Goal: Contribute content: Contribute content

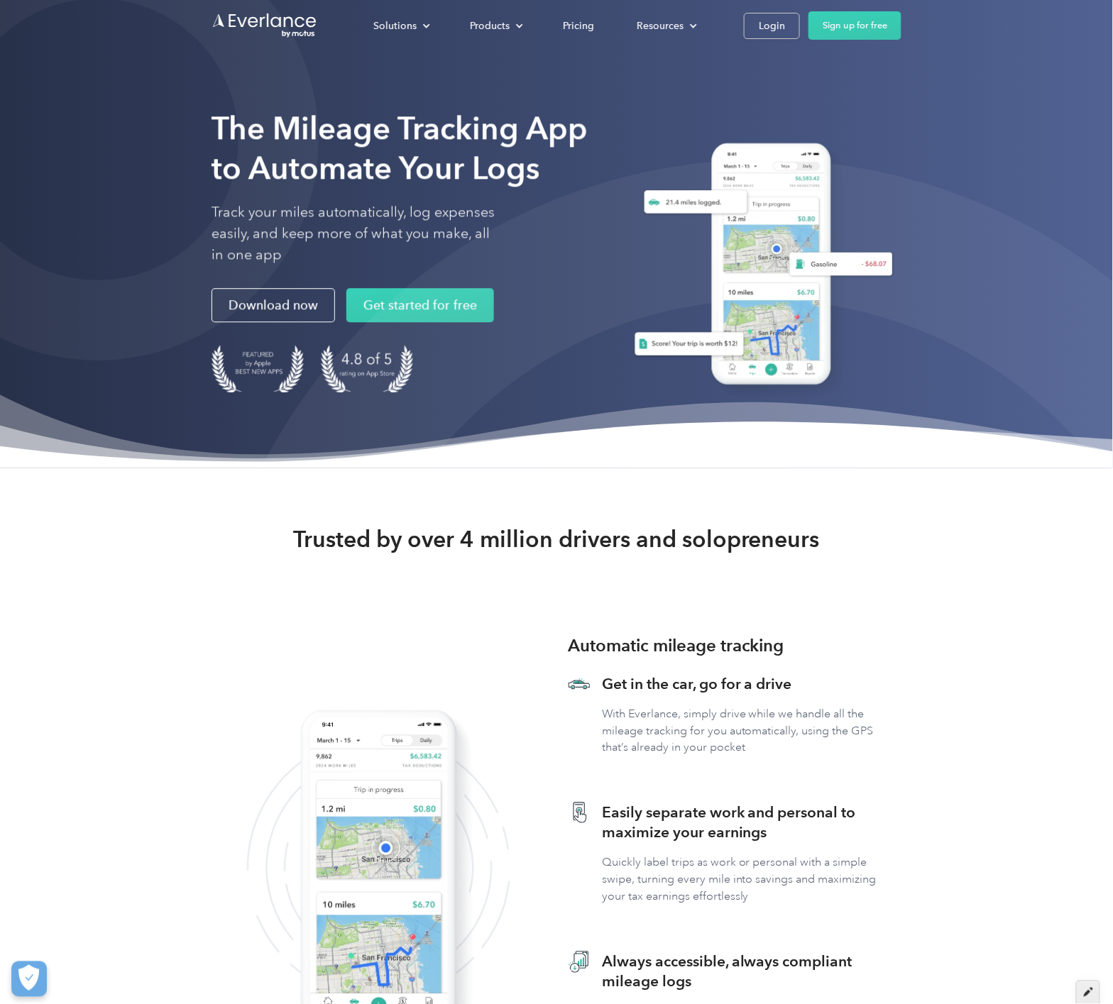
click at [1084, 924] on icon at bounding box center [1088, 992] width 9 height 10
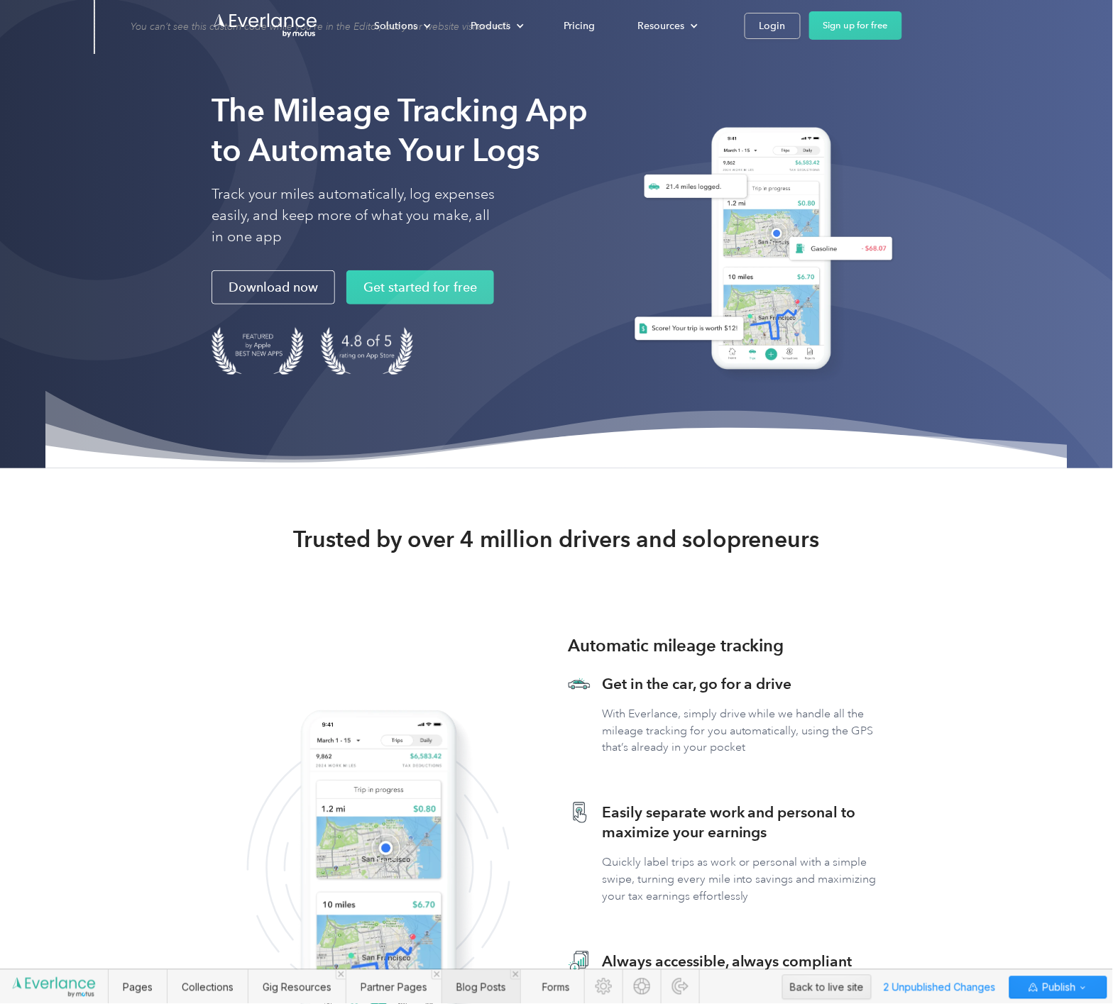
click at [473, 987] on span "Blog Posts" at bounding box center [481, 988] width 50 height 12
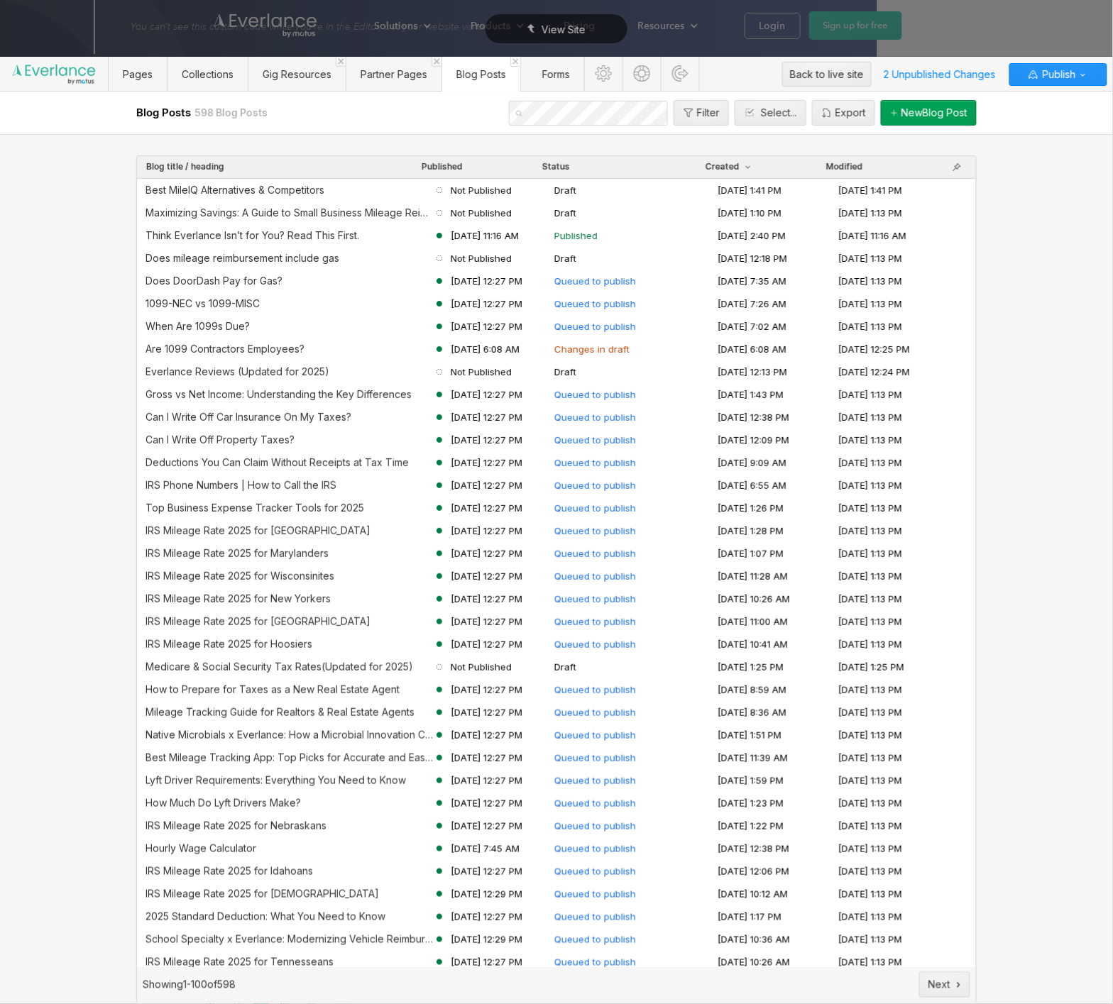
click at [939, 116] on div "New Blog Post" at bounding box center [934, 112] width 66 height 11
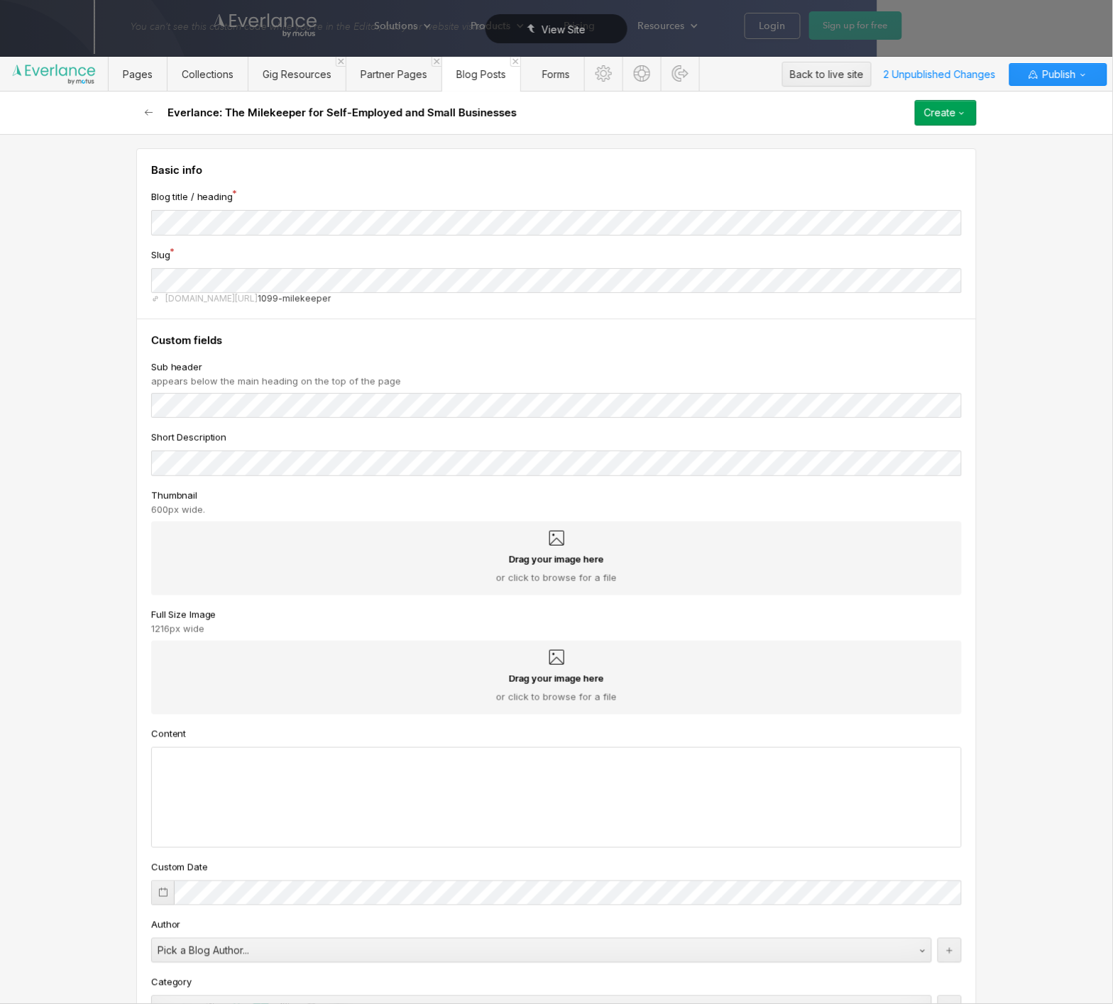
click at [389, 543] on div "Drag your image here or click to browse for a file" at bounding box center [556, 559] width 811 height 74
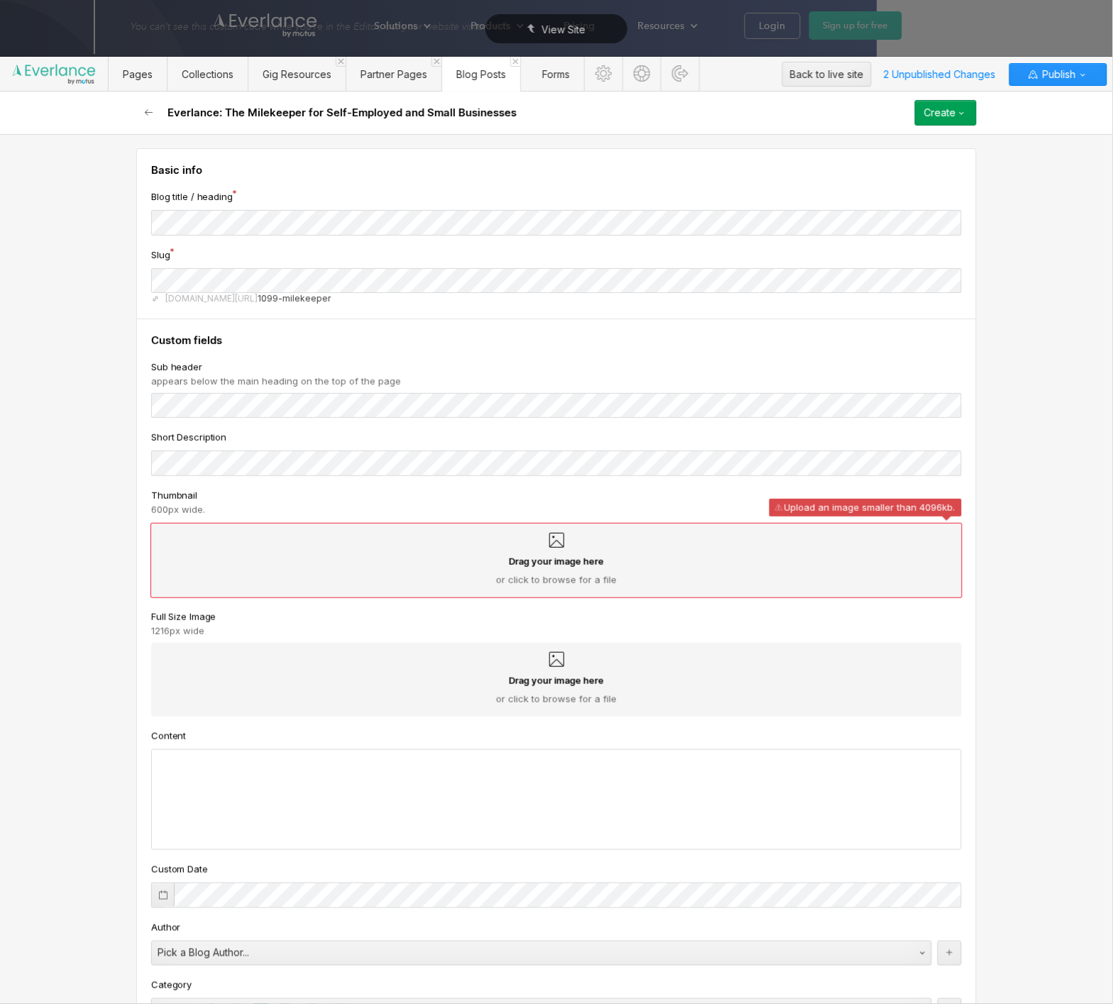
click at [668, 564] on div "Drag your image here or click to browse for a file" at bounding box center [557, 570] width 788 height 31
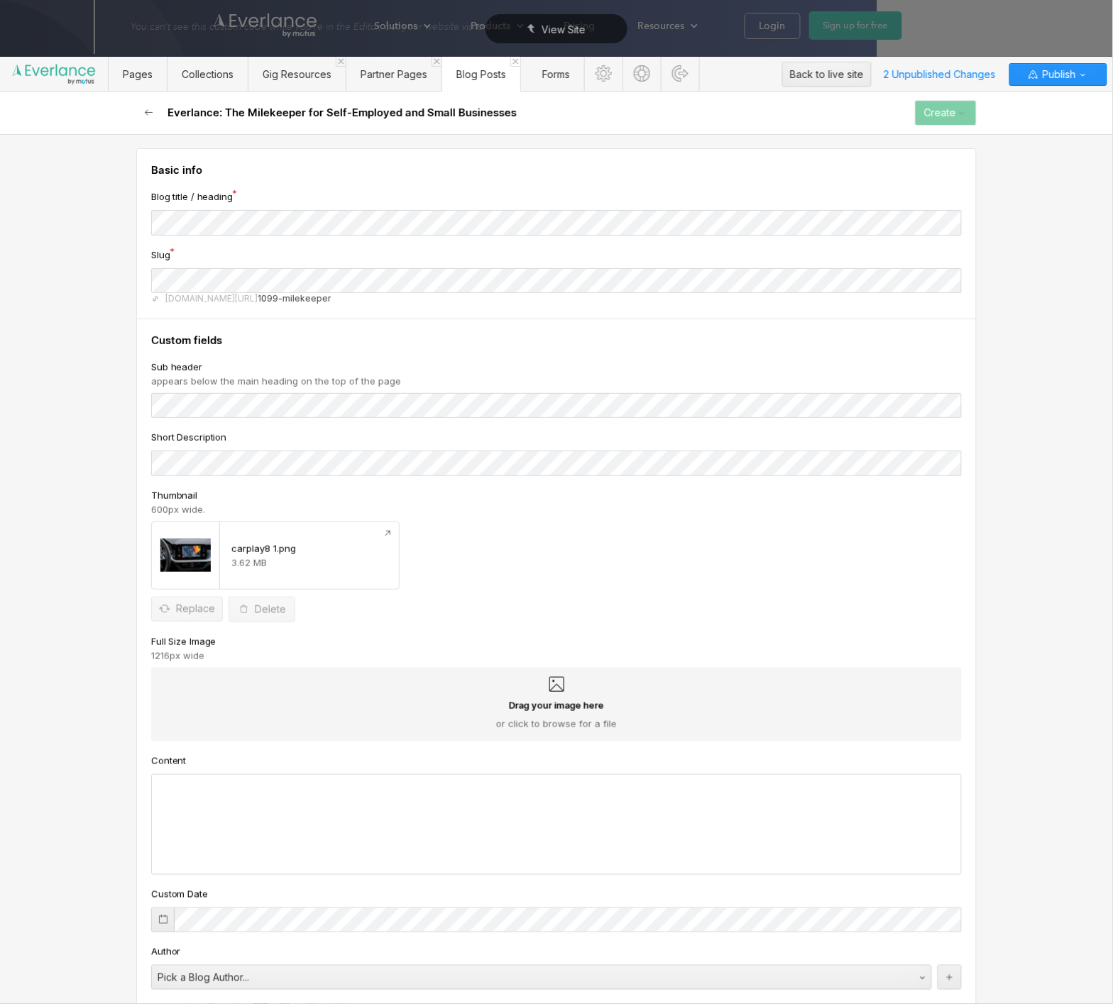
click at [496, 700] on div "Drag your image here or click to browse for a file" at bounding box center [557, 714] width 788 height 31
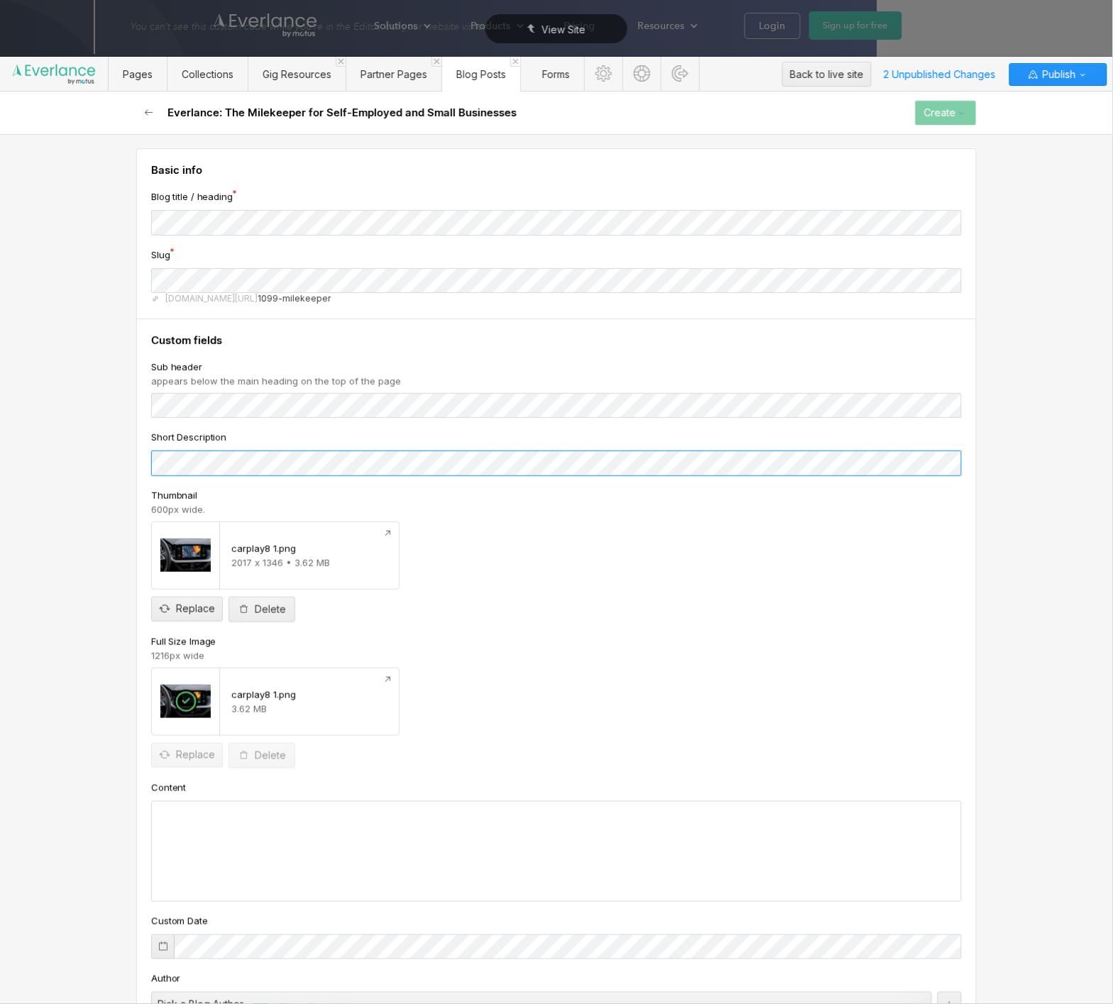
click at [39, 444] on div "Basic info Blog title / heading Slug [DOMAIN_NAME][URL] 1099-milekeeper Custom …" at bounding box center [556, 569] width 1113 height 870
click at [364, 823] on div at bounding box center [556, 851] width 809 height 99
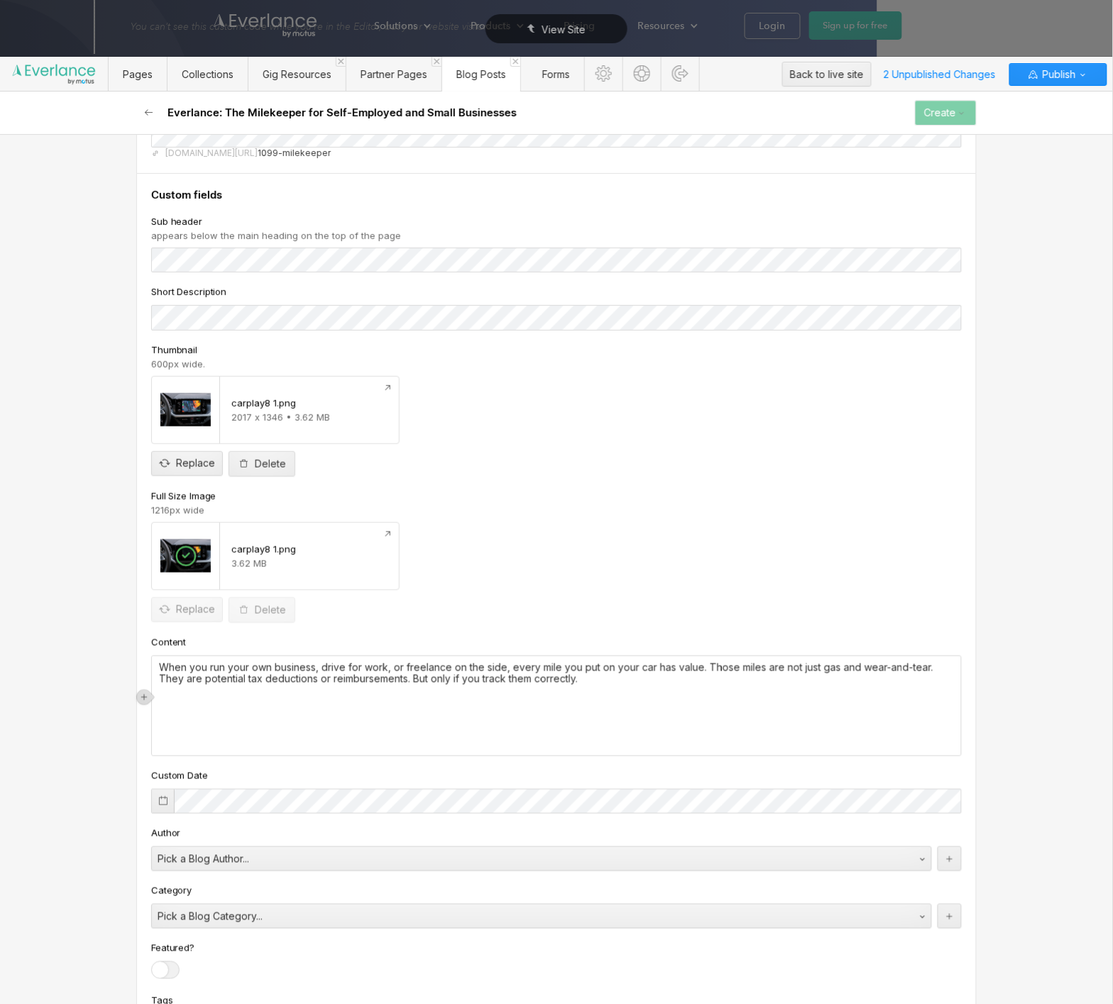
scroll to position [143, 0]
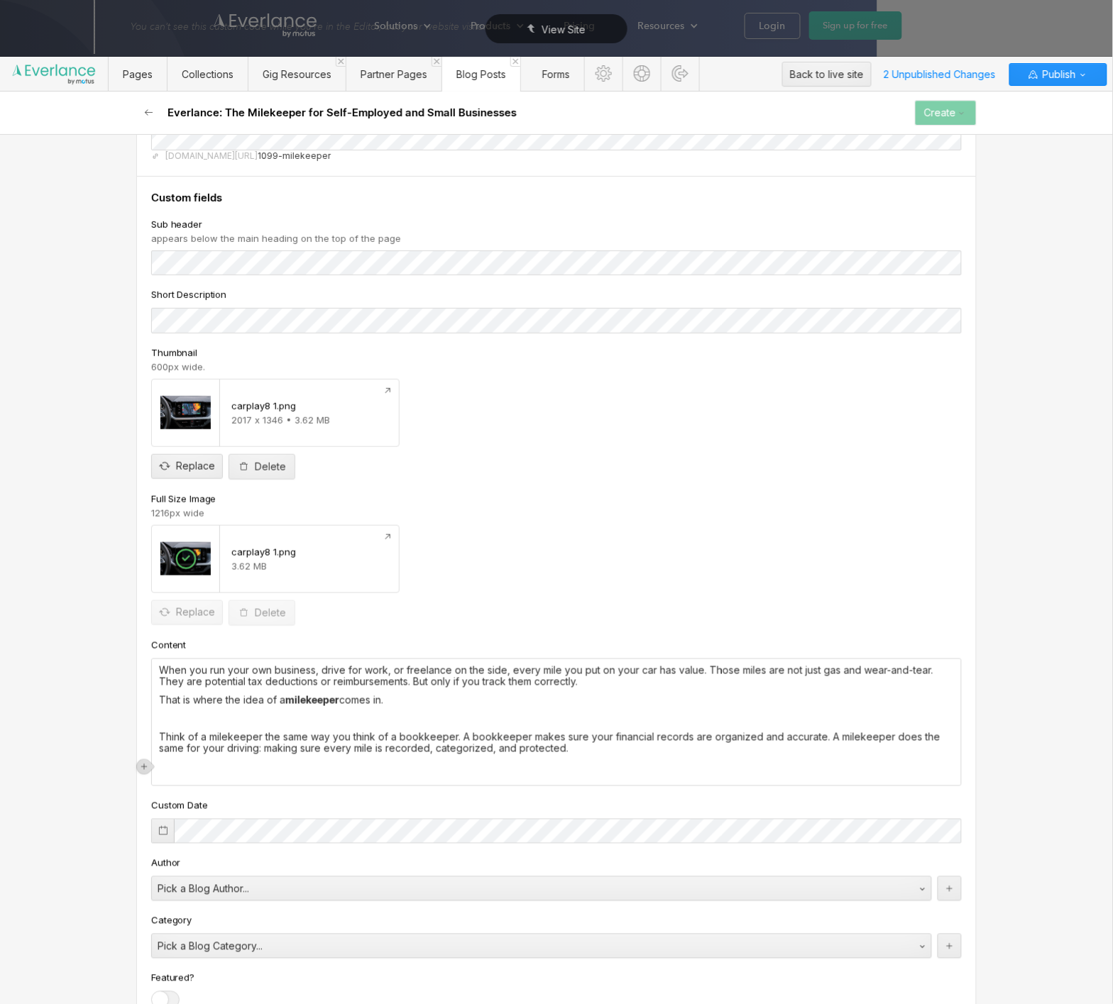
click at [333, 716] on p at bounding box center [556, 718] width 795 height 11
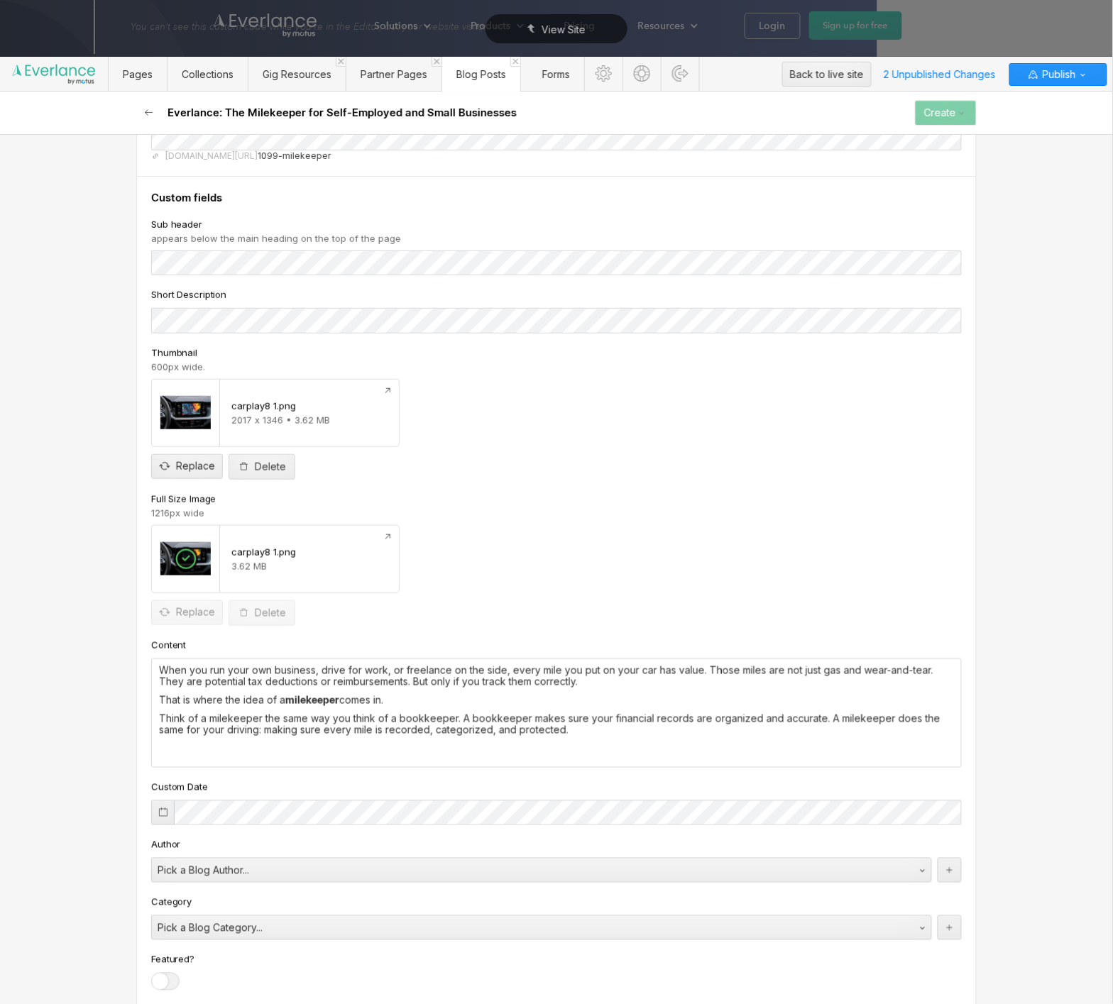
drag, startPoint x: 398, startPoint y: 702, endPoint x: 170, endPoint y: 702, distance: 227.8
click at [170, 702] on p "That is where the idea of a milekeeper comes in." at bounding box center [556, 700] width 795 height 11
click at [163, 703] on p "That is where the idea of a milekeeper comes in." at bounding box center [556, 700] width 795 height 11
click at [160, 704] on p "That is where the idea of a milekeeper comes in." at bounding box center [556, 700] width 795 height 11
click at [353, 747] on p "‍" at bounding box center [556, 748] width 795 height 11
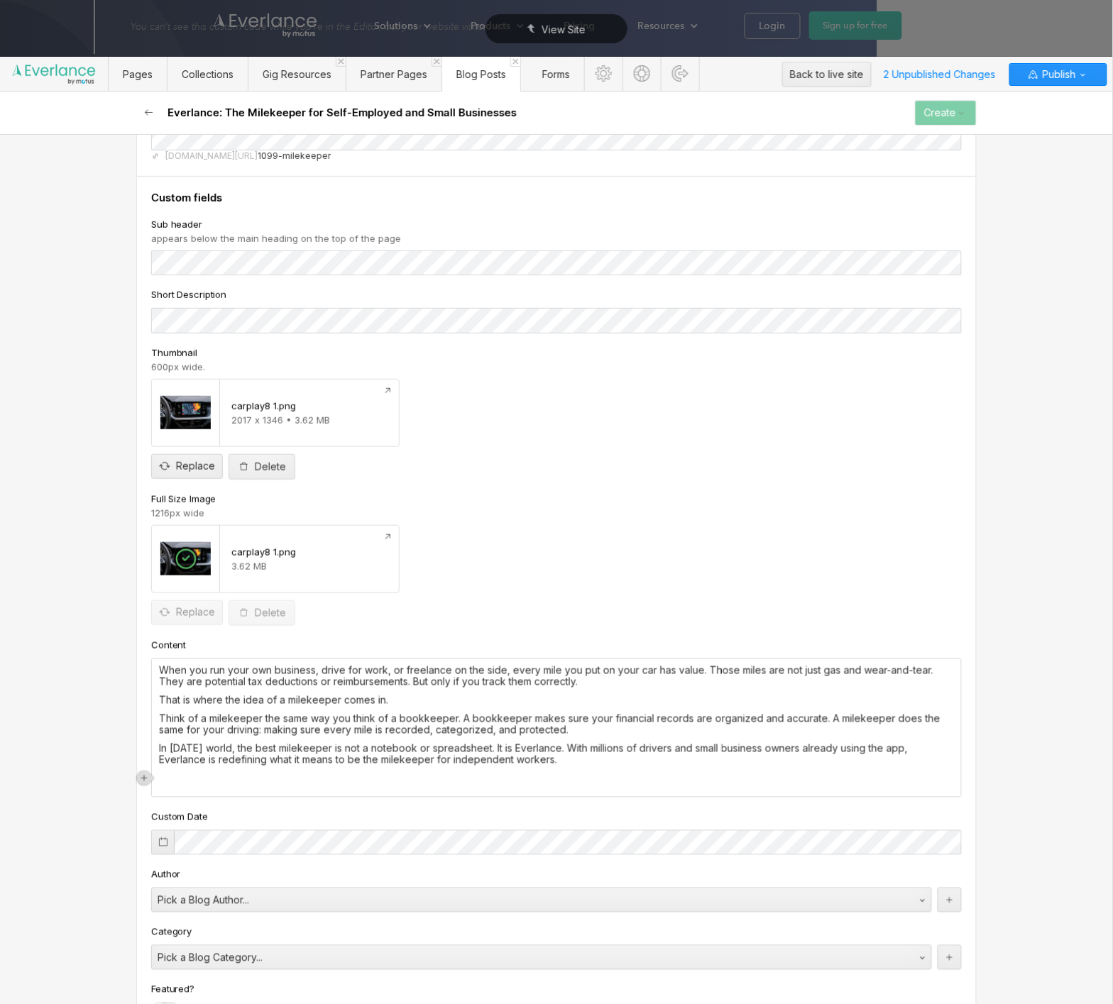
drag, startPoint x: 160, startPoint y: 752, endPoint x: 175, endPoint y: 747, distance: 15.7
click at [160, 752] on p "In [DATE] world, the best milekeeper is not a notebook or spreadsheet. It is Ev…" at bounding box center [556, 754] width 795 height 23
click at [419, 781] on p "‍" at bounding box center [556, 778] width 795 height 11
click at [160, 718] on p "Think of a milekeeper the same way you think of a bookkeeper. A bookkeeper make…" at bounding box center [556, 724] width 795 height 23
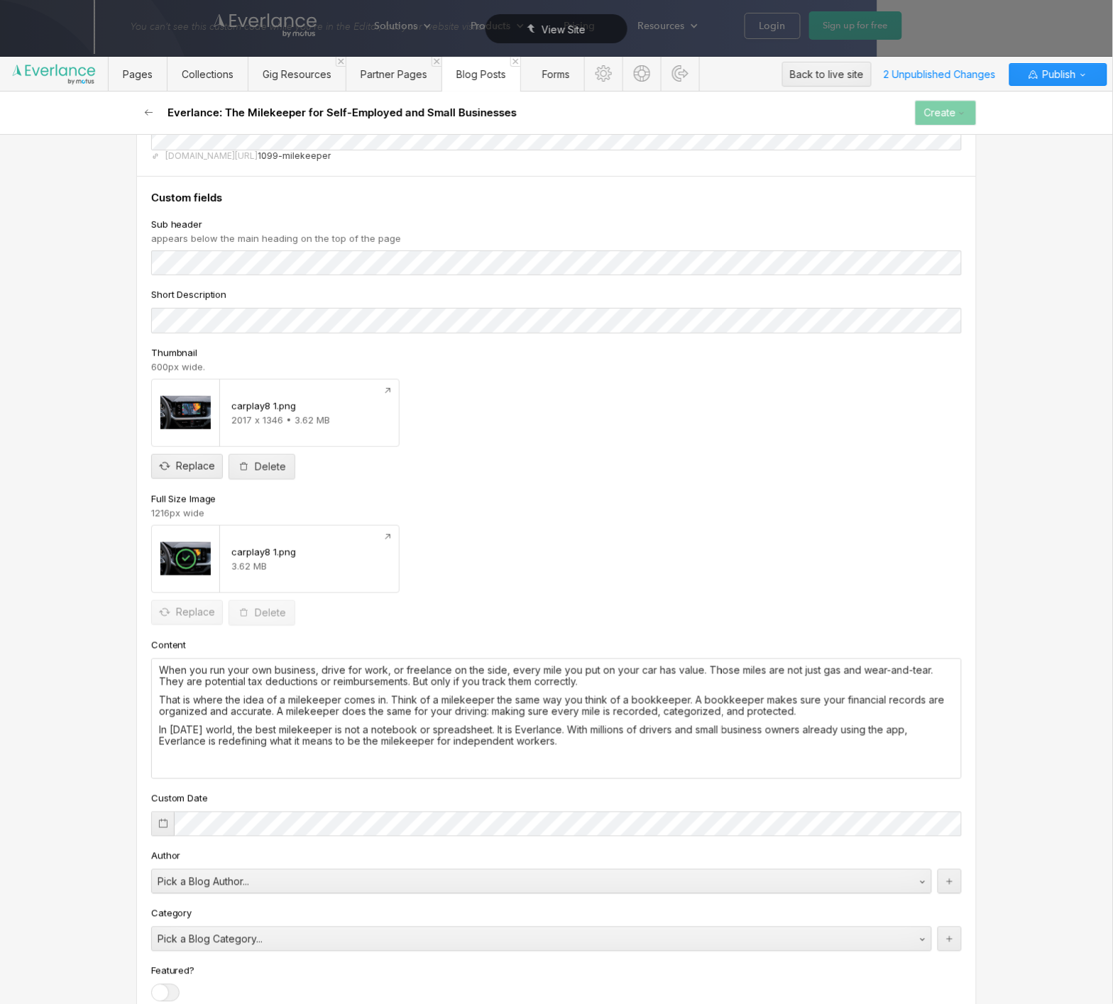
click at [165, 732] on p "In [DATE] world, the best milekeeper is not a notebook or spreadsheet. It is Ev…" at bounding box center [556, 736] width 795 height 23
click at [158, 733] on div "When you run your own business, drive for work, or freelance on the side, every…" at bounding box center [556, 718] width 809 height 119
click at [176, 762] on p "‍" at bounding box center [556, 760] width 795 height 11
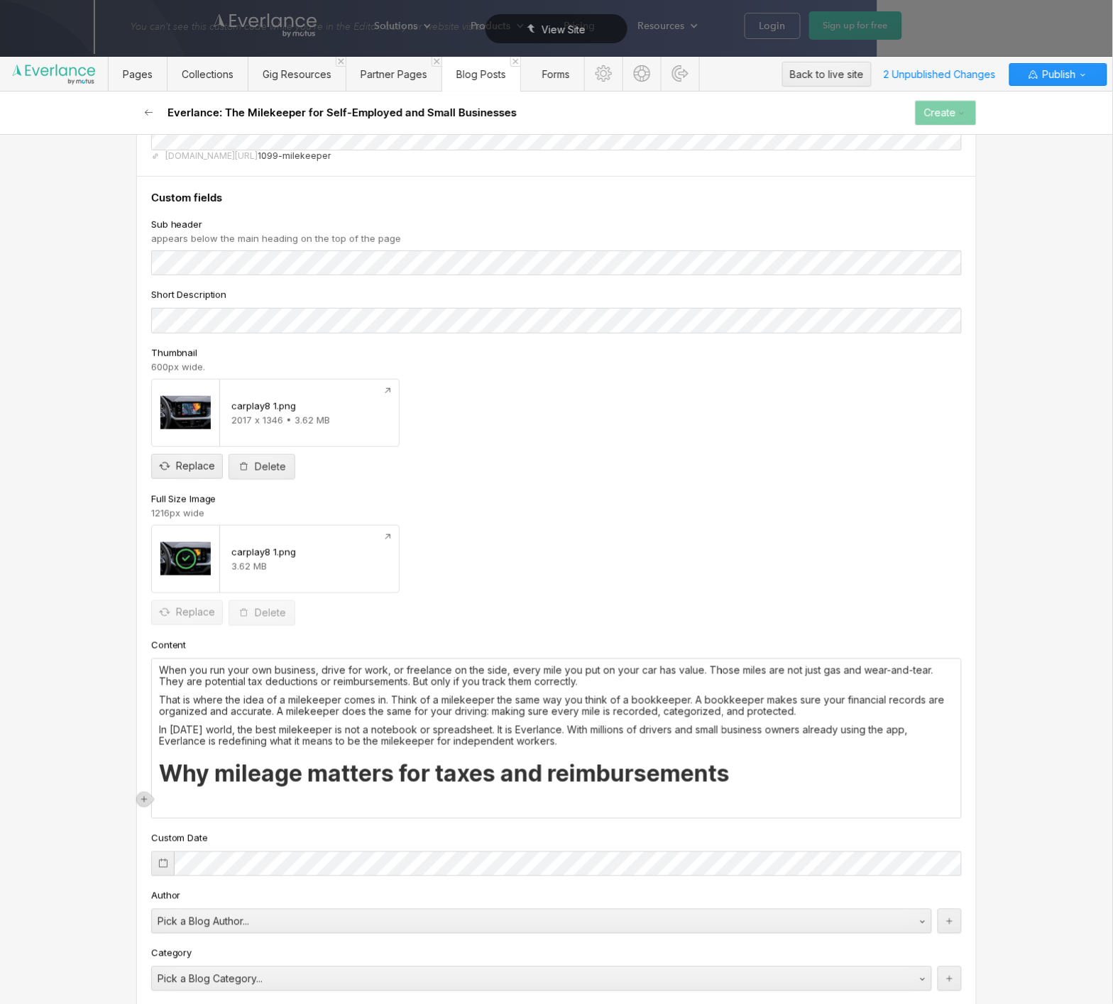
click at [208, 774] on strong "Why mileage matters for taxes and reimbursements" at bounding box center [444, 774] width 571 height 28
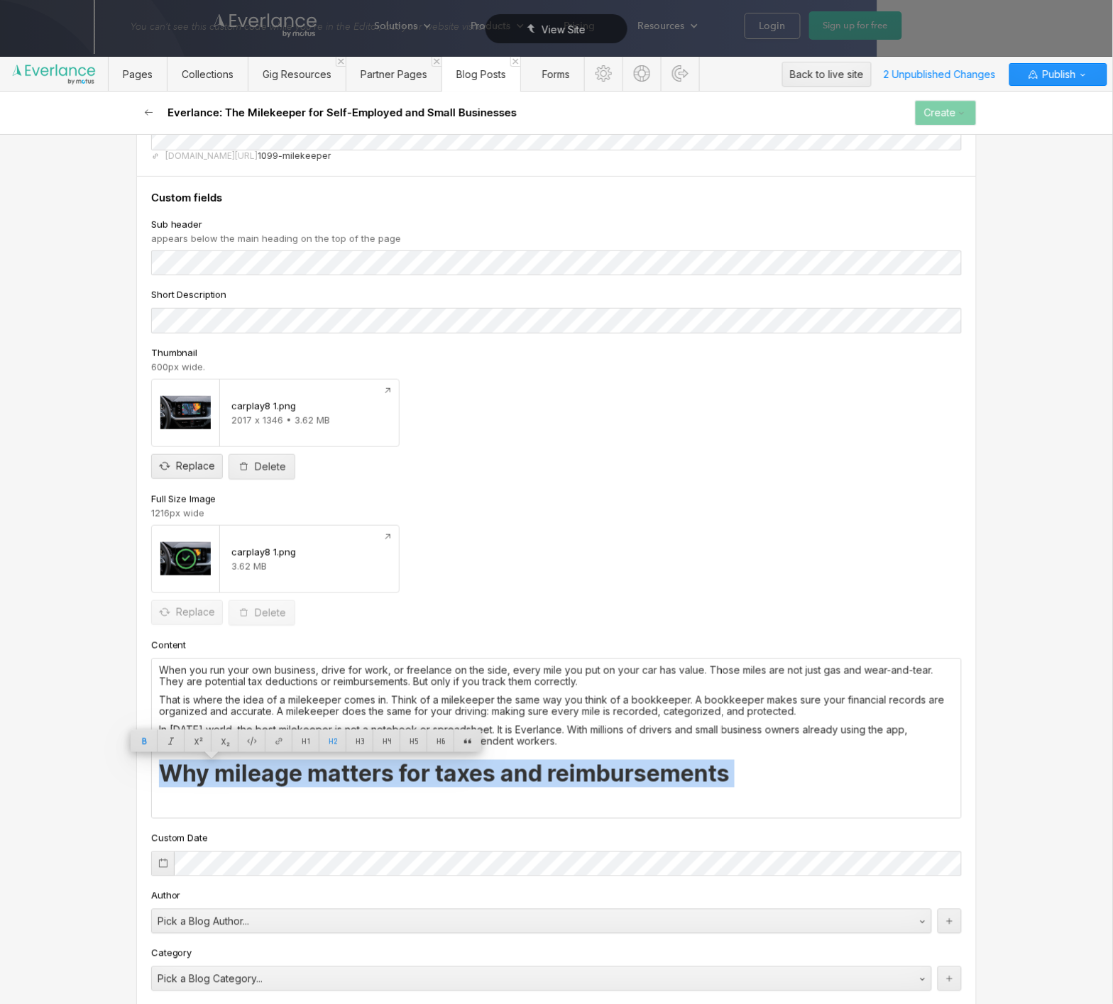
click at [208, 774] on strong "Why mileage matters for taxes and reimbursements" at bounding box center [444, 774] width 571 height 28
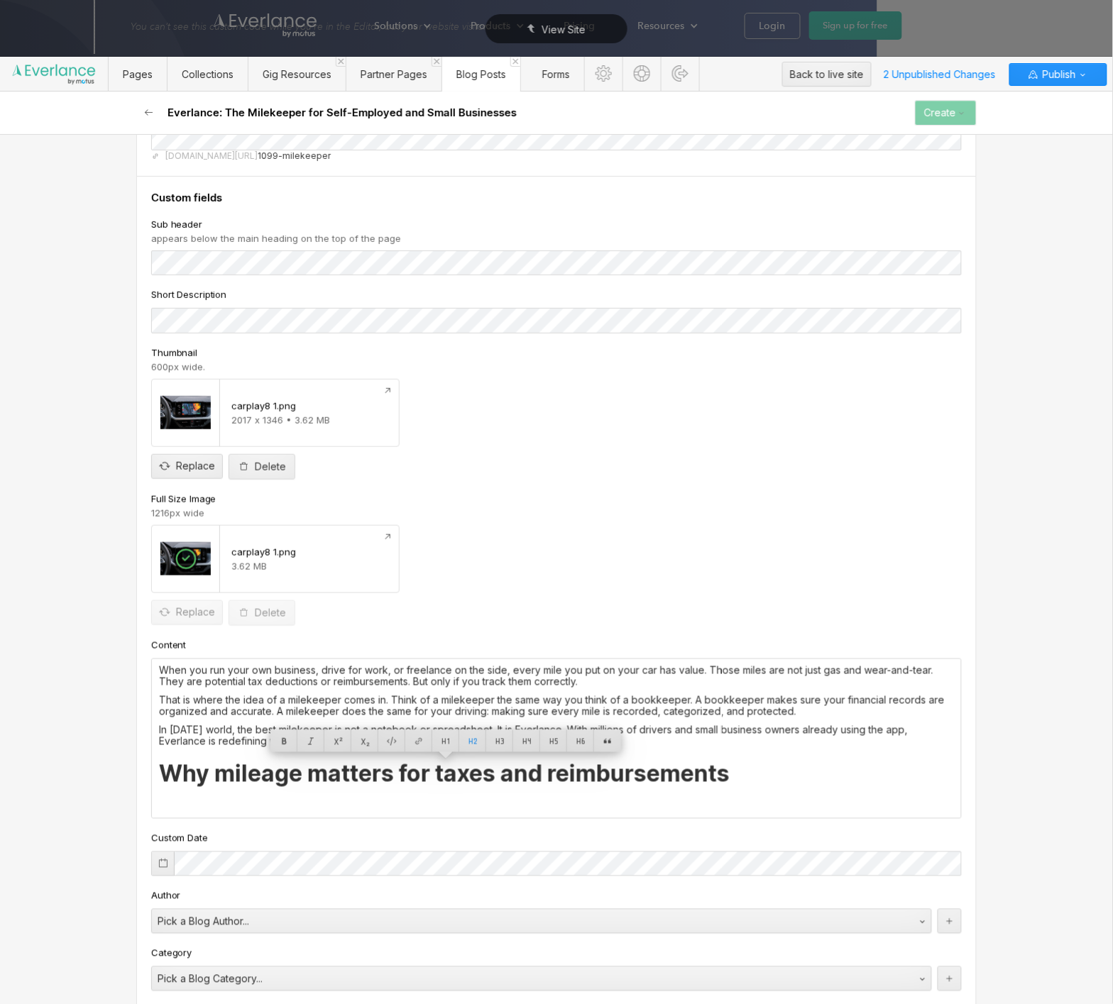
click at [722, 778] on h2 "Why mileage matters for taxes and reimbursements" at bounding box center [556, 775] width 795 height 26
click at [758, 778] on h2 "Why mileage matters for taxes and reimbursements" at bounding box center [556, 775] width 795 height 26
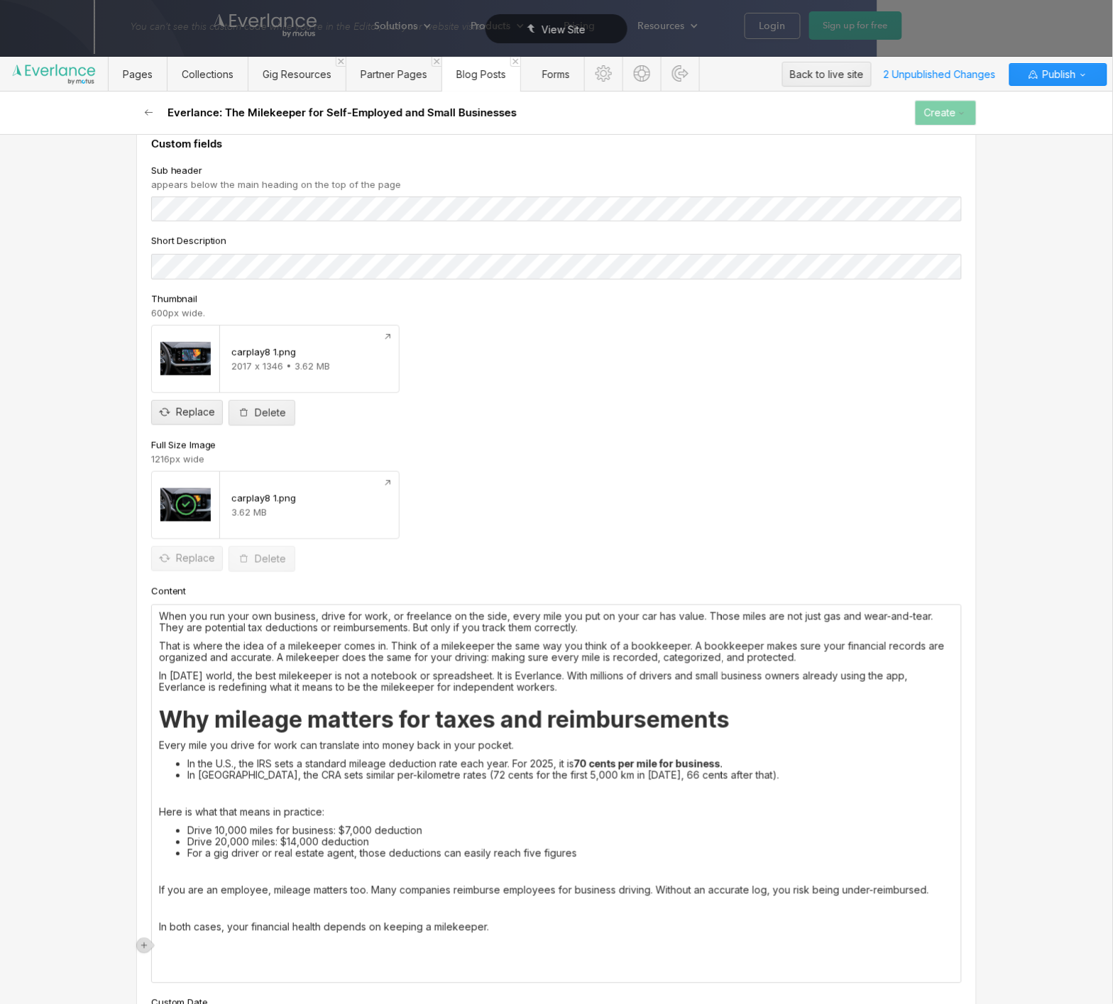
scroll to position [213, 0]
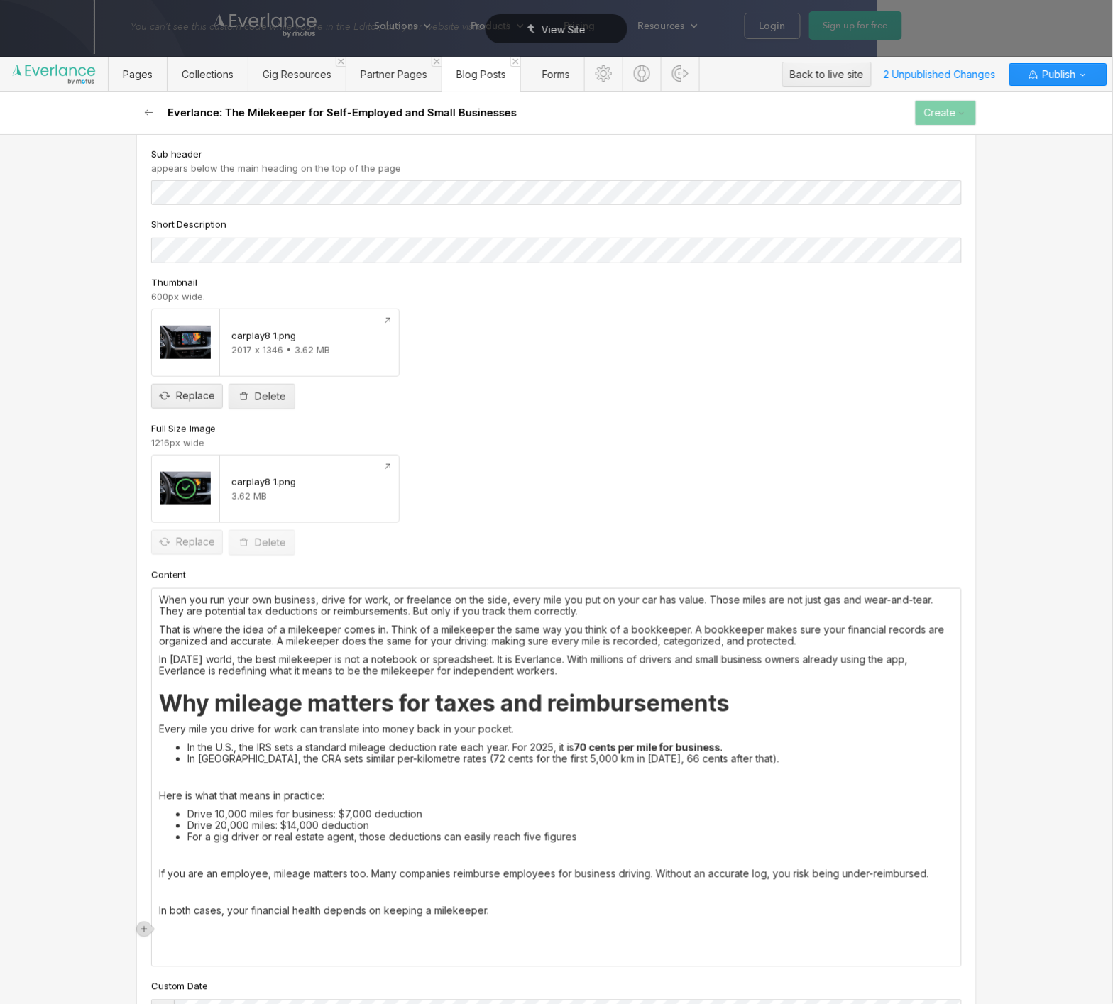
click at [472, 771] on div "When you run your own business, drive for work, or freelance on the side, every…" at bounding box center [556, 778] width 809 height 378
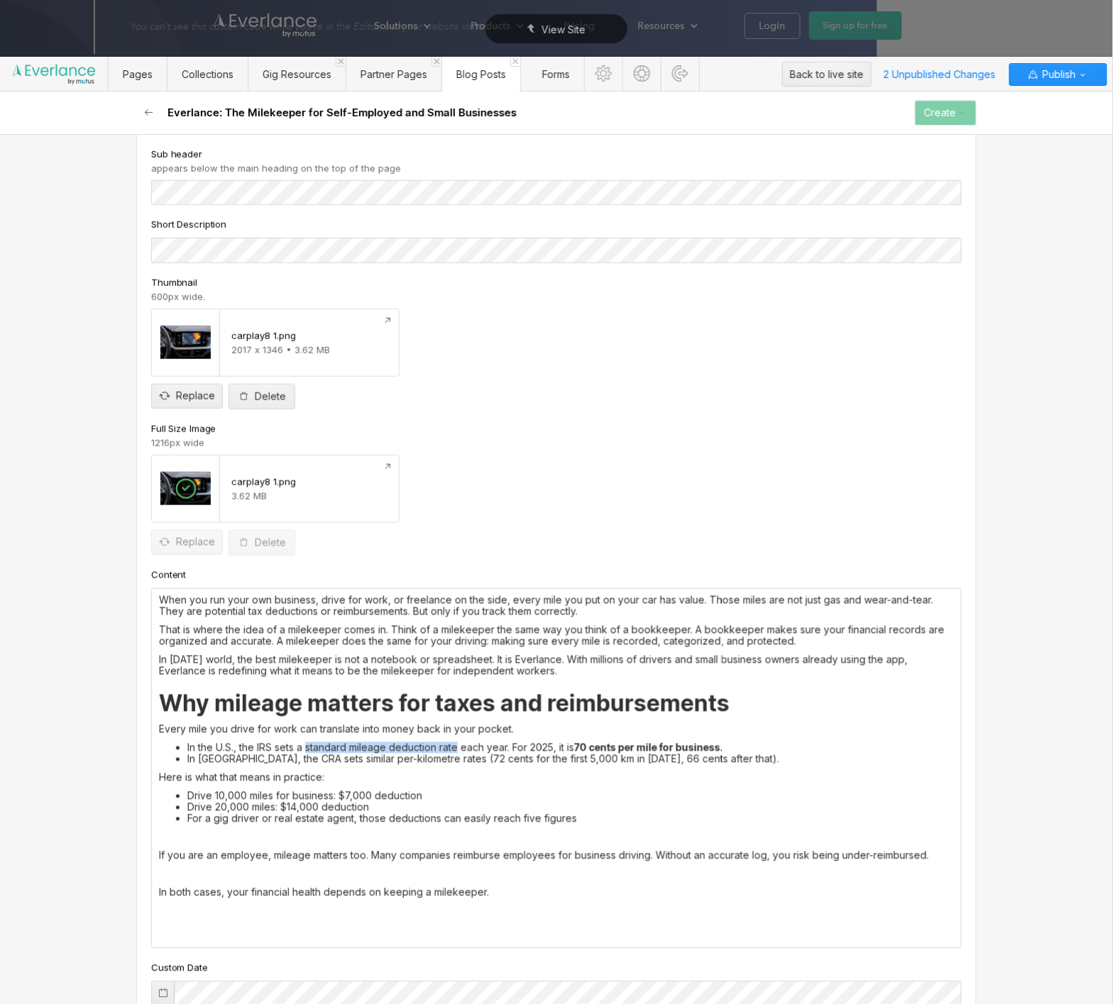
drag, startPoint x: 309, startPoint y: 747, endPoint x: 461, endPoint y: 745, distance: 151.9
click at [461, 745] on li "In the U.S., the IRS sets a standard mileage deduction rate each year. For 2025…" at bounding box center [570, 747] width 767 height 11
click at [424, 727] on div at bounding box center [423, 724] width 27 height 22
click at [393, 697] on label "Open in a new tab" at bounding box center [363, 695] width 81 height 13
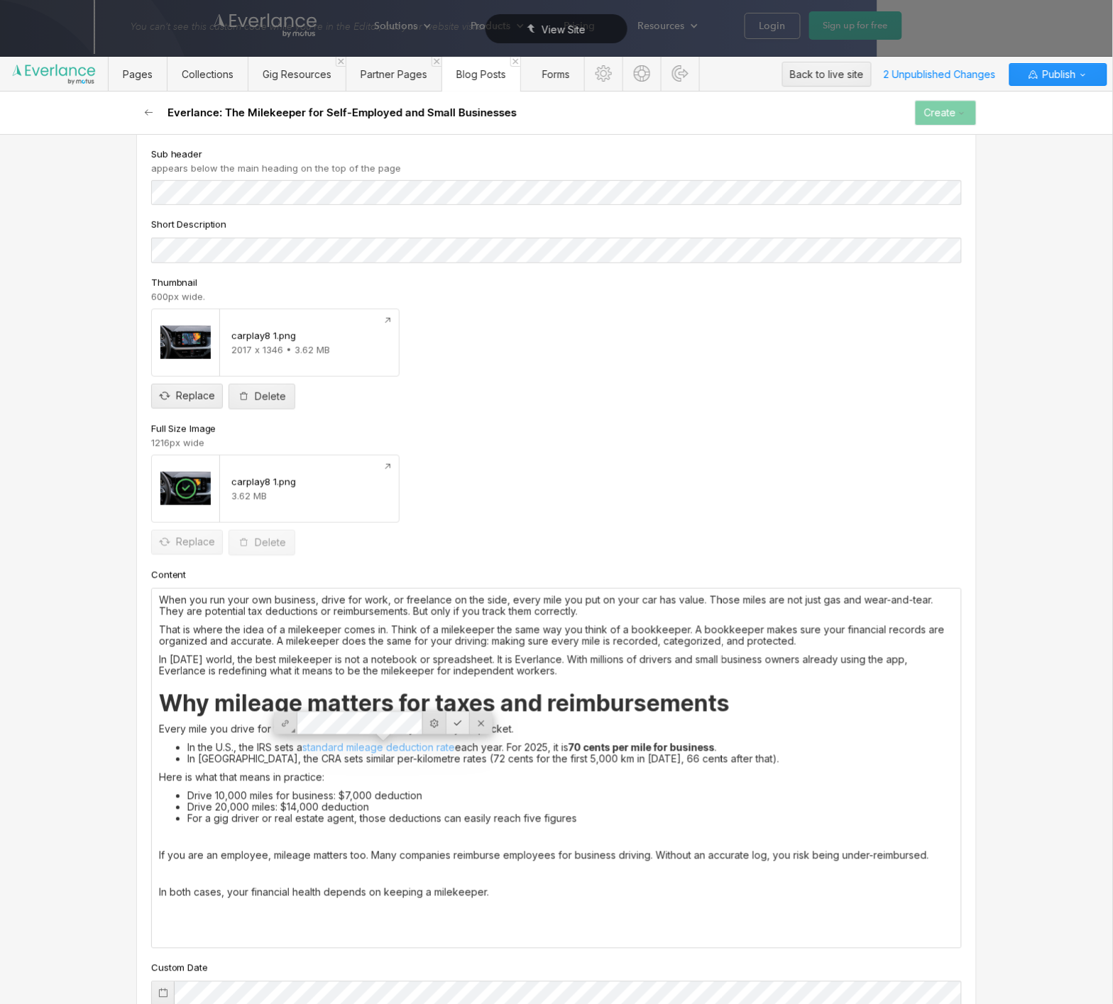
click at [459, 725] on div at bounding box center [457, 724] width 23 height 22
click at [522, 756] on li "In [GEOGRAPHIC_DATA], the CRA sets similar per-kilometre rates (72 cents for th…" at bounding box center [570, 759] width 767 height 11
drag, startPoint x: 734, startPoint y: 748, endPoint x: 563, endPoint y: 752, distance: 171.1
click at [563, 752] on li "In the U.S., the IRS sets a standard mileage deduction rate each year. For 2025…" at bounding box center [570, 747] width 767 height 11
click at [548, 759] on li "In [GEOGRAPHIC_DATA], the CRA sets similar per-kilometre rates (72 cents for th…" at bounding box center [570, 759] width 767 height 11
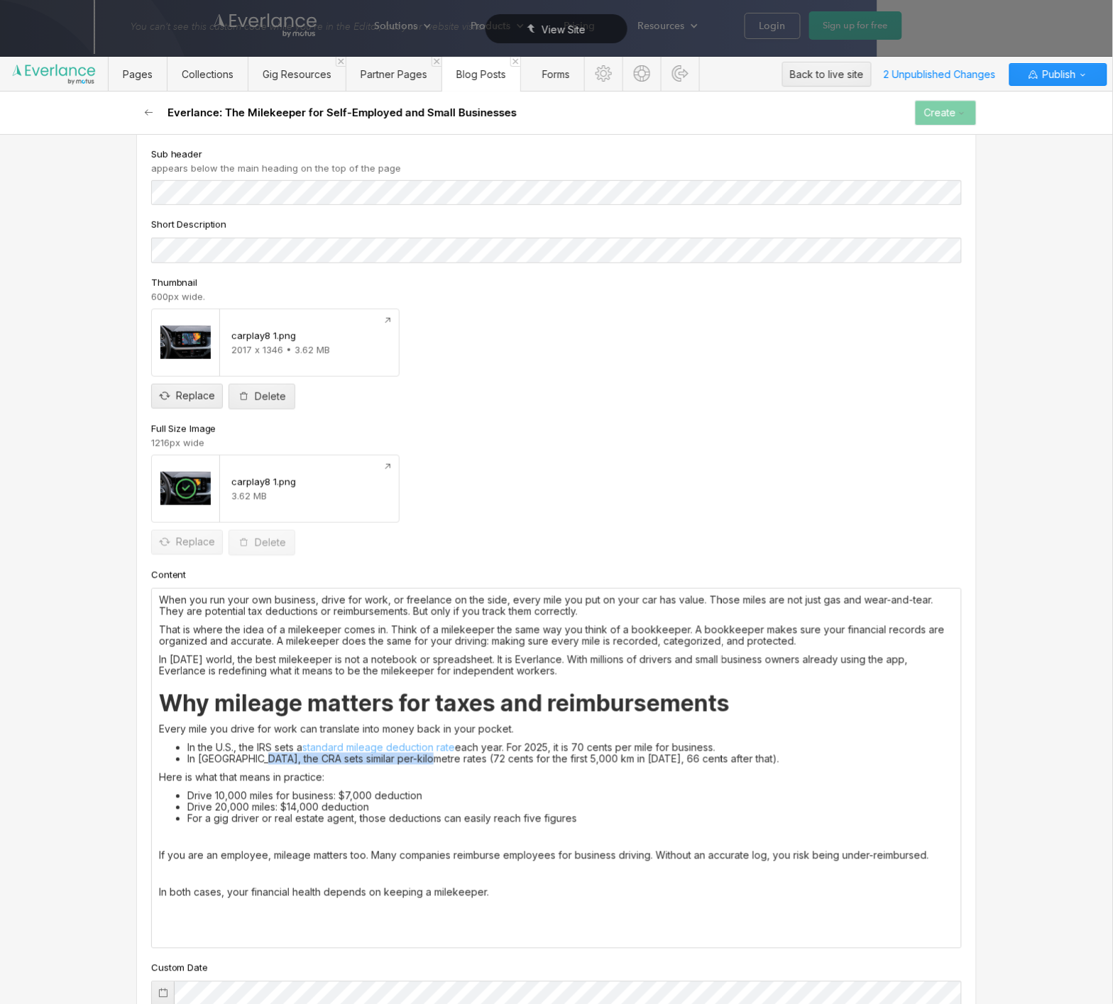
drag, startPoint x: 427, startPoint y: 759, endPoint x: 260, endPoint y: 760, distance: 166.1
click at [260, 760] on li "In [GEOGRAPHIC_DATA], the CRA sets similar per-kilometre rates (72 cents for th…" at bounding box center [570, 759] width 767 height 11
click at [380, 730] on div at bounding box center [381, 735] width 27 height 22
click at [320, 708] on label "Open in a new tab" at bounding box center [321, 707] width 81 height 13
click at [416, 737] on div at bounding box center [416, 735] width 23 height 22
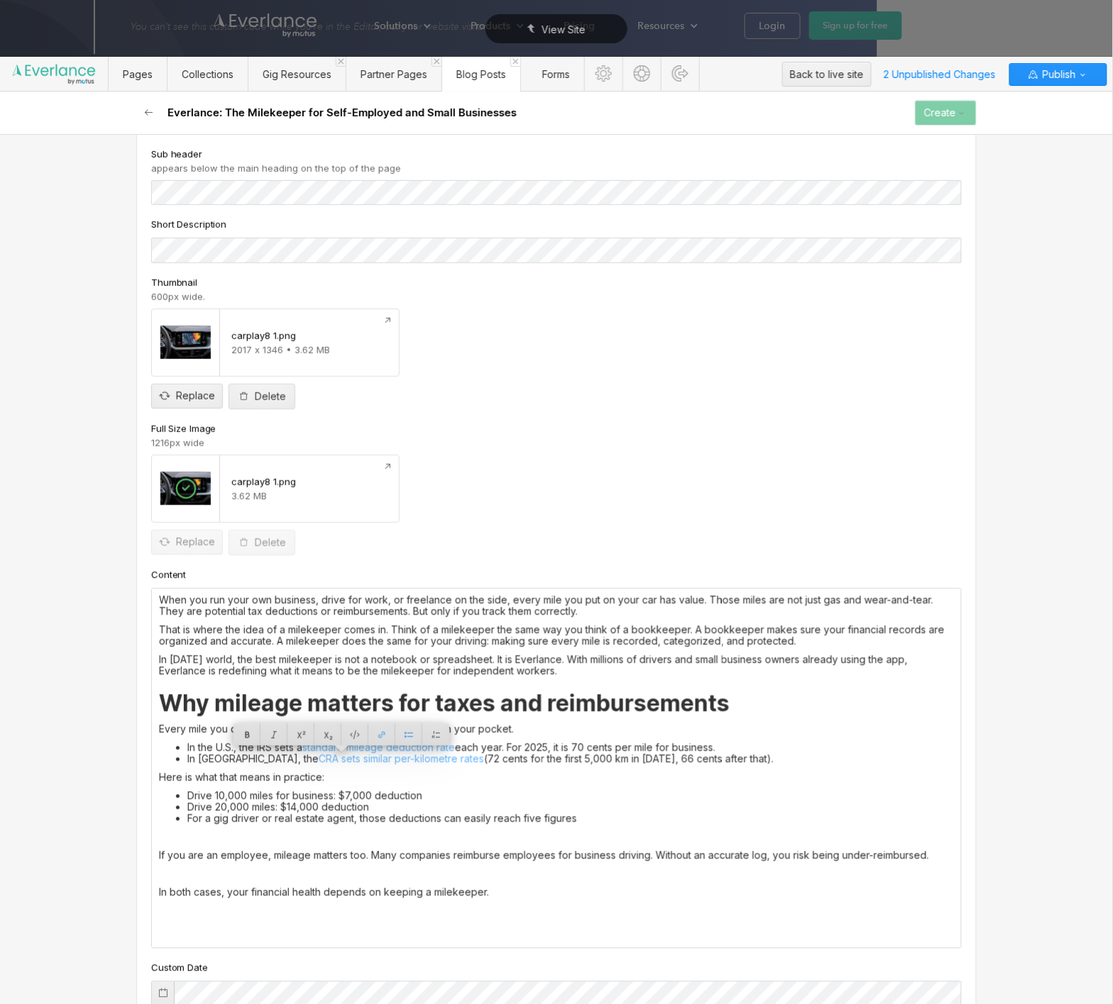
click at [419, 798] on li "Drive 10,000 miles for business: $7,000 deduction" at bounding box center [570, 796] width 767 height 11
click at [155, 856] on div "When you run your own business, drive for work, or freelance on the side, every…" at bounding box center [556, 768] width 809 height 359
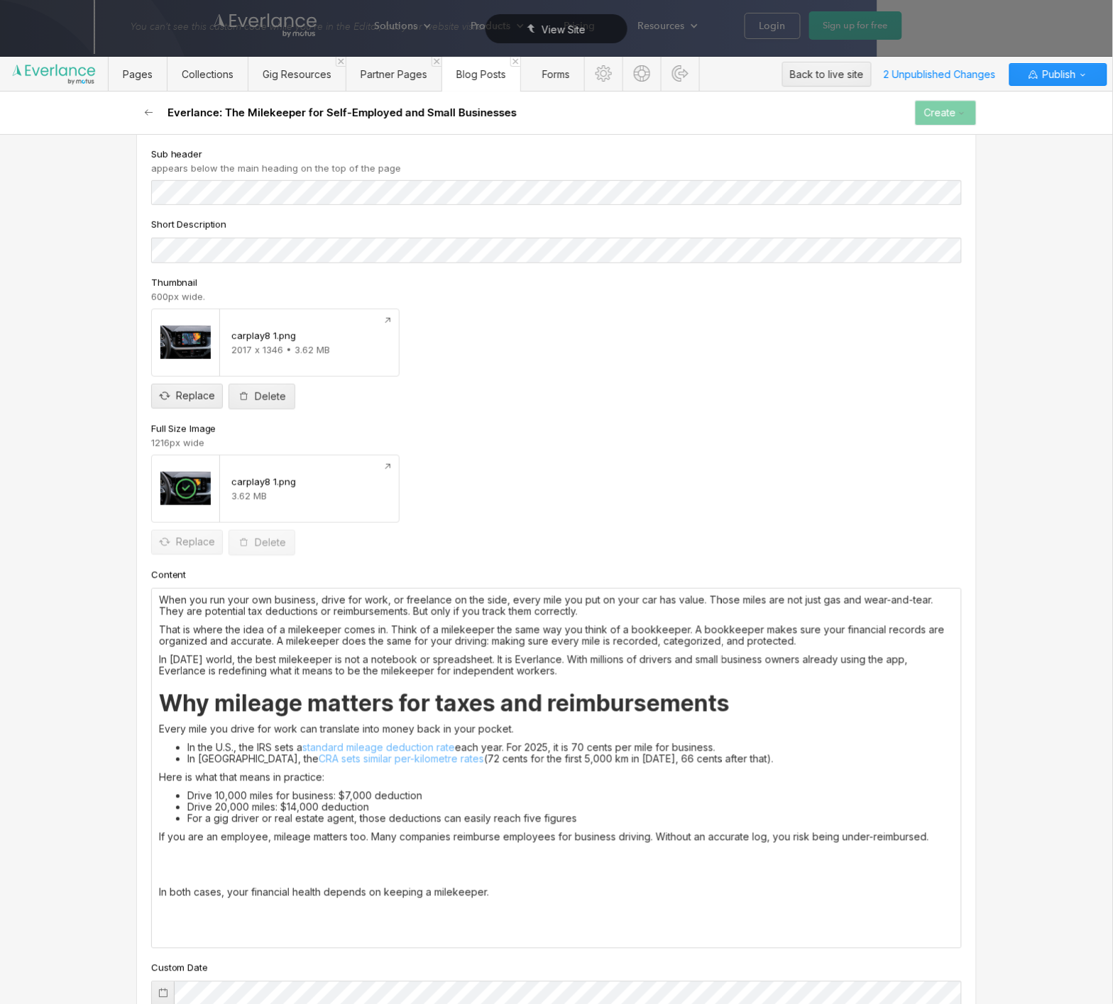
click at [163, 883] on div "When you run your own business, drive for work, or freelance on the side, every…" at bounding box center [556, 768] width 809 height 359
click at [161, 893] on p "In both cases, your financial health depends on keeping a milekeeper." at bounding box center [556, 892] width 795 height 11
click at [189, 894] on p "In both cases, your financial health depends on keeping a milekeeper." at bounding box center [556, 892] width 795 height 11
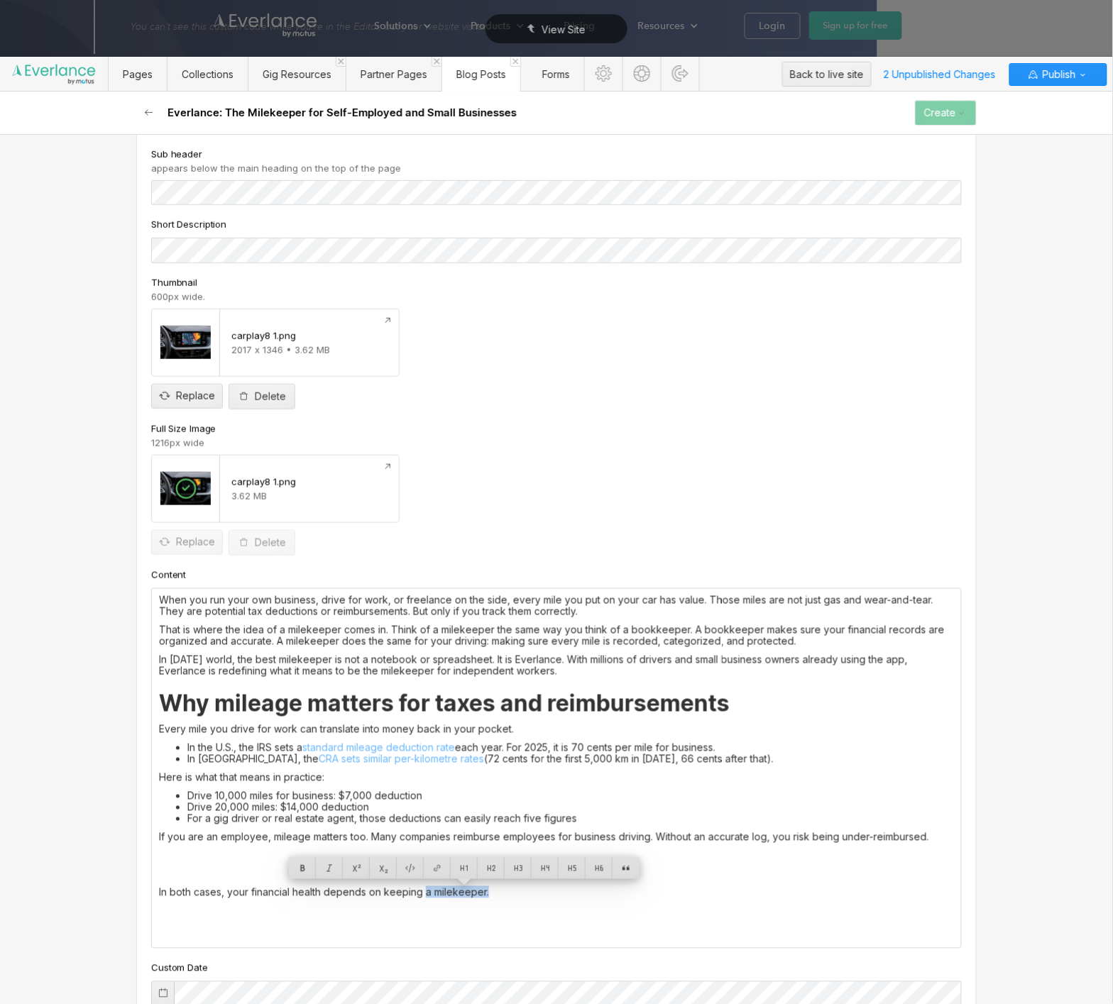
drag, startPoint x: 464, startPoint y: 895, endPoint x: 425, endPoint y: 895, distance: 39.0
click at [425, 895] on p "In both cases, your financial health depends on keeping a milekeeper." at bounding box center [556, 892] width 795 height 11
click at [220, 896] on p "In both cases, your financial health depends on keeping accurate records" at bounding box center [556, 892] width 795 height 11
click at [159, 899] on p "In both cases, your financial health depends on keeping accurate records" at bounding box center [556, 892] width 795 height 11
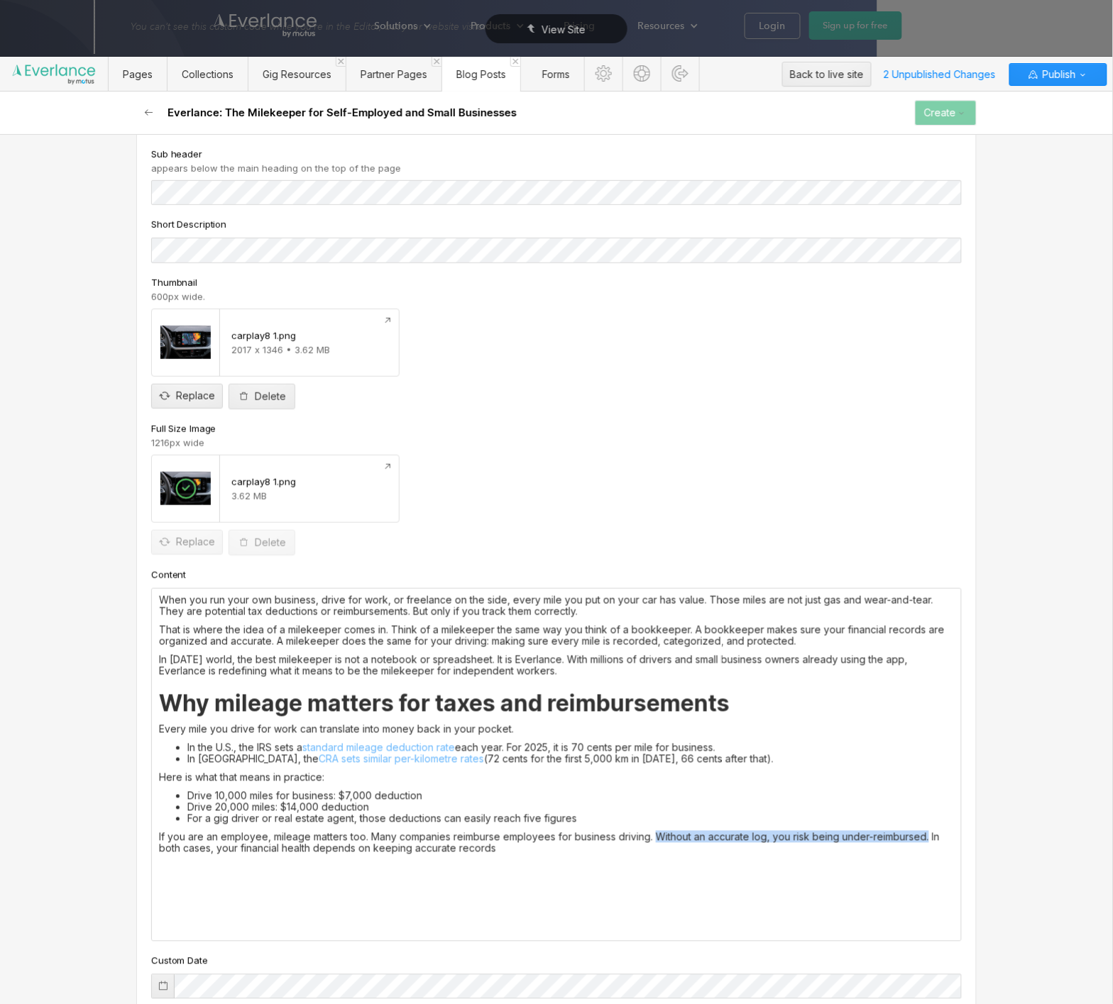
drag, startPoint x: 931, startPoint y: 839, endPoint x: 657, endPoint y: 840, distance: 273.3
click at [657, 840] on p "If you are an employee, mileage matters too. Many companies reimburse employees…" at bounding box center [556, 843] width 795 height 23
copy p "Without an accurate log, you risk being under-reimbursed."
click at [579, 857] on div "When you run your own business, drive for work, or freelance on the side, every…" at bounding box center [556, 765] width 809 height 352
drag, startPoint x: 931, startPoint y: 837, endPoint x: 948, endPoint y: 823, distance: 22.2
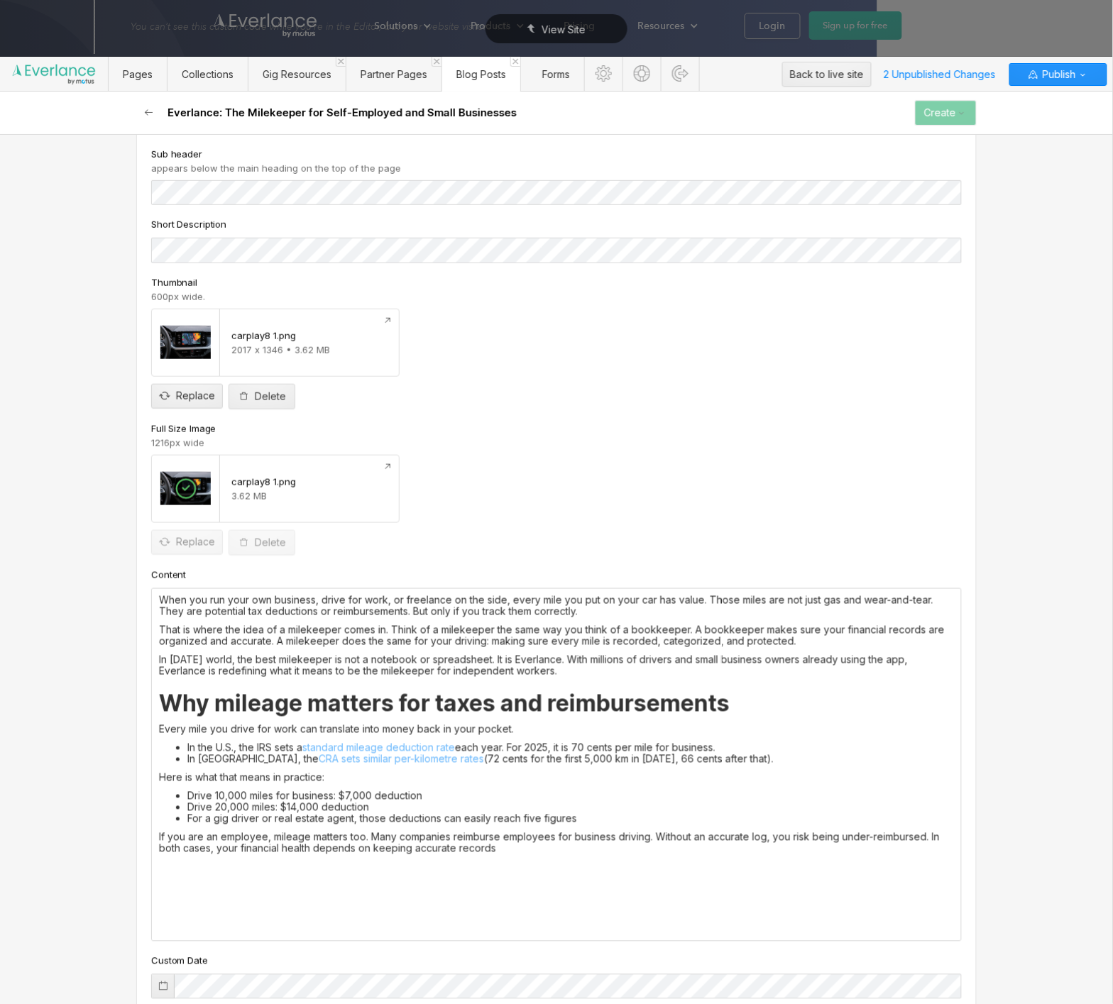
click at [936, 833] on p "If you are an employee, mileage matters too. Many companies reimburse employees…" at bounding box center [556, 843] width 795 height 23
click at [805, 745] on li "In the U.S., the IRS sets a standard mileage deduction rate each year. For 2025…" at bounding box center [570, 747] width 767 height 11
click at [340, 896] on p at bounding box center [556, 892] width 795 height 11
click at [225, 885] on div "When you run your own business, drive for work, or freelance on the side, every…" at bounding box center [556, 768] width 809 height 359
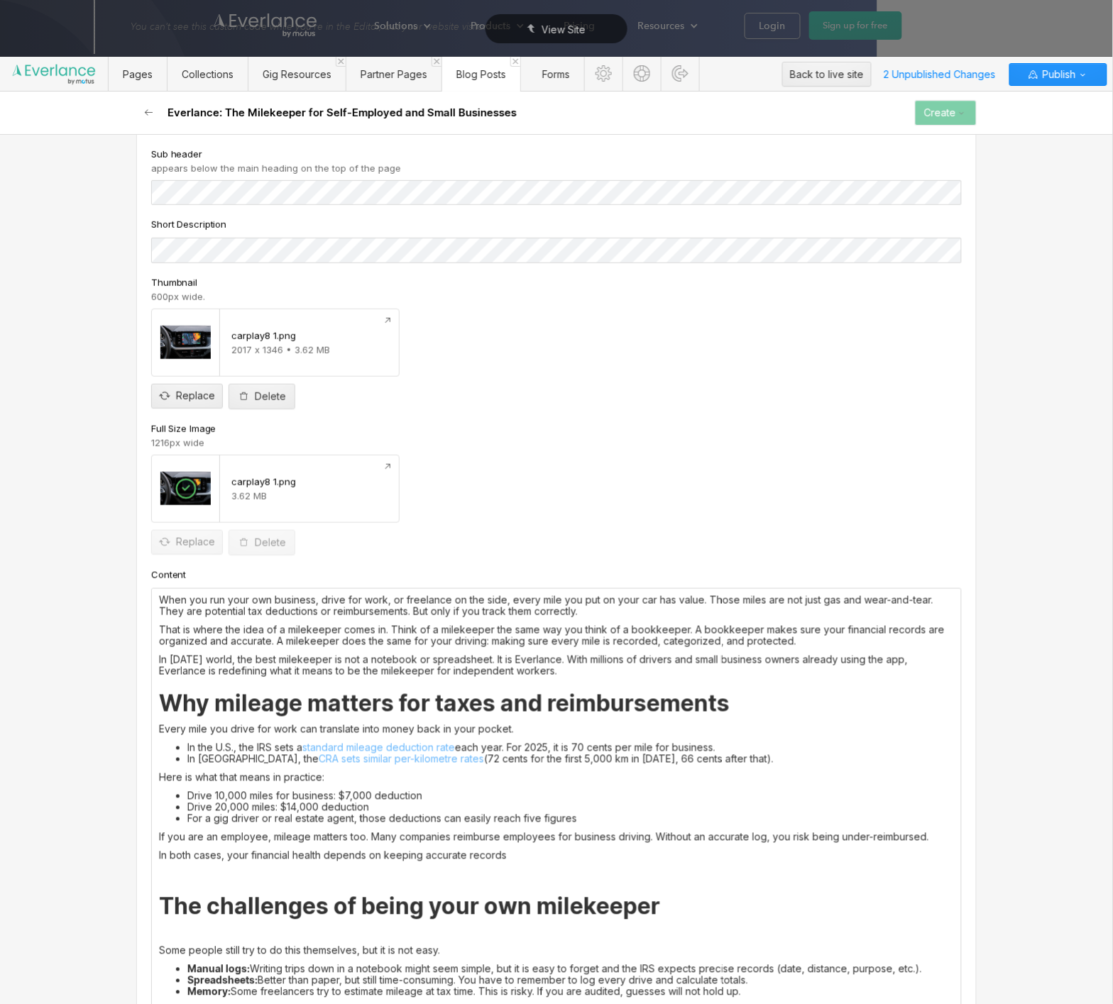
click at [244, 902] on strong "The challenges of being your own milekeeper" at bounding box center [409, 907] width 501 height 28
click at [348, 904] on strong "The challenges of being your own milekeeper" at bounding box center [409, 907] width 501 height 28
drag, startPoint x: 628, startPoint y: 906, endPoint x: 383, endPoint y: 899, distance: 245.0
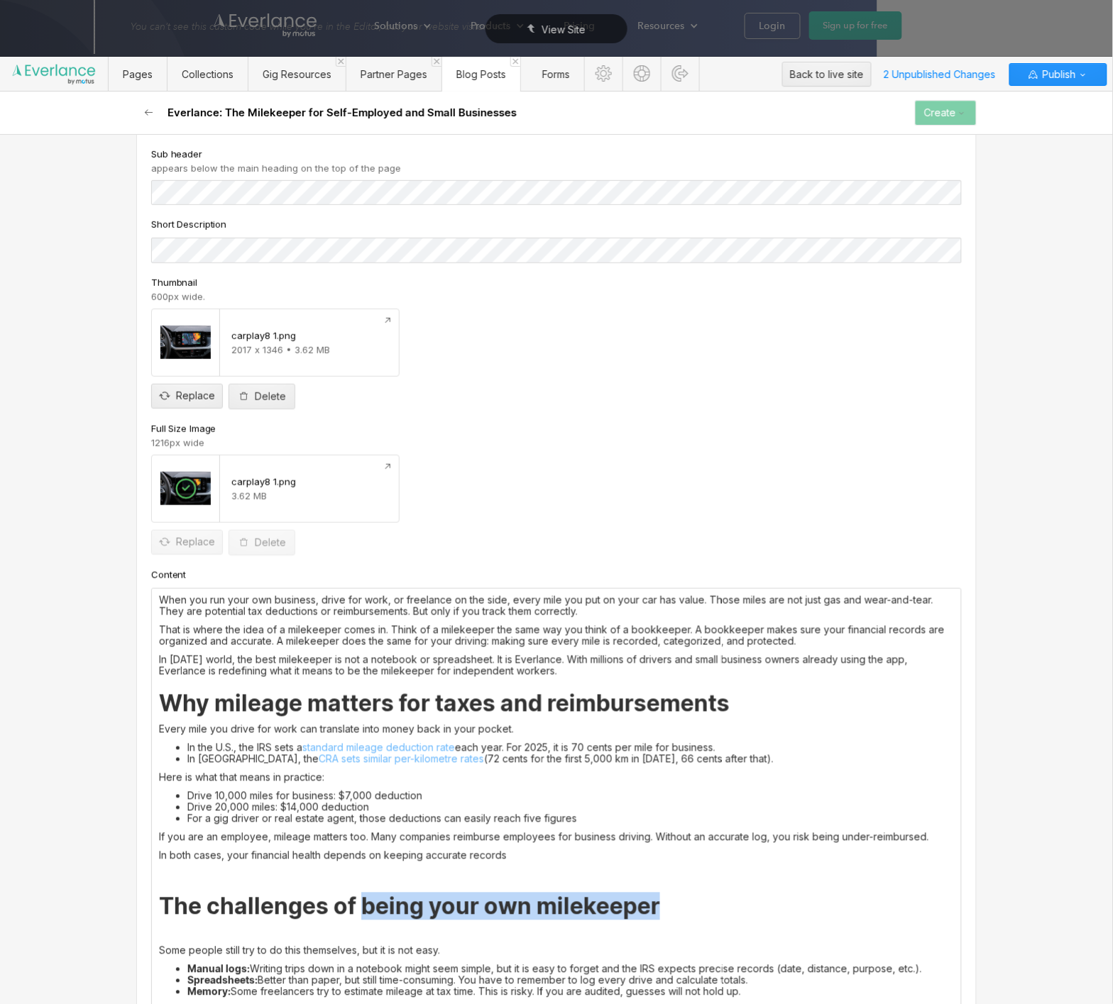
click at [372, 905] on h2 "The challenges of being your own milekeeper" at bounding box center [556, 907] width 795 height 26
click at [168, 874] on p at bounding box center [556, 874] width 795 height 11
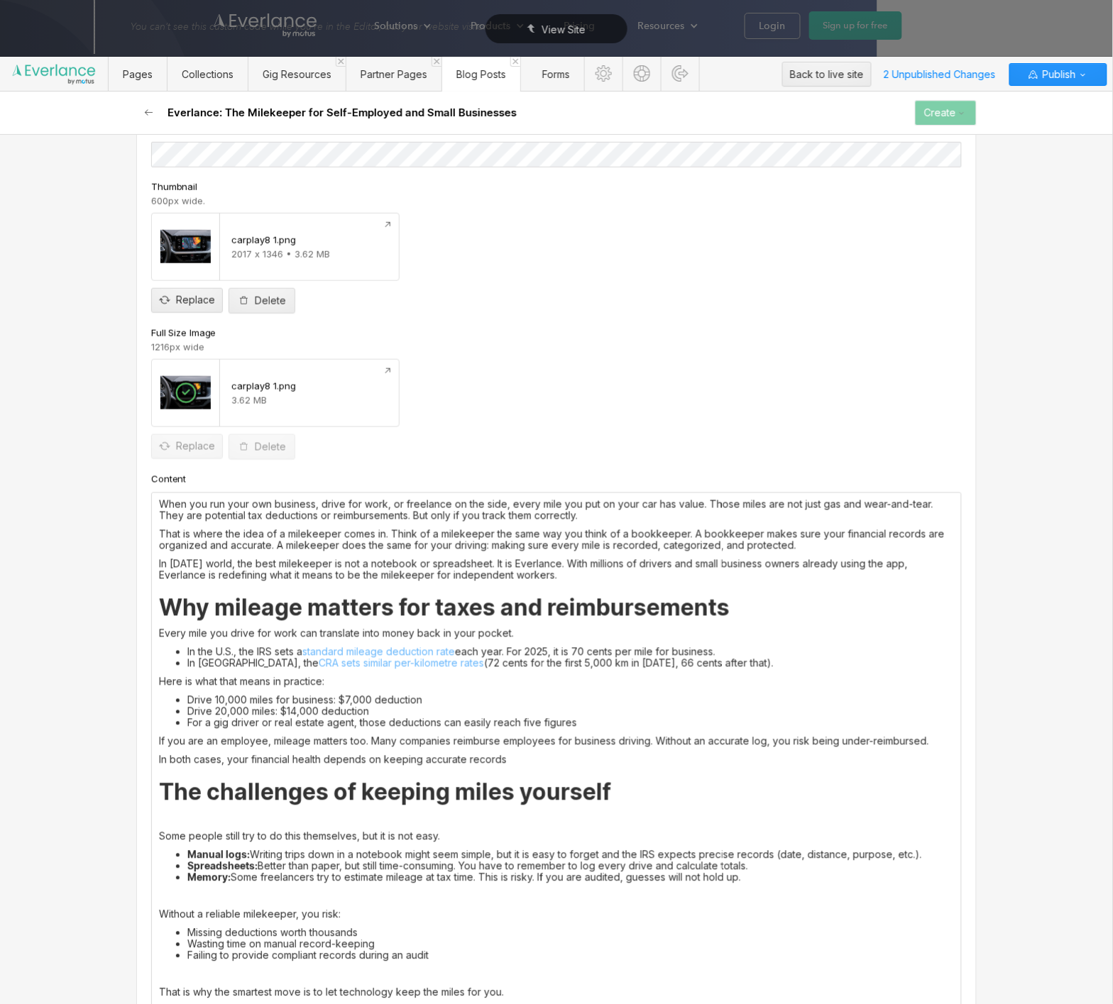
scroll to position [316, 0]
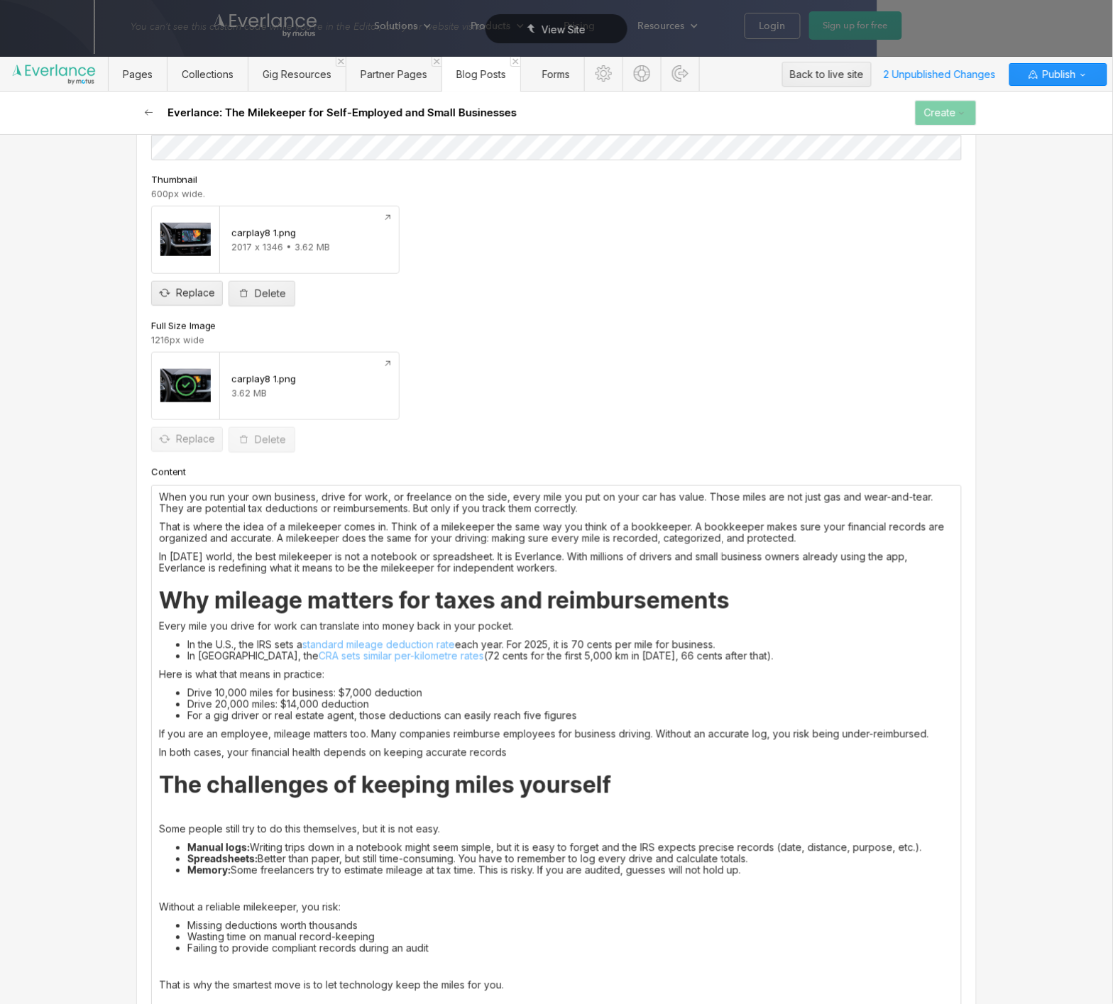
click at [215, 810] on p at bounding box center [556, 811] width 795 height 11
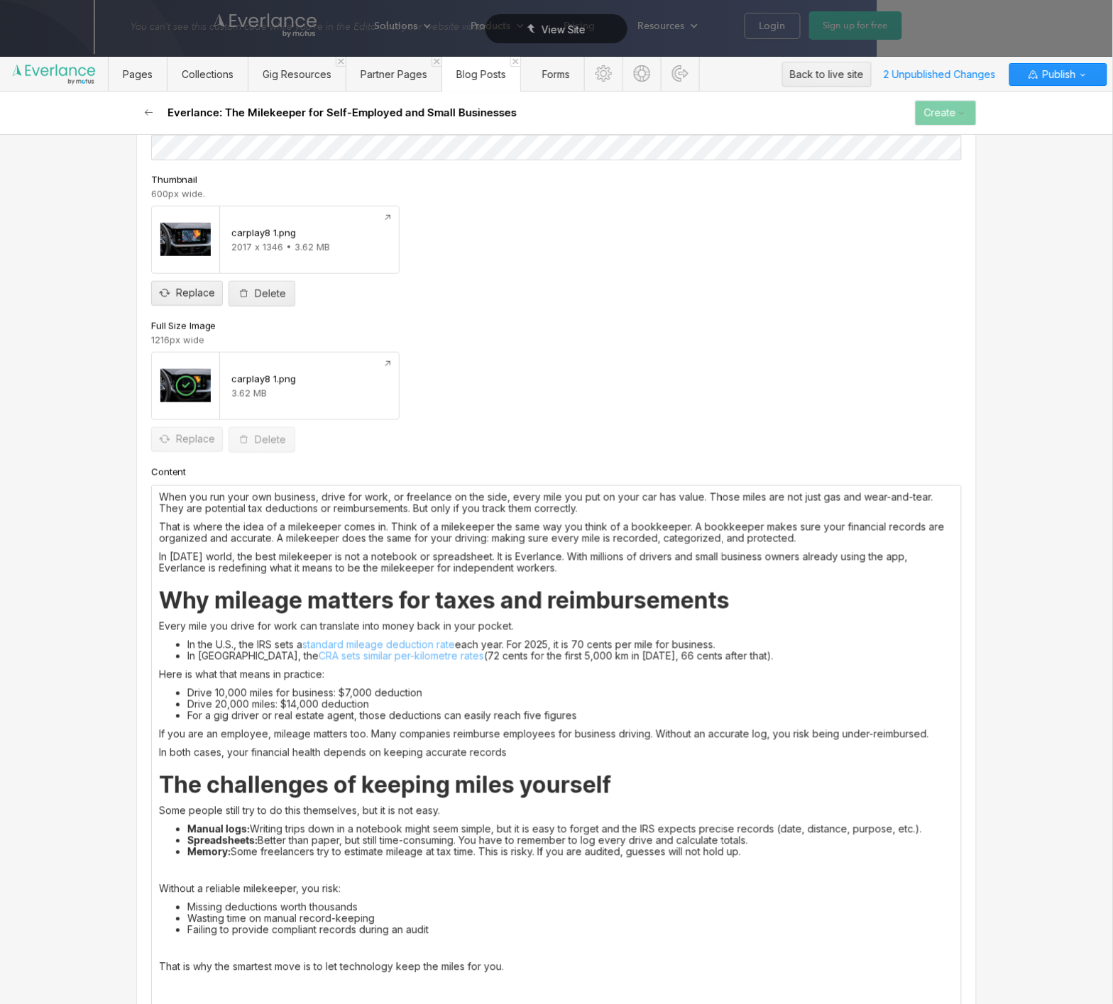
click at [278, 873] on p at bounding box center [556, 870] width 795 height 11
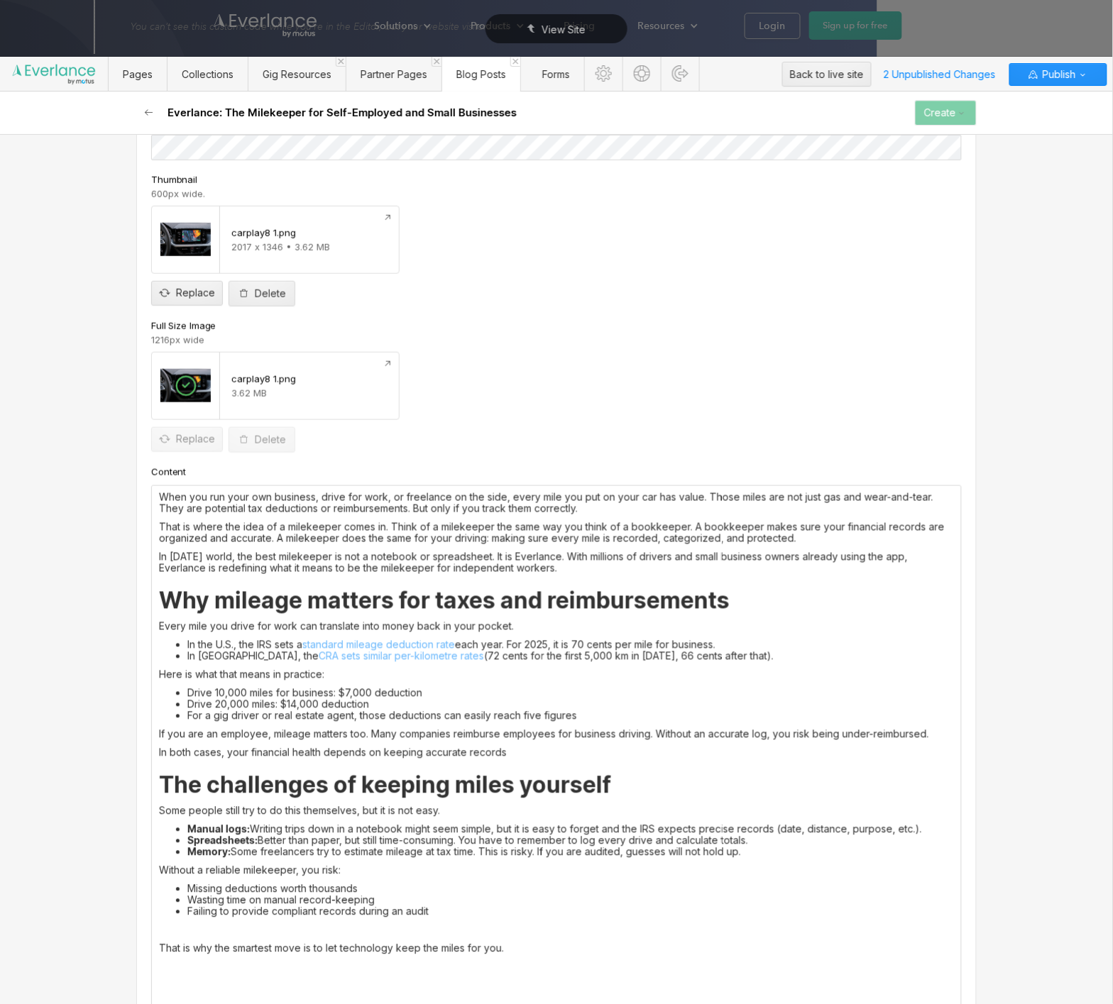
click at [274, 885] on li "Missing deductions worth thousands" at bounding box center [570, 889] width 767 height 11
click at [268, 870] on p "Without a reliable milekeeper, you risk:" at bounding box center [556, 870] width 795 height 11
drag, startPoint x: 270, startPoint y: 869, endPoint x: 298, endPoint y: 869, distance: 28.4
click at [298, 869] on p "Without a reliable mileage app, you risk:" at bounding box center [556, 870] width 795 height 11
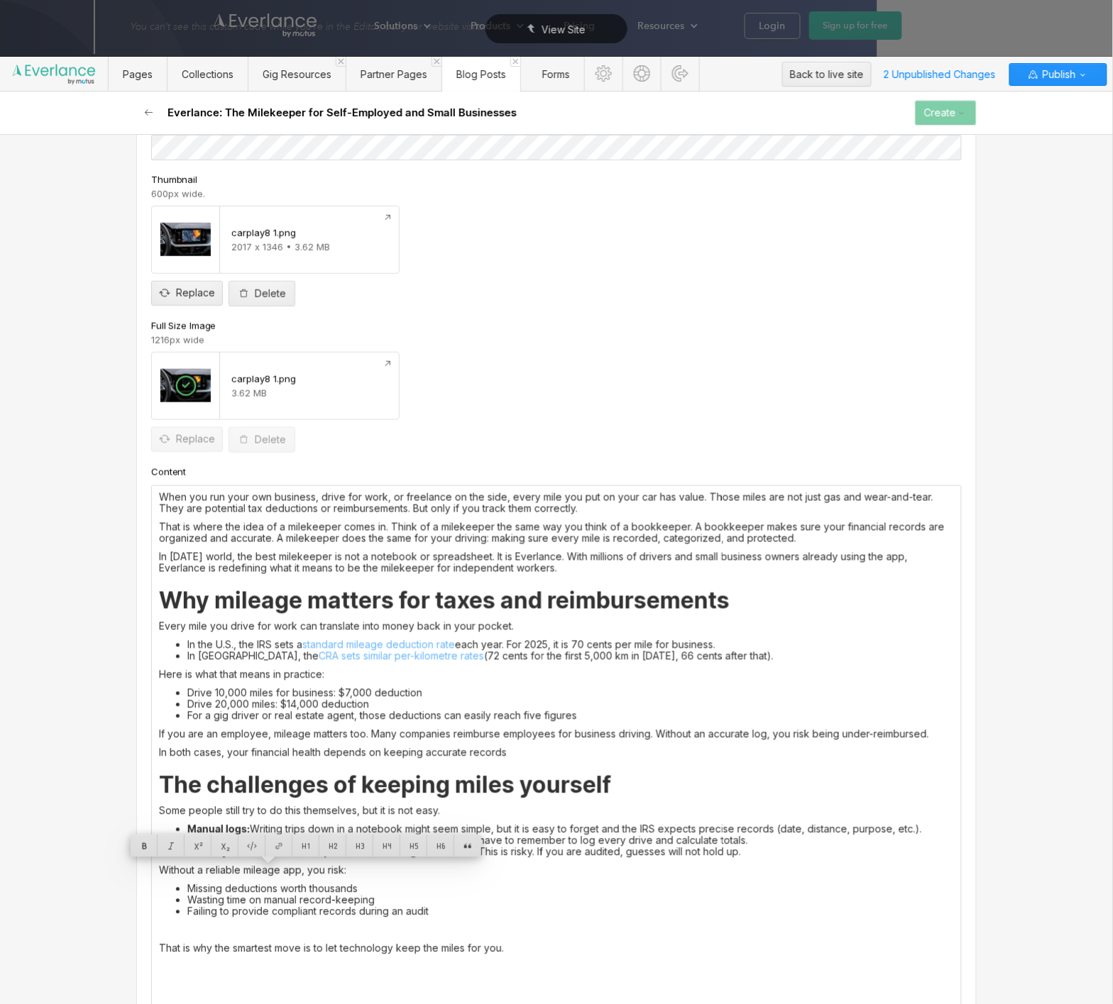
click at [282, 872] on p "Without a reliable mileage app, you risk:" at bounding box center [556, 870] width 795 height 11
drag, startPoint x: 246, startPoint y: 874, endPoint x: 341, endPoint y: 870, distance: 94.5
click at [341, 870] on p "Without a reliable mileage tracking app, you risk:" at bounding box center [556, 870] width 795 height 11
click at [281, 848] on div at bounding box center [278, 846] width 27 height 22
click at [304, 846] on div "Select a page..." at bounding box center [268, 846] width 125 height 22
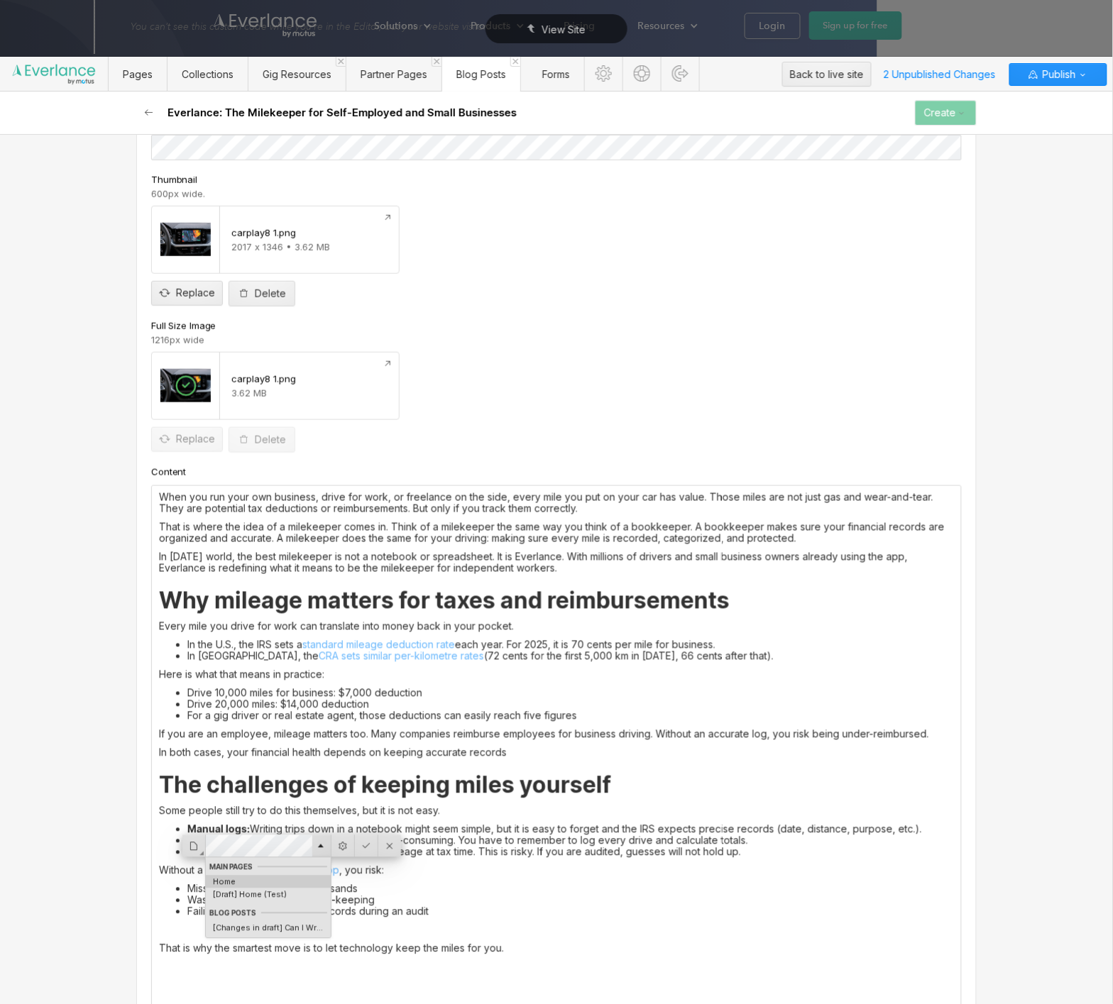
click at [267, 884] on div "Home" at bounding box center [268, 882] width 125 height 11
click at [300, 817] on label "Open in a new tab" at bounding box center [271, 818] width 81 height 13
click at [368, 845] on div at bounding box center [366, 846] width 23 height 22
click at [322, 763] on div "When you run your own business, drive for work, or freelance on the side, every…" at bounding box center [556, 754] width 809 height 537
click at [279, 918] on div "When you run your own business, drive for work, or freelance on the side, every…" at bounding box center [556, 754] width 809 height 537
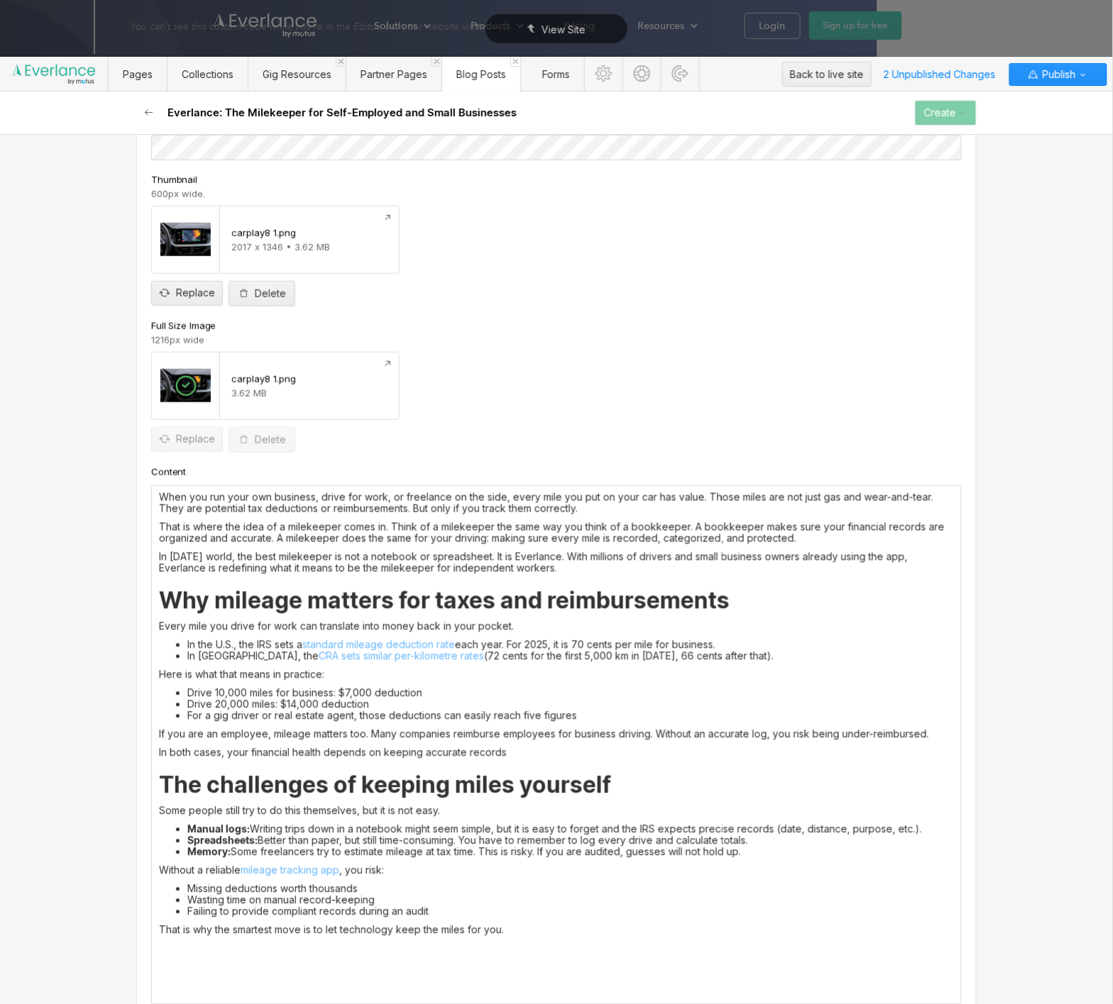
click at [285, 930] on p "That is why the smartest move is to let technology keep the miles for you." at bounding box center [556, 930] width 795 height 11
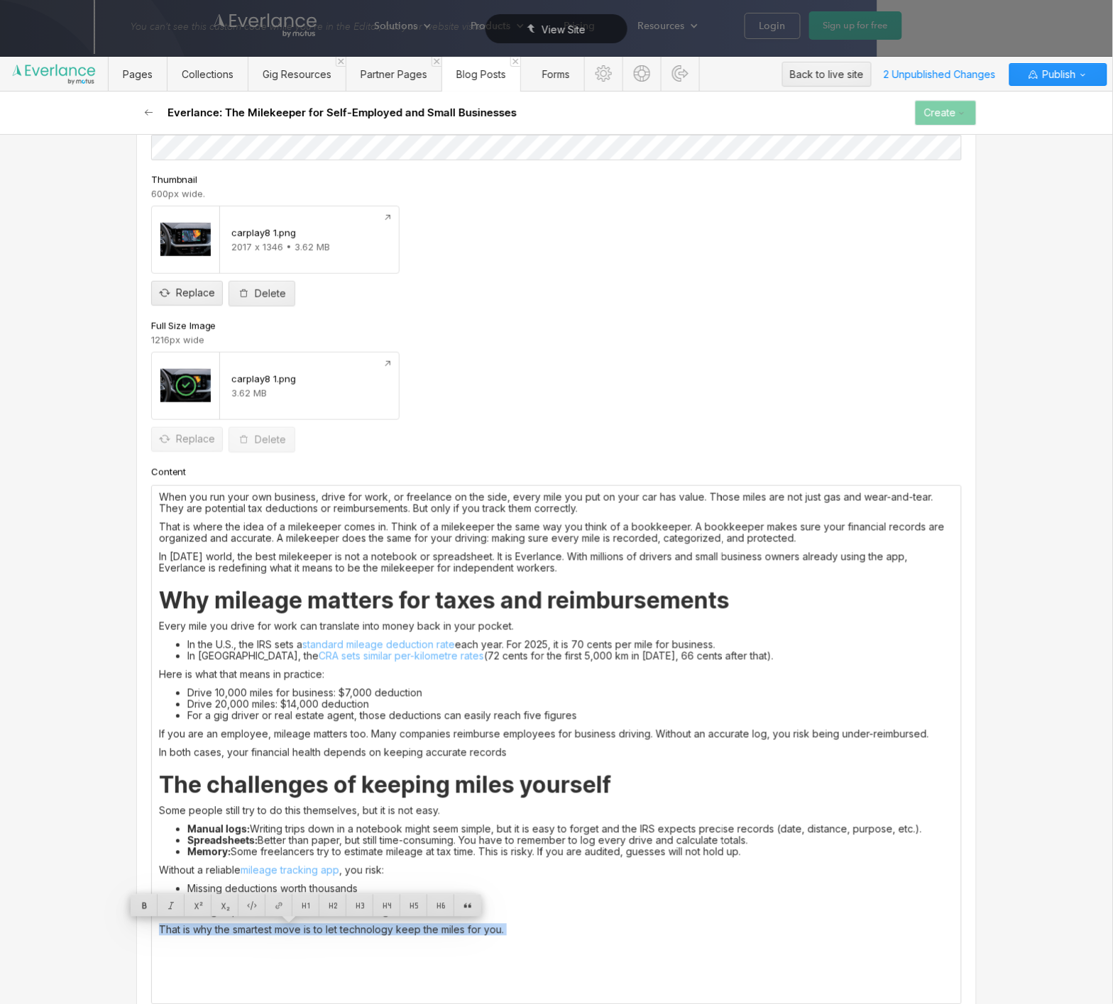
click at [285, 930] on p "That is why the smartest move is to let technology keep the miles for you." at bounding box center [556, 930] width 795 height 11
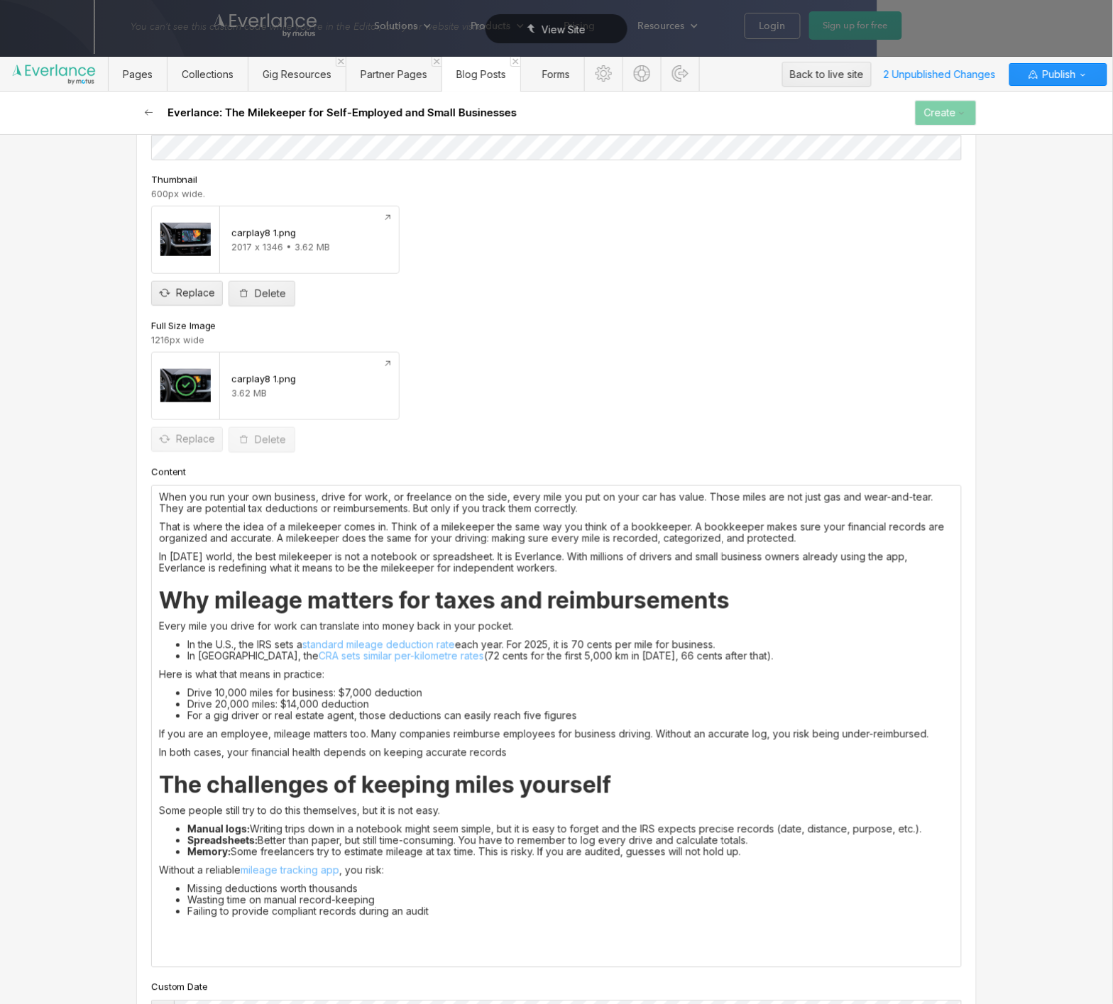
click at [331, 947] on p "‍" at bounding box center [556, 948] width 795 height 11
click at [339, 935] on p "‍" at bounding box center [556, 930] width 795 height 11
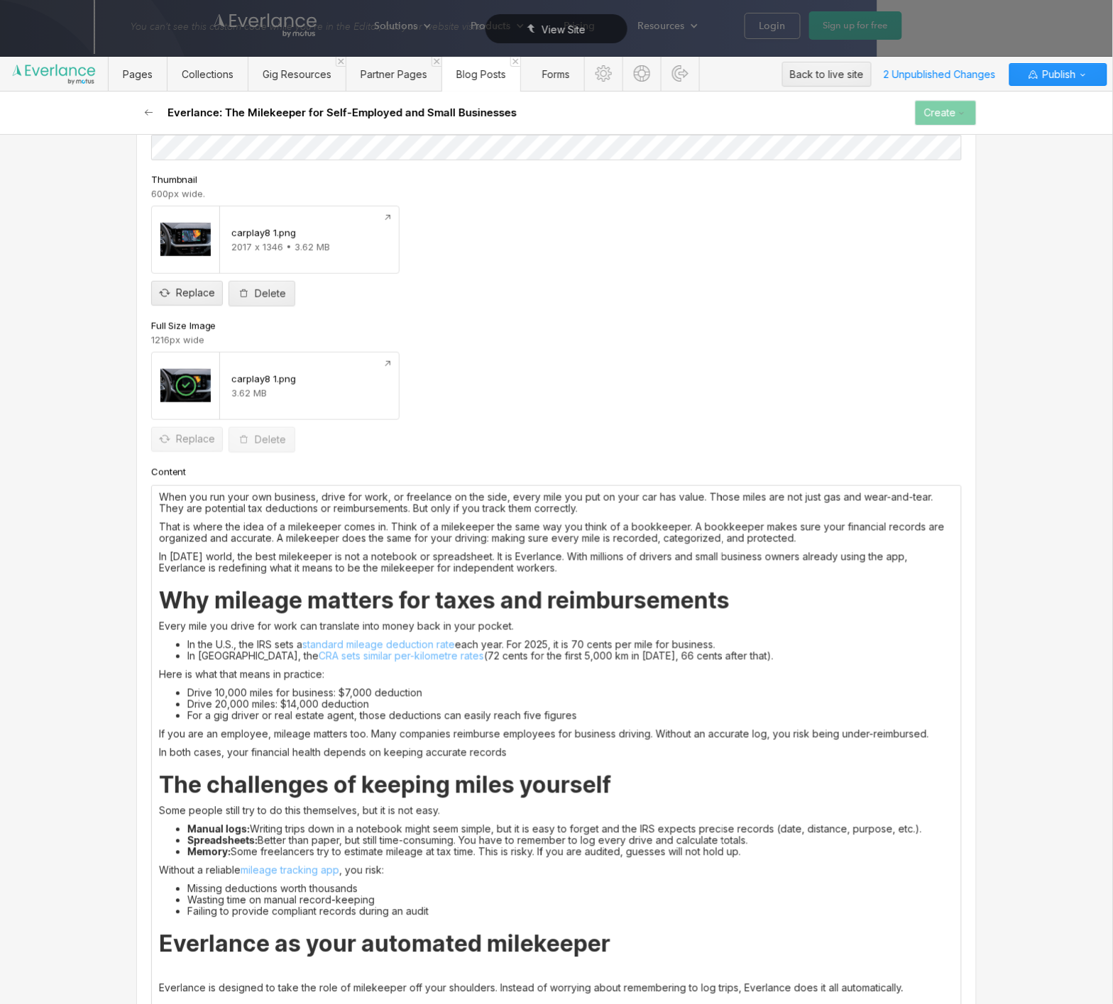
scroll to position [317, 0]
click at [332, 942] on strong "Everlance as your automated milekeeper" at bounding box center [384, 944] width 451 height 28
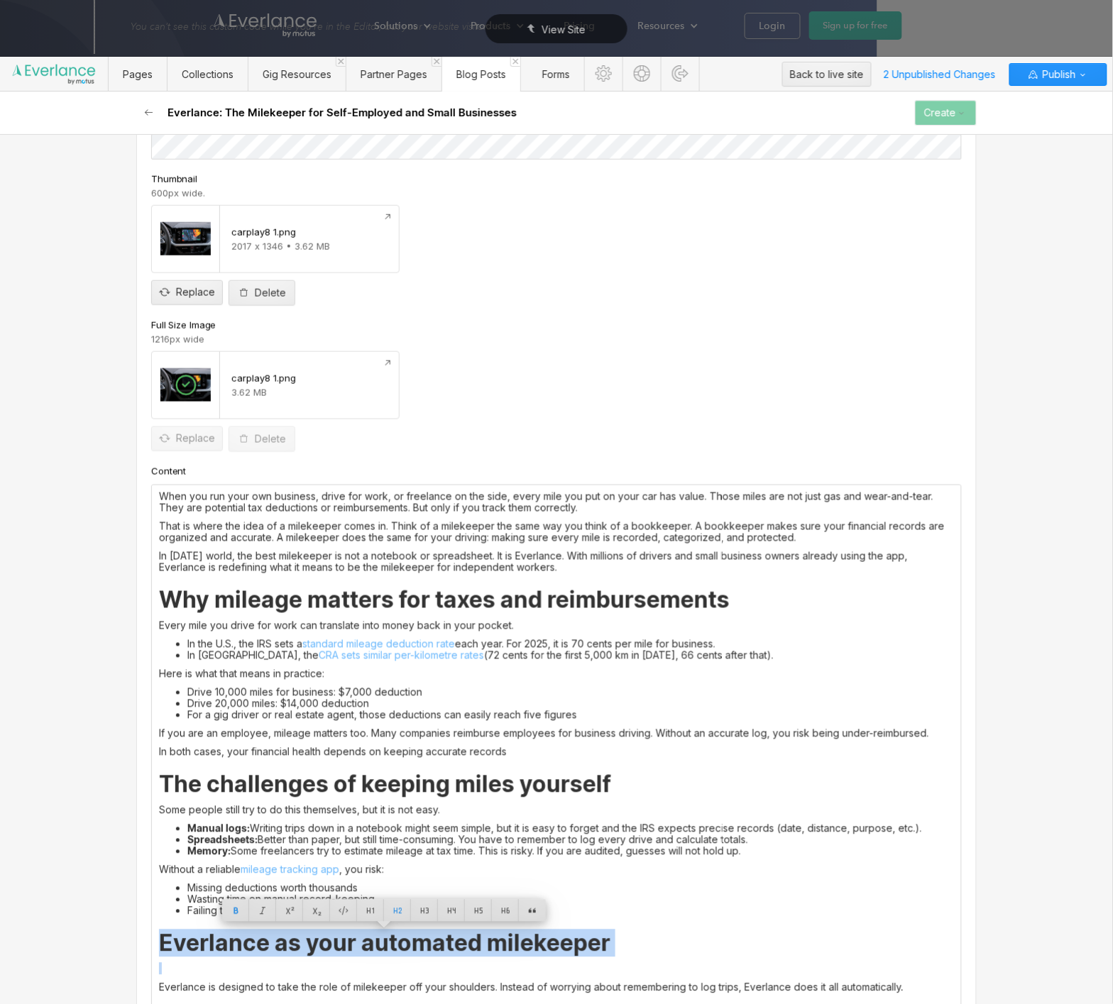
click at [332, 942] on strong "Everlance as your automated milekeeper" at bounding box center [384, 944] width 451 height 28
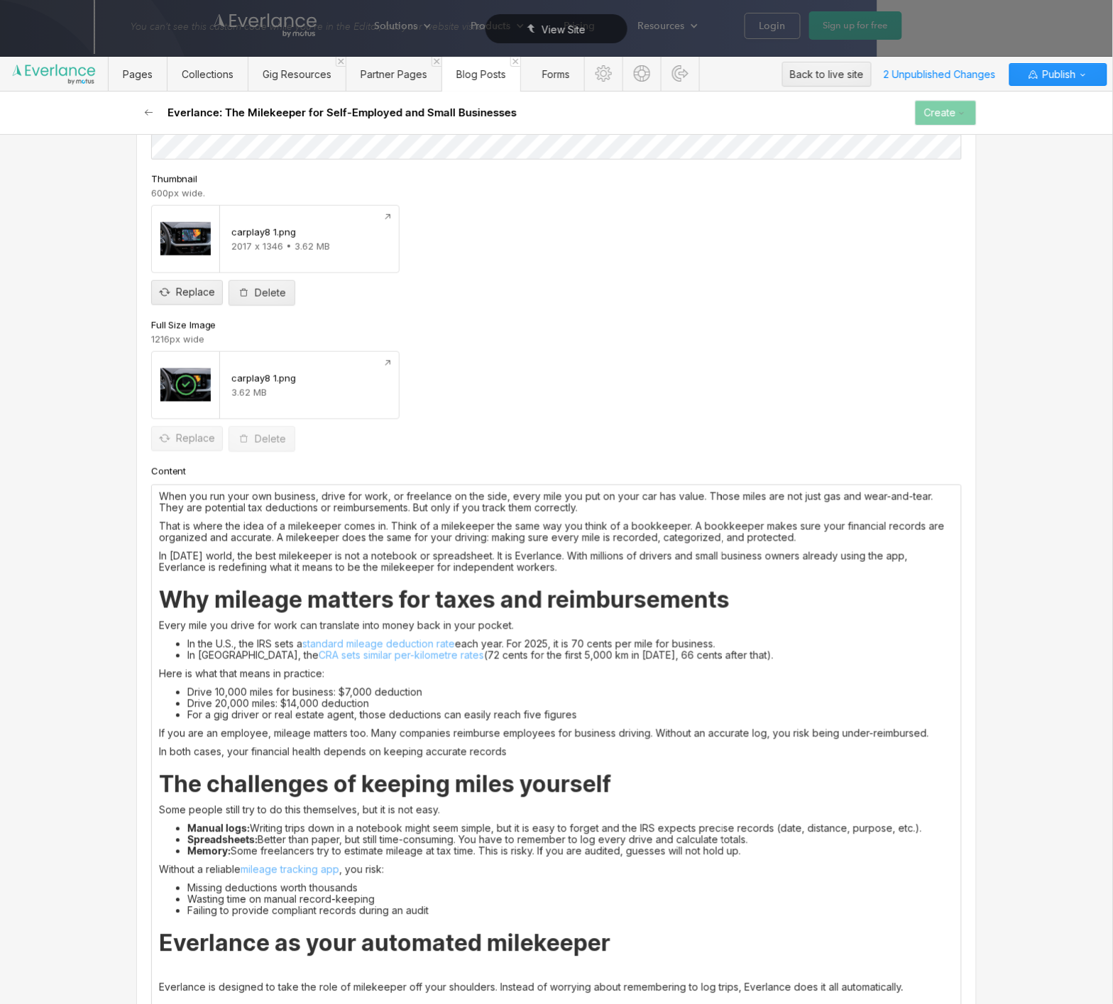
click at [313, 847] on li "Memory: Some freelancers try to estimate mileage at tax time. This is risky. If…" at bounding box center [570, 851] width 767 height 11
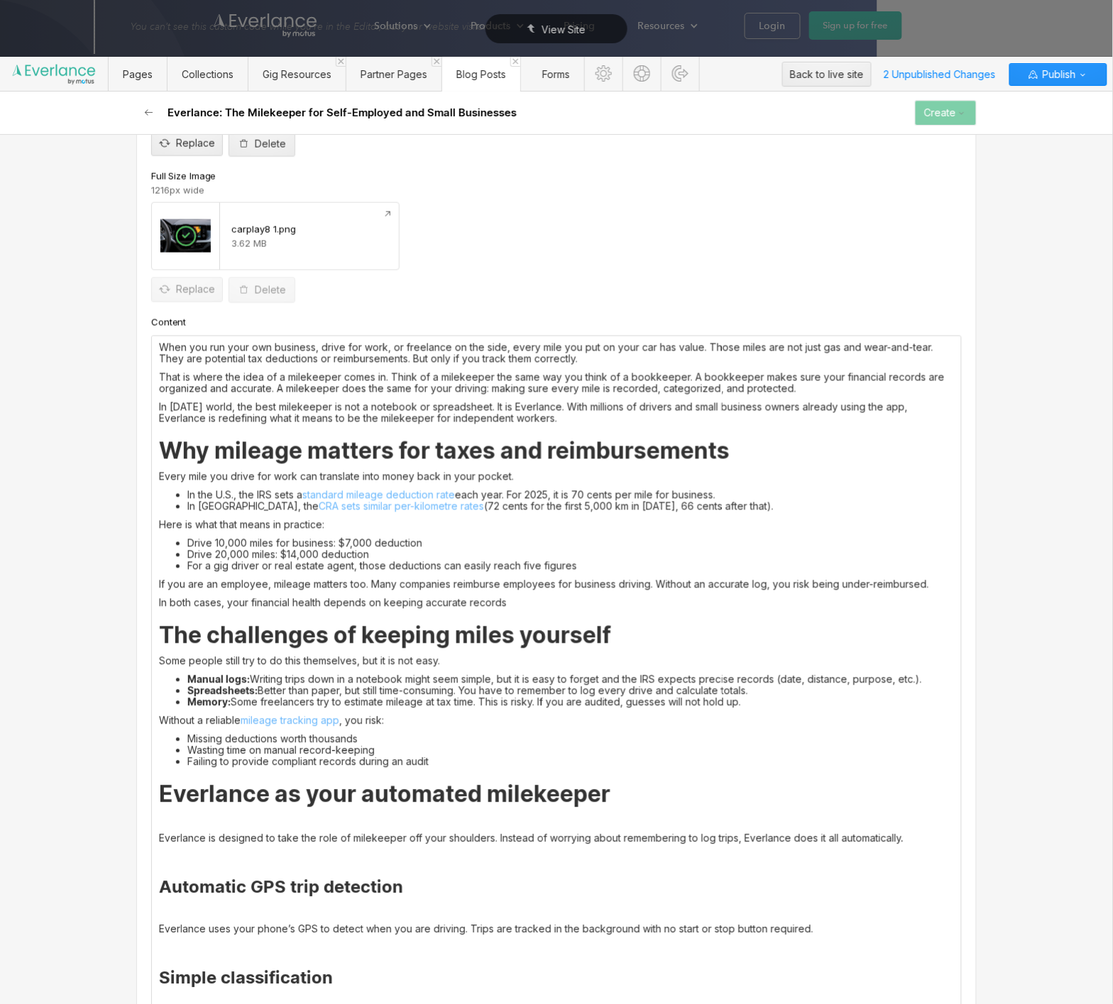
scroll to position [463, 0]
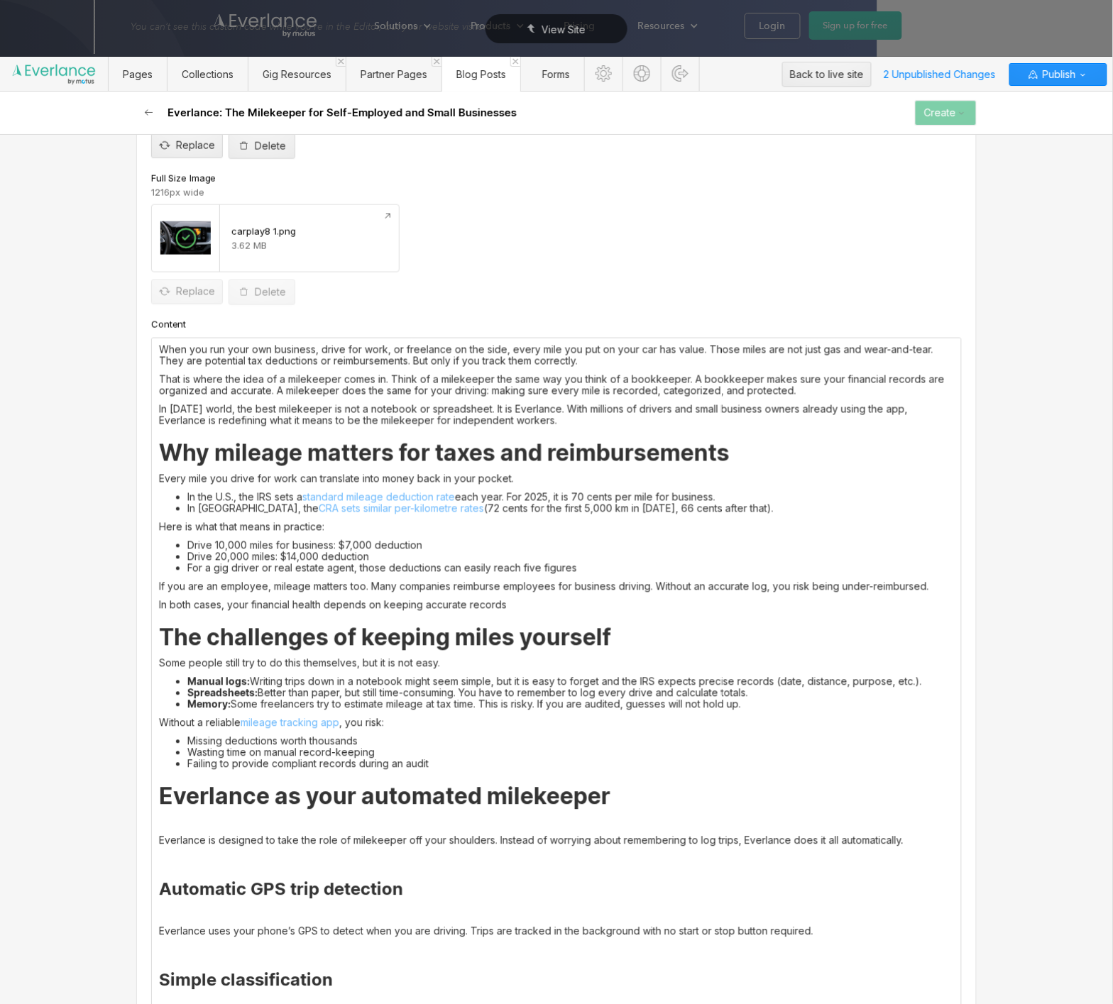
click at [313, 823] on p at bounding box center [556, 822] width 795 height 11
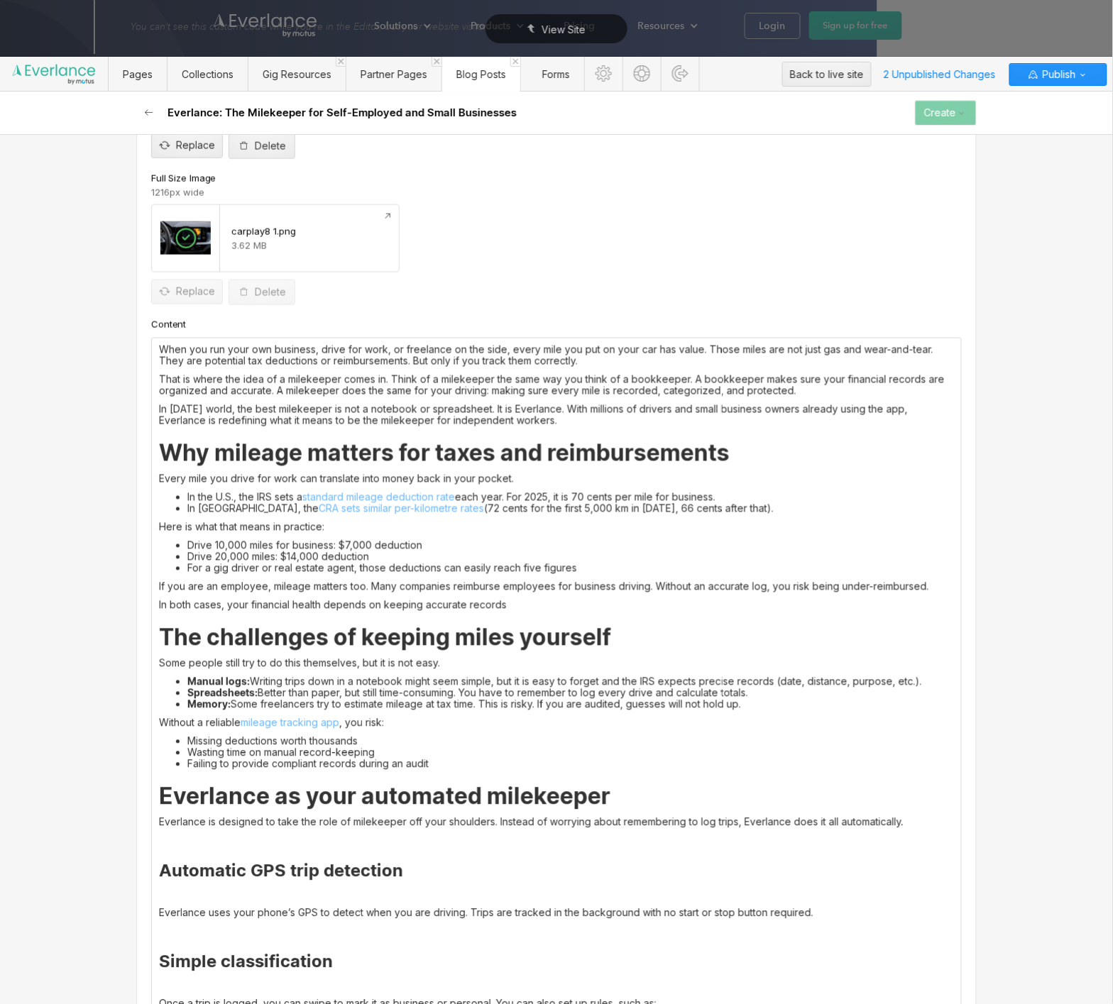
click at [287, 835] on p at bounding box center [556, 840] width 795 height 11
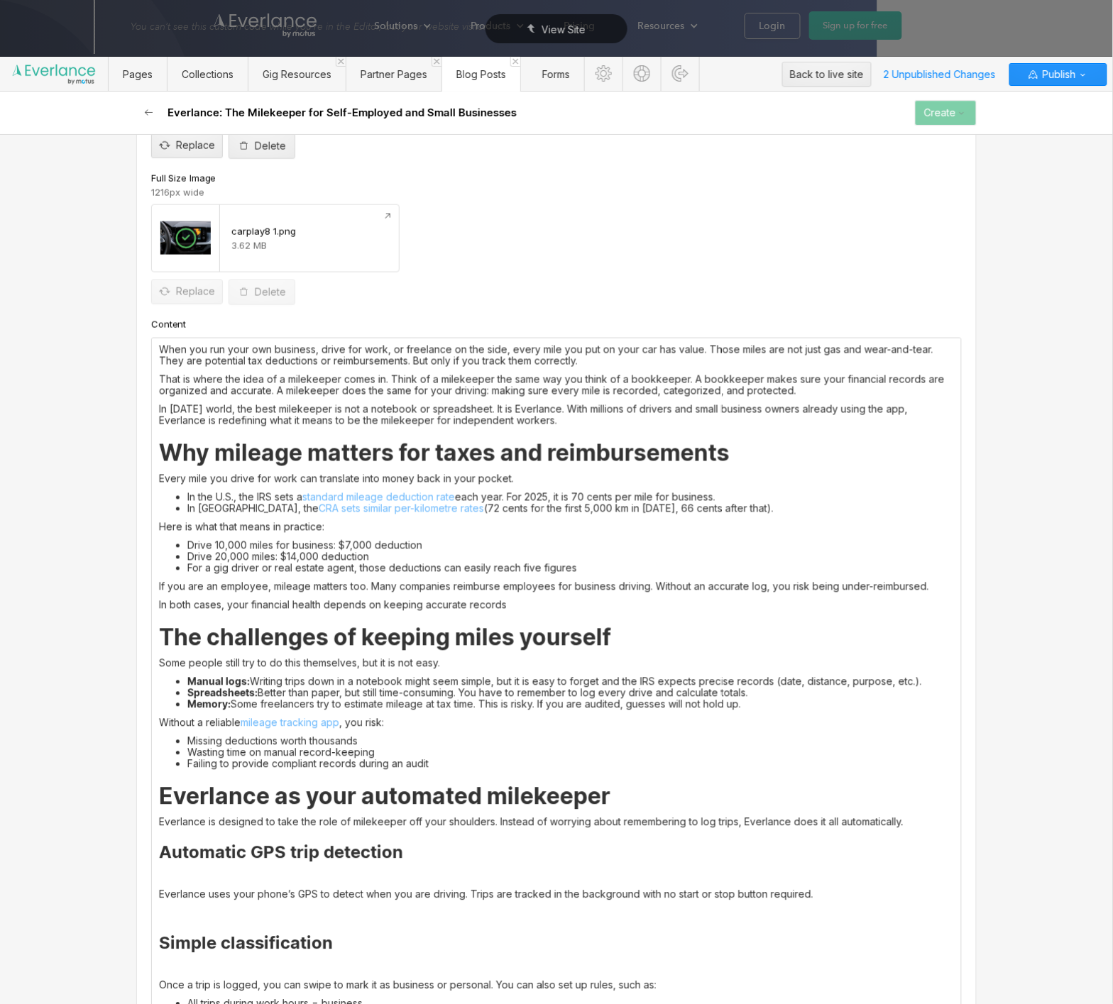
click at [237, 869] on div "When you run your own business, drive for work, or freelance on the side, every…" at bounding box center [556, 775] width 809 height 872
click at [256, 852] on strong "Automatic GPS trip detection" at bounding box center [281, 853] width 244 height 21
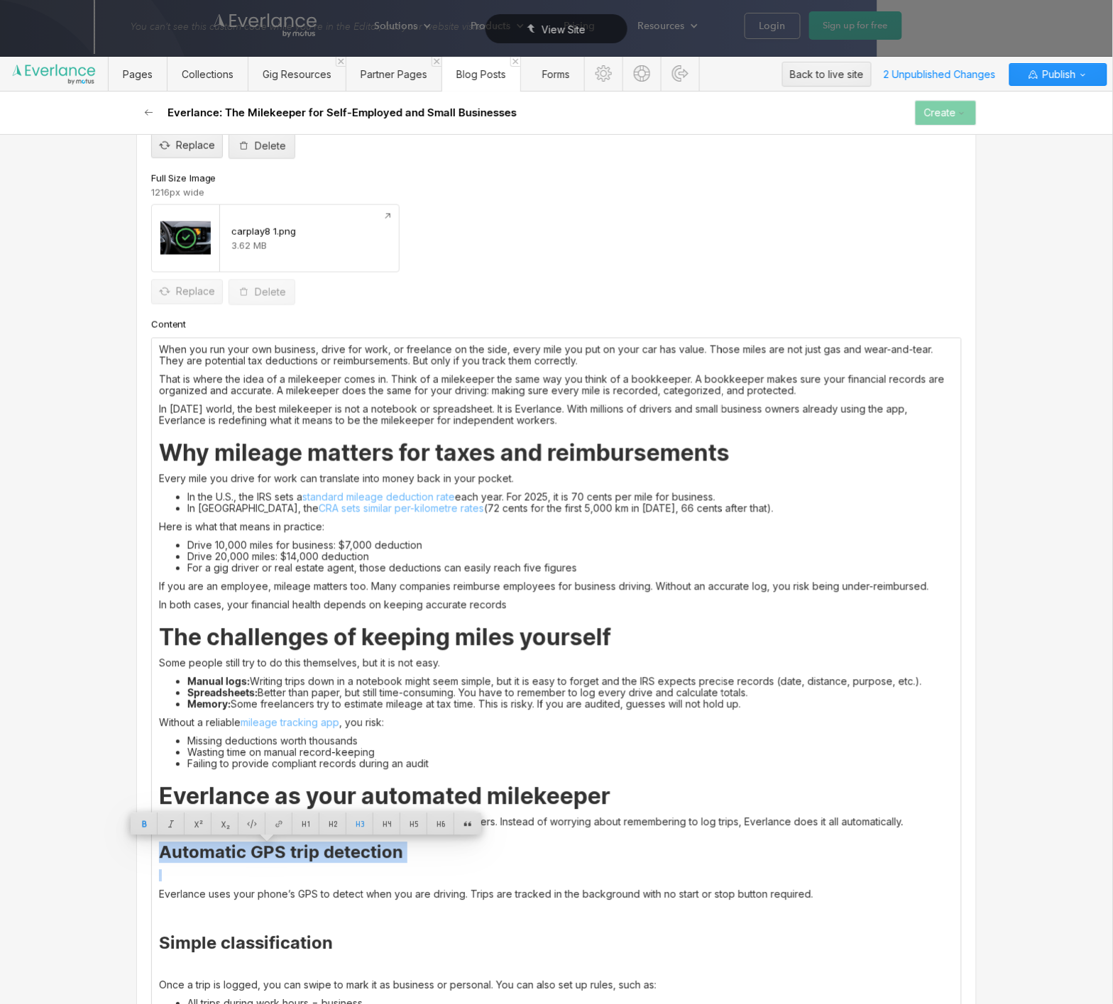
click at [256, 852] on strong "Automatic GPS trip detection" at bounding box center [281, 853] width 244 height 21
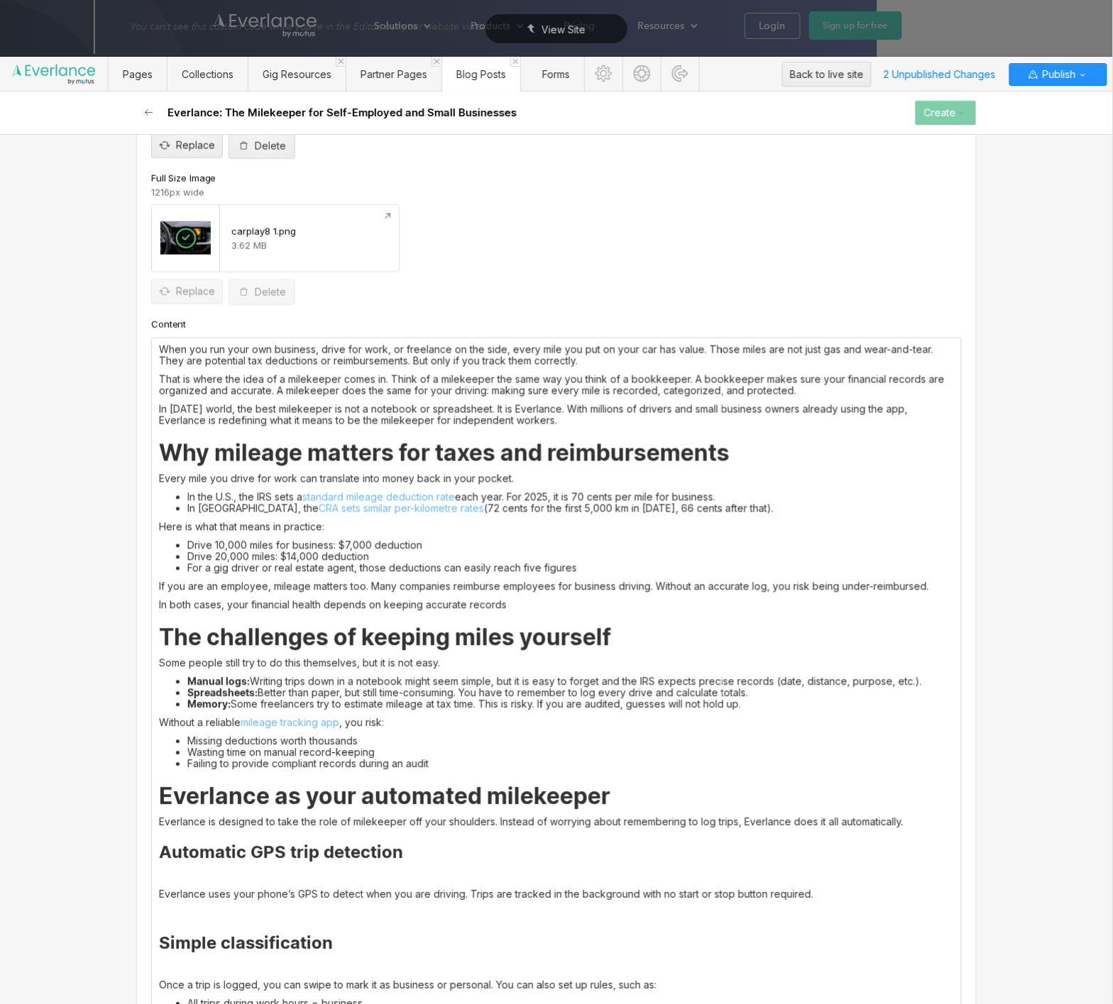
click at [245, 866] on div "When you run your own business, drive for work, or freelance on the side, every…" at bounding box center [556, 775] width 809 height 872
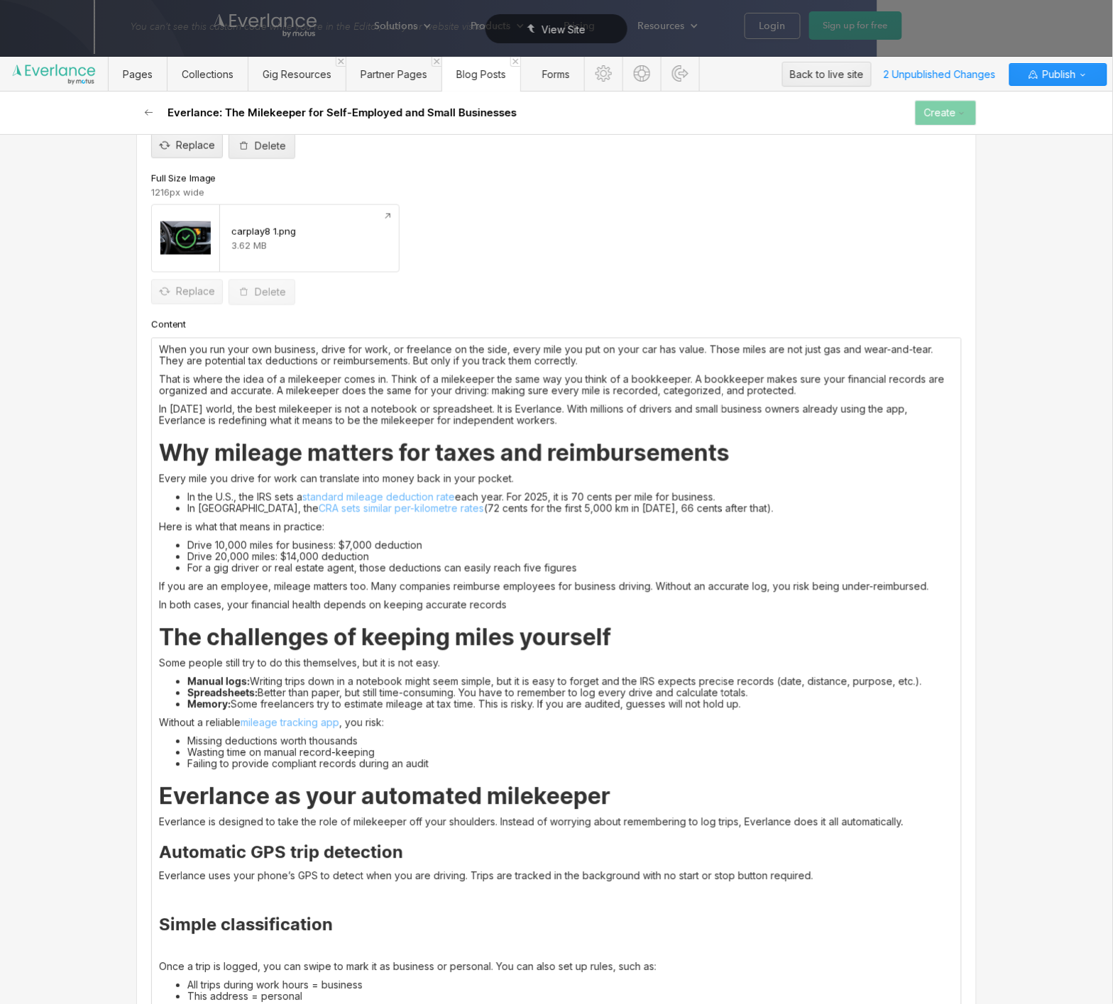
click at [222, 894] on p at bounding box center [556, 894] width 795 height 11
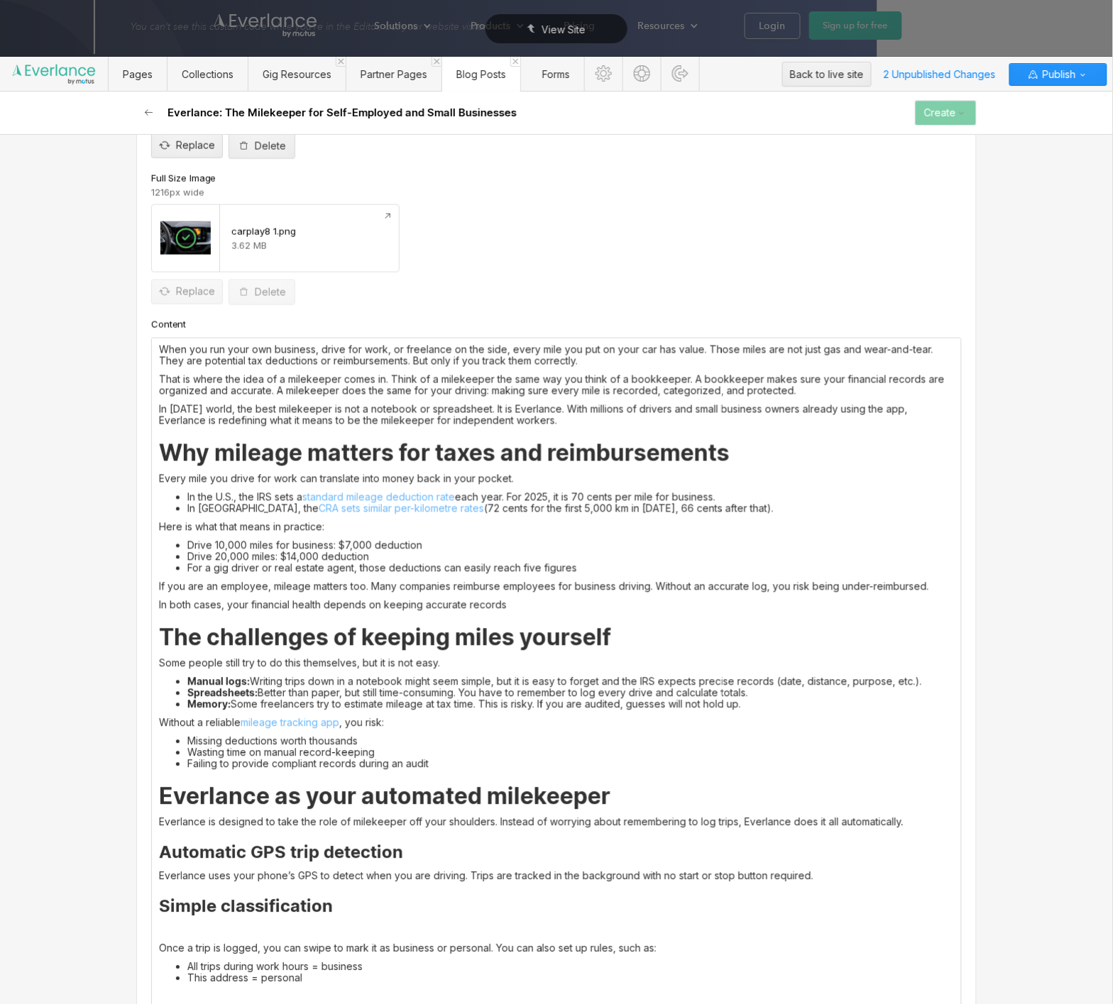
click at [214, 899] on strong "Simple classification" at bounding box center [246, 906] width 174 height 21
click at [208, 939] on div "When you run your own business, drive for work, or freelance on the side, every…" at bounding box center [556, 756] width 809 height 835
click at [218, 931] on p at bounding box center [556, 930] width 795 height 11
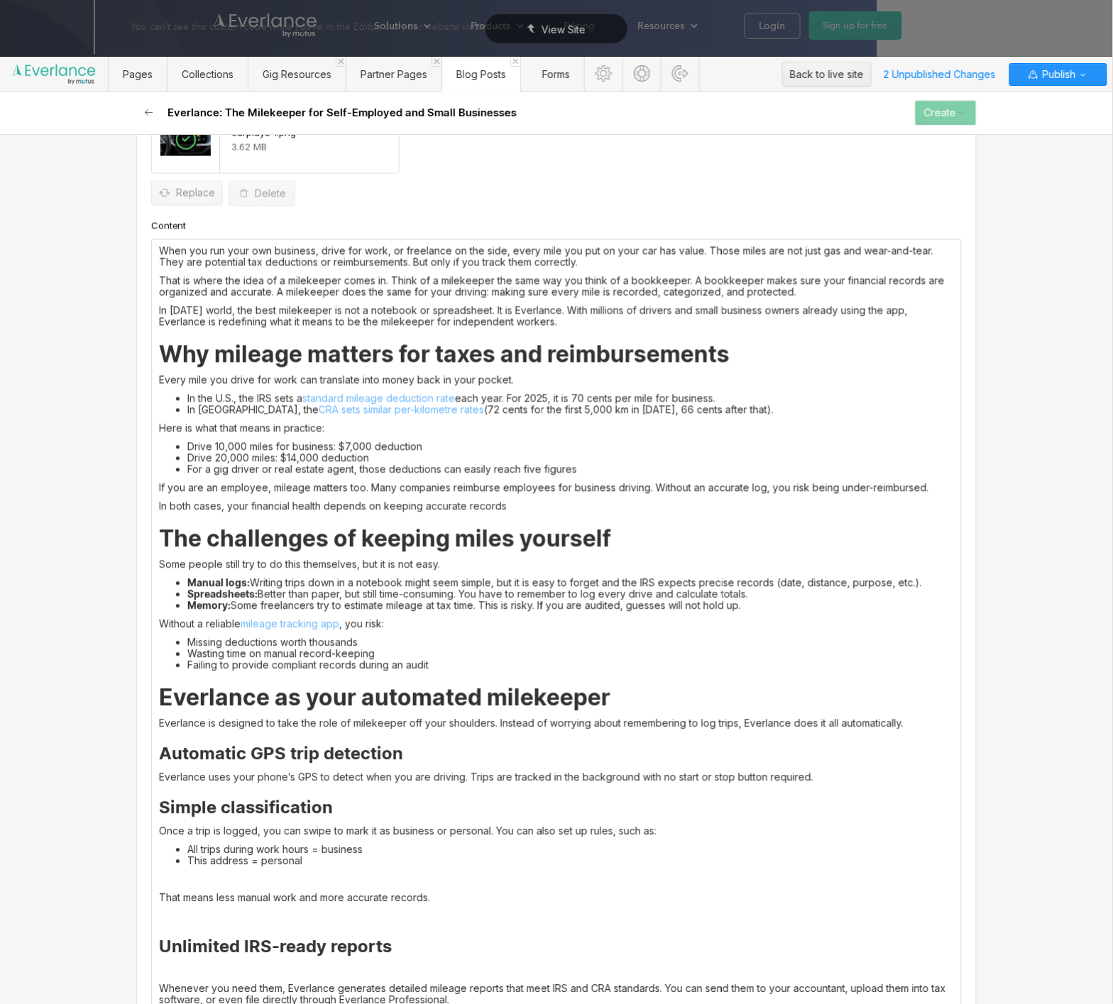
scroll to position [559, 0]
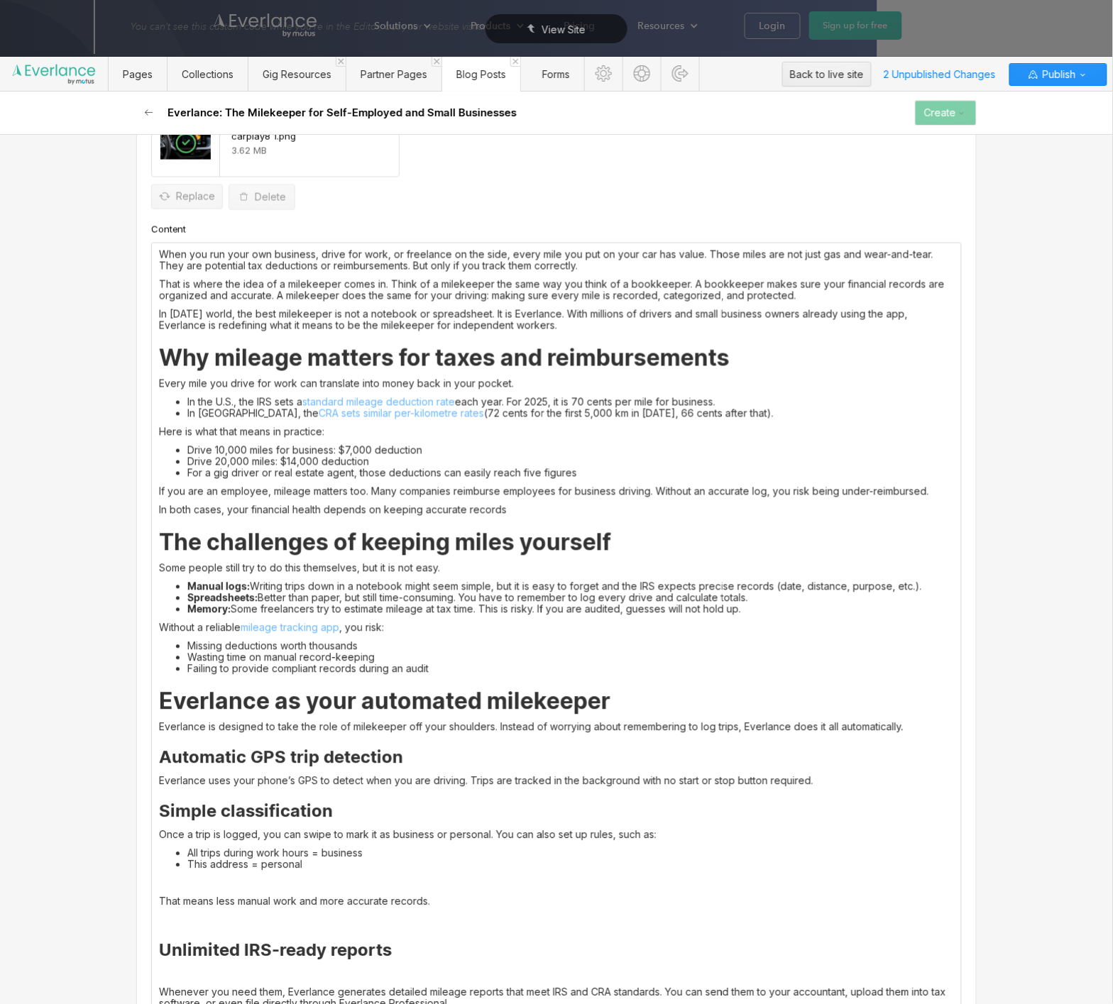
click at [243, 884] on p at bounding box center [556, 883] width 795 height 11
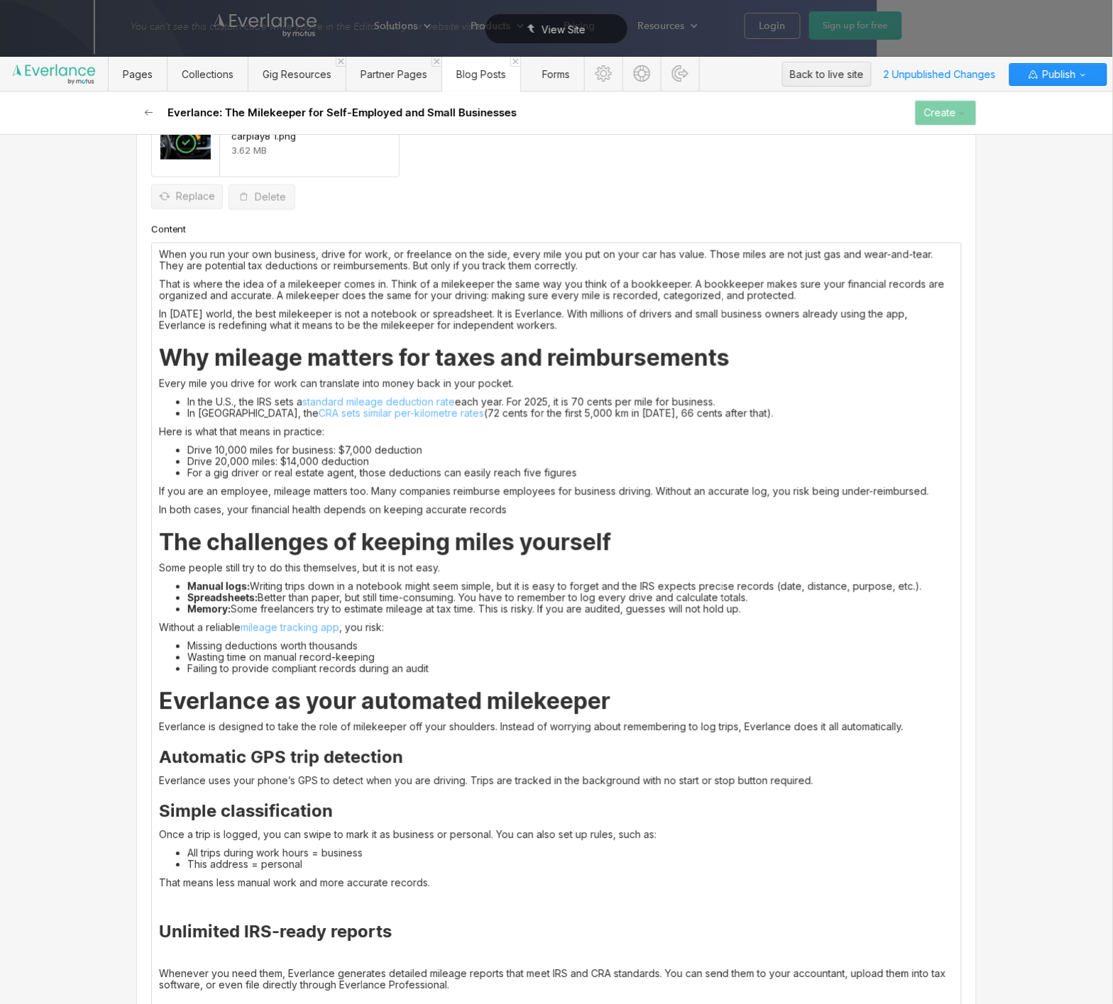
click at [231, 901] on p at bounding box center [556, 901] width 795 height 11
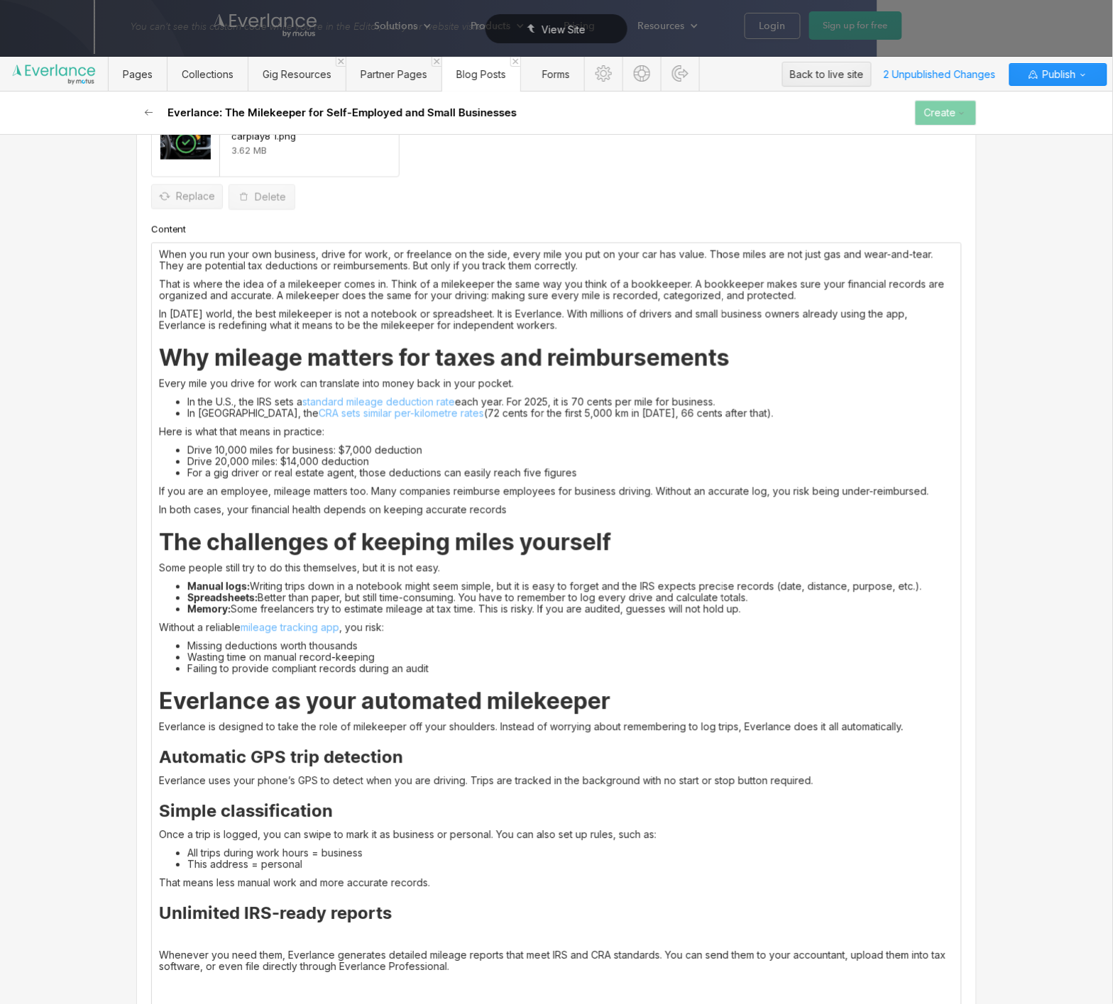
click at [212, 914] on strong "Unlimited IRS-ready reports" at bounding box center [275, 914] width 233 height 21
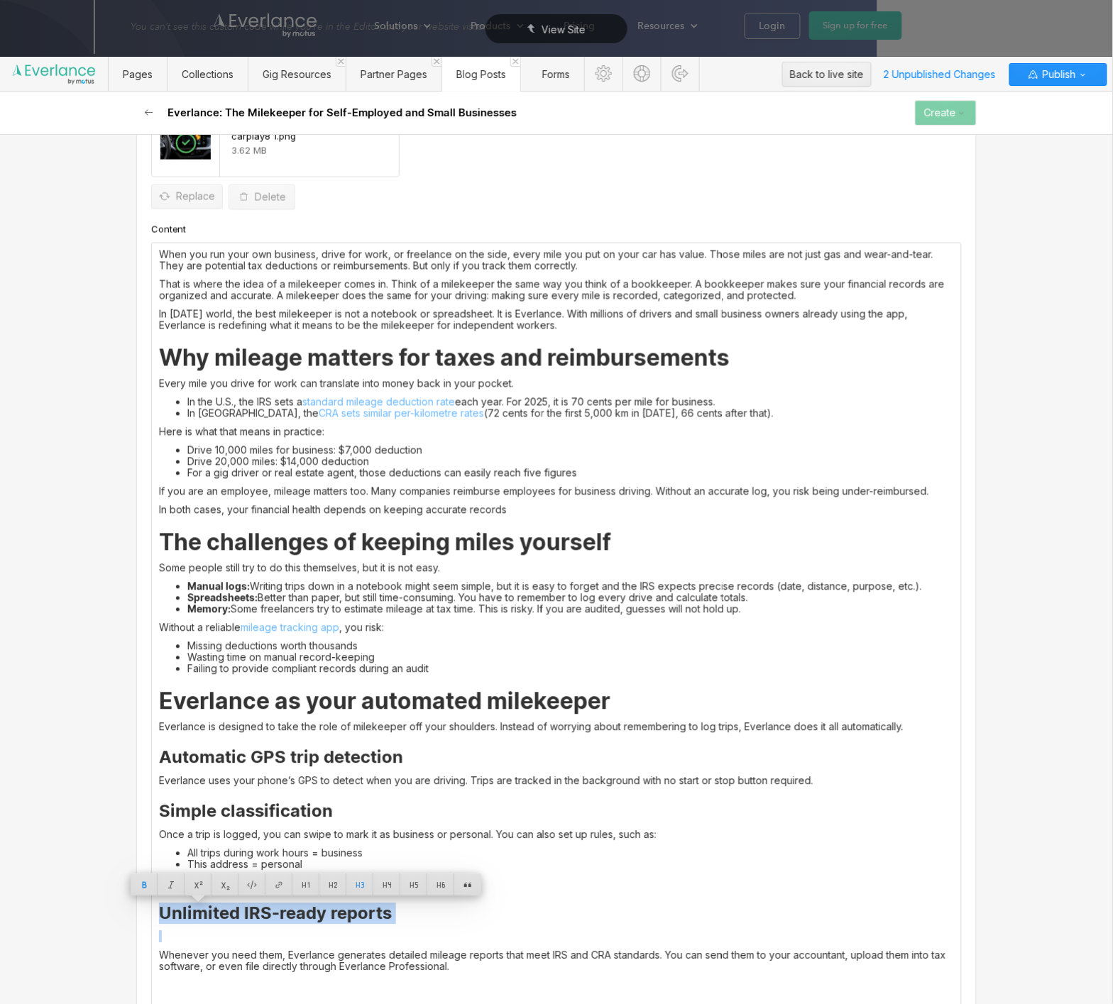
click at [212, 914] on strong "Unlimited IRS-ready reports" at bounding box center [275, 914] width 233 height 21
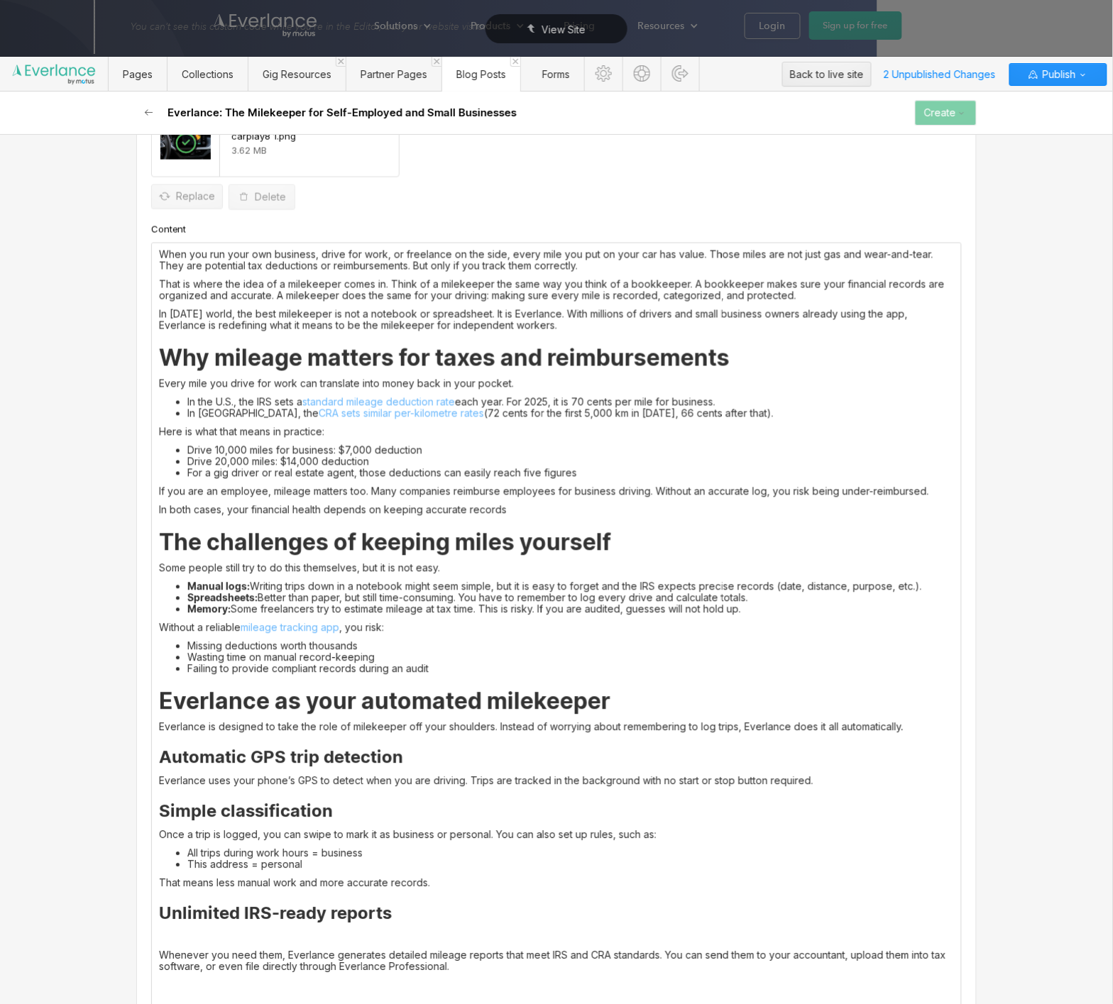
click at [212, 933] on p at bounding box center [556, 937] width 795 height 11
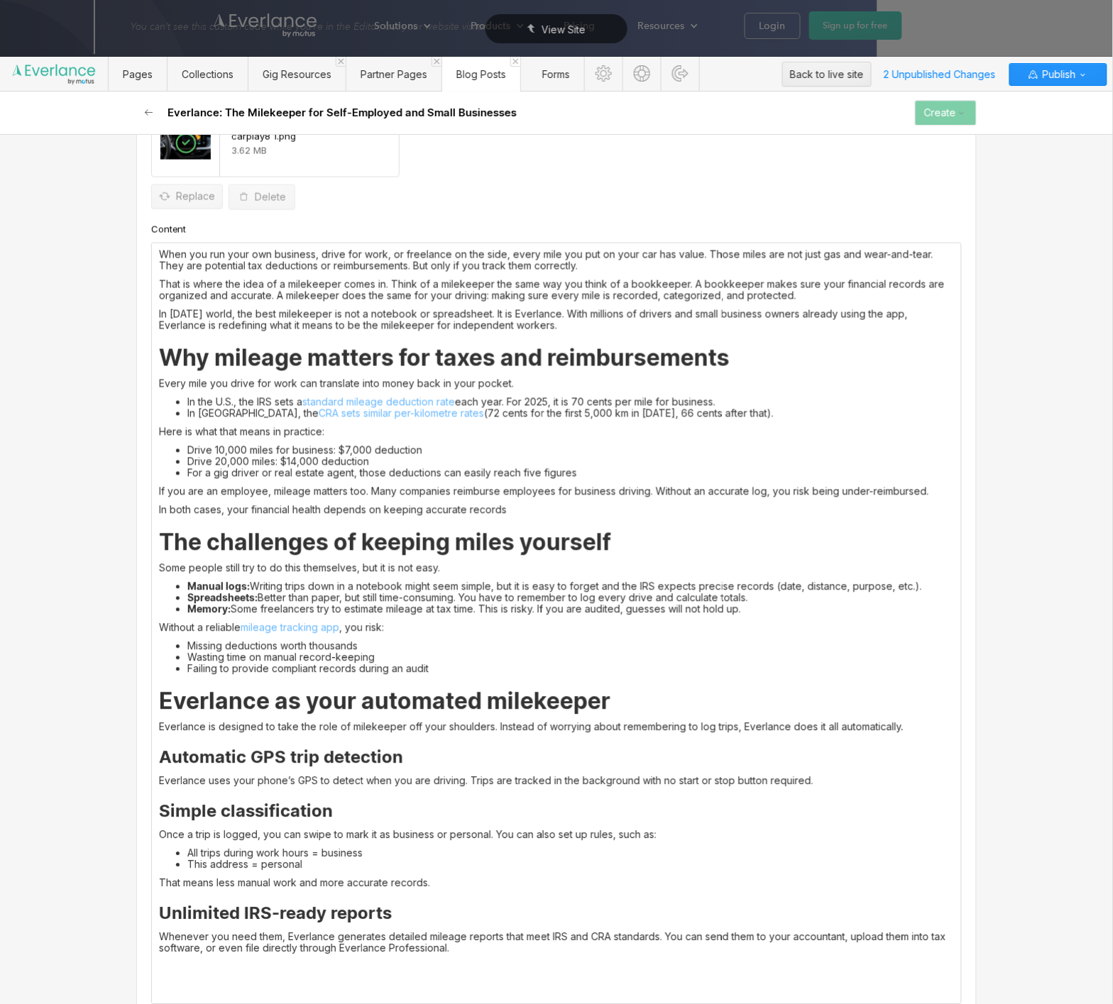
scroll to position [662, 0]
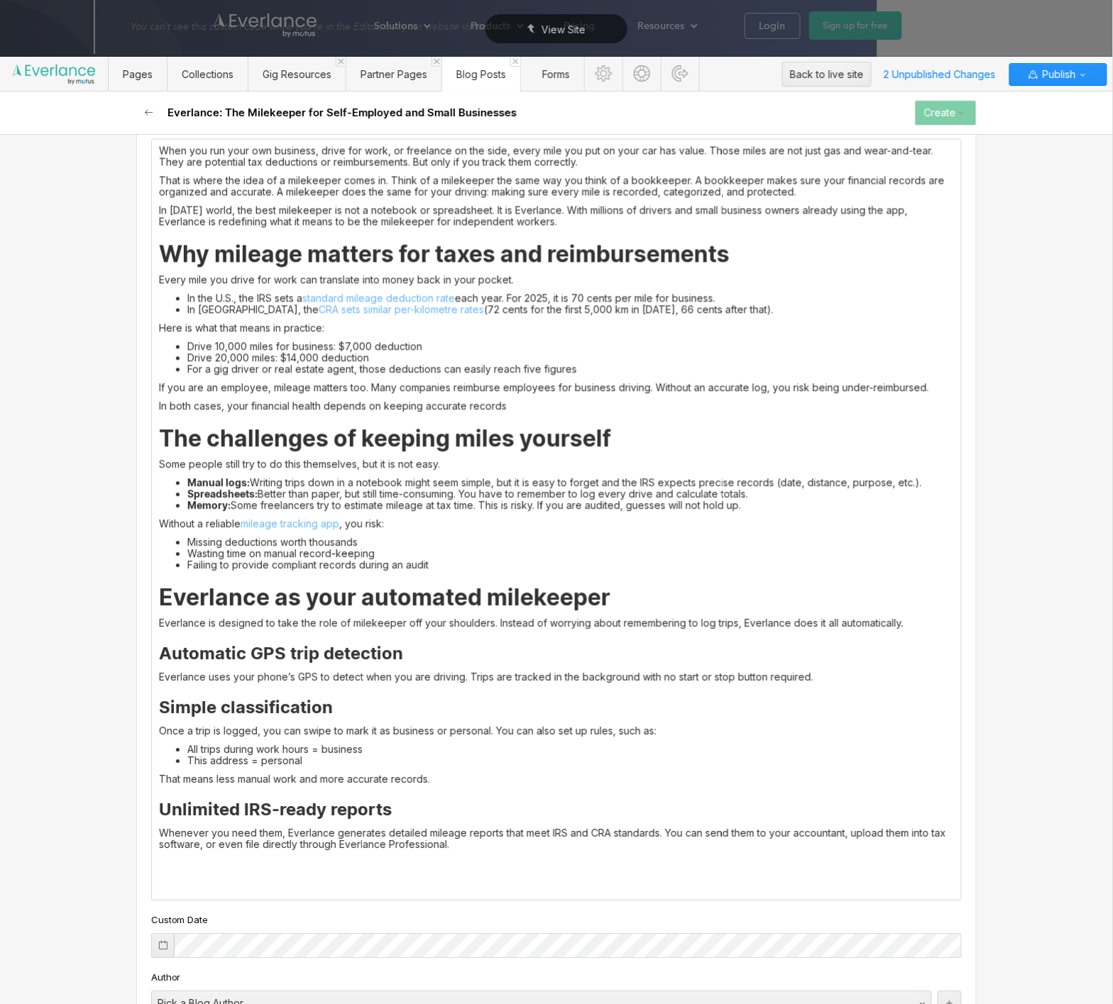
click at [275, 874] on div "When you run your own business, drive for work, or freelance on the side, every…" at bounding box center [556, 520] width 809 height 761
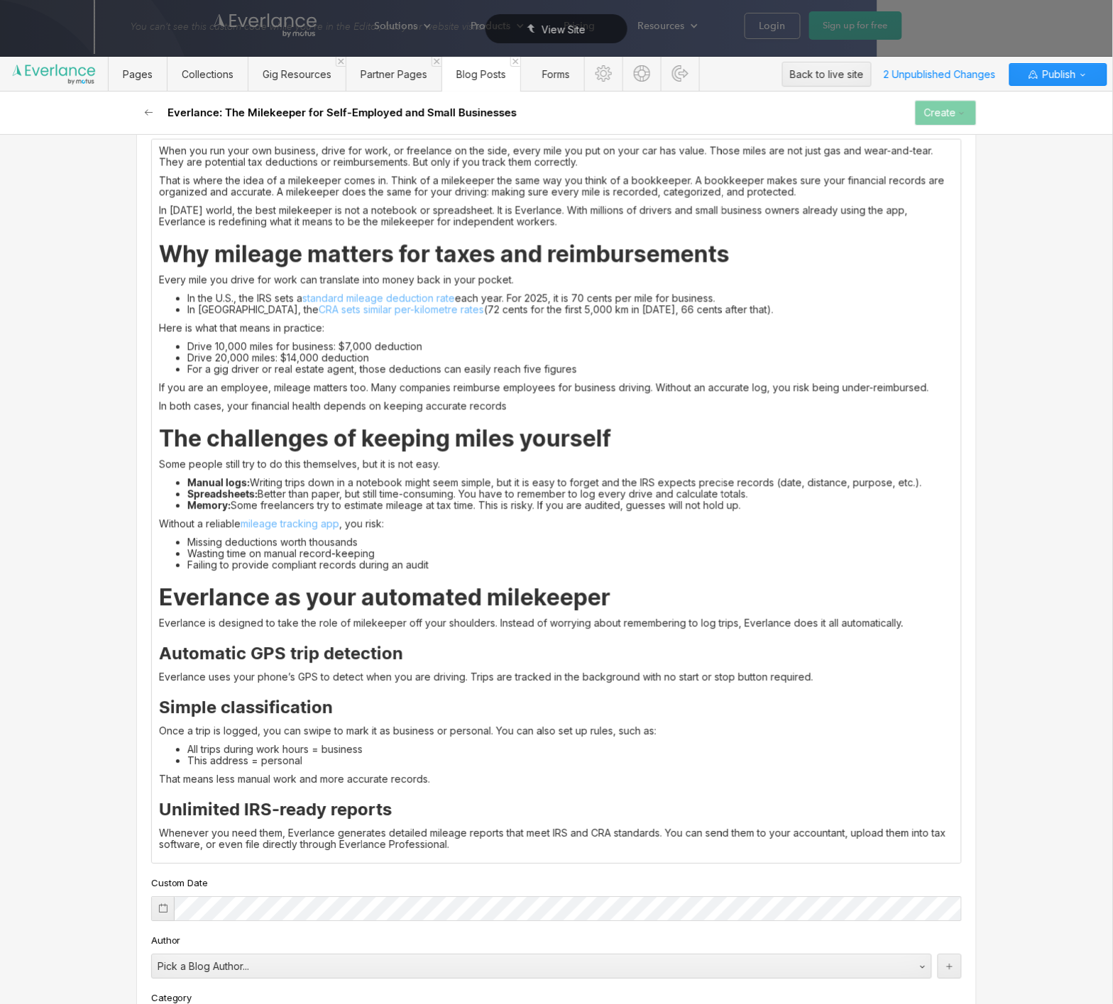
click at [256, 807] on h3 "Unlimited IRS-ready reports" at bounding box center [556, 810] width 795 height 21
click at [317, 845] on p "Whenever you need them, Everlance generates detailed mileage reports that meet …" at bounding box center [556, 839] width 795 height 23
click at [422, 845] on p "Whenever you need them, Everlance generates detailed mileage reports that meet …" at bounding box center [556, 839] width 795 height 23
click at [488, 849] on p "Whenever you need them, Everlance generates detailed mileage reports that meet …" at bounding box center [556, 839] width 795 height 23
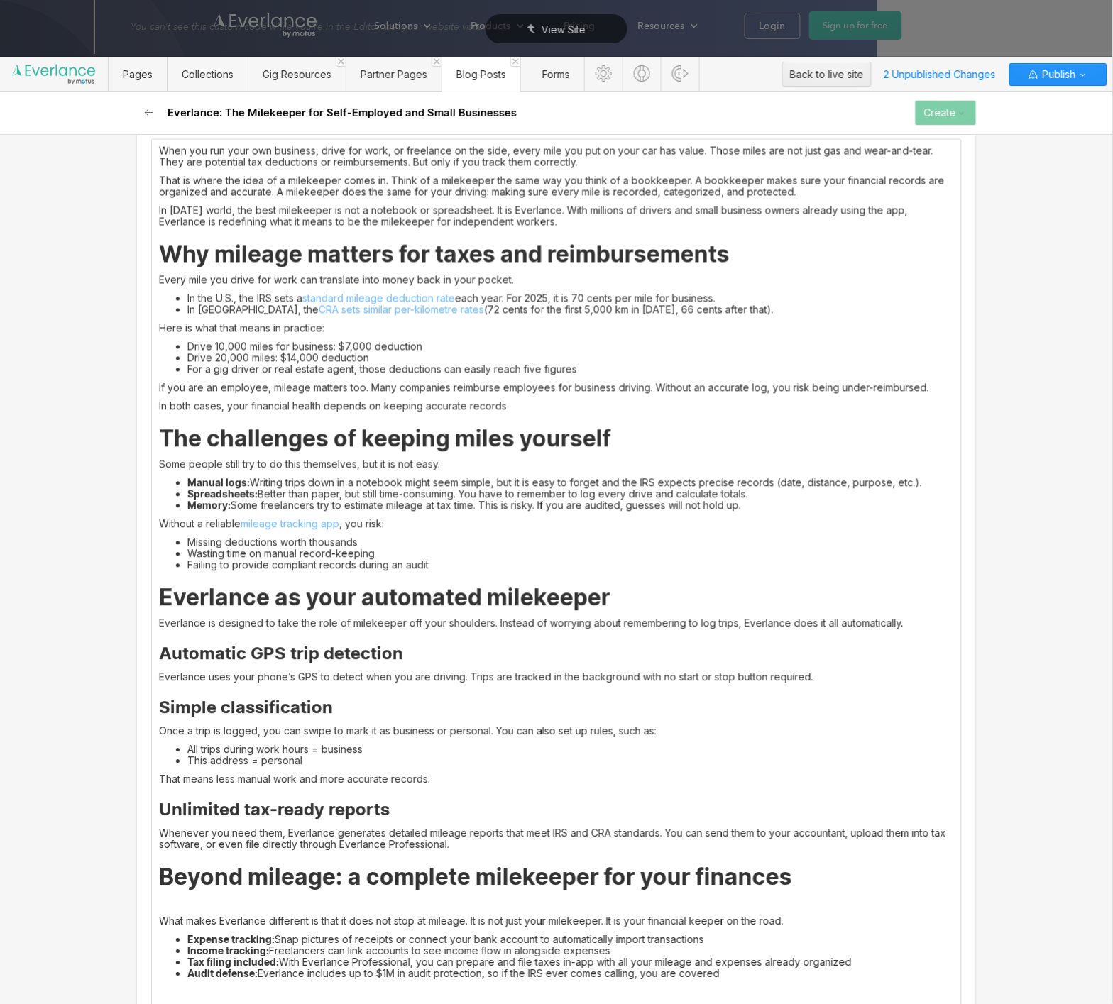
click at [456, 879] on strong "Beyond mileage: a complete milekeeper for your finances" at bounding box center [475, 878] width 633 height 28
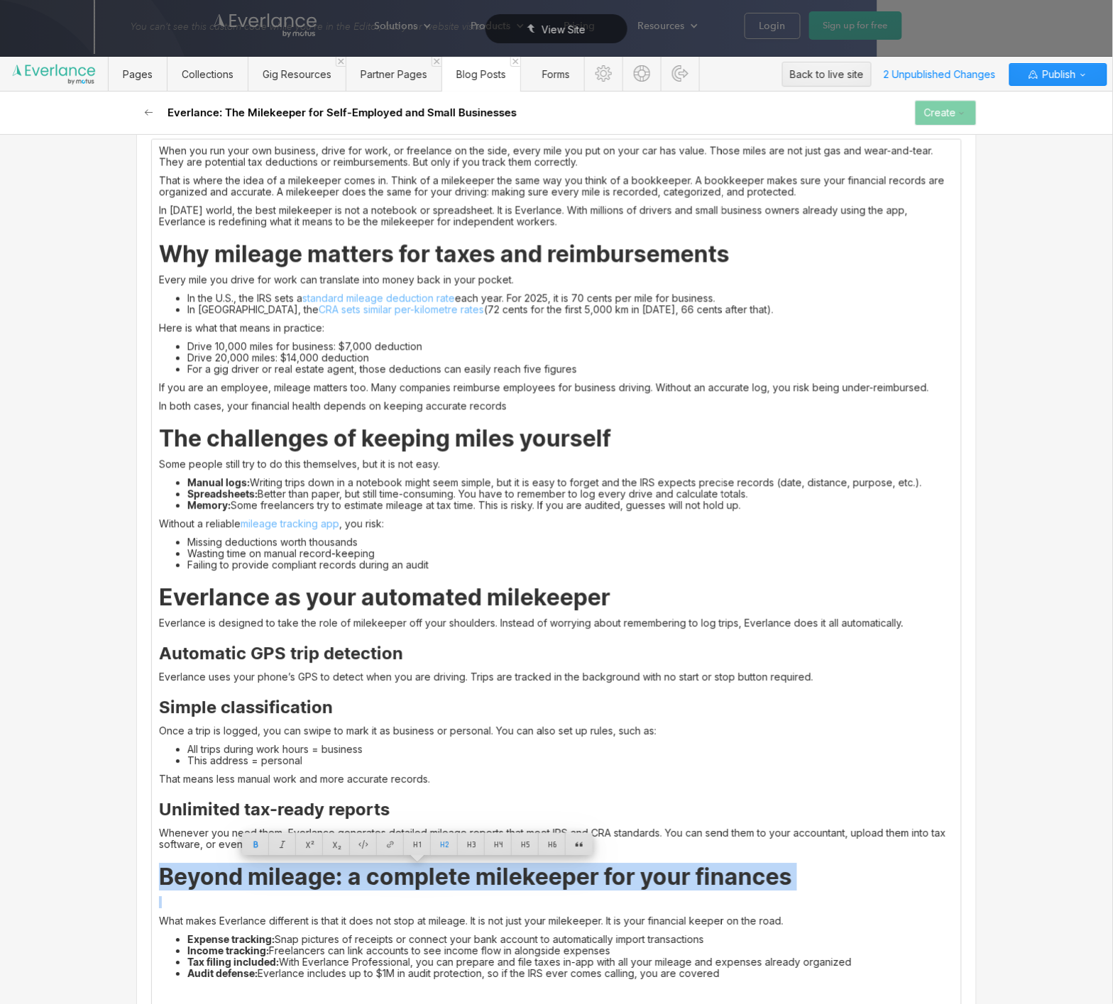
click at [456, 879] on strong "Beyond mileage: a complete milekeeper for your finances" at bounding box center [475, 878] width 633 height 28
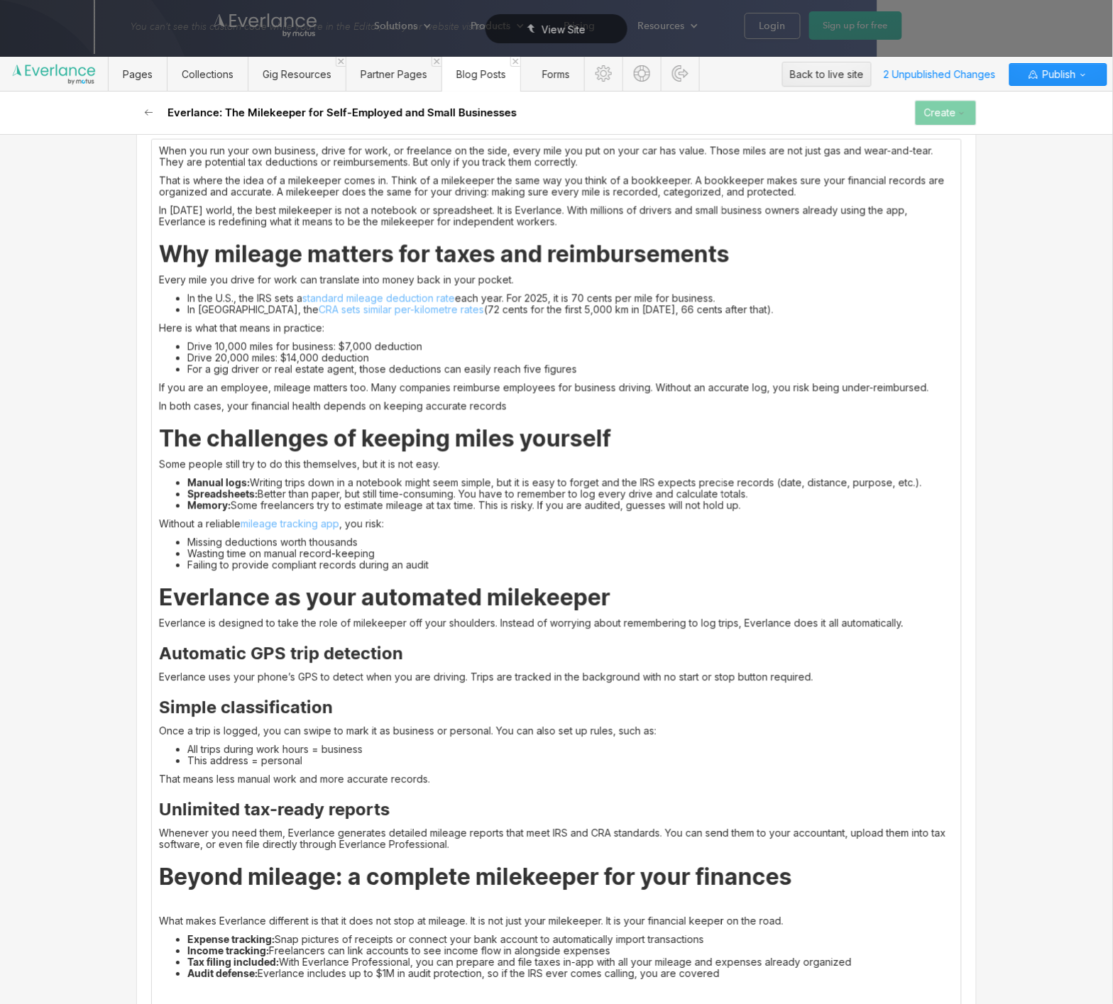
click at [422, 881] on h2 "Beyond mileage: a complete milekeeper for your finances" at bounding box center [556, 878] width 795 height 26
click at [538, 874] on h2 "Beyond mileage: a complete milekeeper for your finances" at bounding box center [556, 878] width 795 height 26
click at [453, 901] on p at bounding box center [556, 903] width 795 height 11
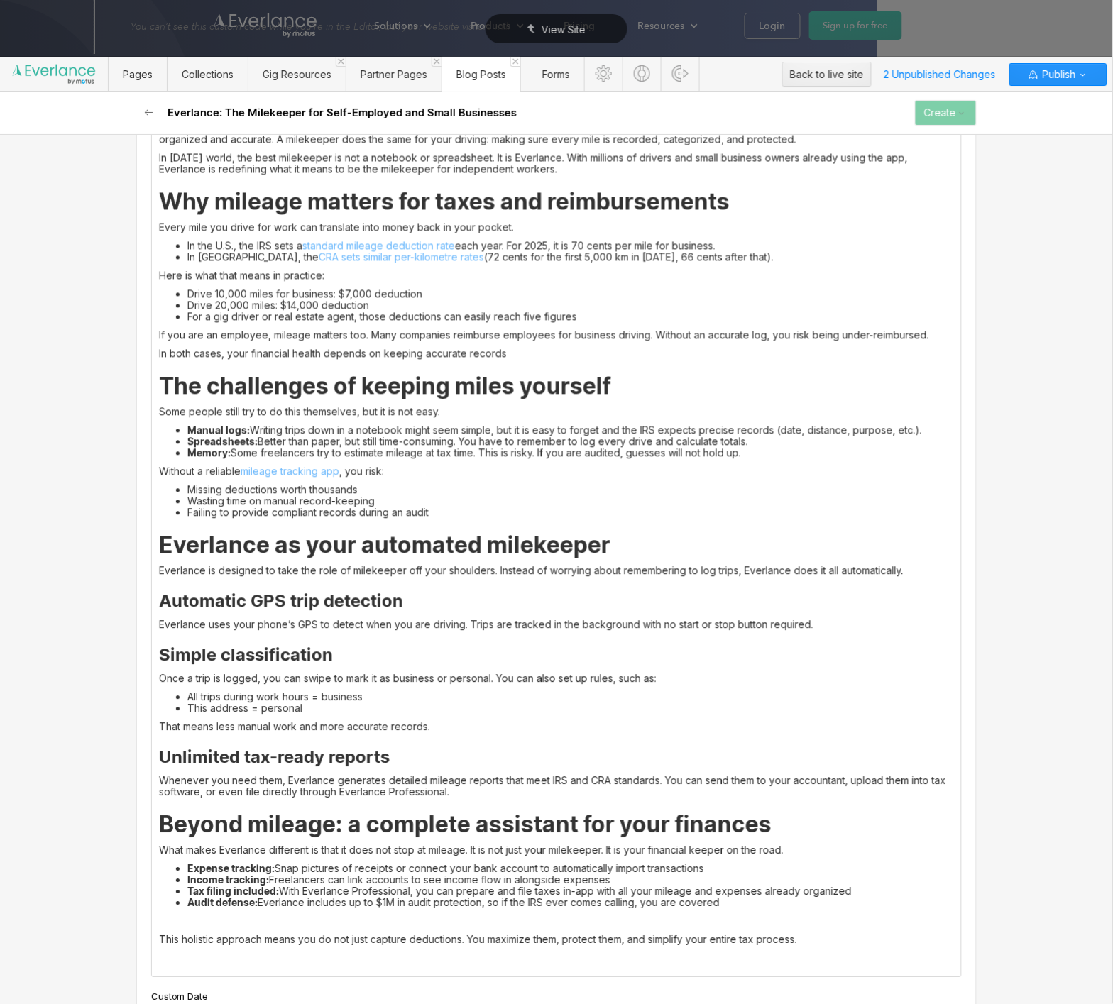
scroll to position [743, 0]
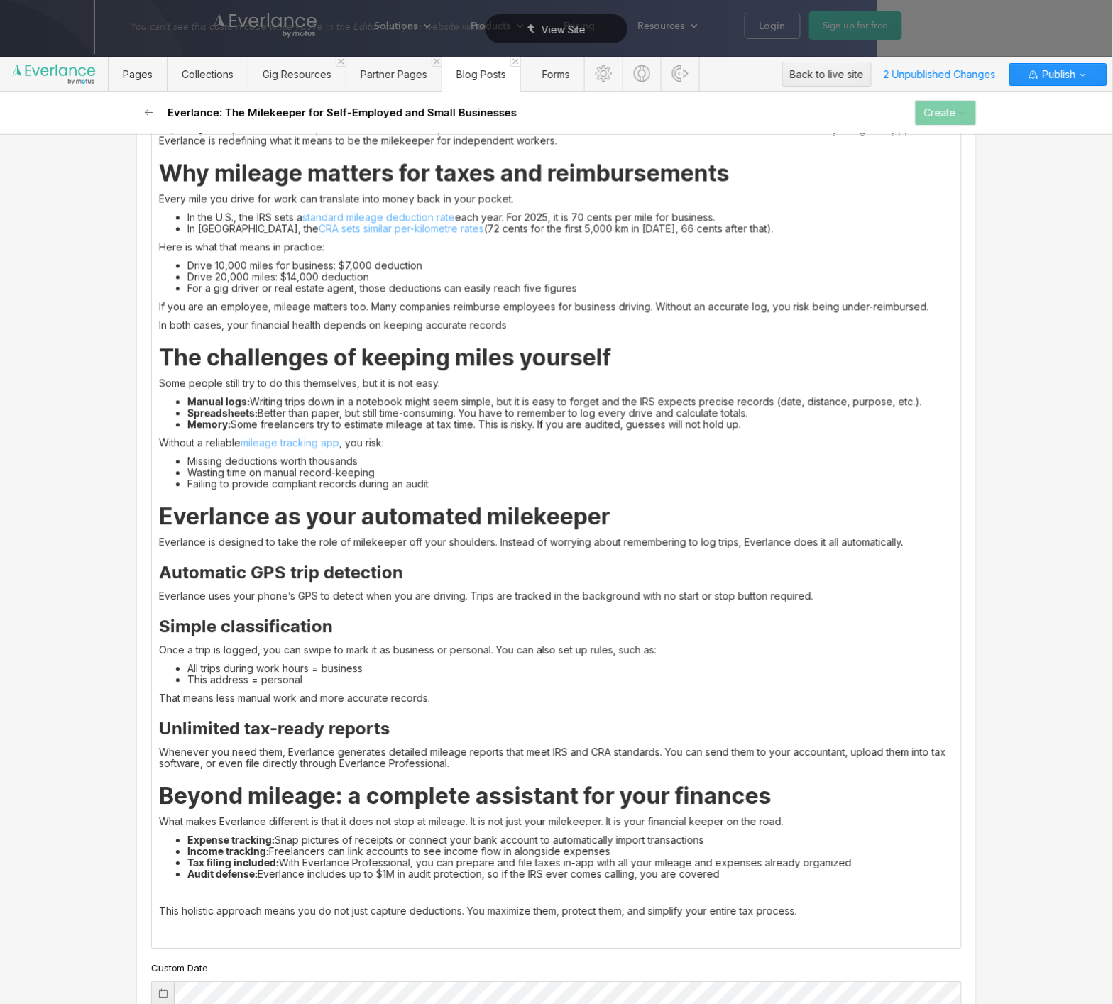
click at [446, 898] on p at bounding box center [556, 893] width 795 height 11
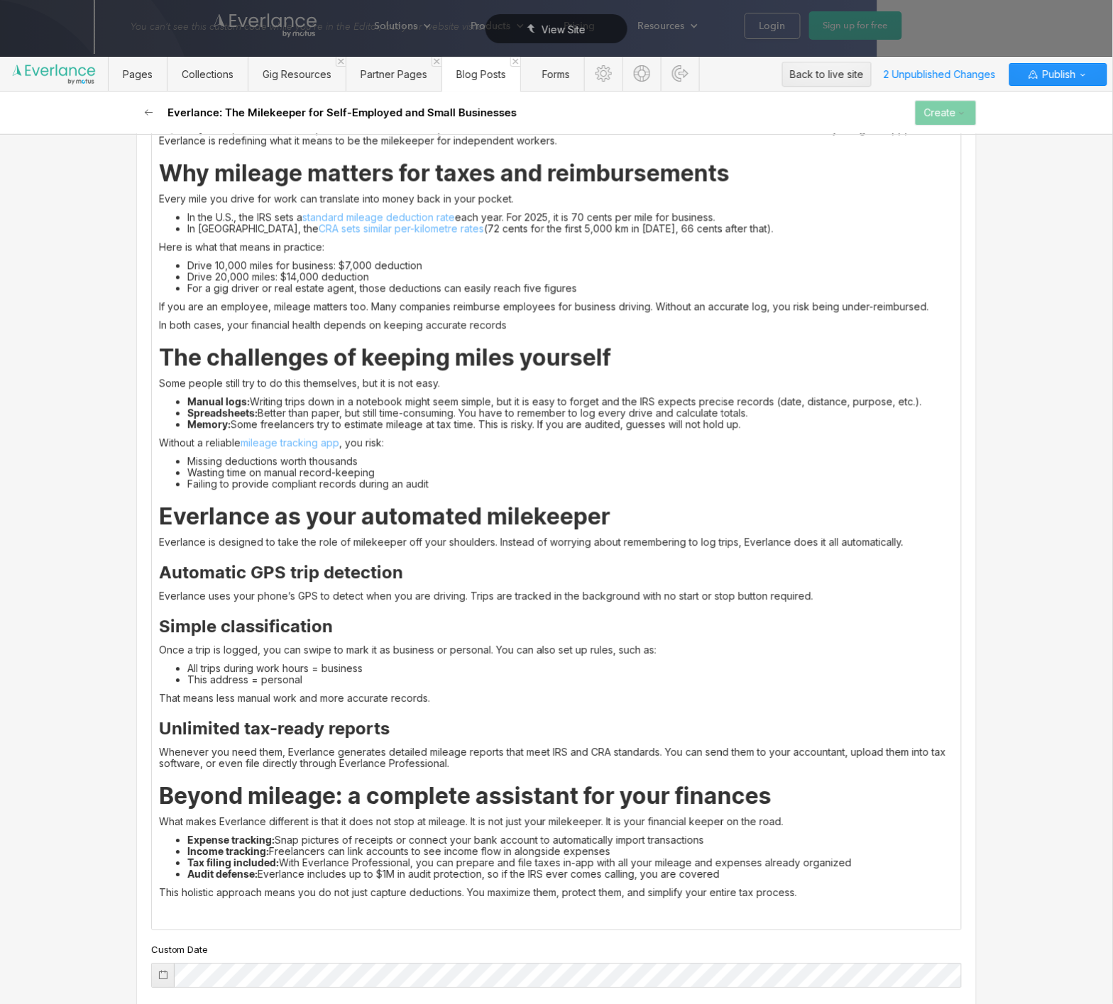
click at [188, 910] on p "‍" at bounding box center [556, 911] width 795 height 11
click at [503, 917] on p "‍" at bounding box center [556, 911] width 795 height 11
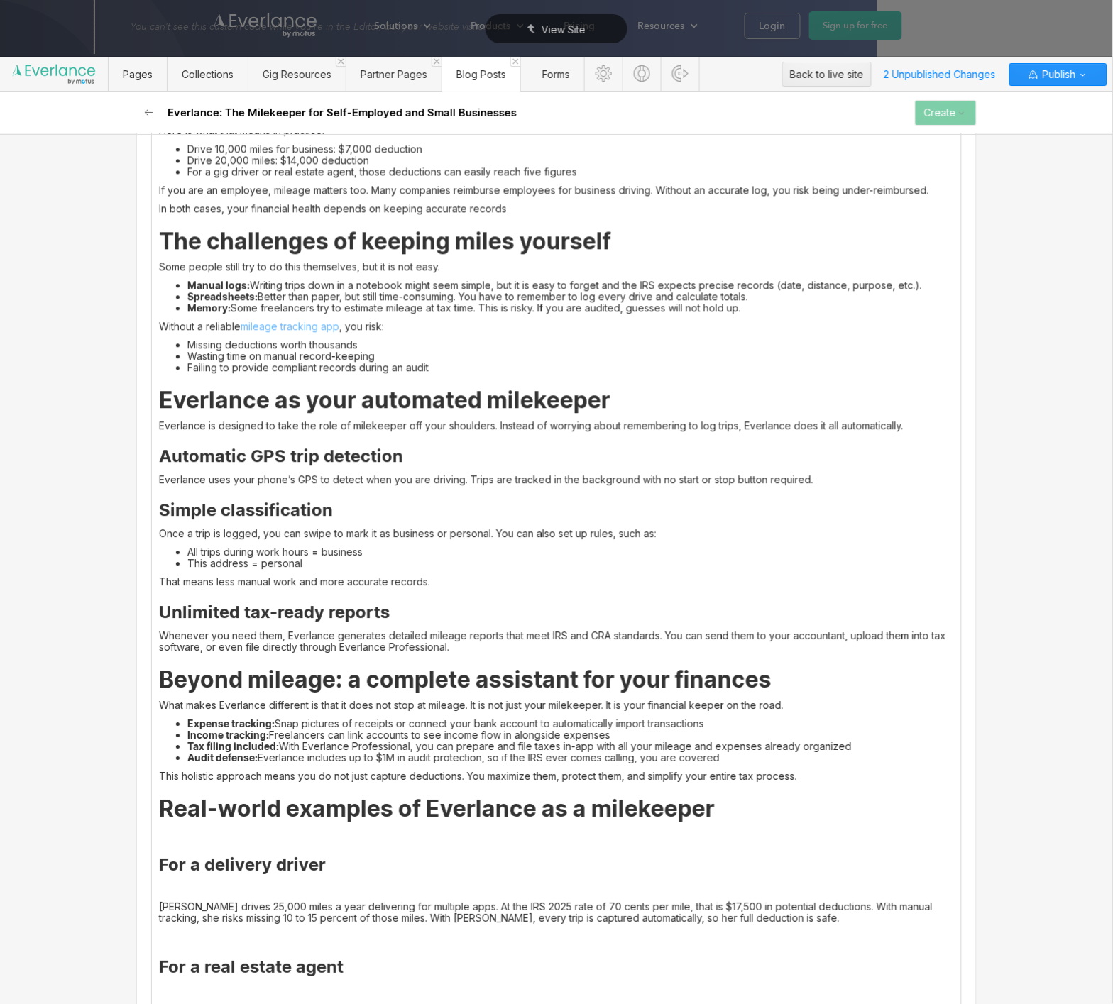
scroll to position [864, 0]
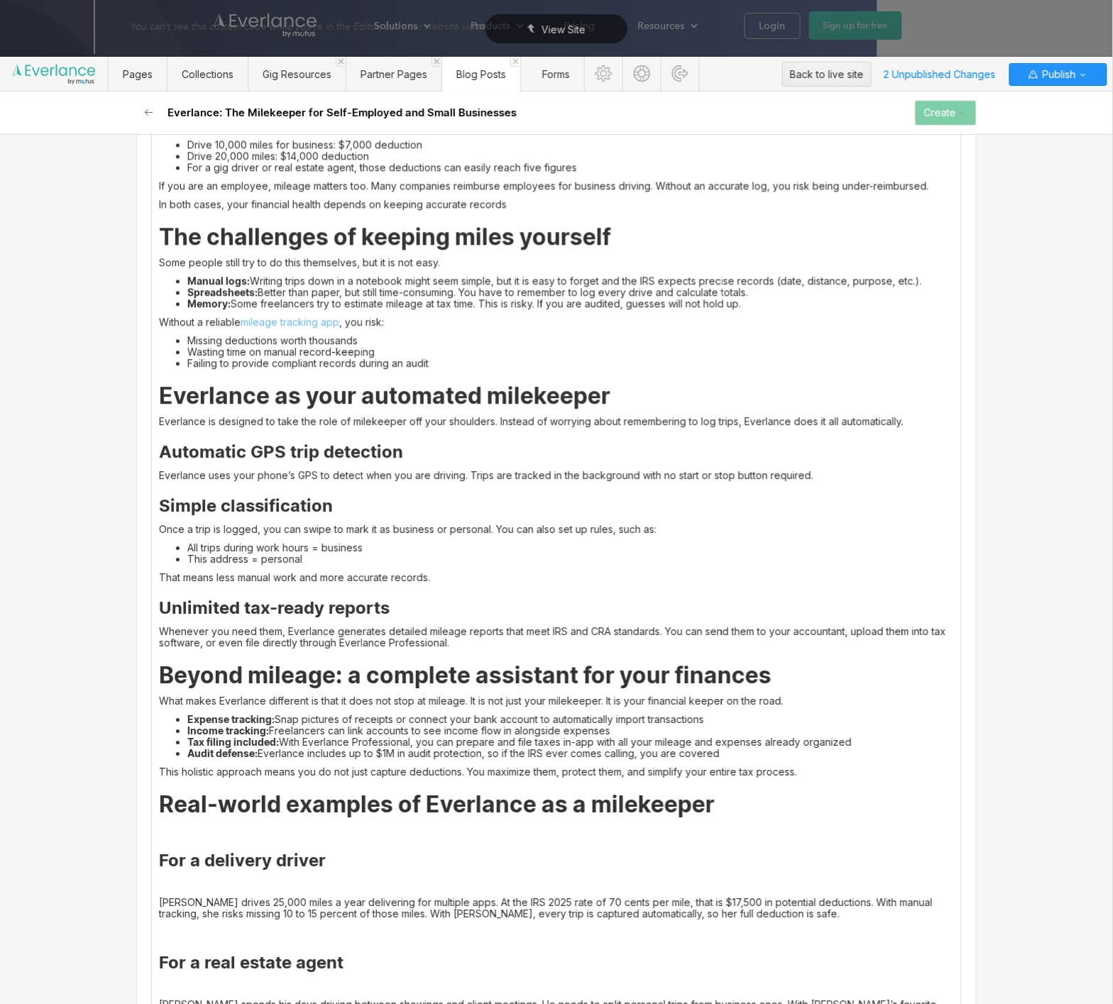
click at [446, 797] on strong "Real-world examples of Everlance as a milekeeper" at bounding box center [437, 805] width 556 height 28
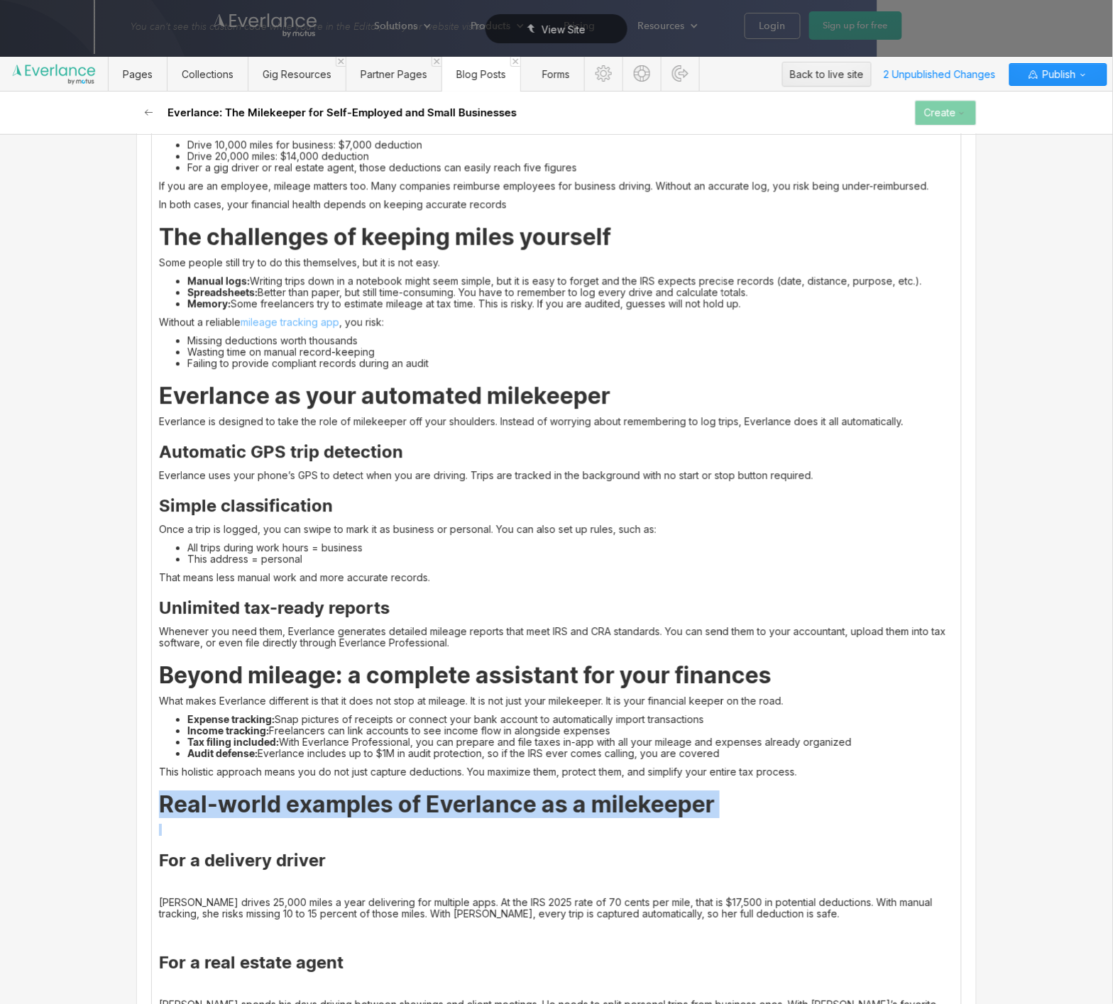
click at [446, 797] on strong "Real-world examples of Everlance as a milekeeper" at bounding box center [437, 805] width 556 height 28
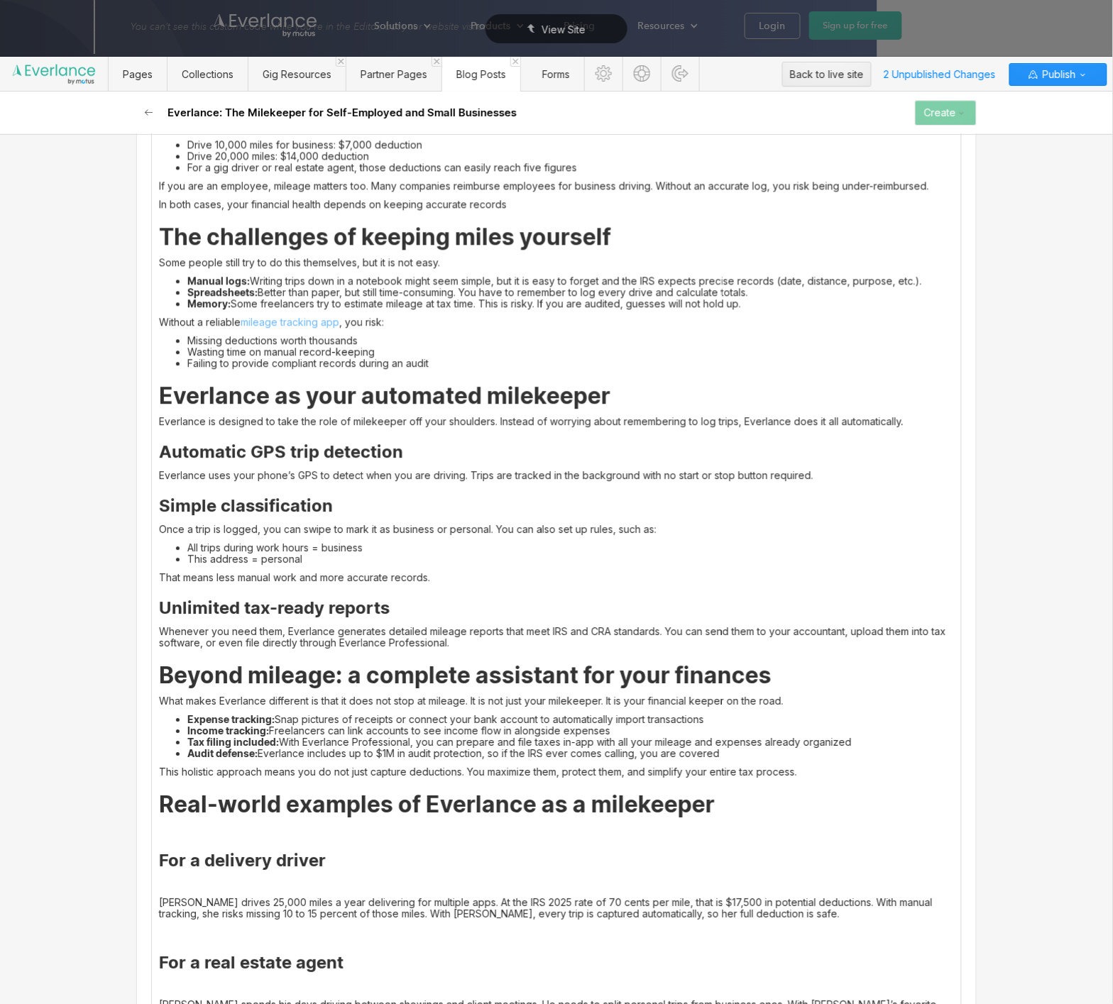
click at [265, 825] on p at bounding box center [556, 830] width 795 height 11
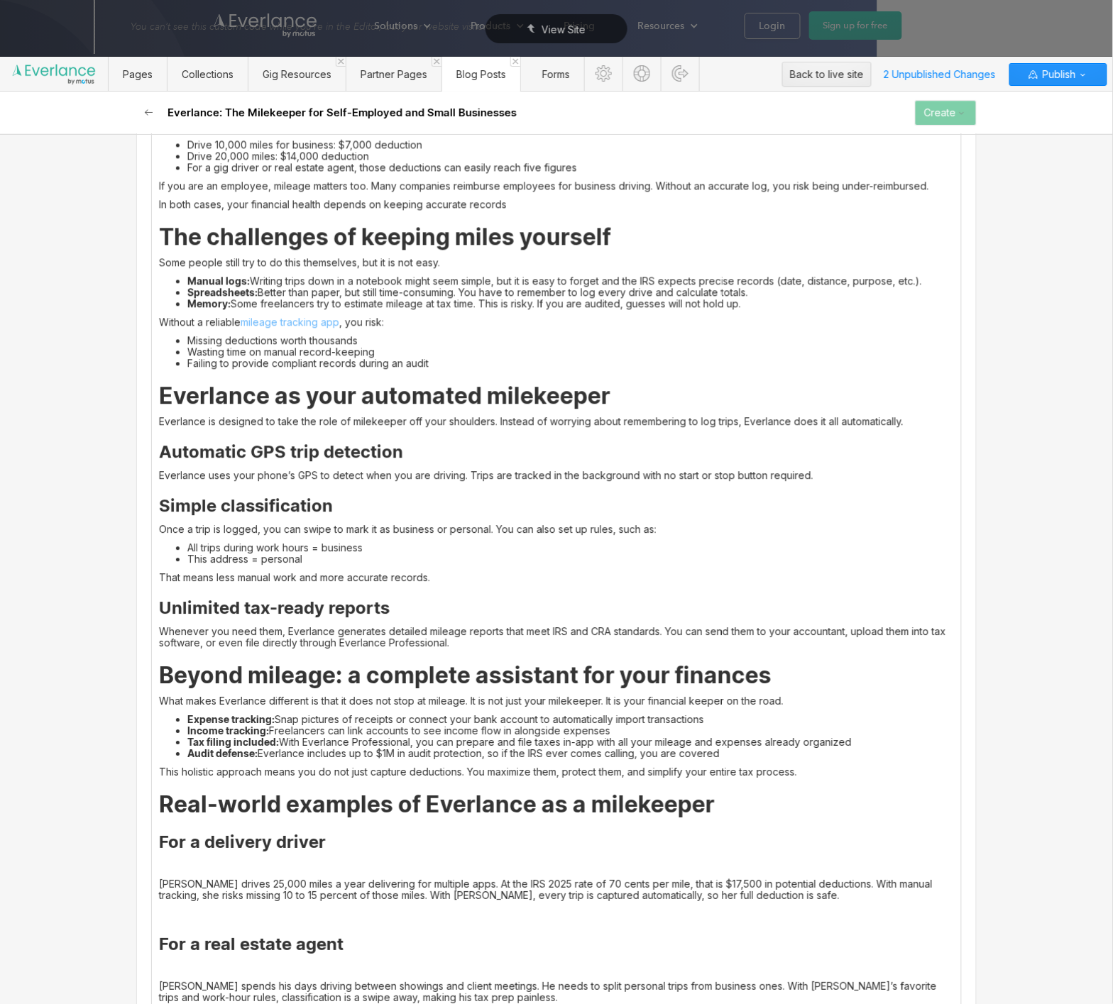
click at [243, 841] on strong "For a delivery driver" at bounding box center [242, 843] width 167 height 21
click at [244, 867] on p at bounding box center [556, 866] width 795 height 11
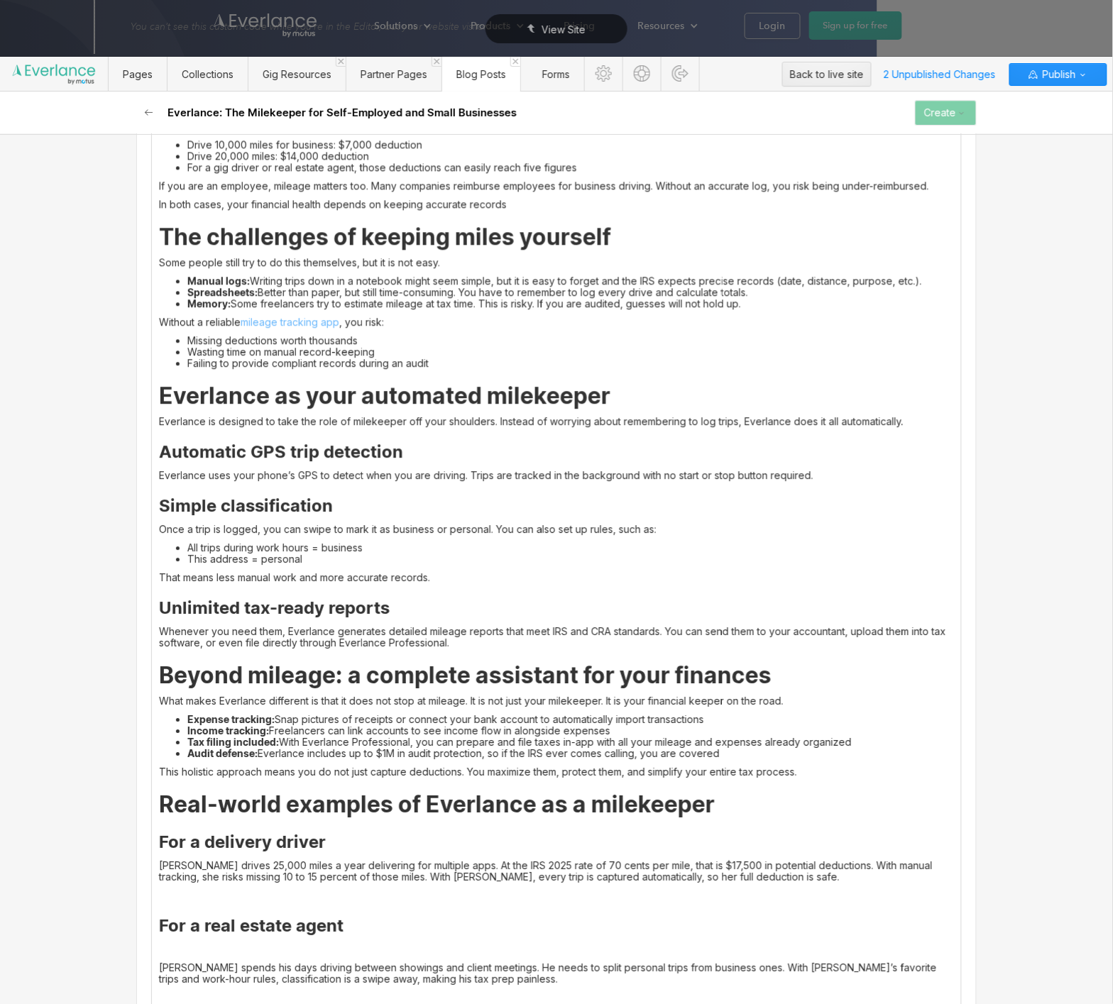
click at [237, 899] on p at bounding box center [556, 896] width 795 height 11
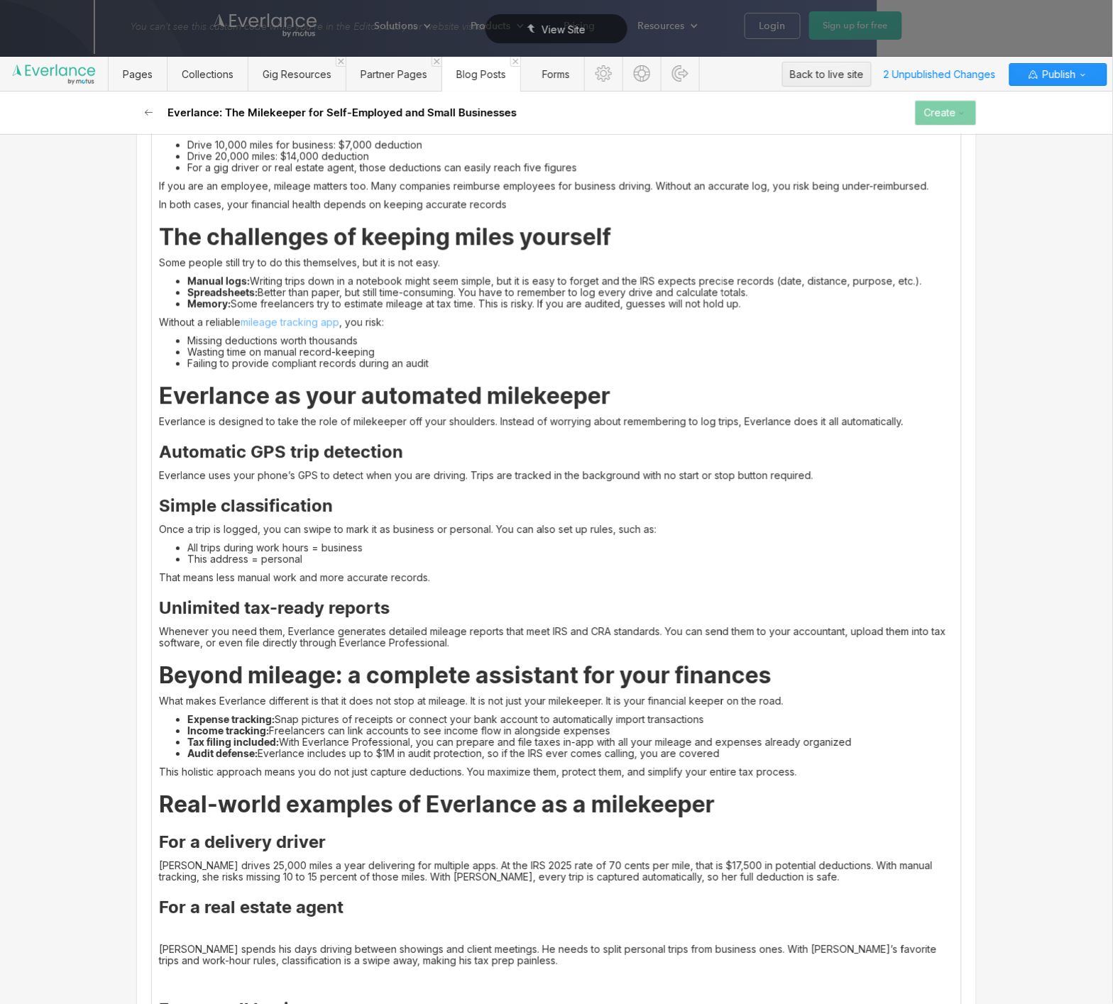
click at [229, 917] on strong "For a real estate agent" at bounding box center [251, 908] width 185 height 21
click at [226, 933] on p at bounding box center [556, 931] width 795 height 11
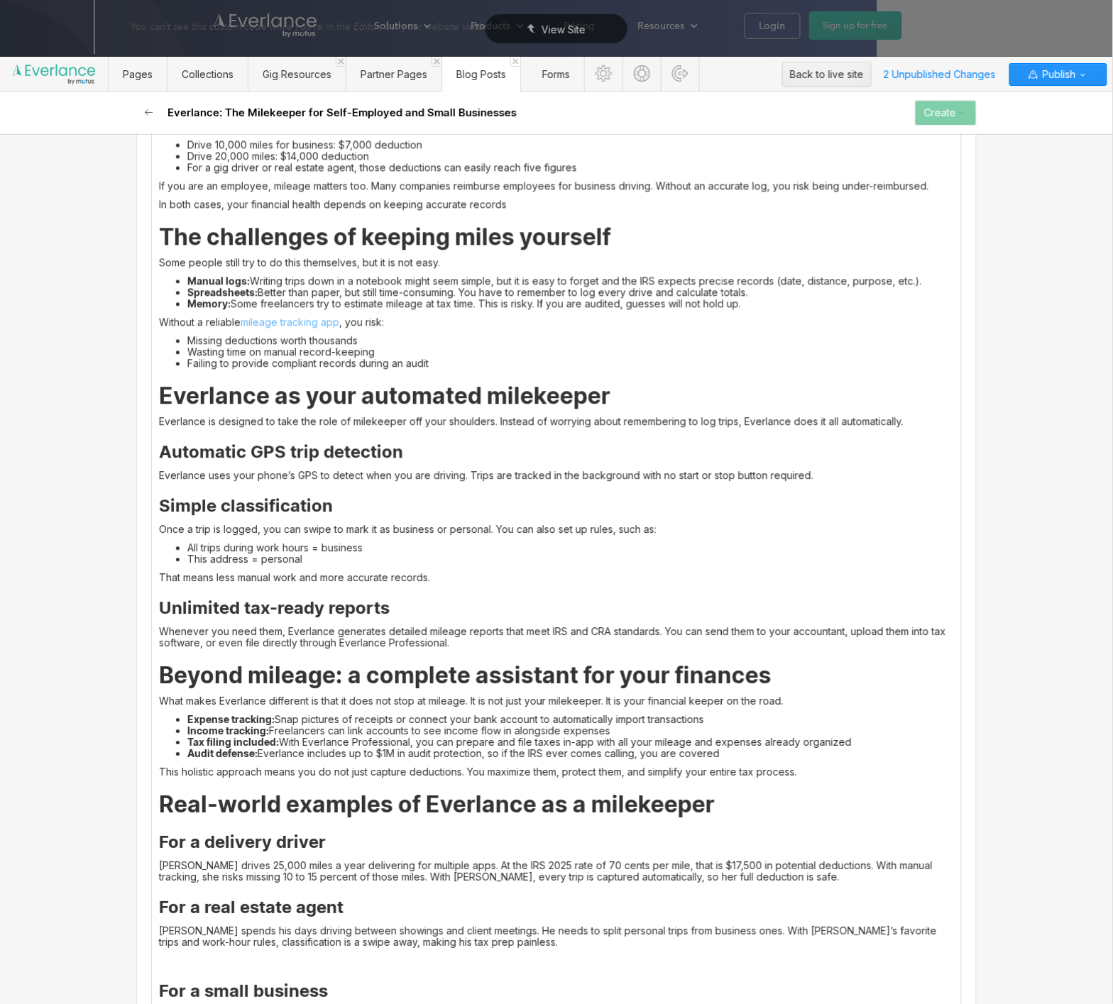
scroll to position [952, 0]
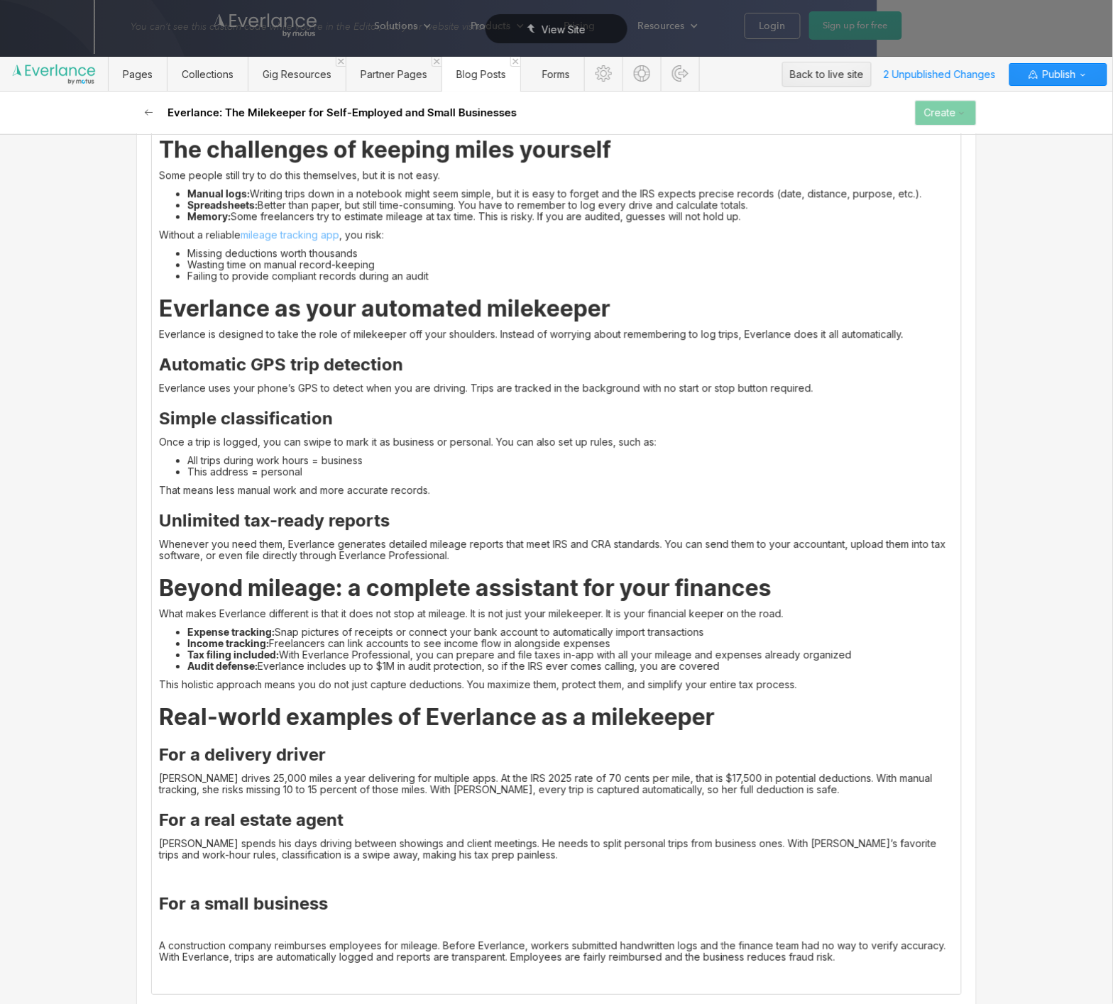
click at [251, 878] on p at bounding box center [556, 873] width 795 height 11
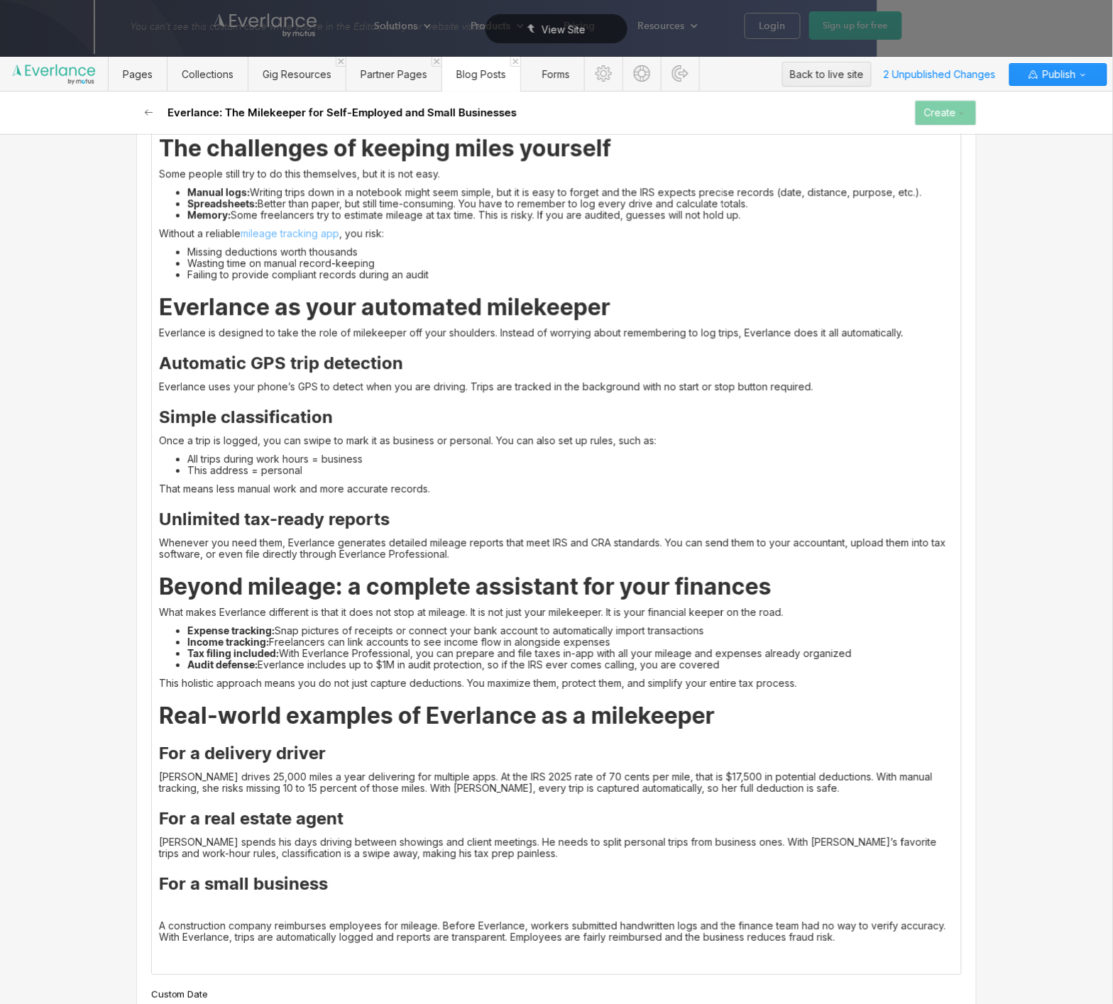
click at [236, 900] on div "When you run your own business, drive for work, or freelance on the side, every…" at bounding box center [556, 412] width 809 height 1126
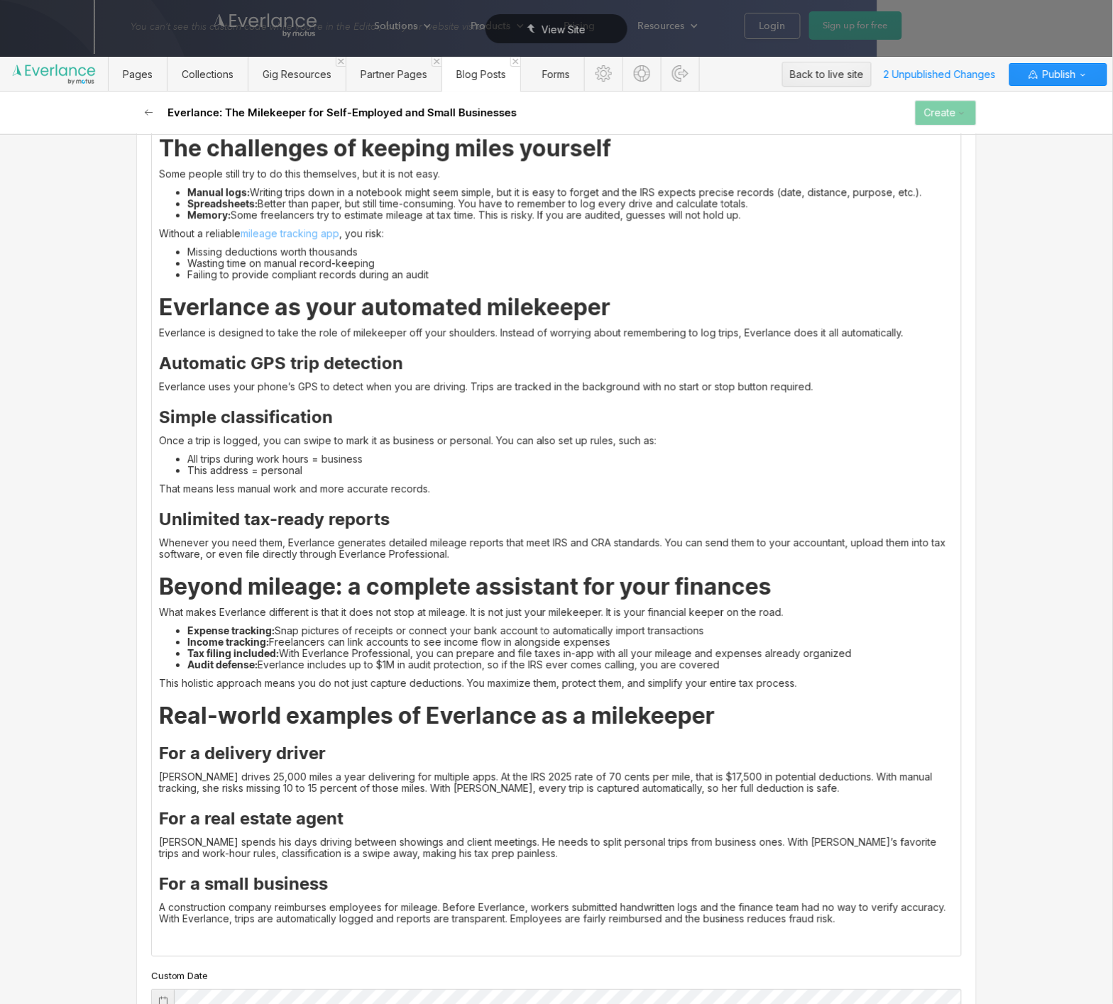
click at [243, 892] on strong "For a small business" at bounding box center [243, 884] width 169 height 21
click at [274, 936] on p "‍" at bounding box center [556, 937] width 795 height 11
click at [589, 748] on h3 "For a delivery driver" at bounding box center [556, 753] width 795 height 21
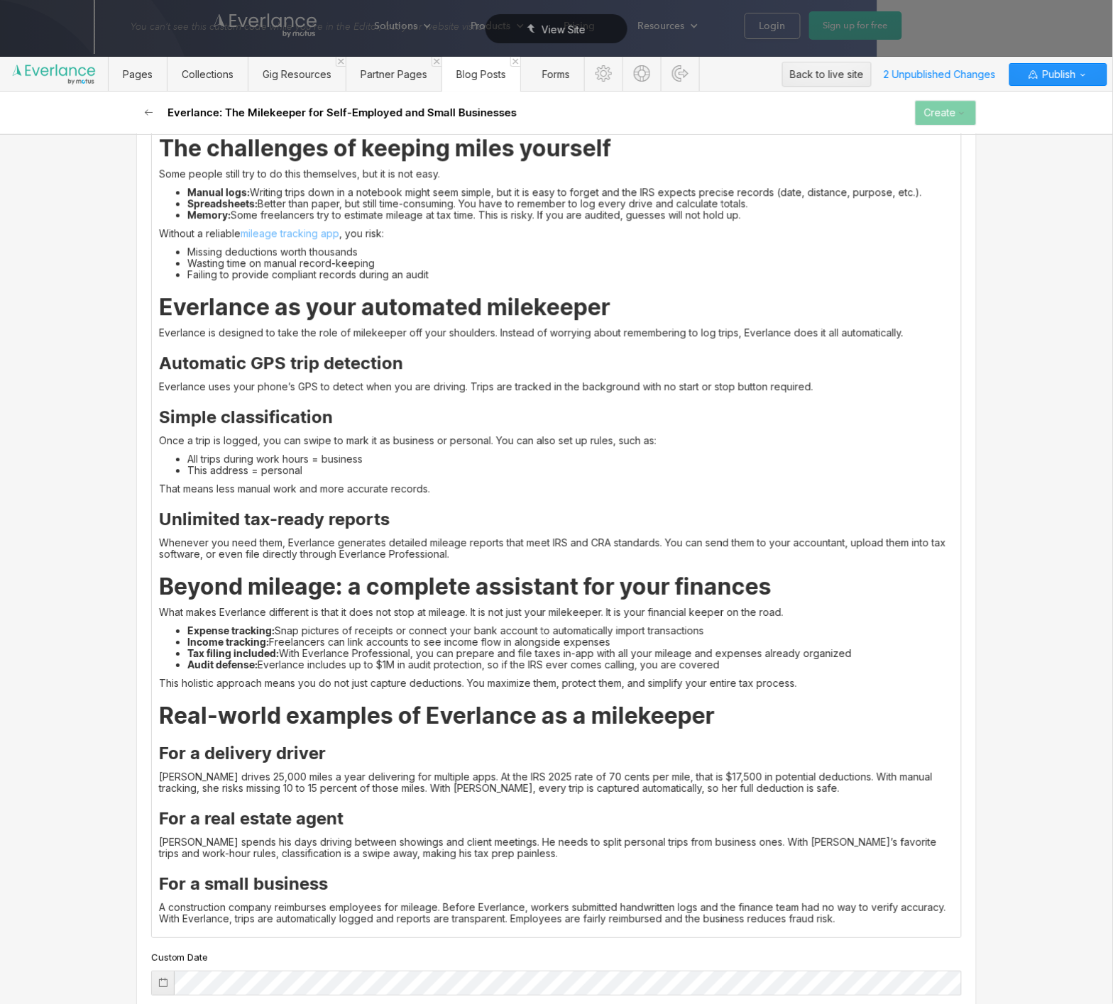
click at [622, 718] on h2 "Real-world examples of Everlance as a milekeeper" at bounding box center [556, 716] width 795 height 26
drag, startPoint x: 722, startPoint y: 717, endPoint x: 544, endPoint y: 722, distance: 177.5
click at [544, 722] on h2 "Real-world examples of Everlance as a milekeeper" at bounding box center [556, 716] width 795 height 26
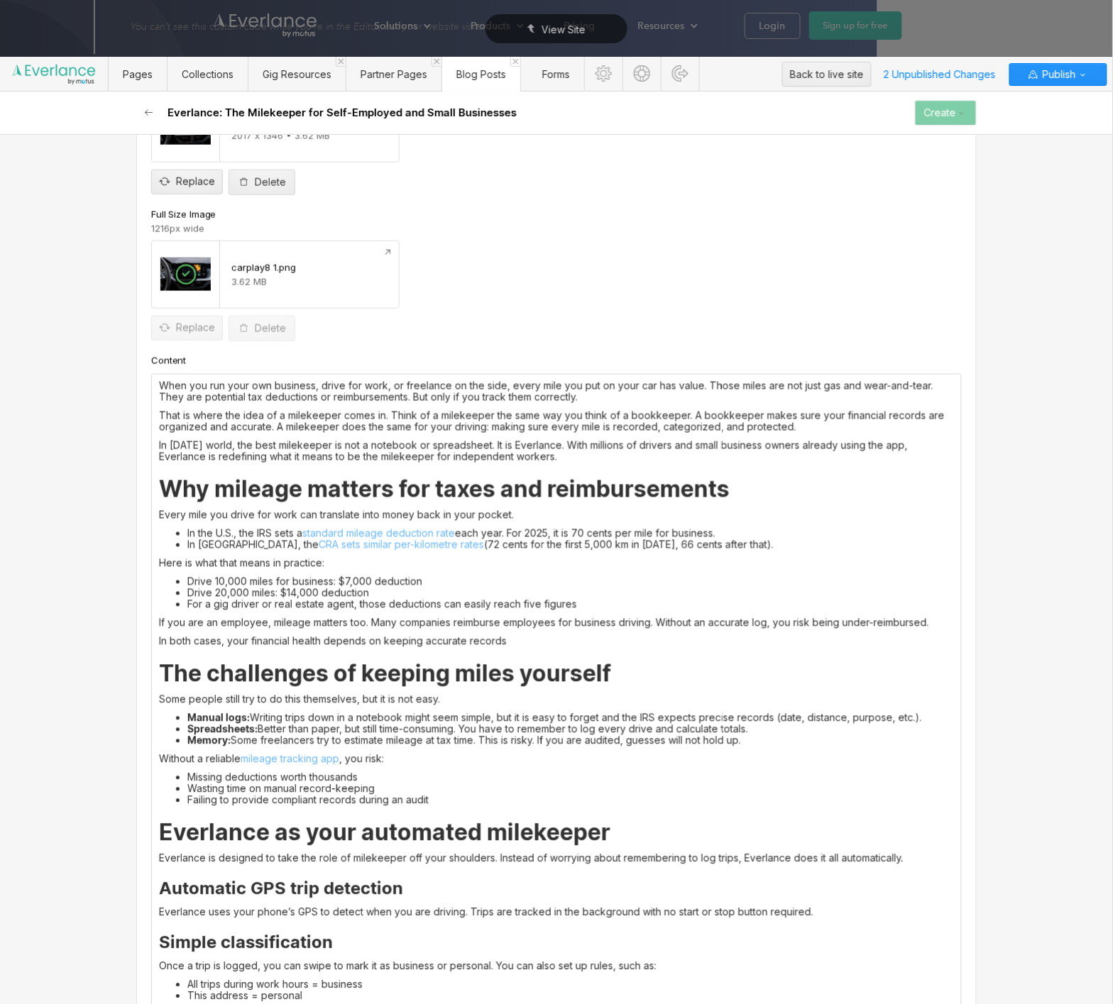
scroll to position [356, 0]
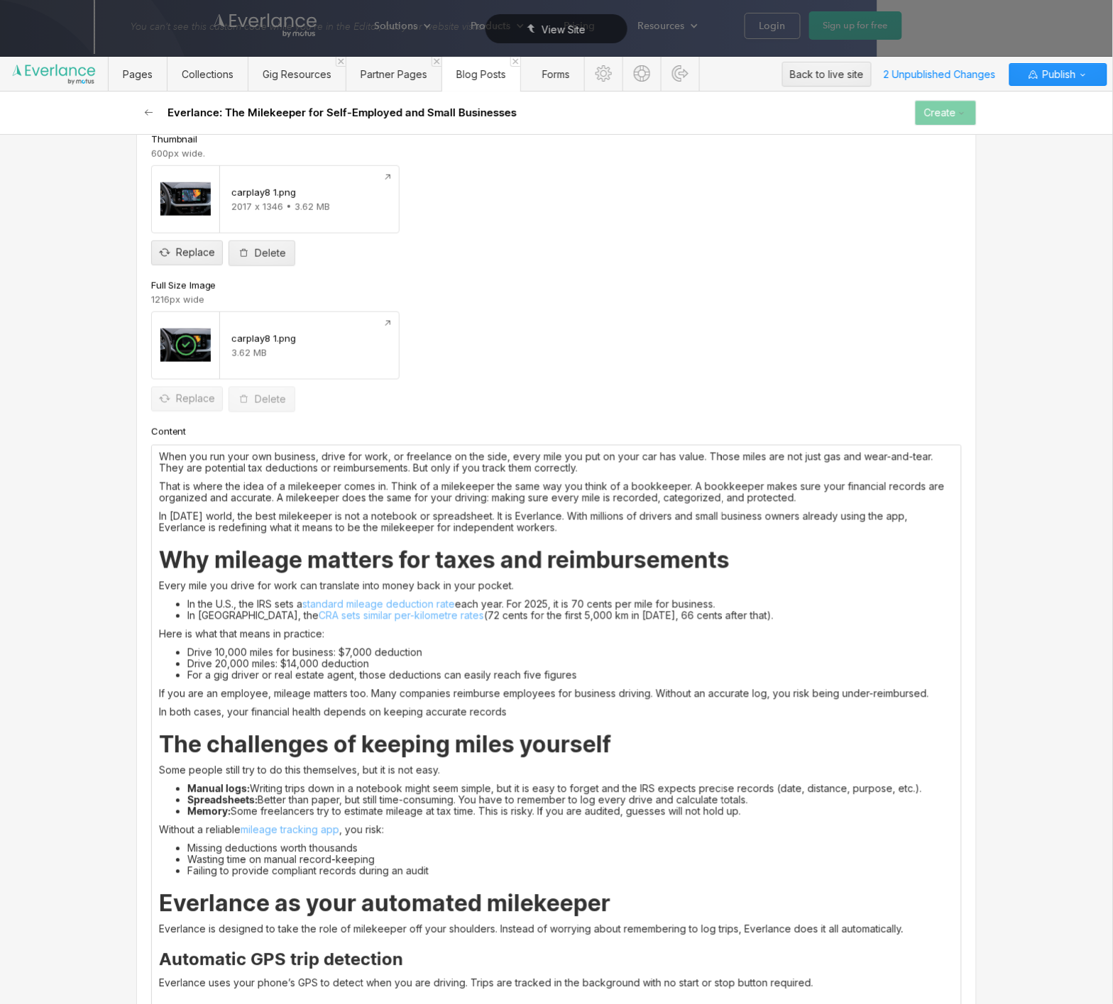
click at [506, 531] on p "In [DATE] world, the best milekeeper is not a notebook or spreadsheet. It is Ev…" at bounding box center [556, 522] width 795 height 23
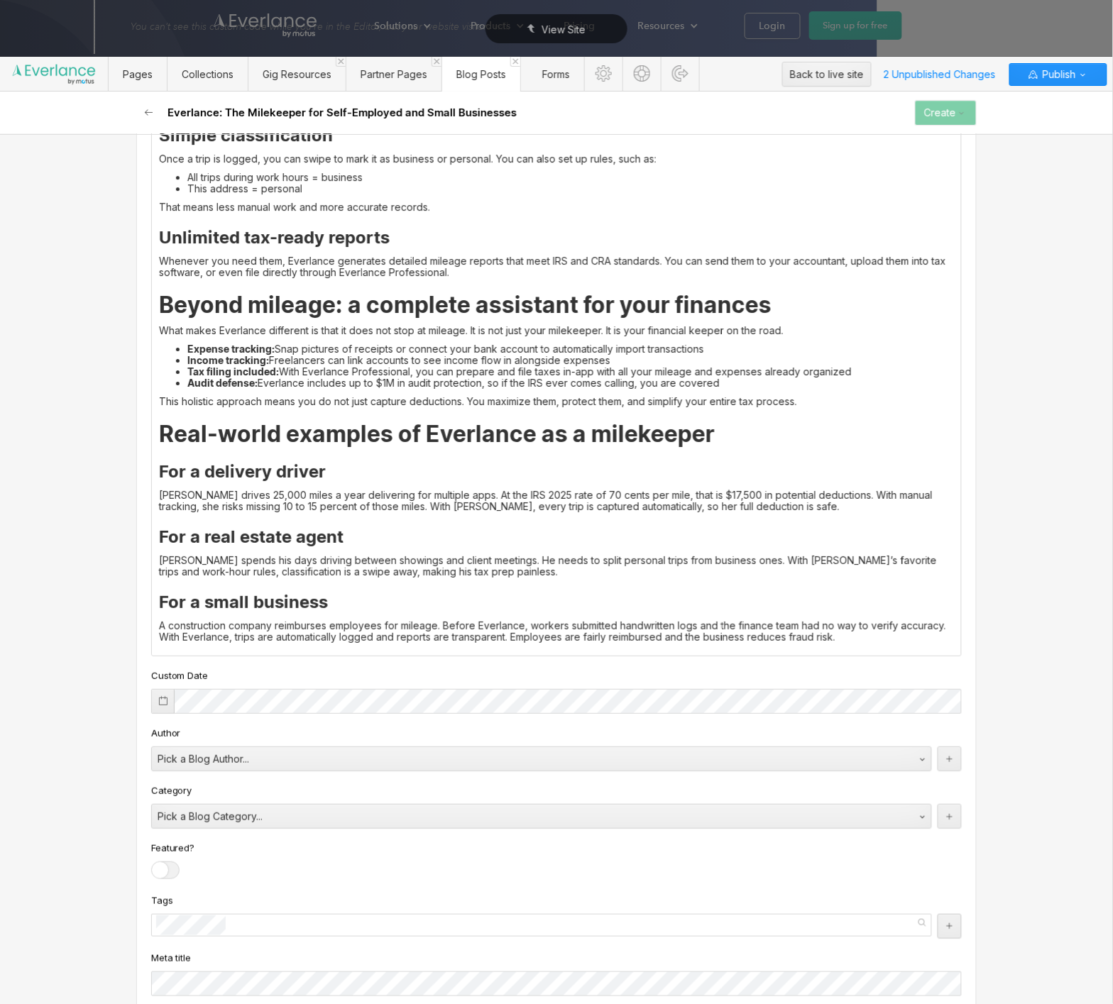
scroll to position [1239, 0]
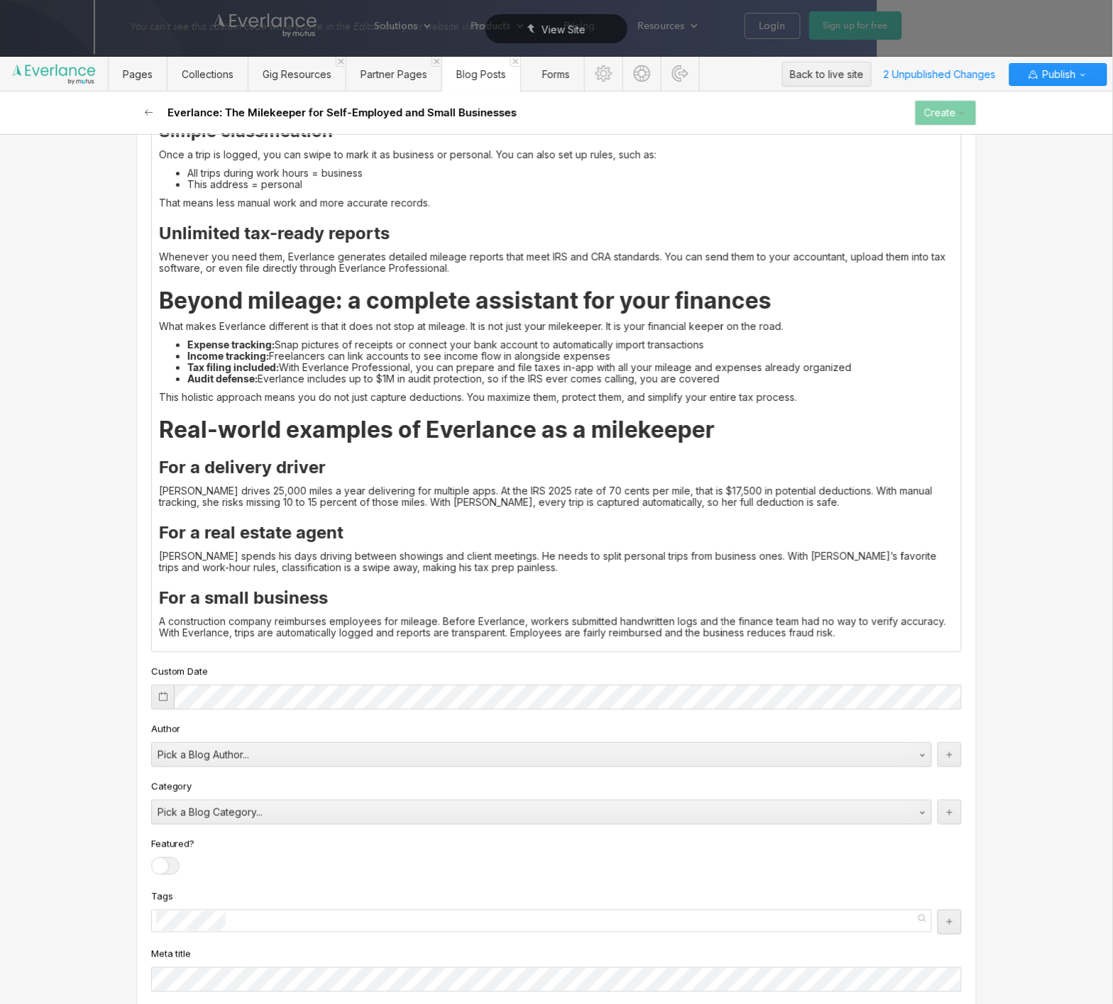
click at [864, 637] on p "A construction company reimburses employees for mileage. Before Everlance, work…" at bounding box center [556, 627] width 795 height 23
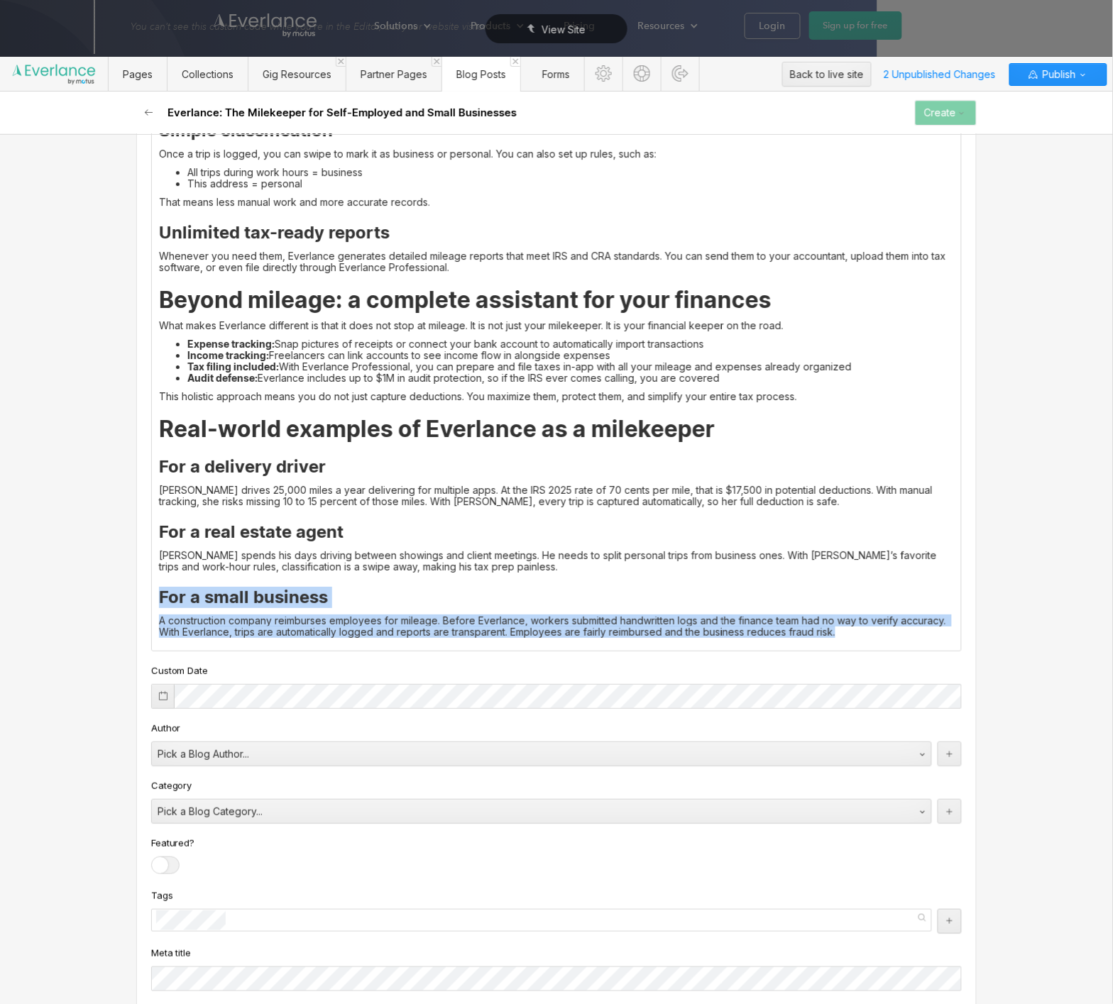
drag, startPoint x: 881, startPoint y: 640, endPoint x: 70, endPoint y: 582, distance: 812.6
click at [70, 582] on div "Basic info Blog title / heading Slug [DOMAIN_NAME][URL] 1099-milekeeper Custom …" at bounding box center [556, 569] width 1113 height 870
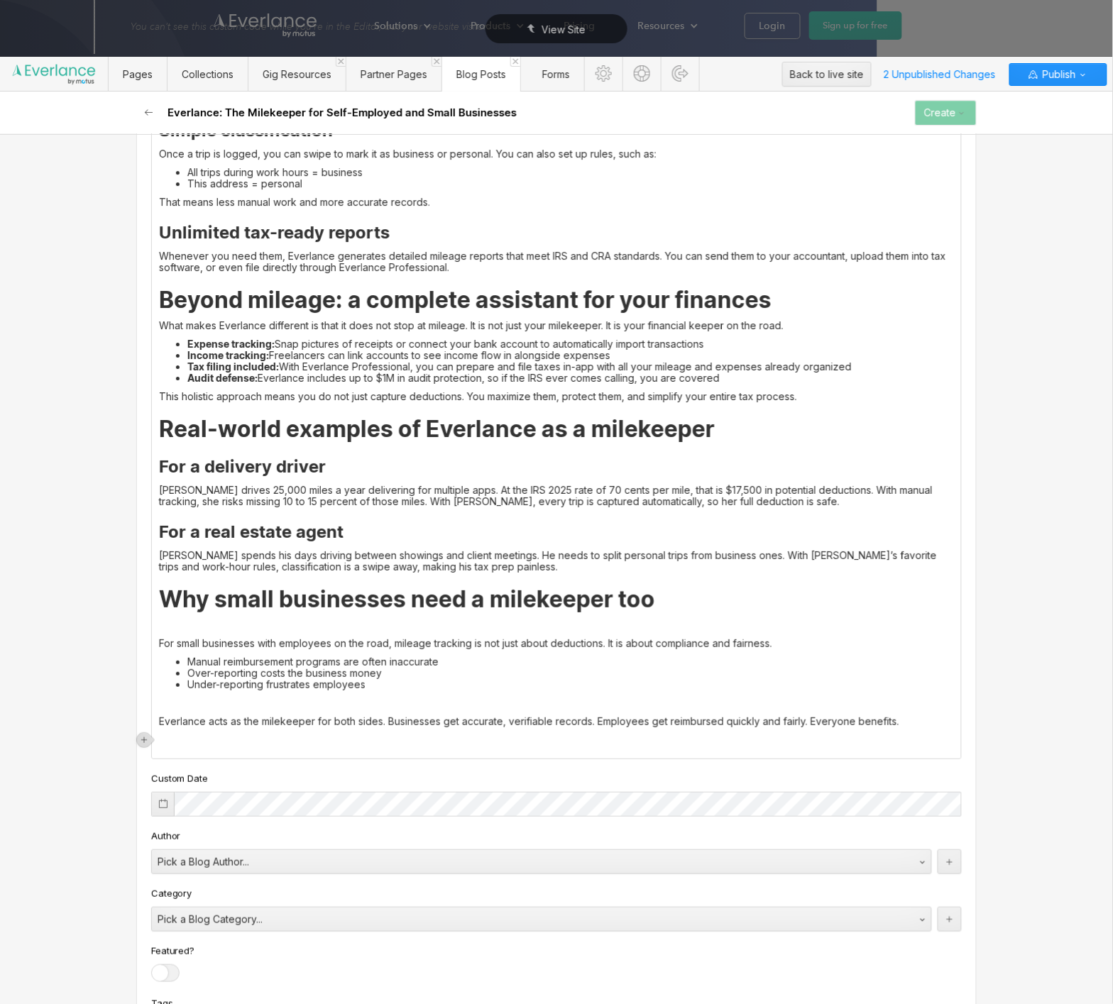
click at [454, 602] on strong "Why small businesses need a milekeeper too" at bounding box center [407, 600] width 496 height 28
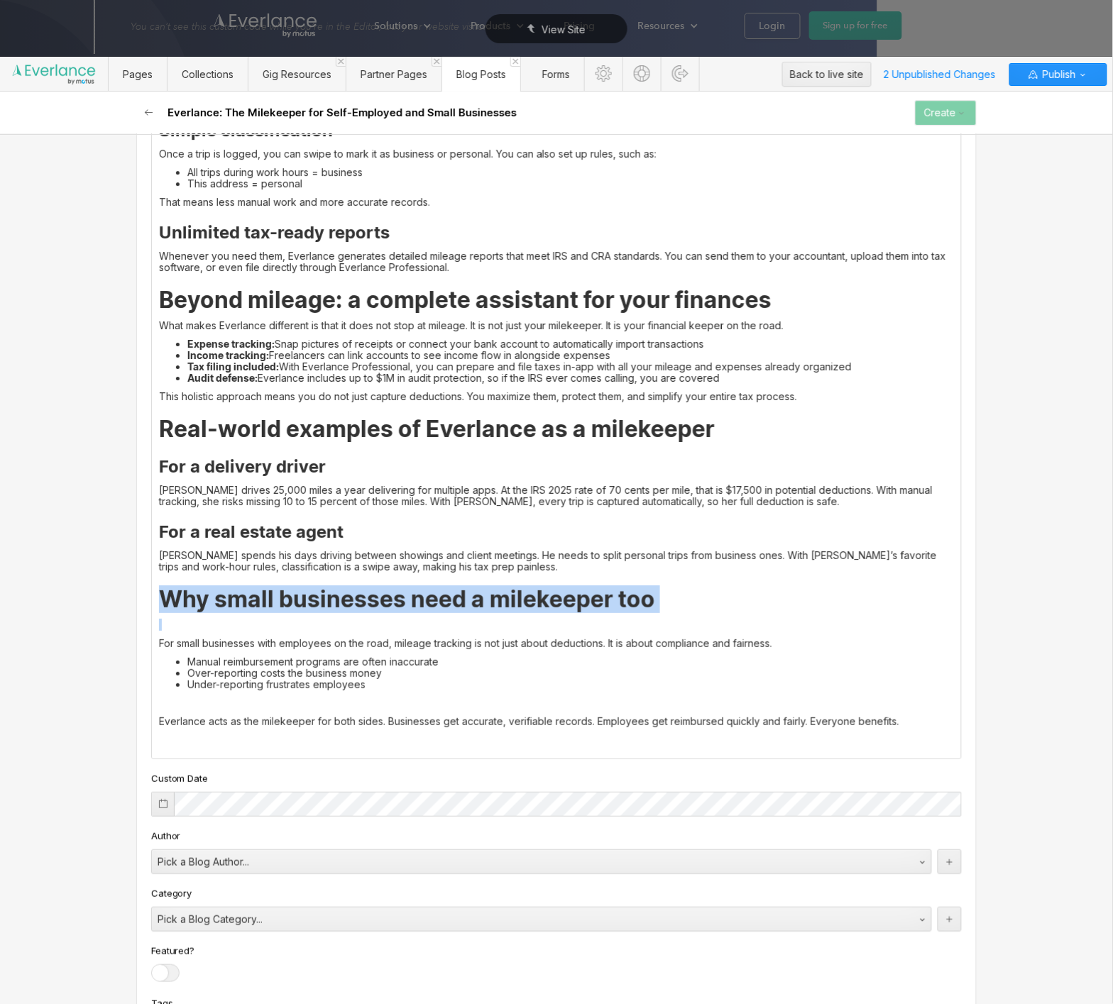
click at [454, 602] on strong "Why small businesses need a milekeeper too" at bounding box center [407, 600] width 496 height 28
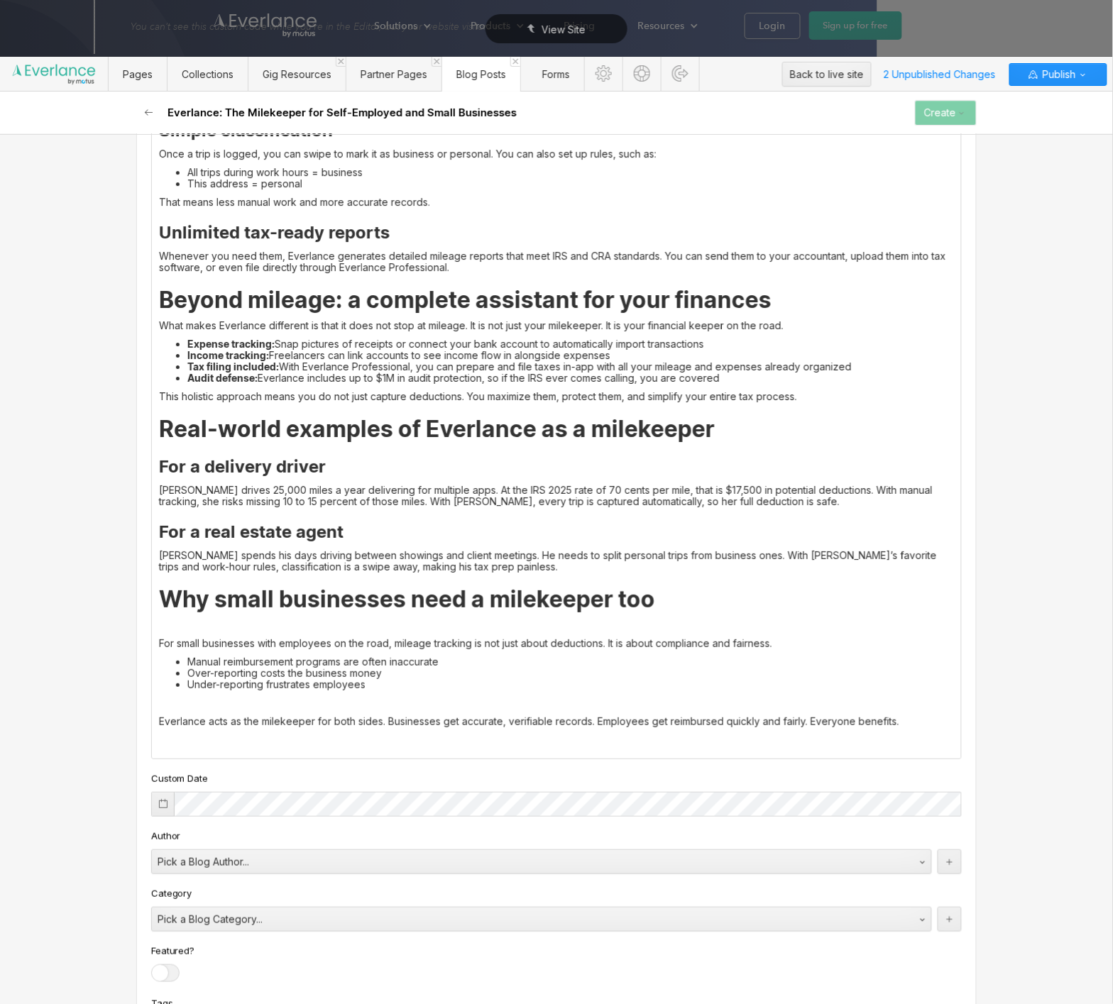
click at [413, 617] on div "When you run your own business, drive for work, or freelance on the side, every…" at bounding box center [556, 160] width 809 height 1197
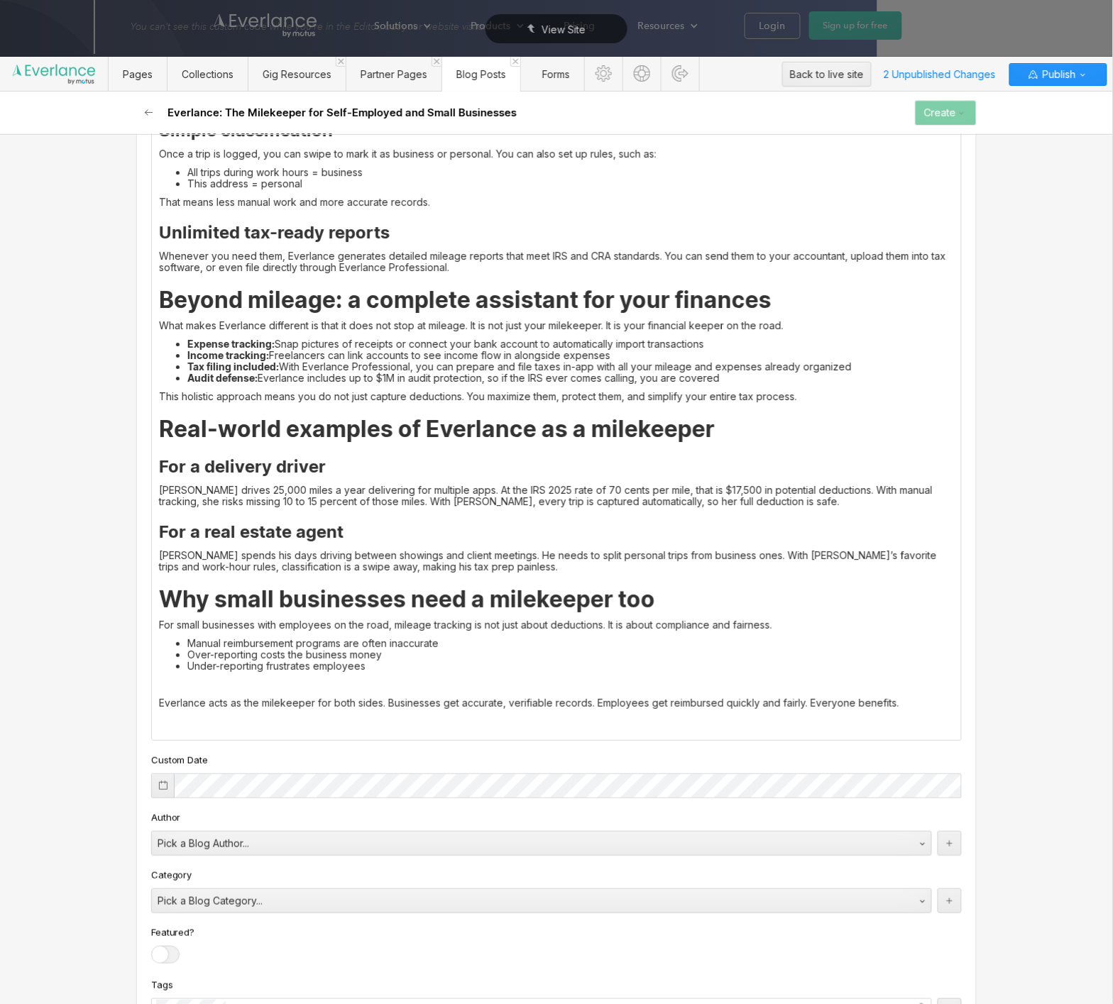
click at [356, 681] on p at bounding box center [556, 684] width 795 height 11
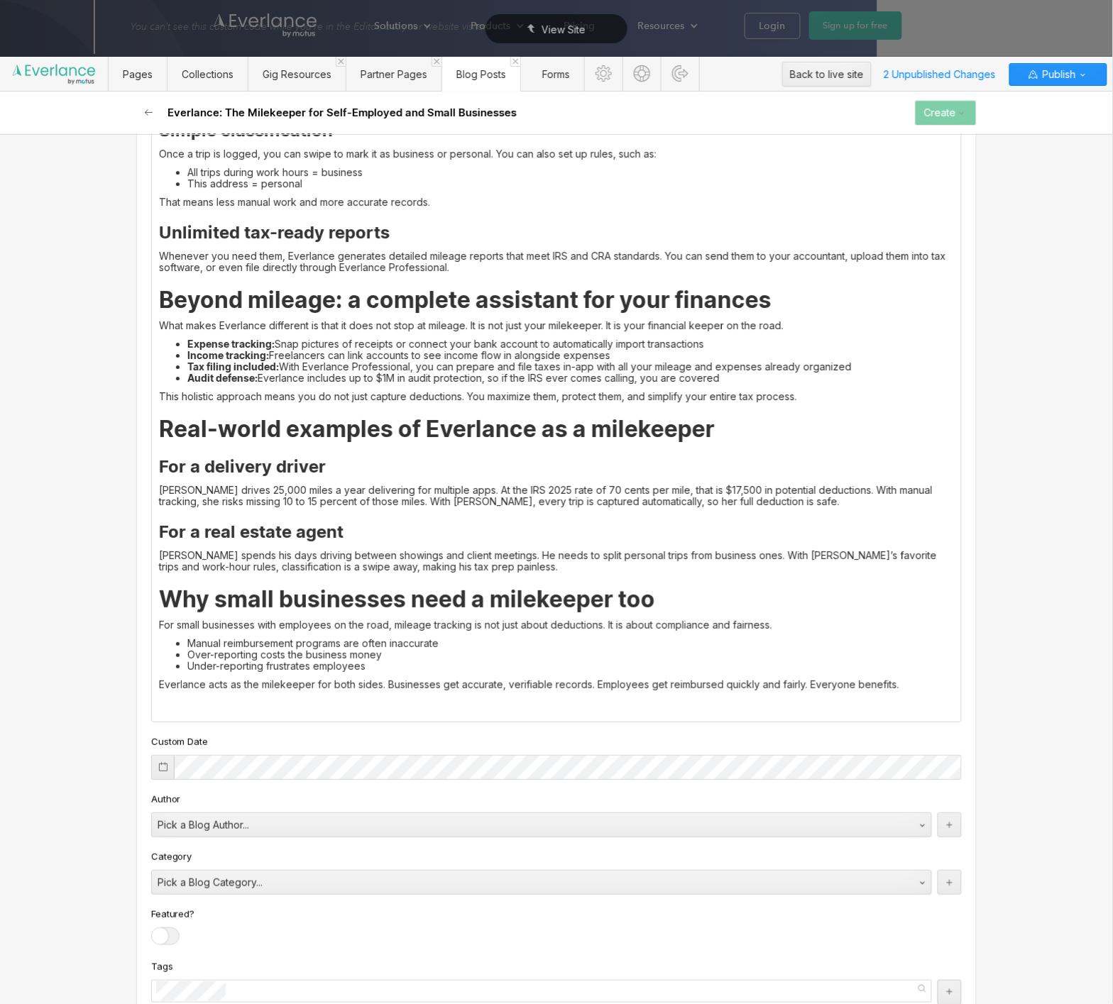
click at [473, 710] on div "When you run your own business, drive for work, or freelance on the side, every…" at bounding box center [556, 142] width 809 height 1160
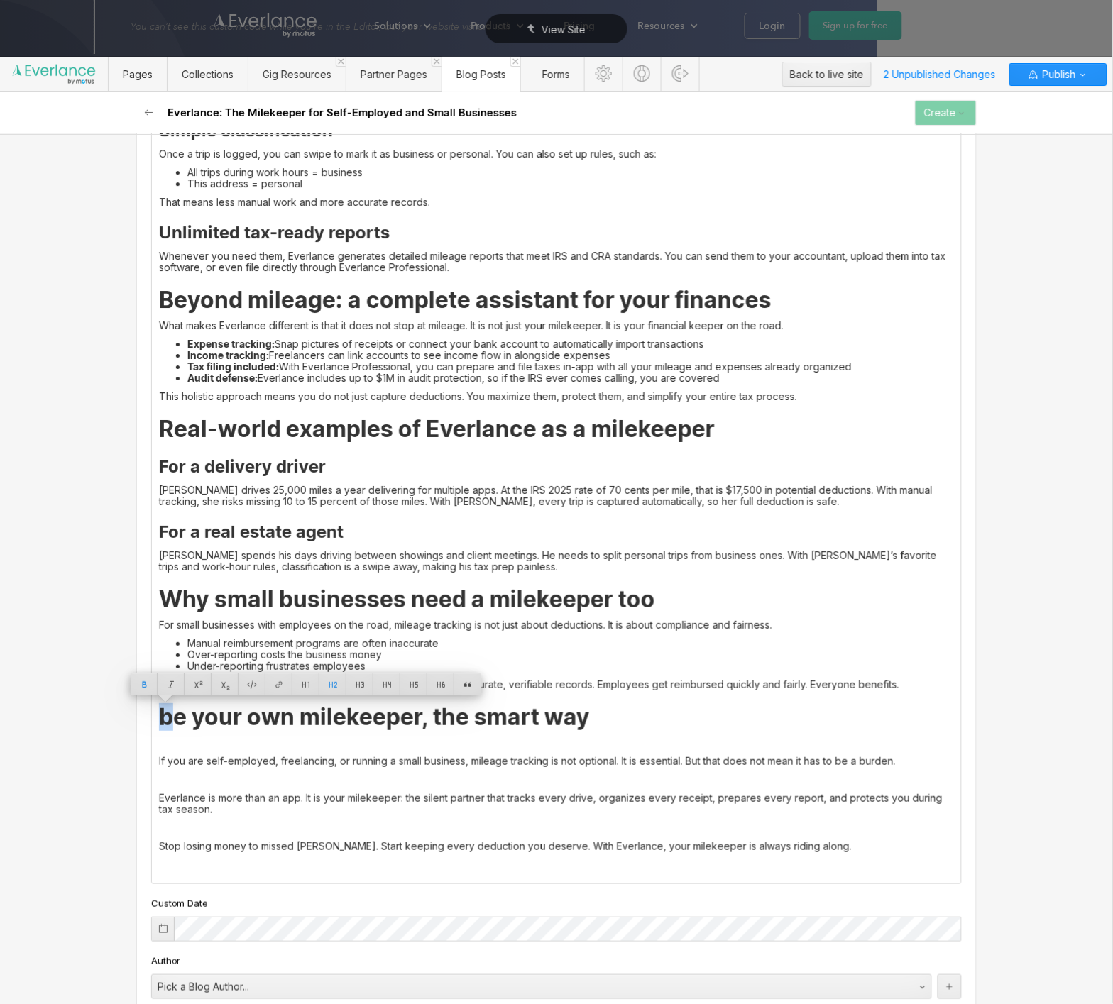
drag, startPoint x: 170, startPoint y: 722, endPoint x: 141, endPoint y: 720, distance: 29.1
click at [190, 741] on p at bounding box center [556, 742] width 795 height 11
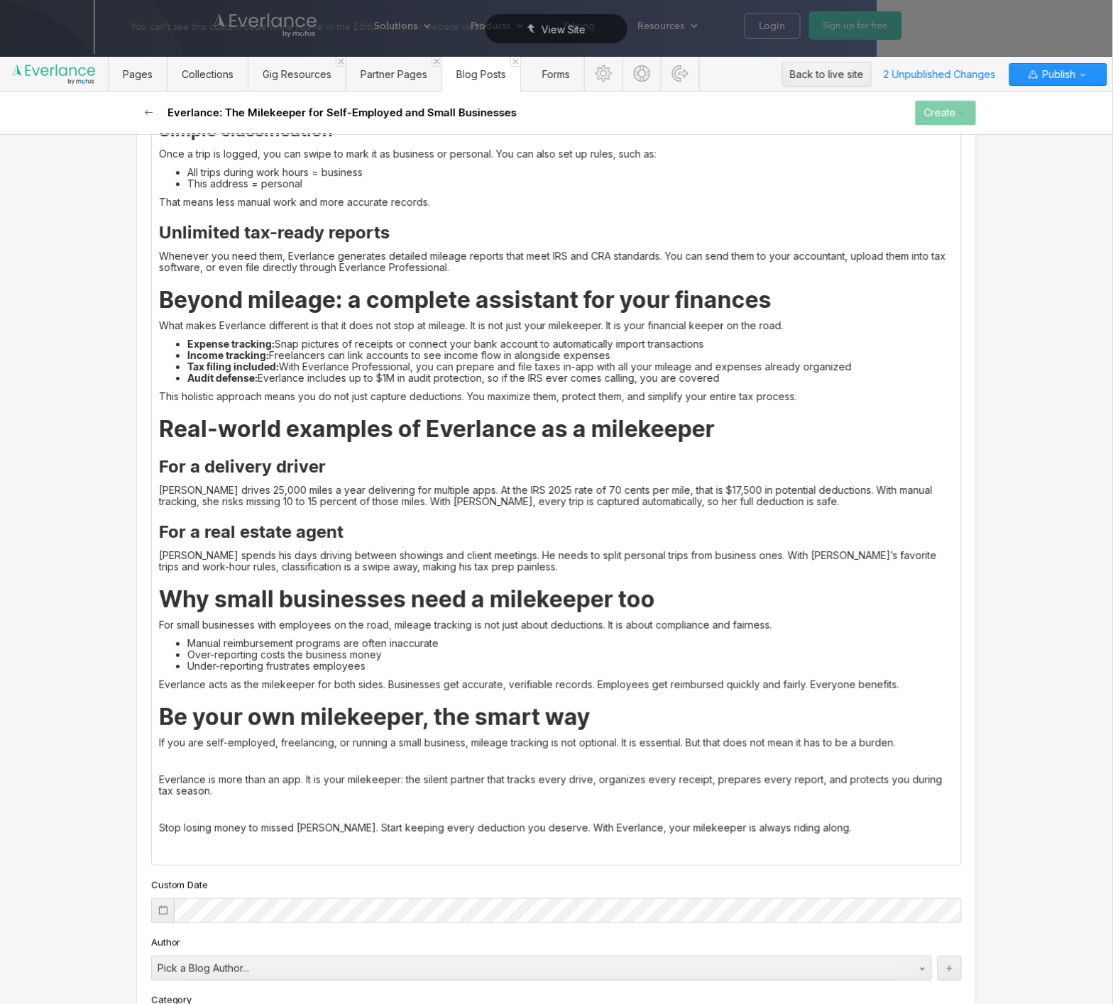
click at [158, 779] on div "When you run your own business, drive for work, or freelance on the side, every…" at bounding box center [556, 213] width 809 height 1303
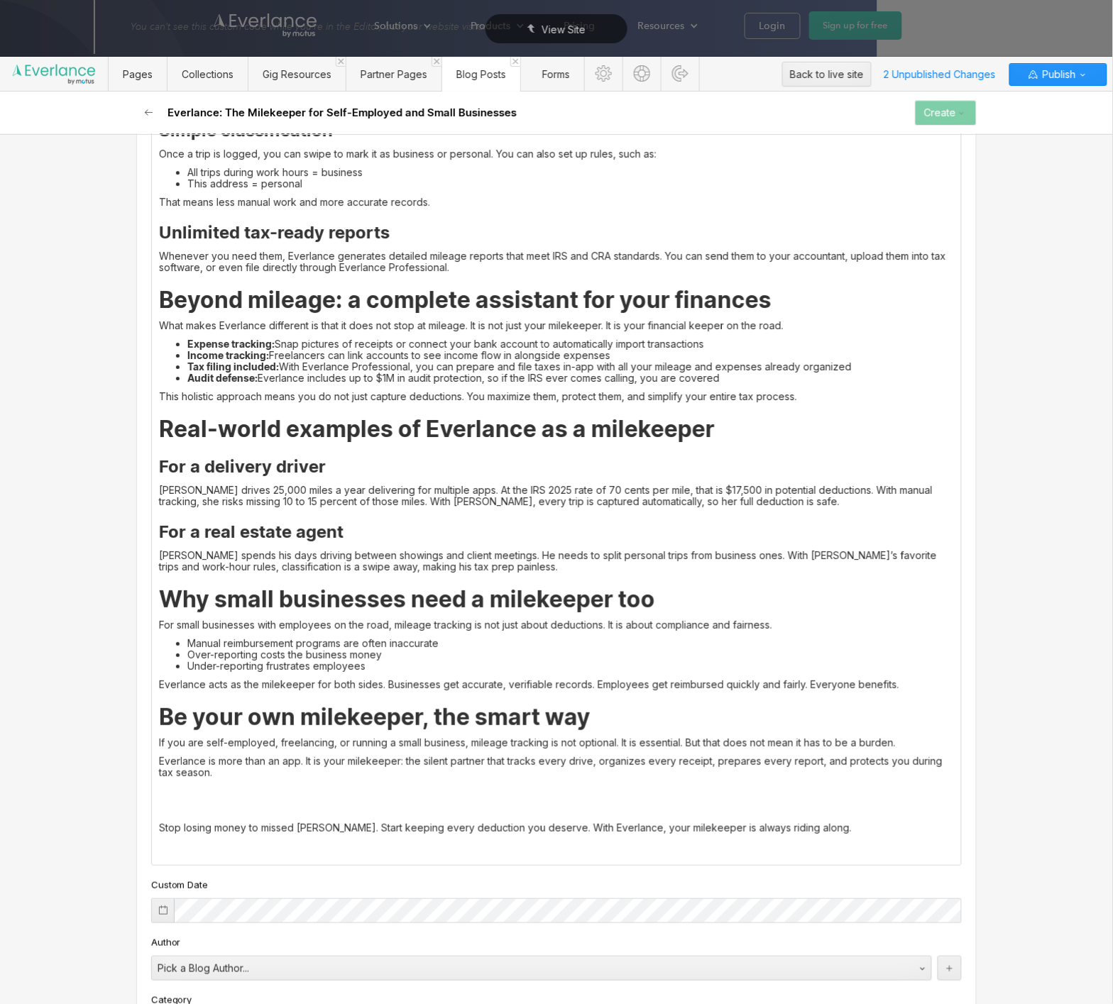
click at [158, 823] on div "When you run your own business, drive for work, or freelance on the side, every…" at bounding box center [556, 213] width 809 height 1303
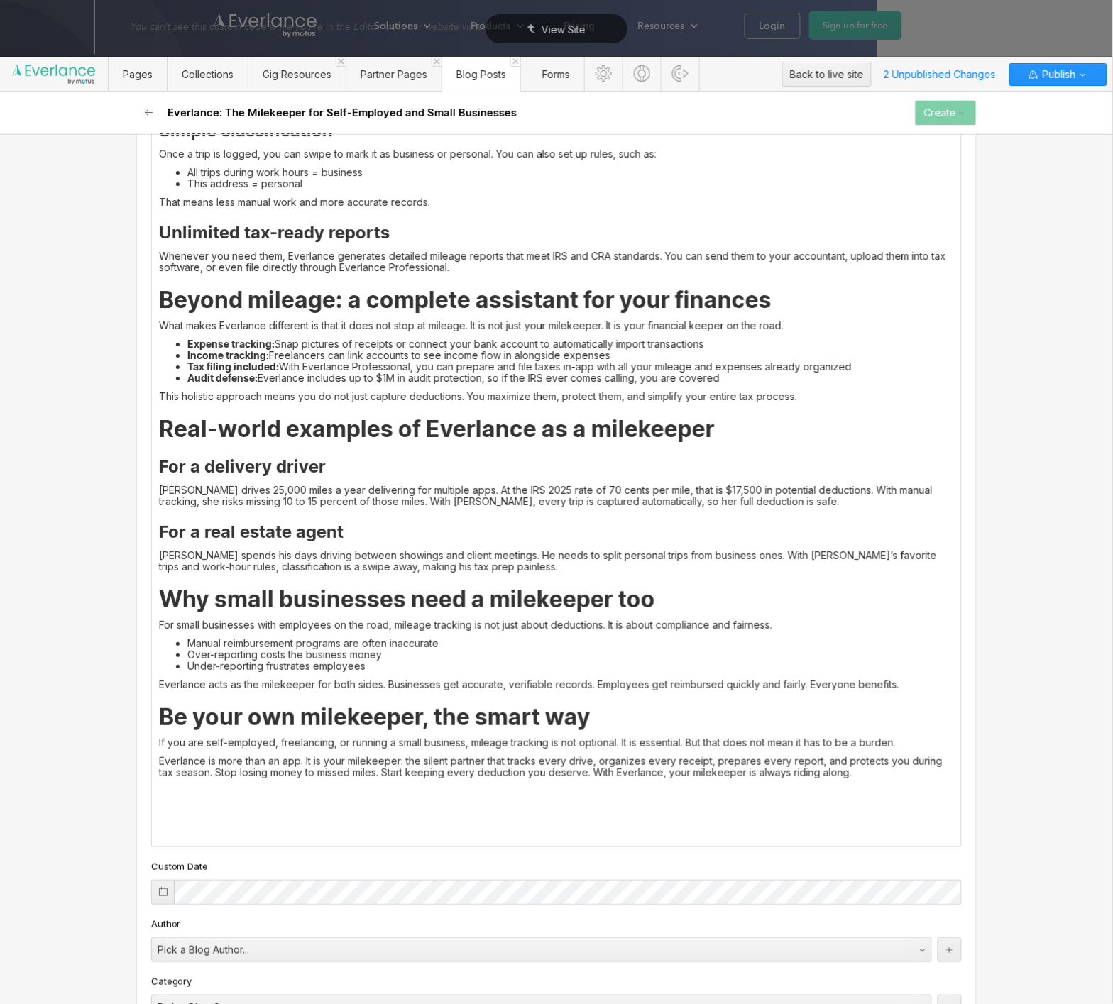
click at [217, 836] on div "When you run your own business, drive for work, or freelance on the side, every…" at bounding box center [556, 204] width 809 height 1285
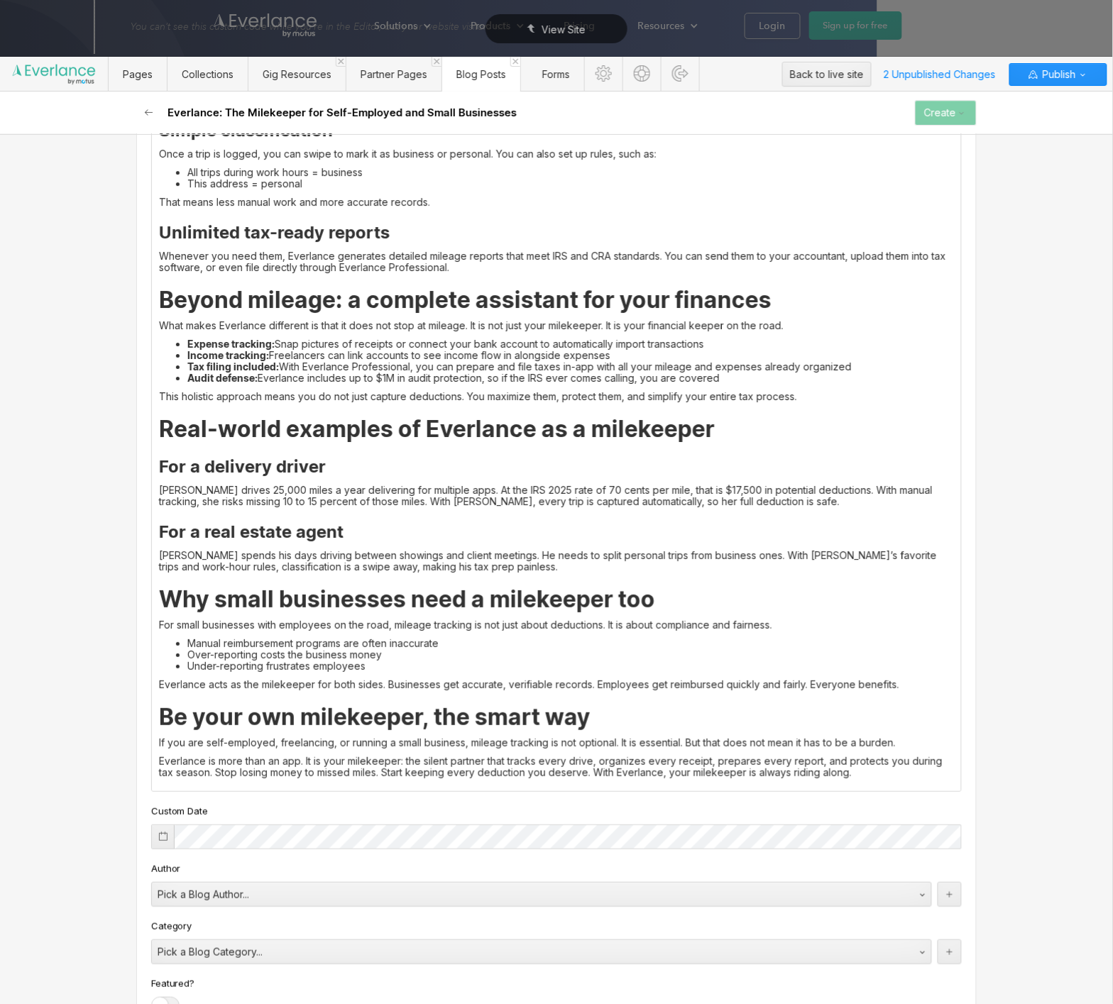
click at [838, 774] on p "Everlance is more than an app. It is your milekeeper: the silent partner that t…" at bounding box center [556, 767] width 795 height 23
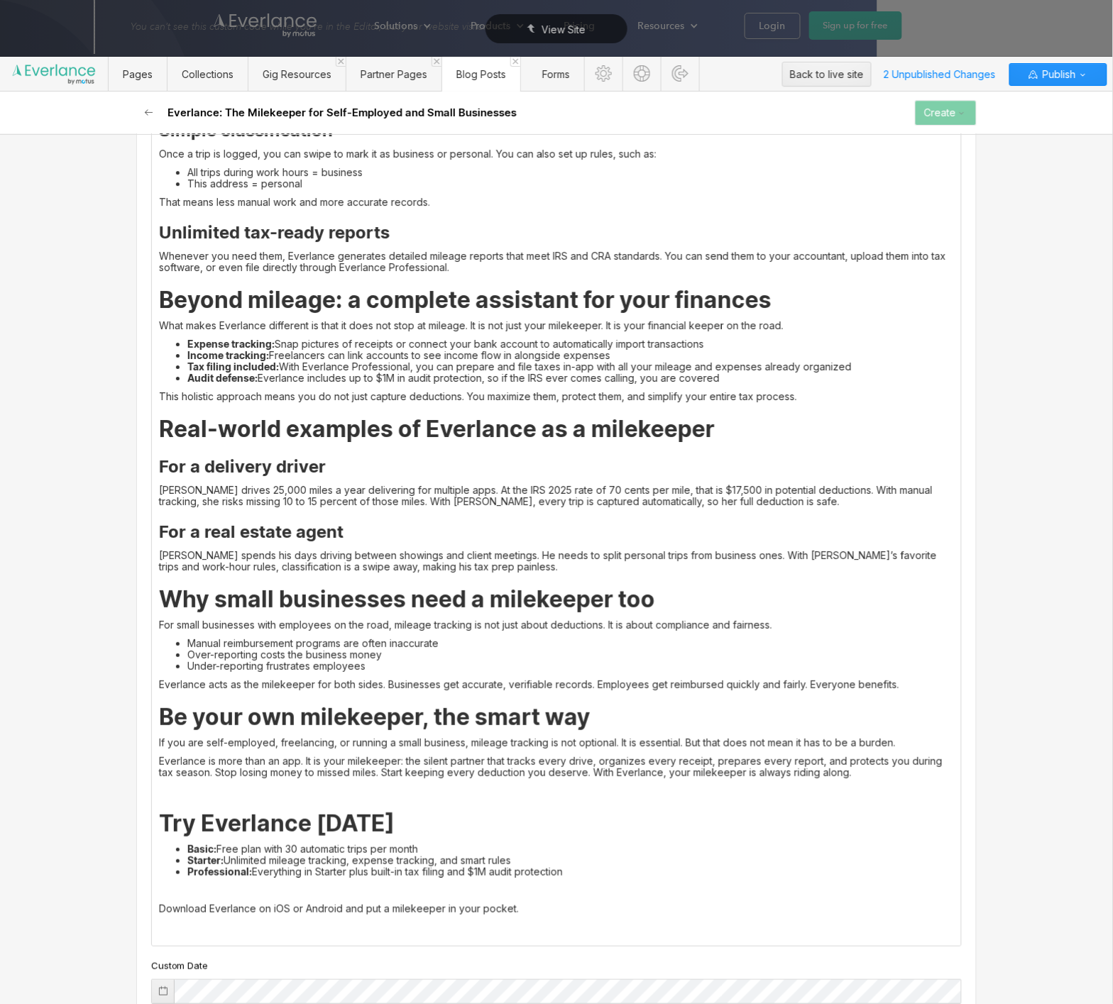
click at [301, 831] on strong "Try Everlance [DATE]" at bounding box center [277, 824] width 236 height 28
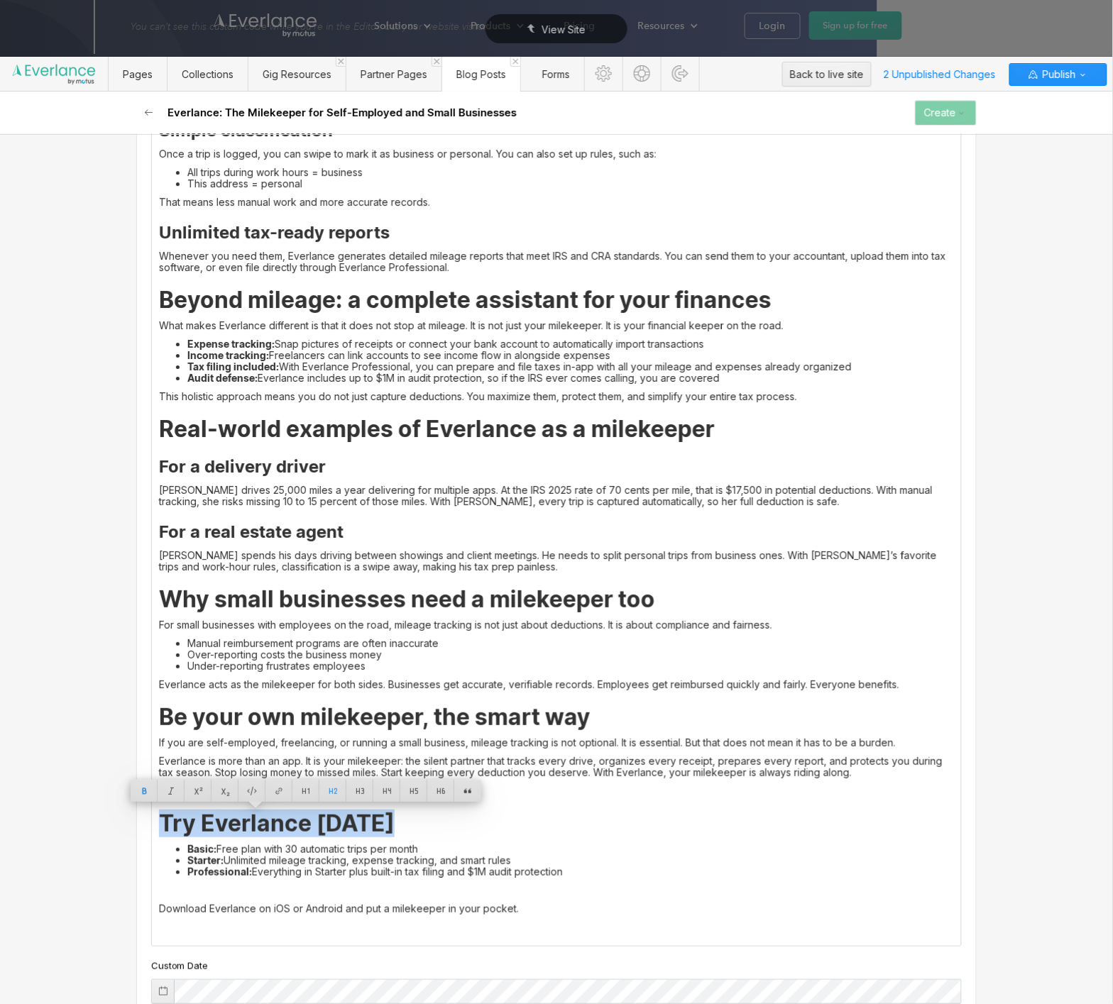
click at [301, 831] on strong "Try Everlance [DATE]" at bounding box center [277, 824] width 236 height 28
click at [288, 740] on p "If you are self-employed, freelancing, or running a small business, mileage tra…" at bounding box center [556, 742] width 795 height 11
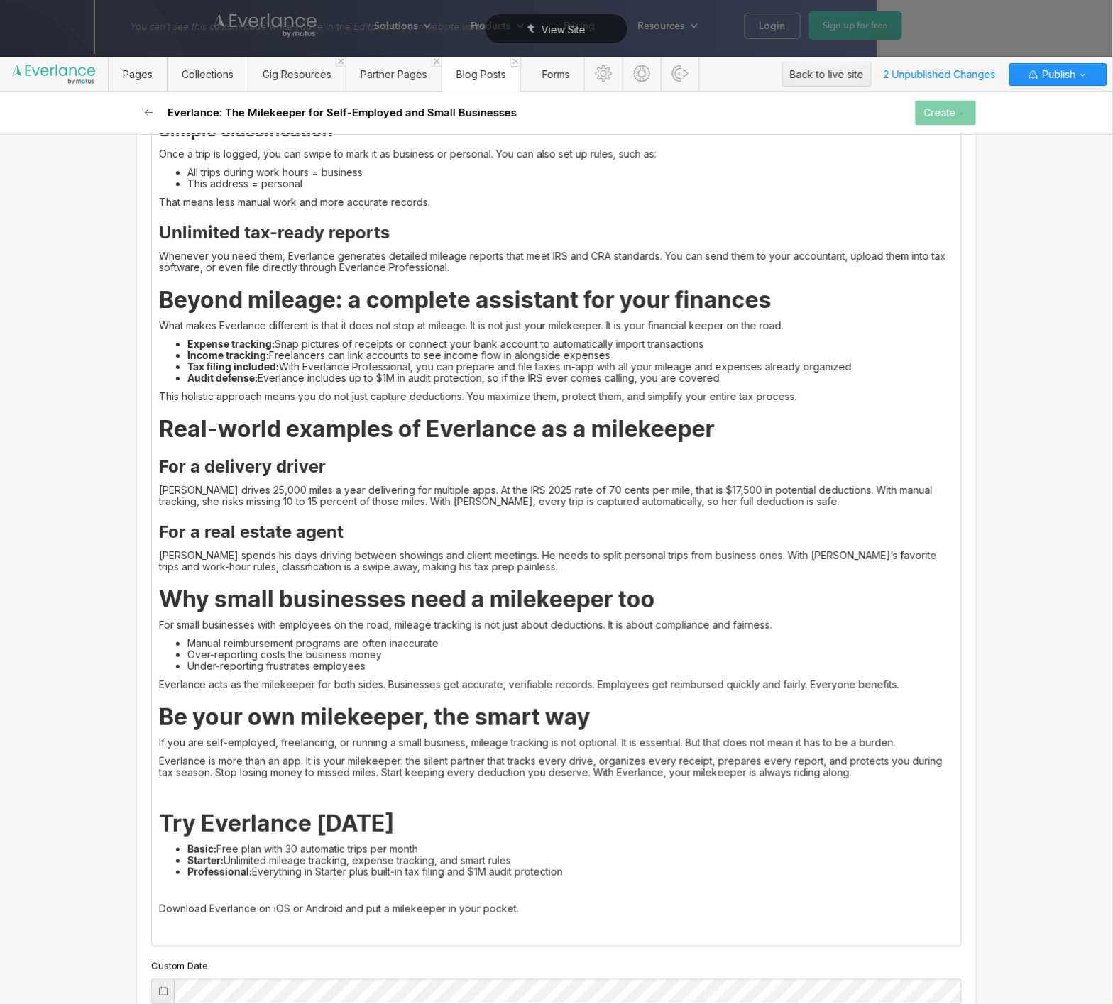
click at [251, 800] on div "When you run your own business, drive for work, or freelance on the side, every…" at bounding box center [556, 254] width 809 height 1384
click at [255, 789] on p "‍" at bounding box center [556, 791] width 795 height 11
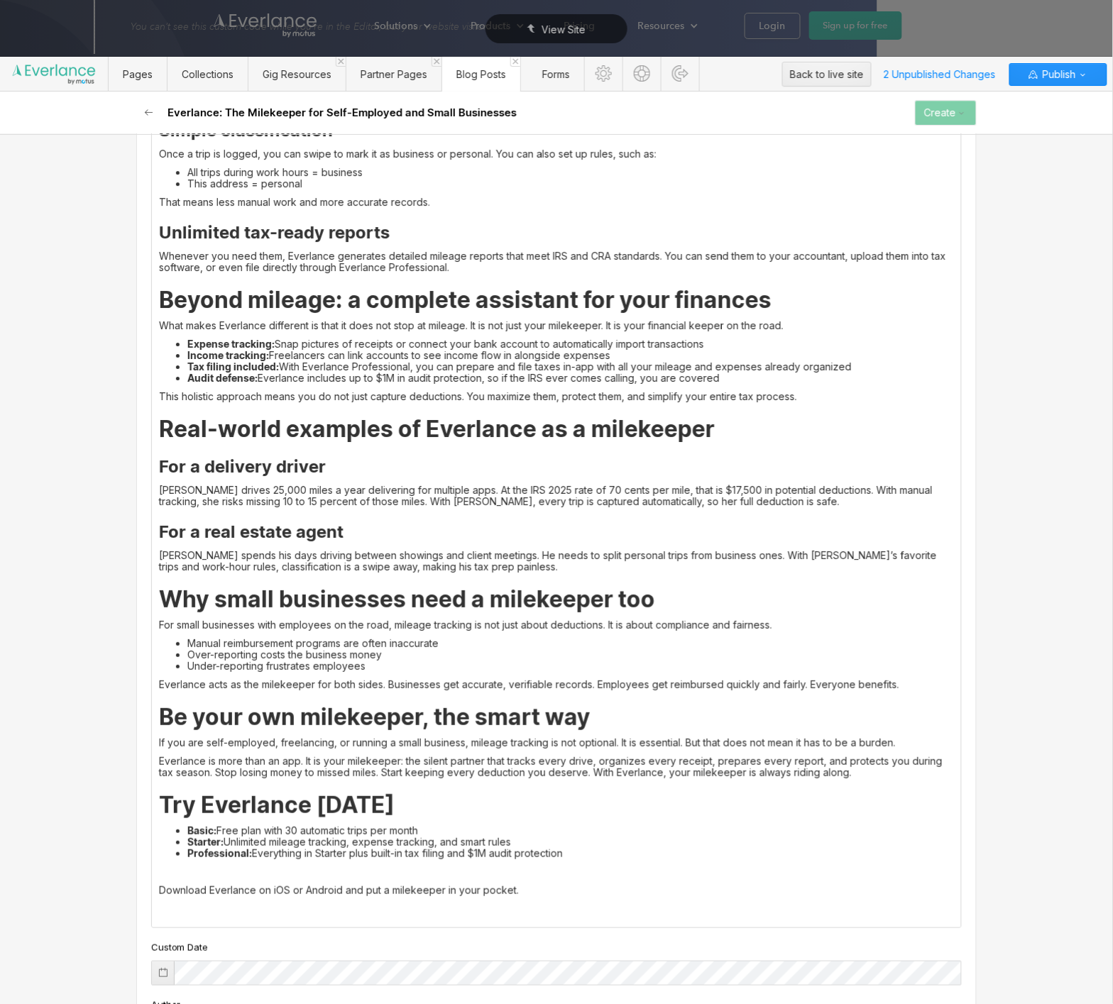
click at [156, 891] on div "When you run your own business, drive for work, or freelance on the side, every…" at bounding box center [556, 245] width 809 height 1366
drag, startPoint x: 201, startPoint y: 911, endPoint x: 193, endPoint y: 912, distance: 7.9
click at [195, 912] on p "‍" at bounding box center [556, 909] width 795 height 11
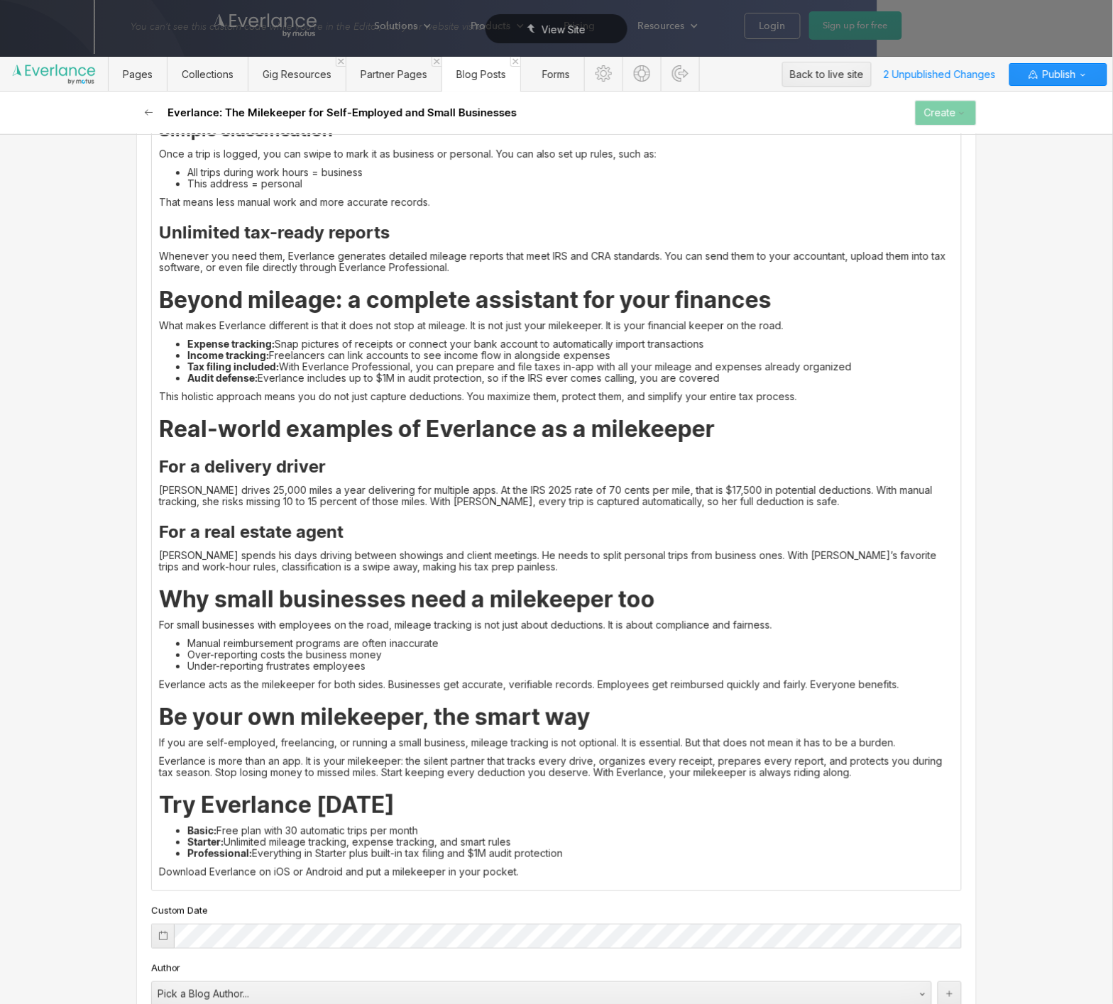
click at [276, 874] on p "Download Everlance on iOS or Android and put a milekeeper in your pocket." at bounding box center [556, 872] width 795 height 11
click at [275, 844] on div at bounding box center [278, 848] width 27 height 22
click at [275, 813] on label "Open in a new tab" at bounding box center [260, 819] width 81 height 13
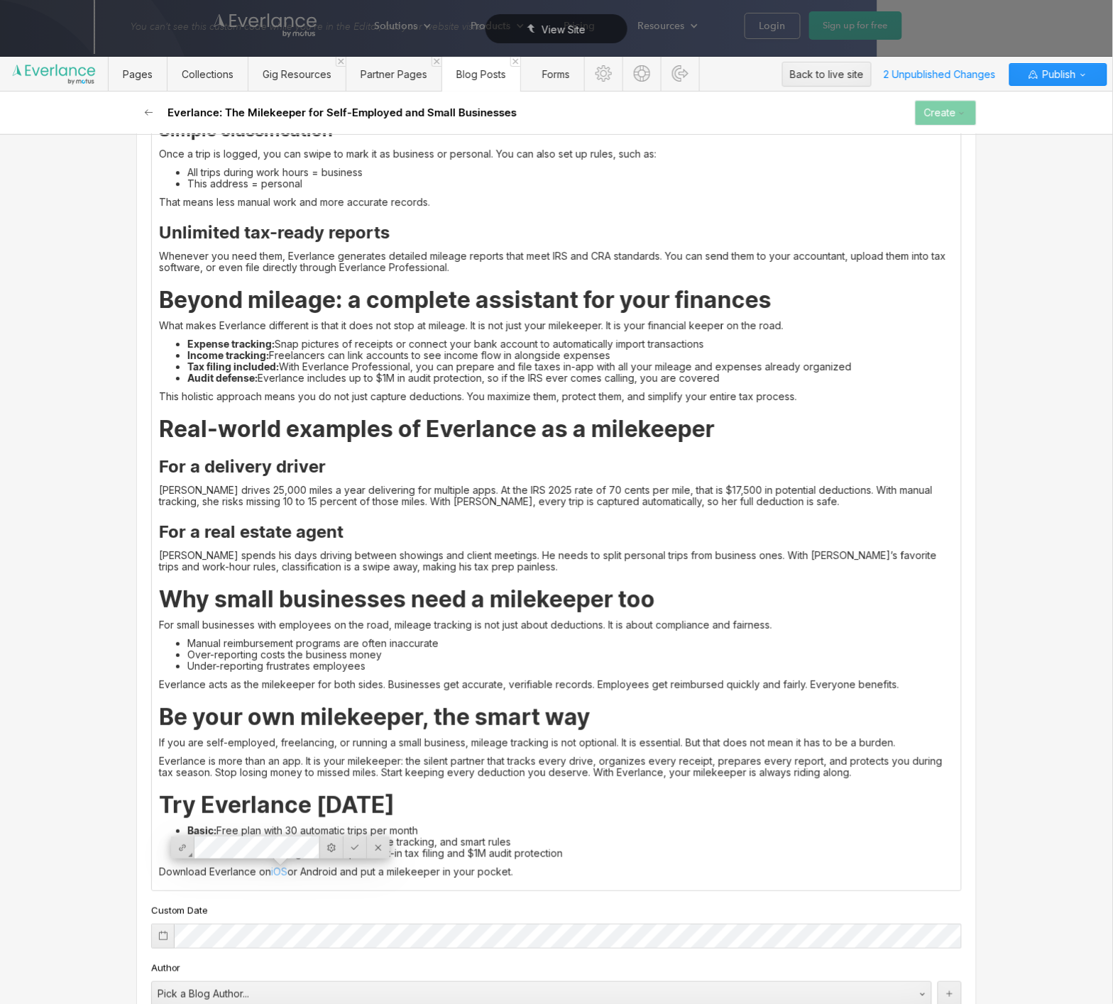
click at [359, 847] on div at bounding box center [355, 848] width 23 height 22
click at [327, 876] on p "Download Everlance on iOS or Android and put a milekeeper in your pocket." at bounding box center [556, 872] width 795 height 11
click at [299, 855] on div at bounding box center [295, 848] width 27 height 22
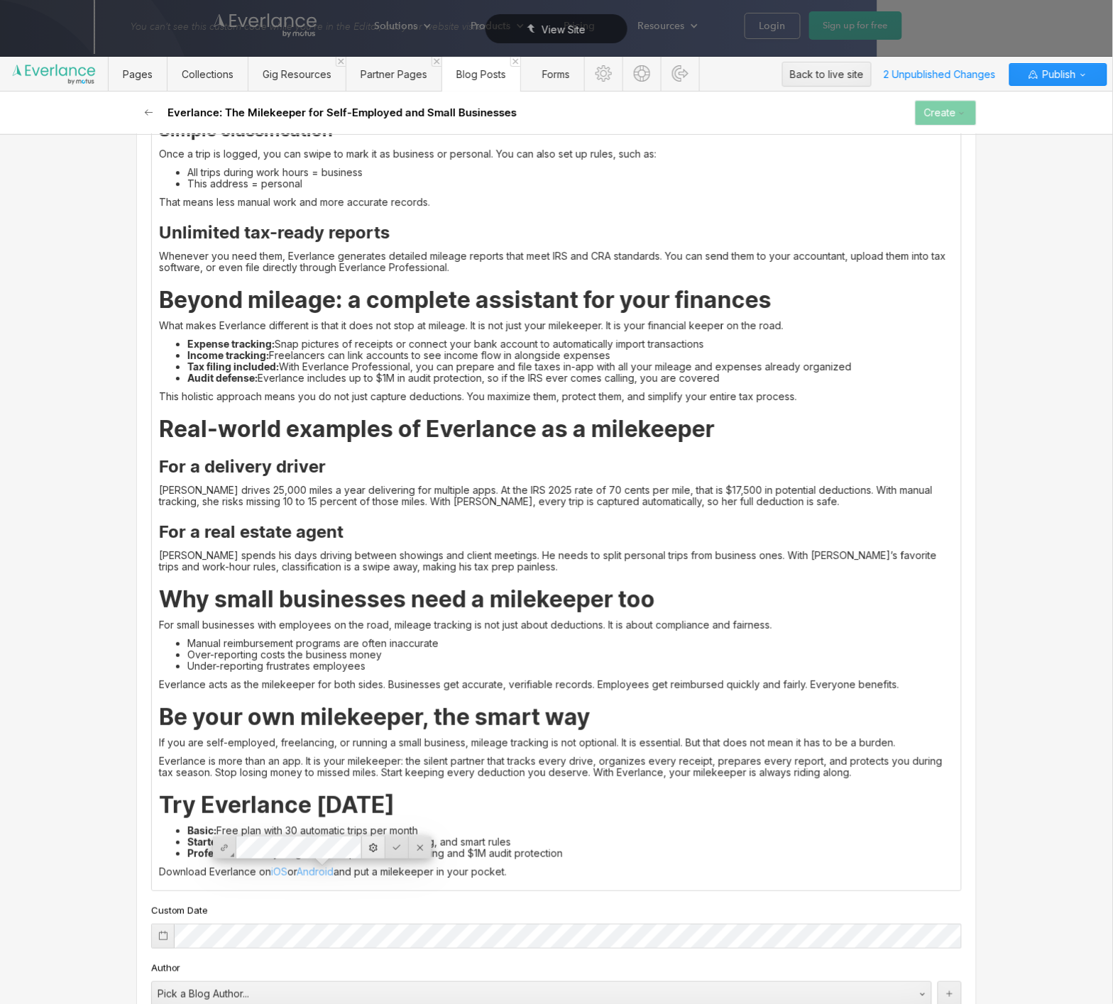
scroll to position [0, 0]
click at [311, 818] on label "Open in a new tab" at bounding box center [302, 819] width 81 height 13
click at [397, 847] on div at bounding box center [396, 848] width 23 height 22
click at [390, 805] on h2 "Try Everlance [DATE]" at bounding box center [556, 806] width 795 height 26
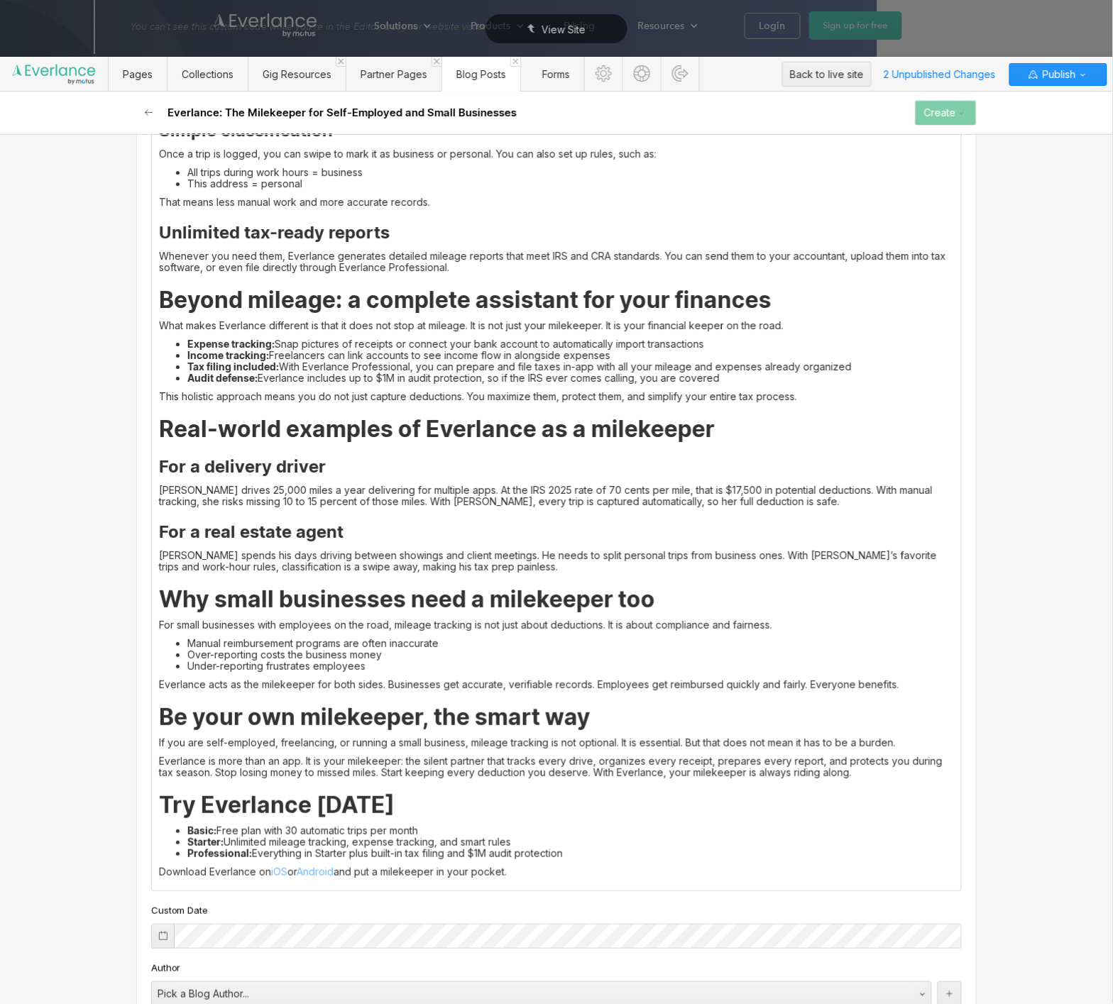
click at [408, 869] on p "Download Everlance on iOS or Android and put a milekeeper in your pocket." at bounding box center [556, 872] width 795 height 11
click at [392, 854] on div at bounding box center [388, 848] width 27 height 22
click at [411, 849] on span "Select a page..." at bounding box center [372, 848] width 84 height 10
click at [439, 887] on div "Automatic Mileage Tracking" at bounding box center [392, 883] width 125 height 11
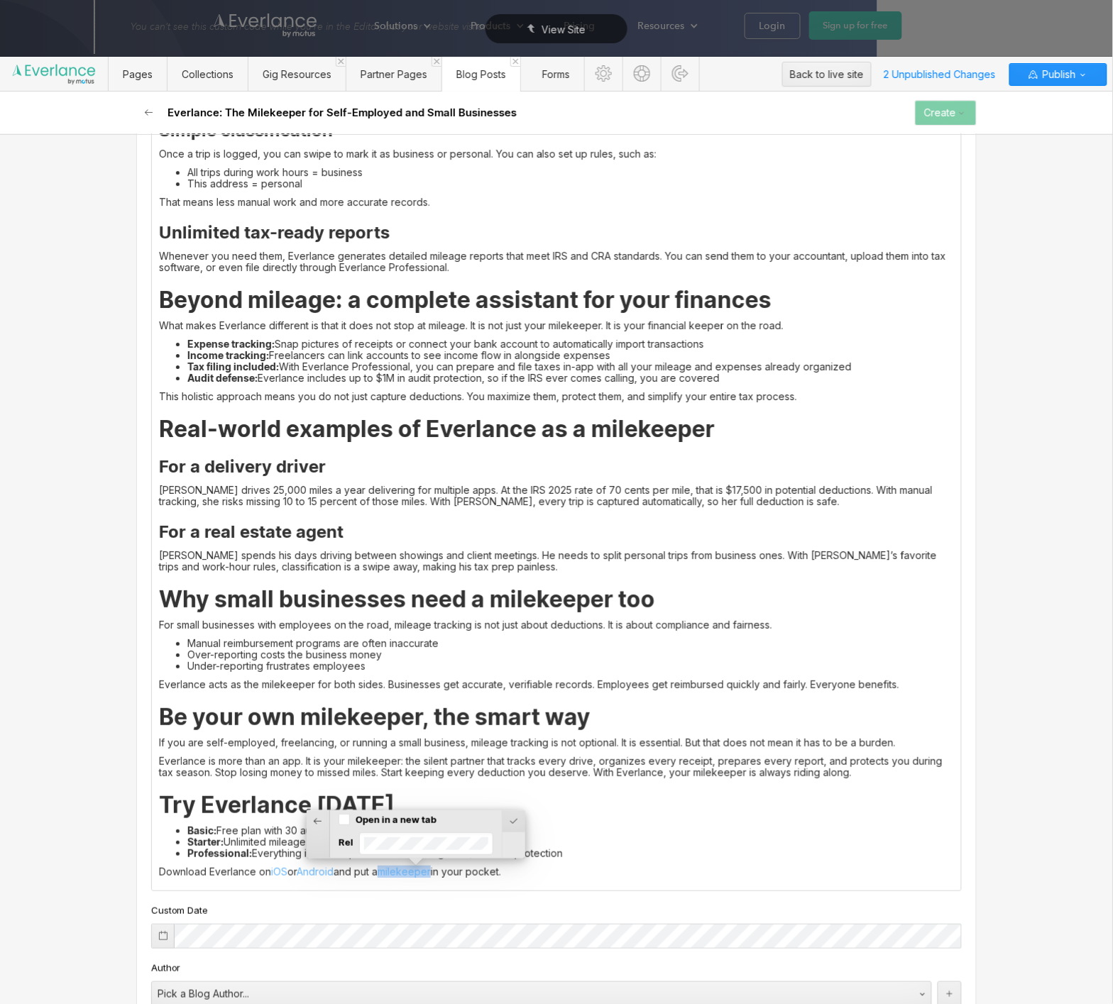
drag, startPoint x: 404, startPoint y: 819, endPoint x: 446, endPoint y: 821, distance: 42.6
click at [404, 819] on label "Open in a new tab" at bounding box center [396, 819] width 81 height 13
click at [488, 849] on div at bounding box center [495, 848] width 23 height 22
click at [450, 799] on h2 "Try Everlance [DATE]" at bounding box center [556, 806] width 795 height 26
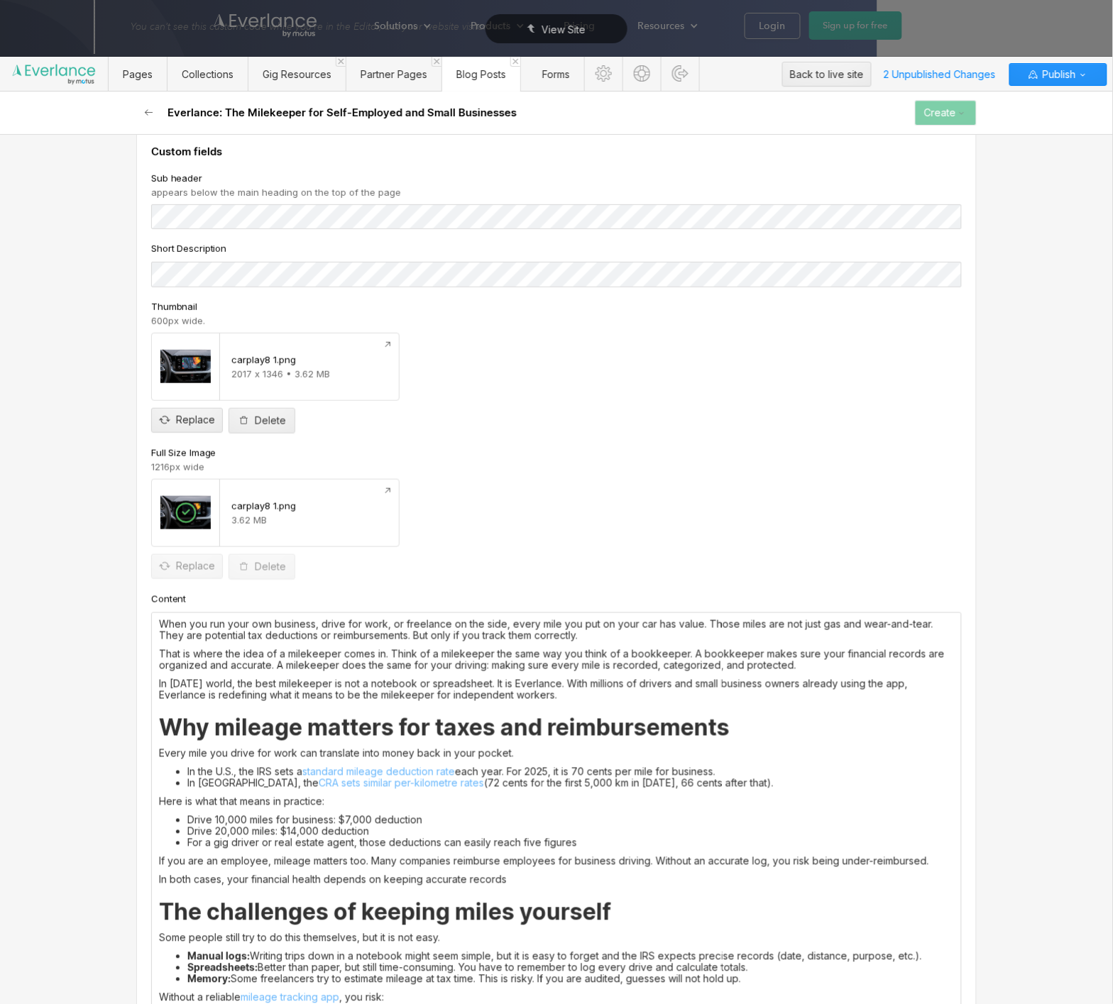
scroll to position [203, 0]
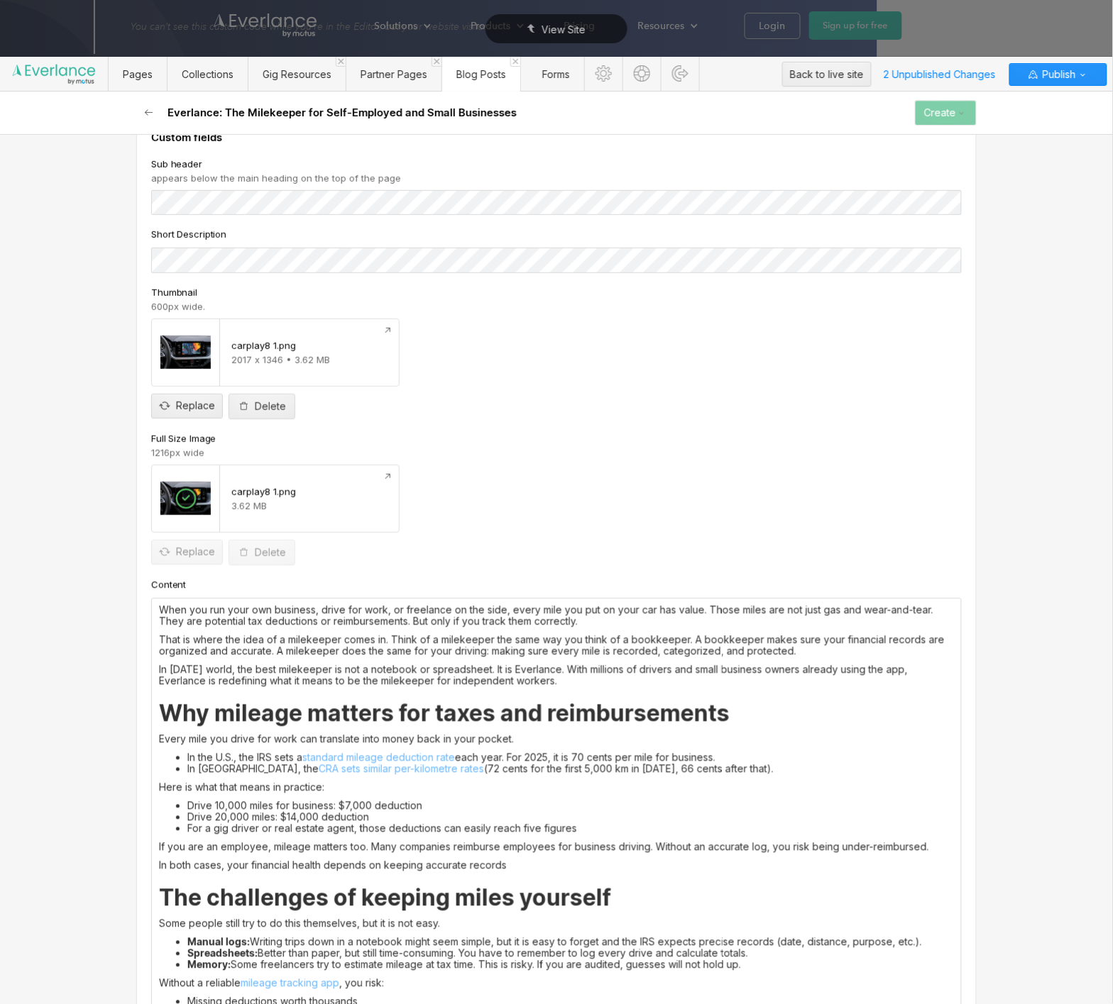
click at [324, 642] on p "That is where the idea of a milekeeper comes in. Think of a milekeeper the same…" at bounding box center [556, 646] width 795 height 23
click at [288, 620] on div at bounding box center [284, 616] width 27 height 22
click at [308, 621] on div "Select a page..." at bounding box center [288, 616] width 125 height 22
click at [308, 645] on div "Automatic Mileage Tracking" at bounding box center [288, 651] width 125 height 13
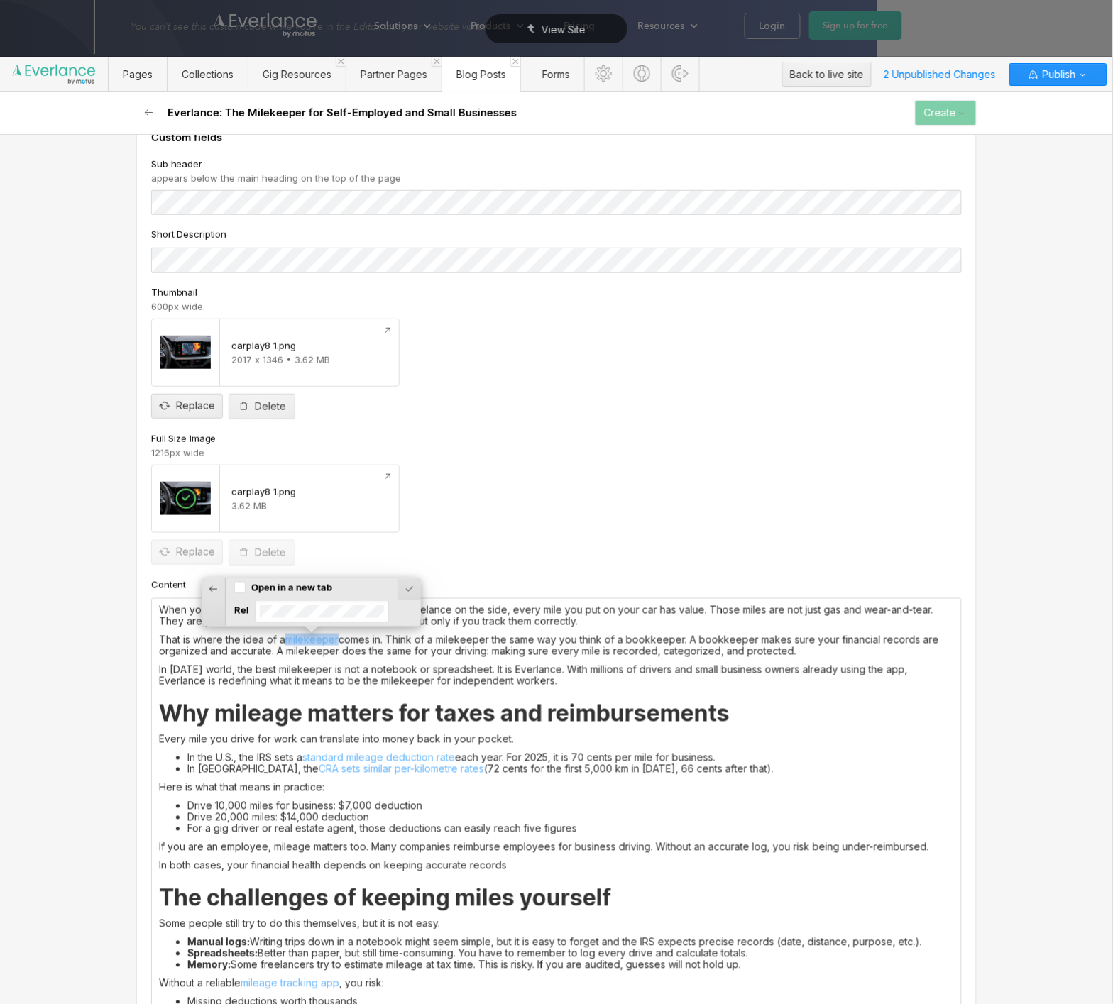
click at [312, 587] on label "Open in a new tab" at bounding box center [291, 587] width 81 height 13
click at [385, 616] on div at bounding box center [391, 616] width 23 height 22
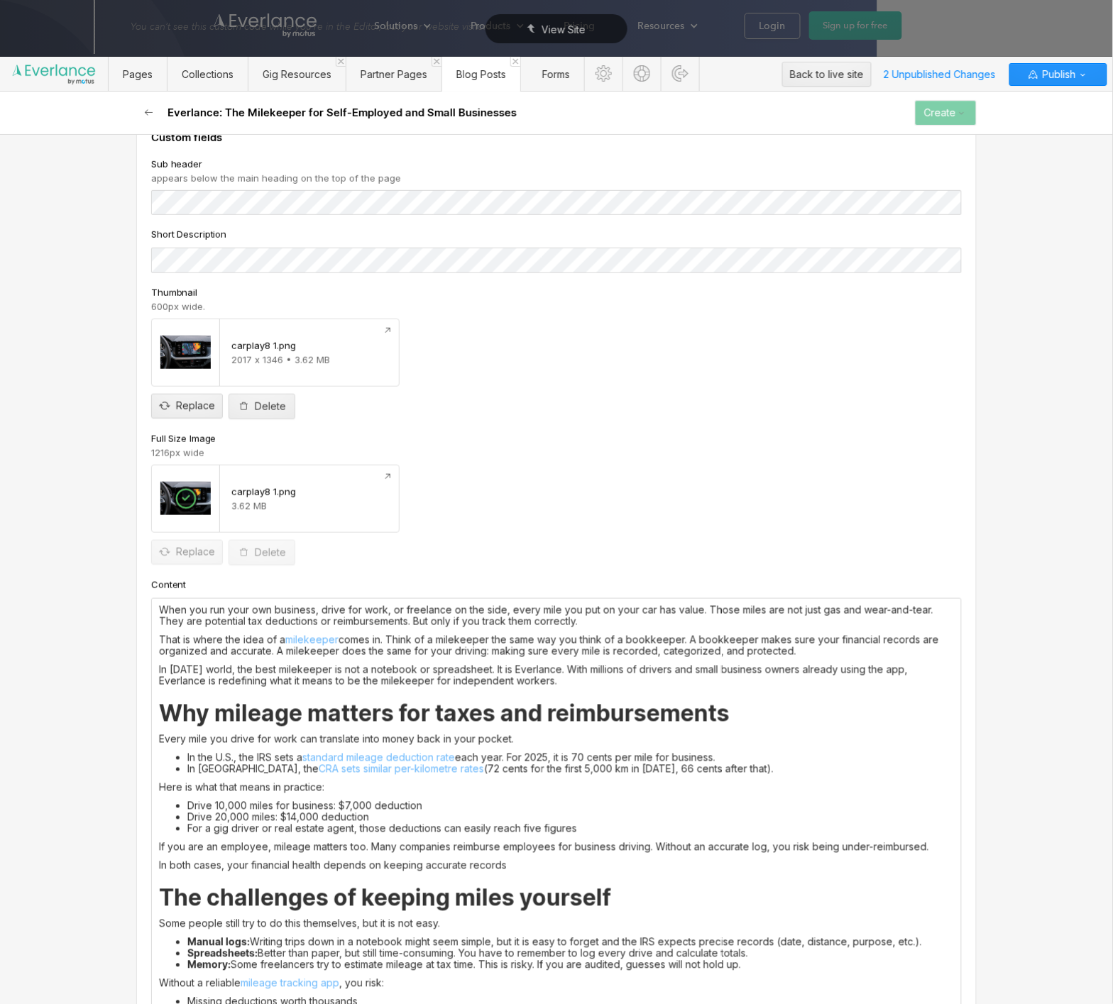
click at [445, 649] on p "That is where the idea of a milekeeper comes in. Think of a milekeeper the same…" at bounding box center [556, 646] width 795 height 23
click at [463, 680] on p "In [DATE] world, the best milekeeper is not a notebook or spreadsheet. It is Ev…" at bounding box center [556, 675] width 795 height 23
click at [530, 669] on p "In [DATE] world, the best milekeeper is not a notebook or spreadsheet. It is Ev…" at bounding box center [556, 675] width 795 height 23
click at [620, 703] on h2 "Why mileage matters for taxes and reimbursements" at bounding box center [556, 714] width 795 height 26
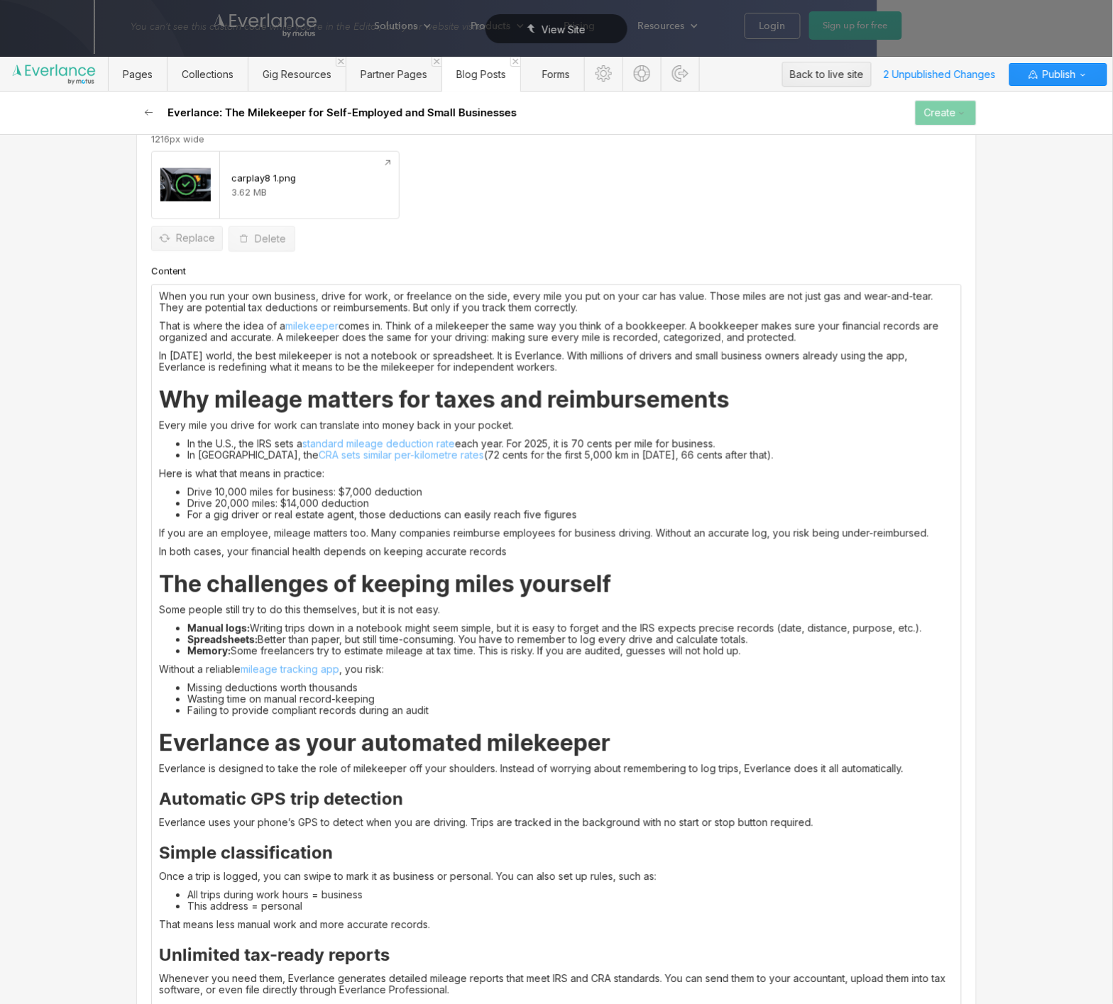
scroll to position [559, 0]
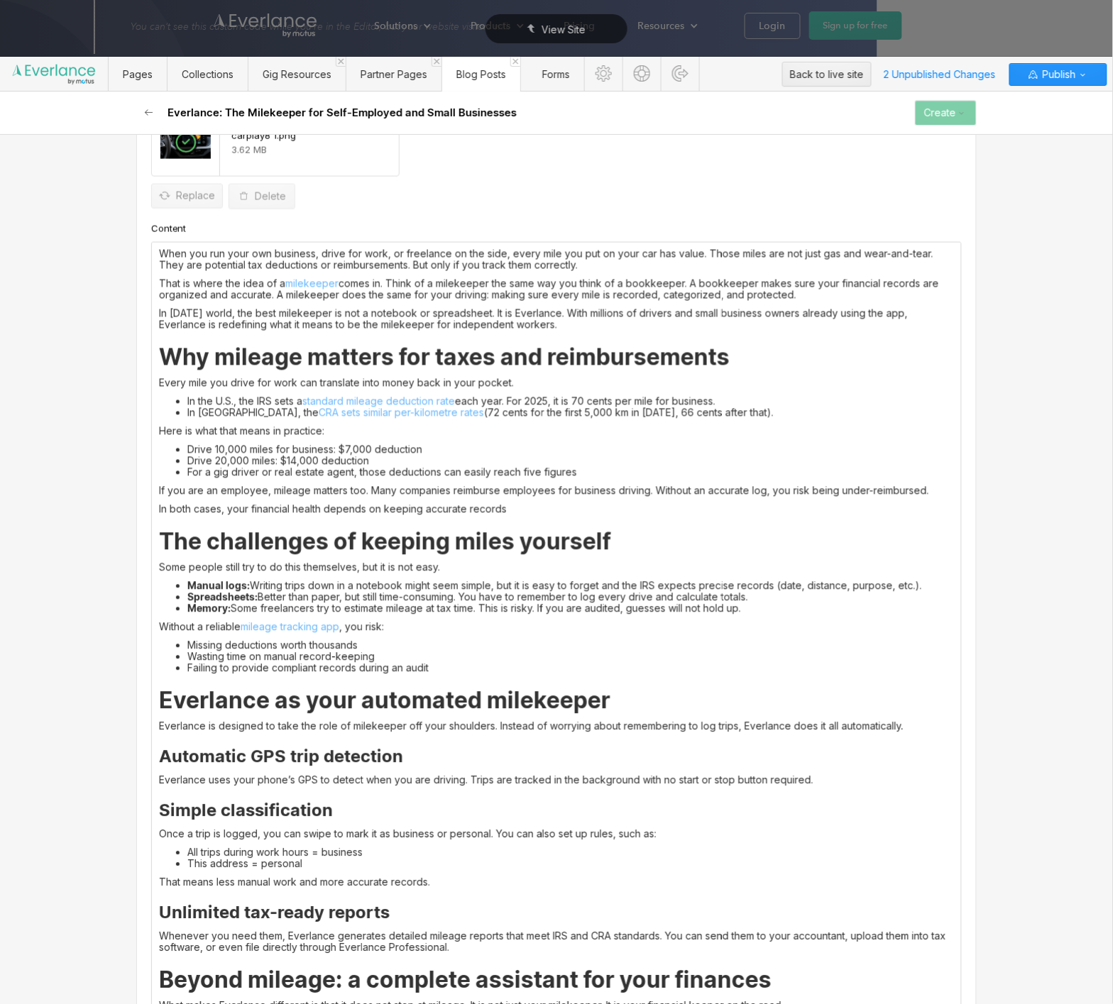
click at [527, 711] on h2 "Everlance as your automated milekeeper" at bounding box center [556, 701] width 795 height 26
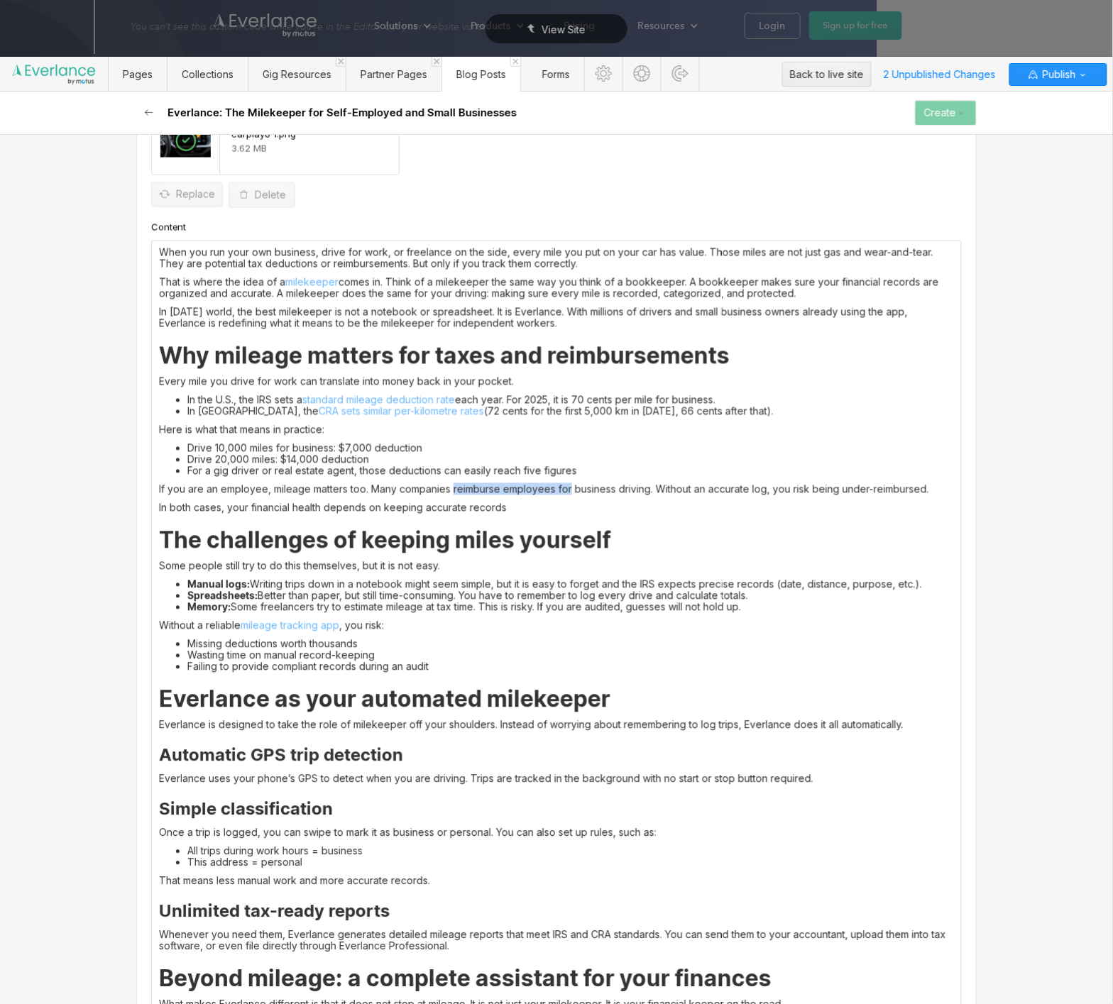
scroll to position [559, 0]
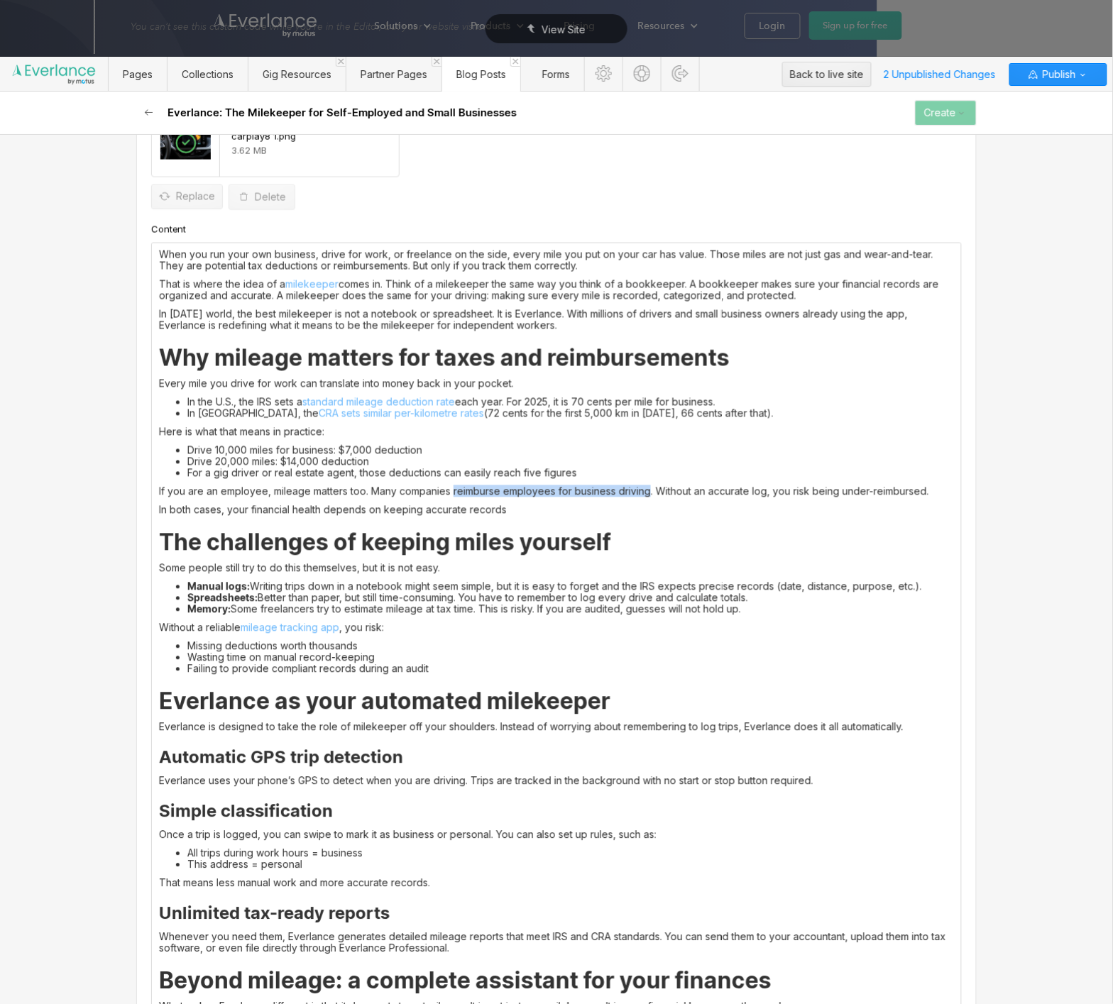
drag, startPoint x: 455, startPoint y: 490, endPoint x: 652, endPoint y: 490, distance: 196.6
click at [652, 490] on p "If you are an employee, mileage matters too. Many companies reimburse employees…" at bounding box center [556, 491] width 795 height 11
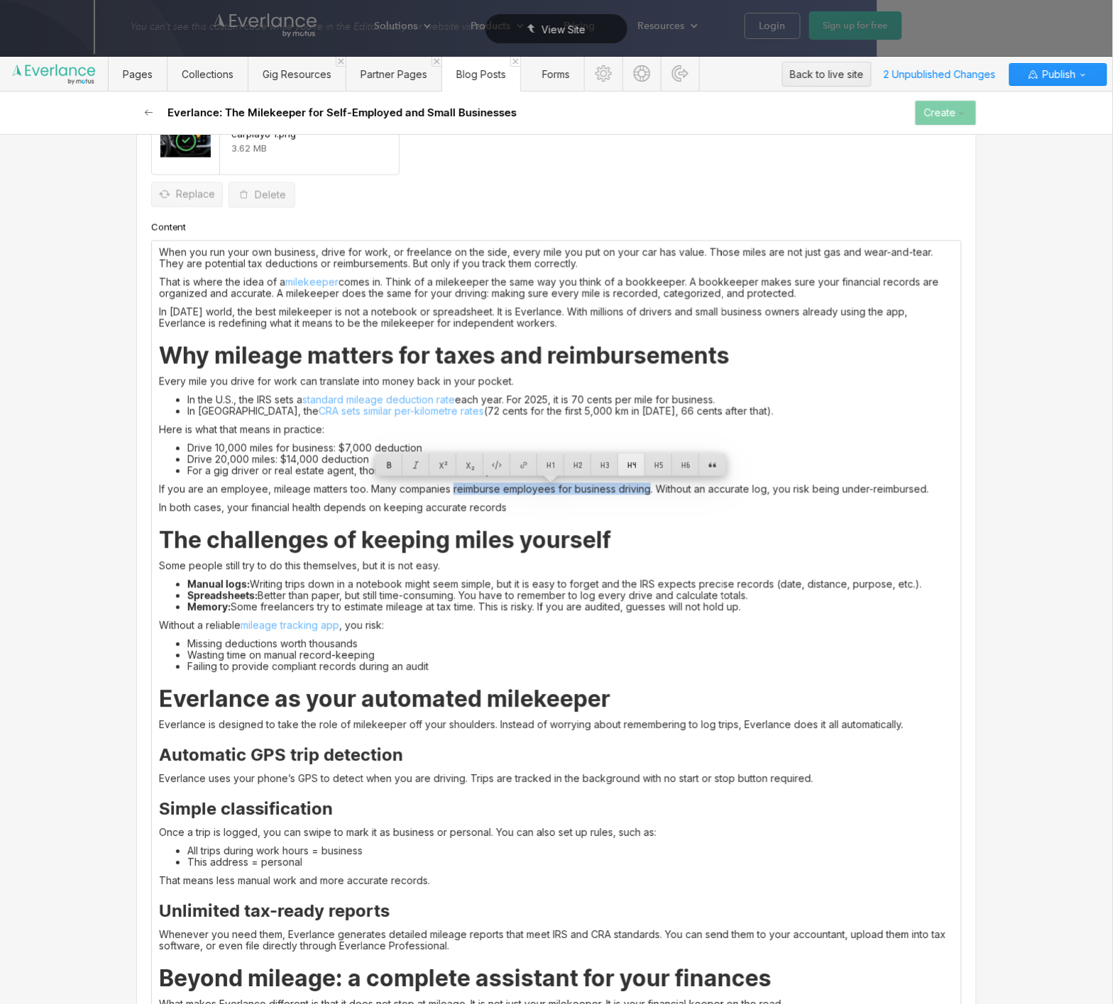
scroll to position [559, 0]
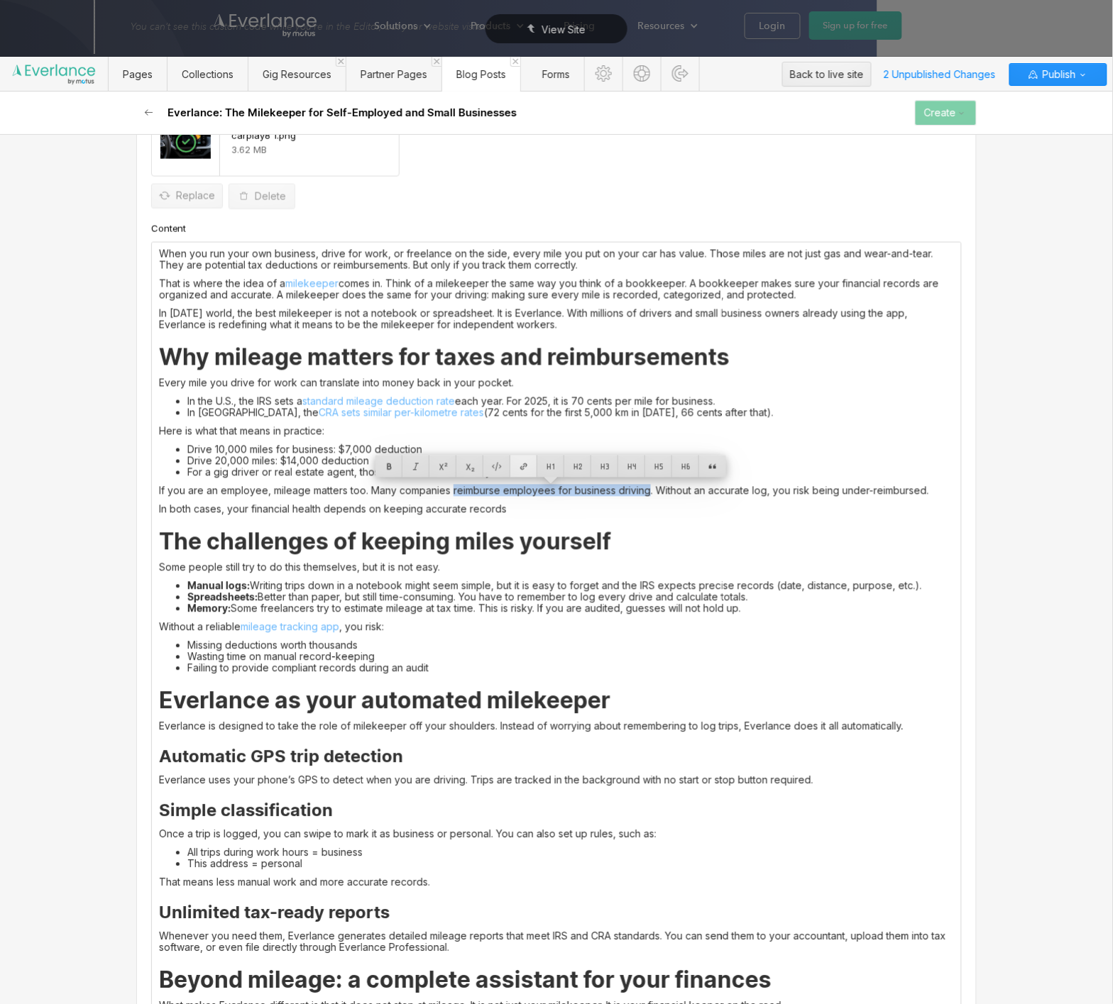
click at [519, 472] on div at bounding box center [523, 467] width 27 height 22
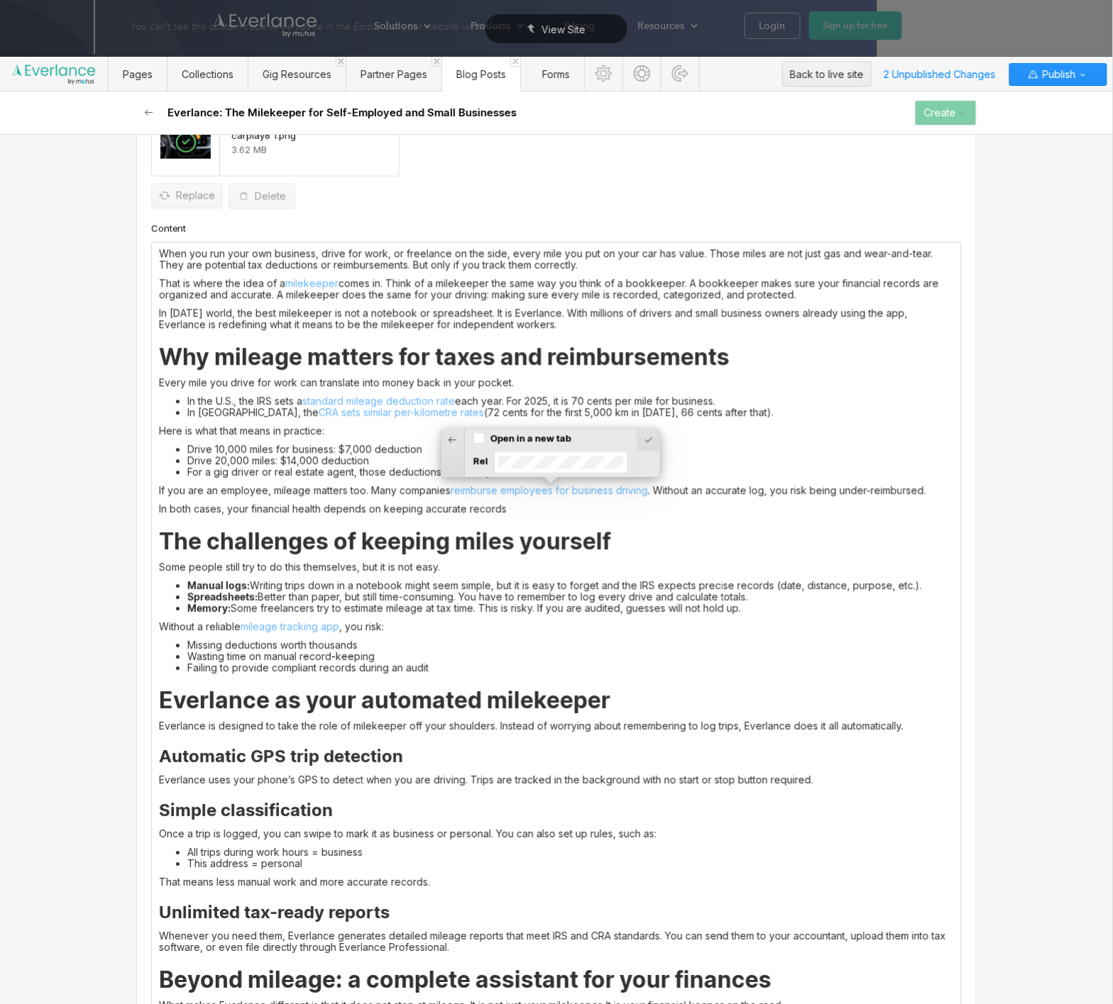
click at [534, 437] on label "Open in a new tab" at bounding box center [530, 438] width 81 height 13
click at [633, 463] on div at bounding box center [625, 467] width 23 height 22
click at [419, 481] on div "When you run your own business, drive for work, or freelance on the side, every…" at bounding box center [556, 907] width 809 height 1329
click at [276, 471] on li "For a gig driver or real estate agent, those deductions can easily reach five f…" at bounding box center [570, 472] width 767 height 11
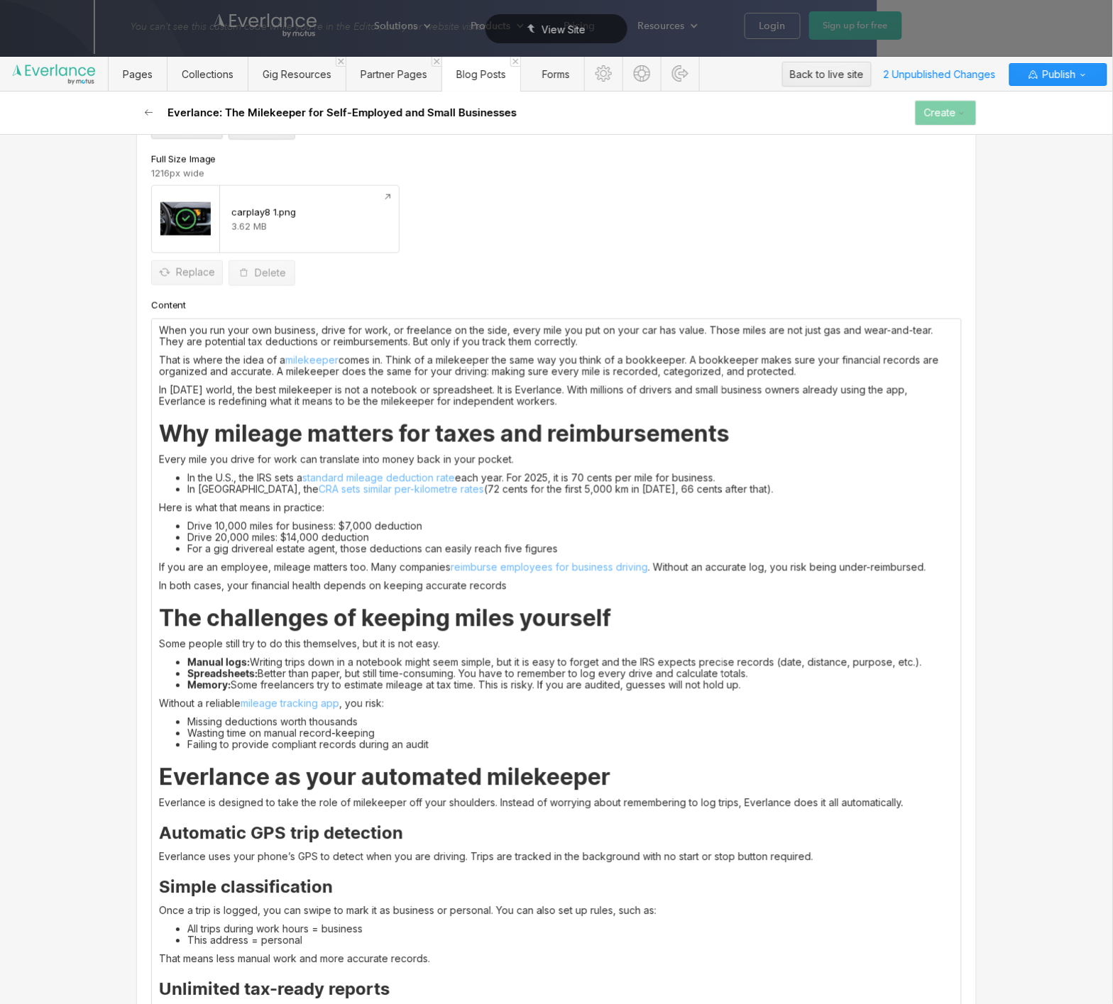
scroll to position [1, 0]
click at [344, 545] on li "For a gig driver, real estate agent, those deductions can easily reach five fig…" at bounding box center [570, 549] width 767 height 11
click at [366, 583] on p "In both cases, your financial health depends on keeping accurate records" at bounding box center [556, 586] width 795 height 11
click at [158, 586] on div "When you run your own business, drive for work, or freelance on the side, every…" at bounding box center [556, 983] width 809 height 1329
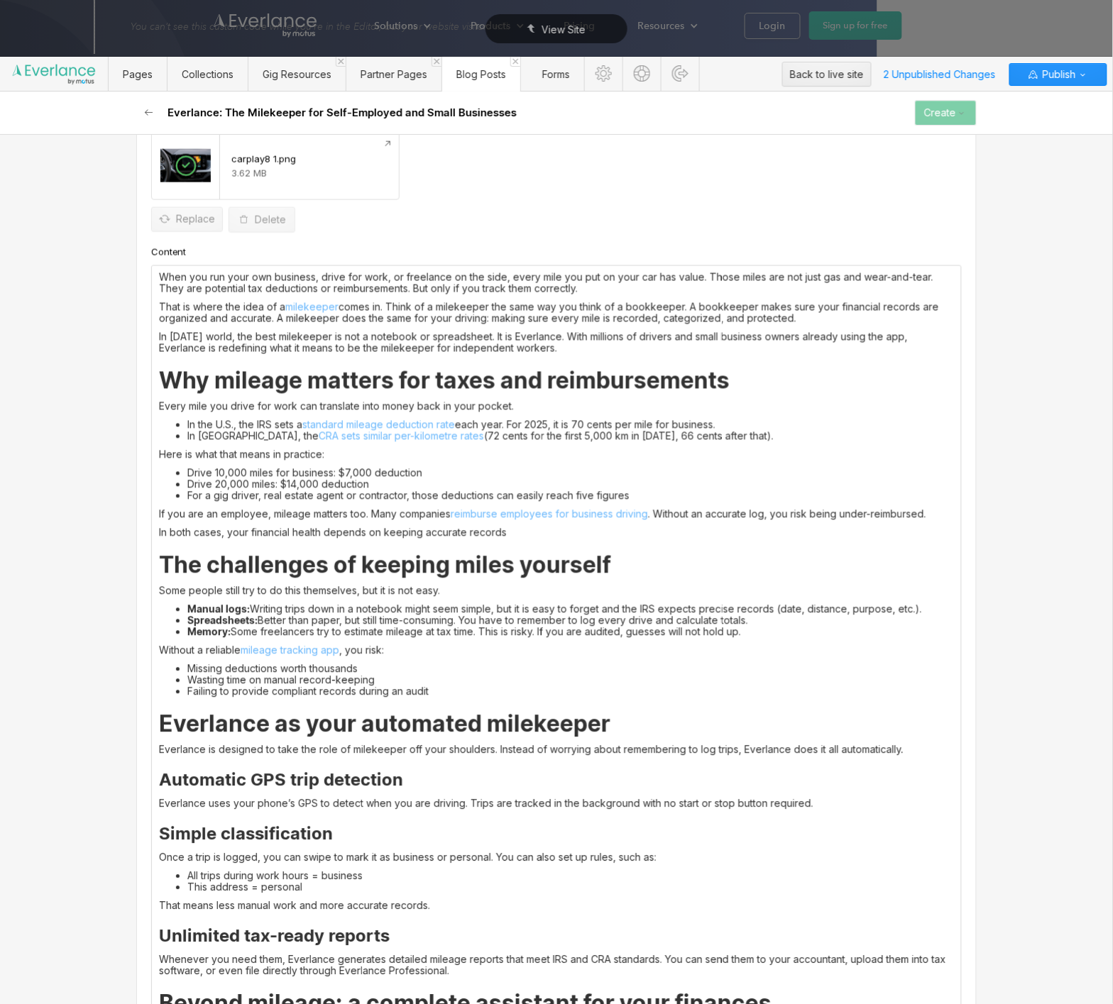
scroll to position [544, 0]
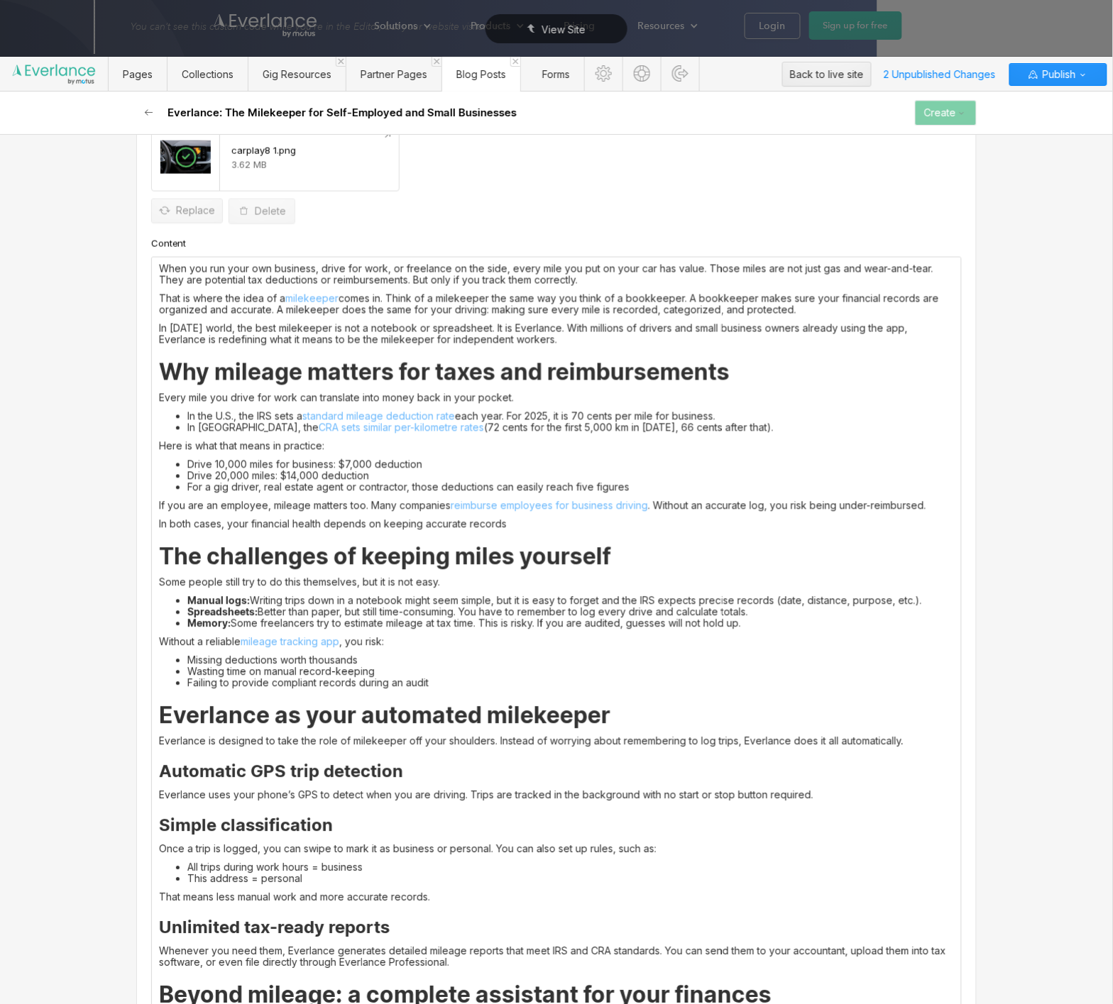
click at [219, 669] on li "Wasting time on manual record-keeping" at bounding box center [570, 671] width 767 height 11
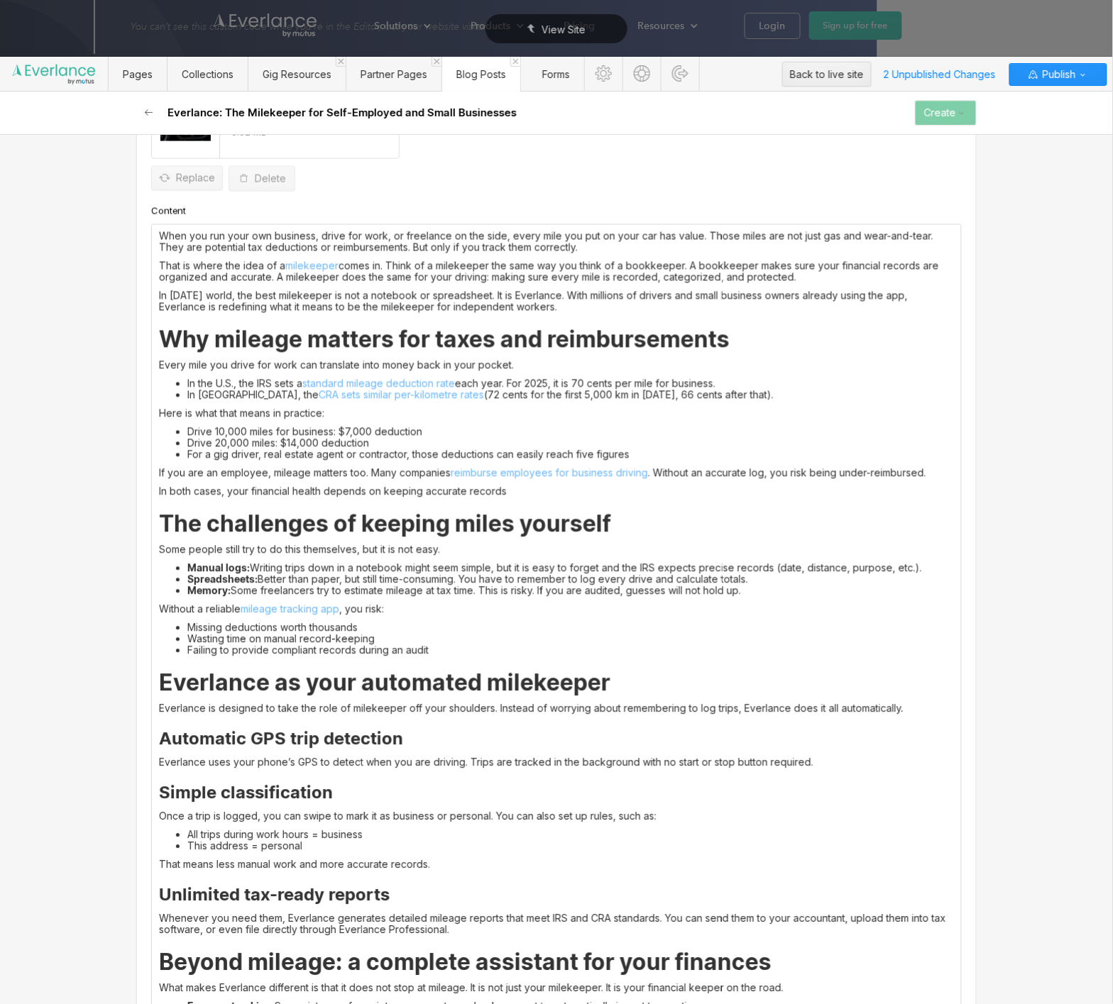
scroll to position [579, 0]
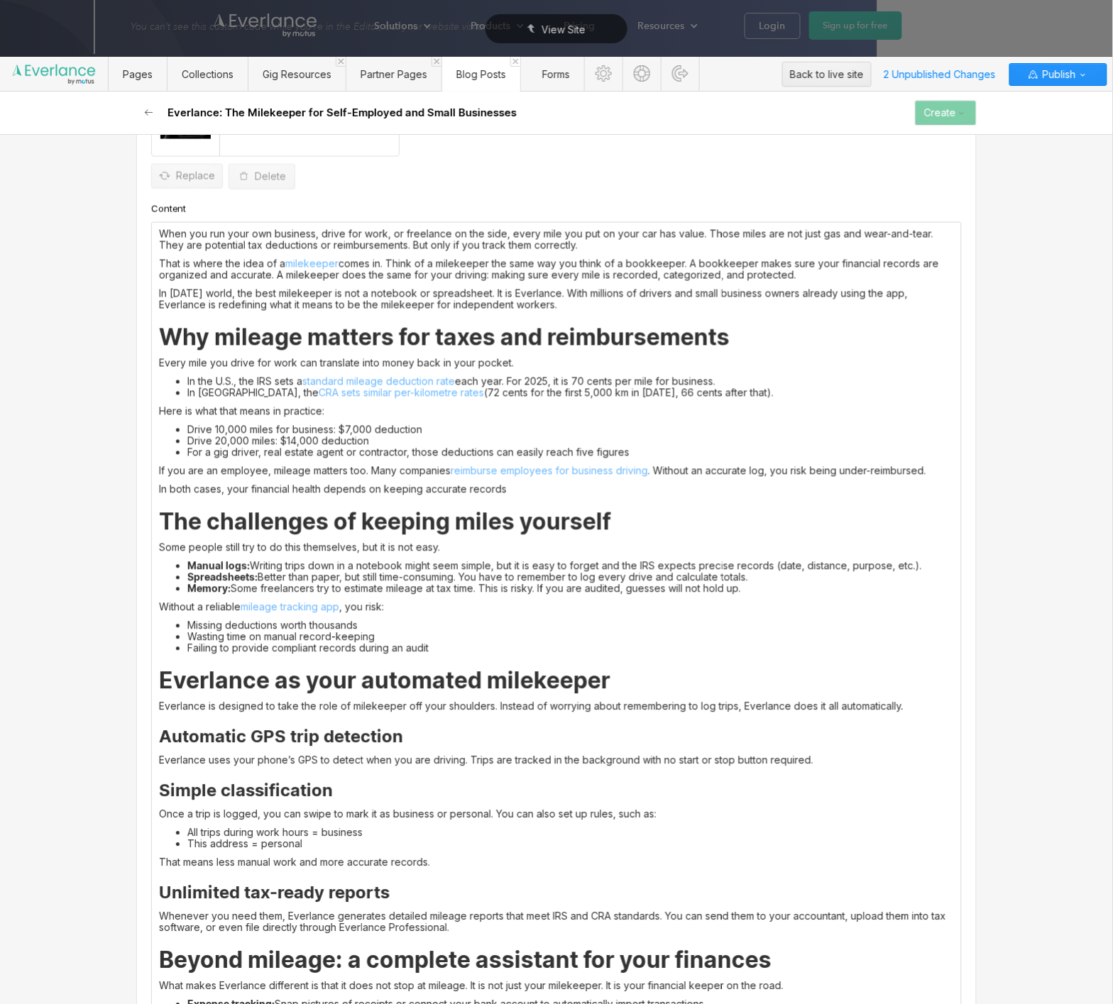
click at [277, 705] on p "Everlance is designed to take the role of milekeeper off your shoulders. Instea…" at bounding box center [556, 706] width 795 height 11
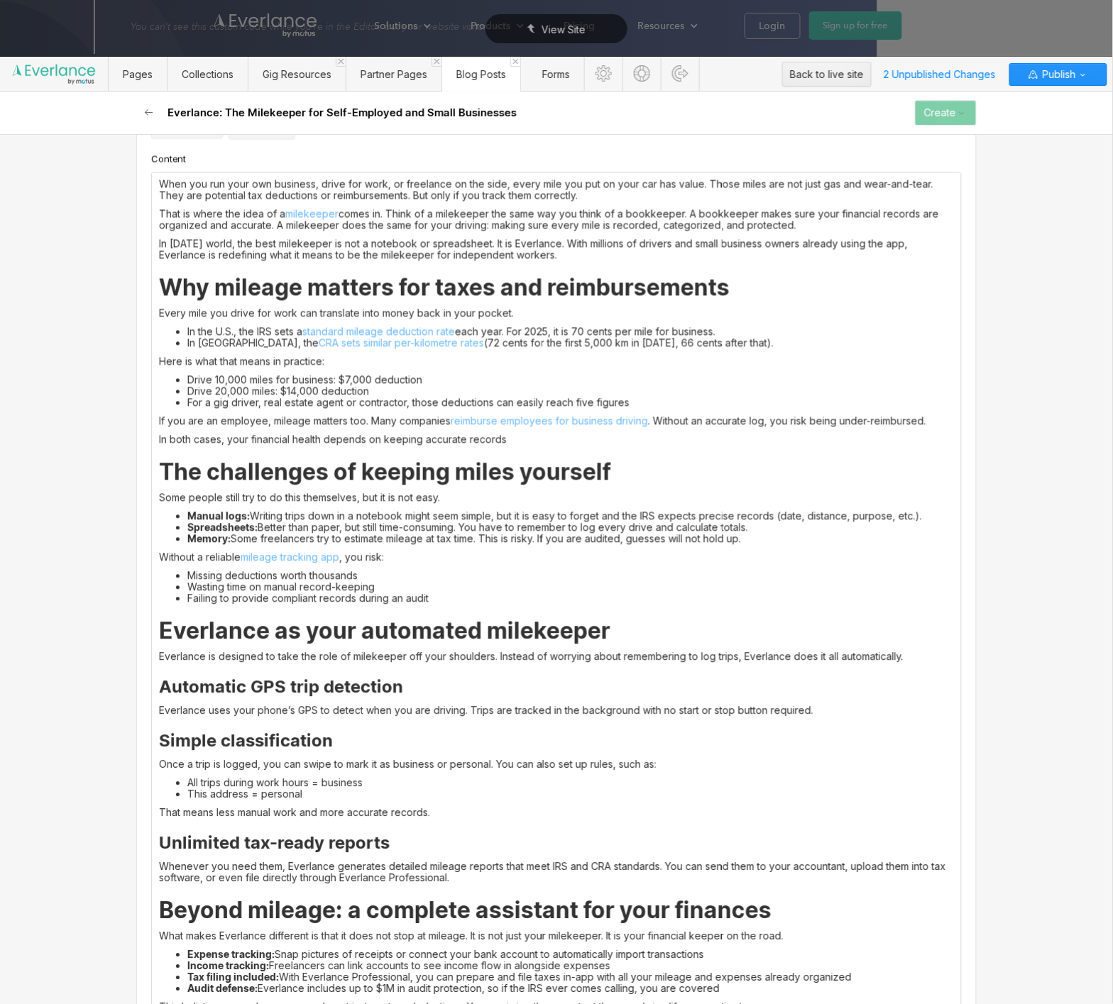
scroll to position [803, 0]
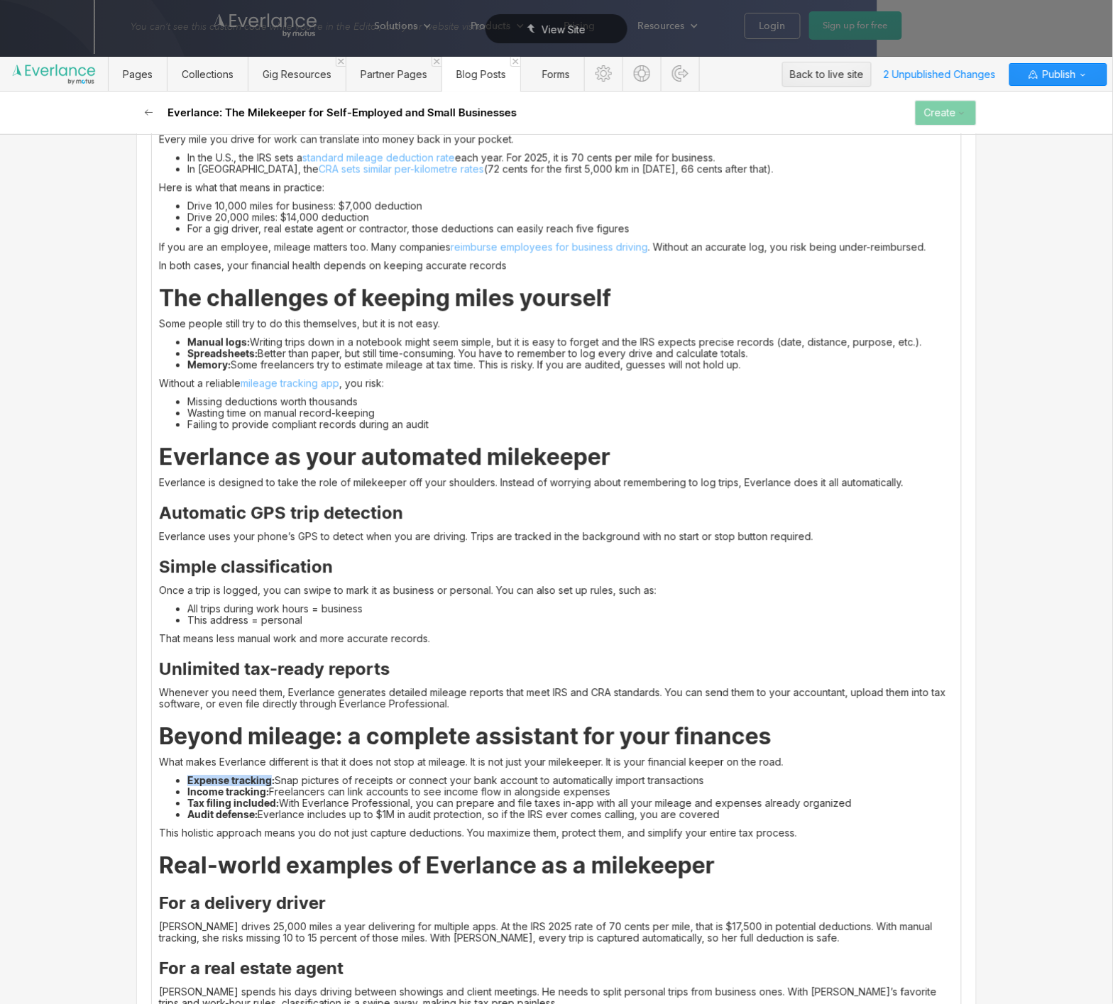
drag, startPoint x: 272, startPoint y: 780, endPoint x: 186, endPoint y: 785, distance: 86.0
click at [186, 785] on ul "Expense tracking: Snap pictures of receipts or connect your bank account to aut…" at bounding box center [556, 798] width 795 height 45
click at [278, 755] on div at bounding box center [278, 757] width 27 height 22
click at [243, 764] on div "Select a page..." at bounding box center [216, 757] width 125 height 22
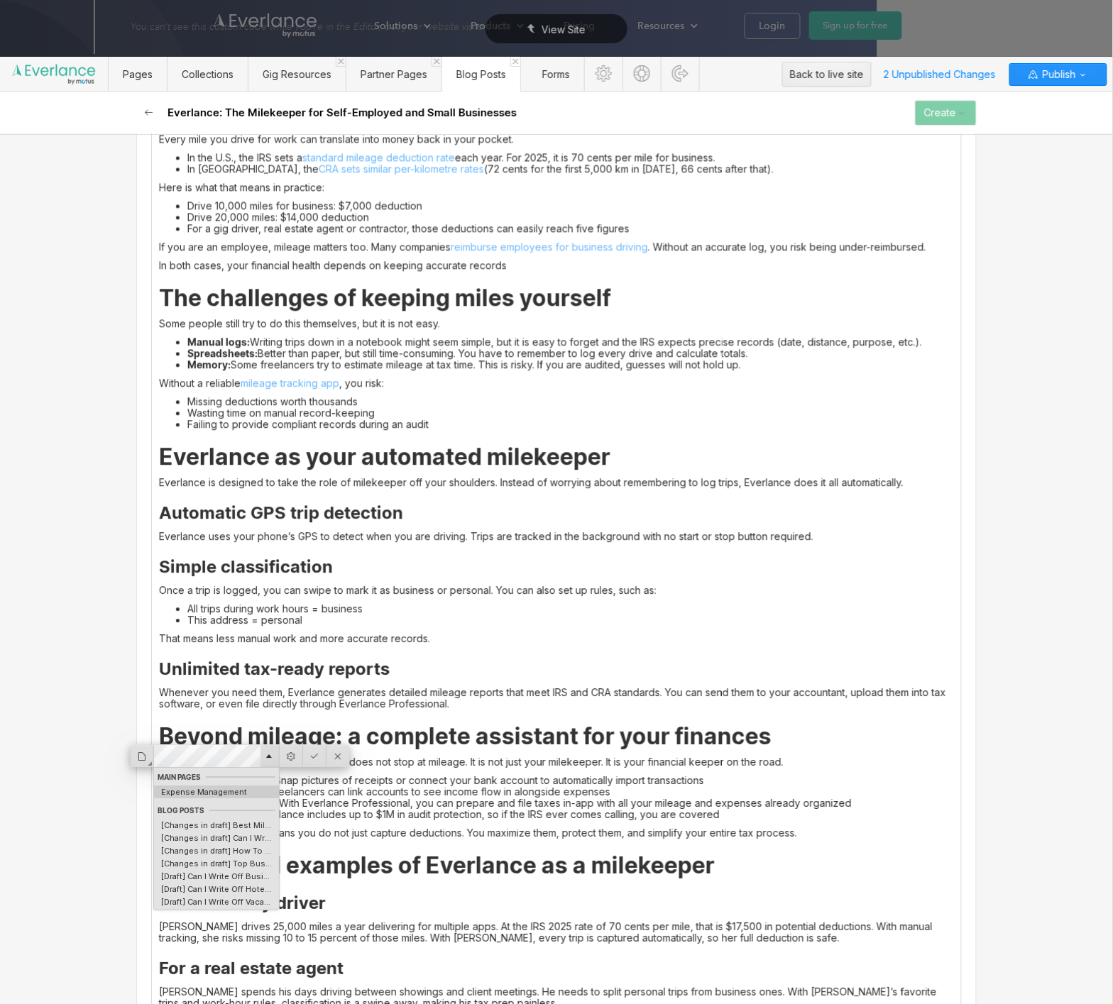
click at [249, 796] on div "Expense Management" at bounding box center [216, 792] width 125 height 11
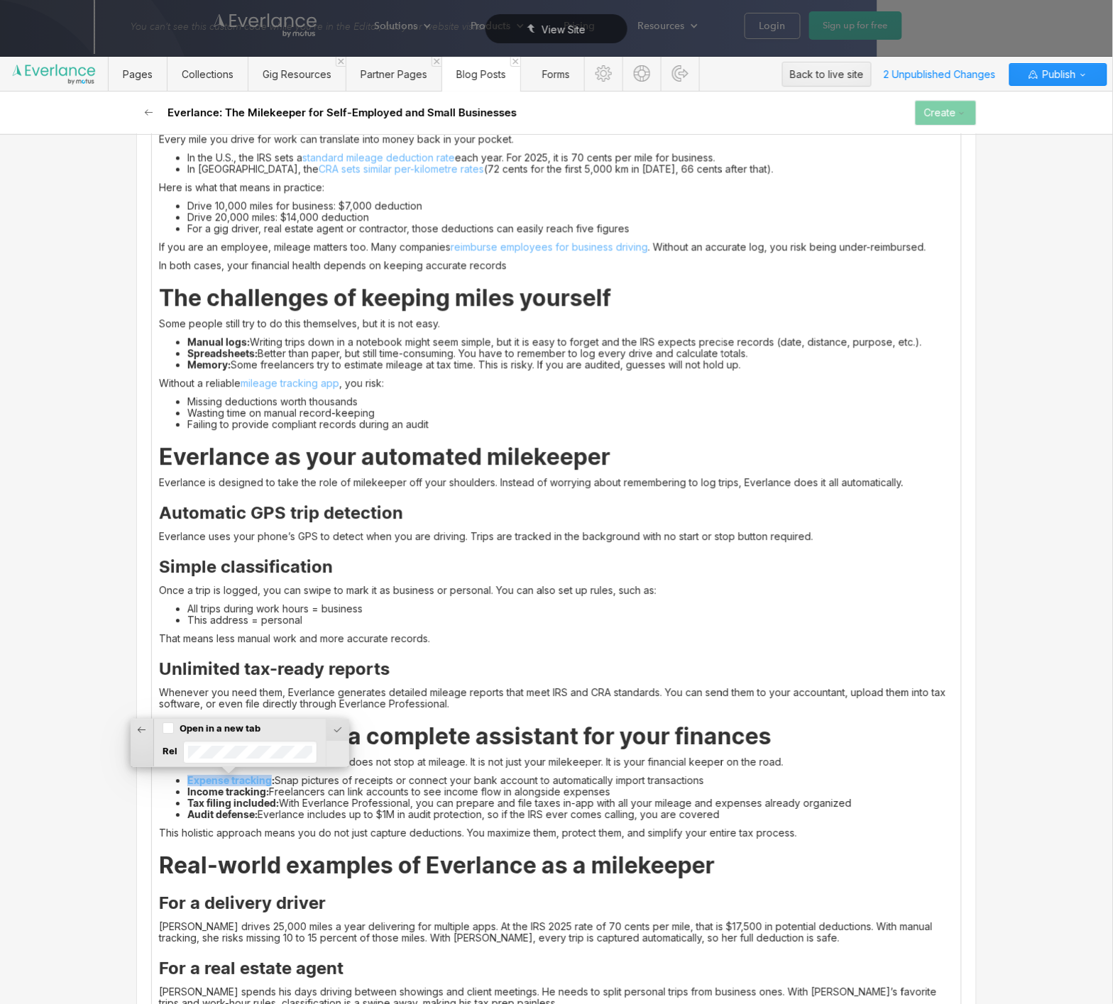
click at [236, 725] on label "Open in a new tab" at bounding box center [220, 729] width 81 height 13
click at [314, 762] on div at bounding box center [314, 757] width 23 height 22
click at [366, 807] on li "Tax filing included: With Everlance Professional, you can prepare and file taxe…" at bounding box center [570, 804] width 767 height 11
drag, startPoint x: 232, startPoint y: 806, endPoint x: 213, endPoint y: 806, distance: 19.2
click at [213, 806] on strong "Tax filing included:" at bounding box center [233, 804] width 92 height 12
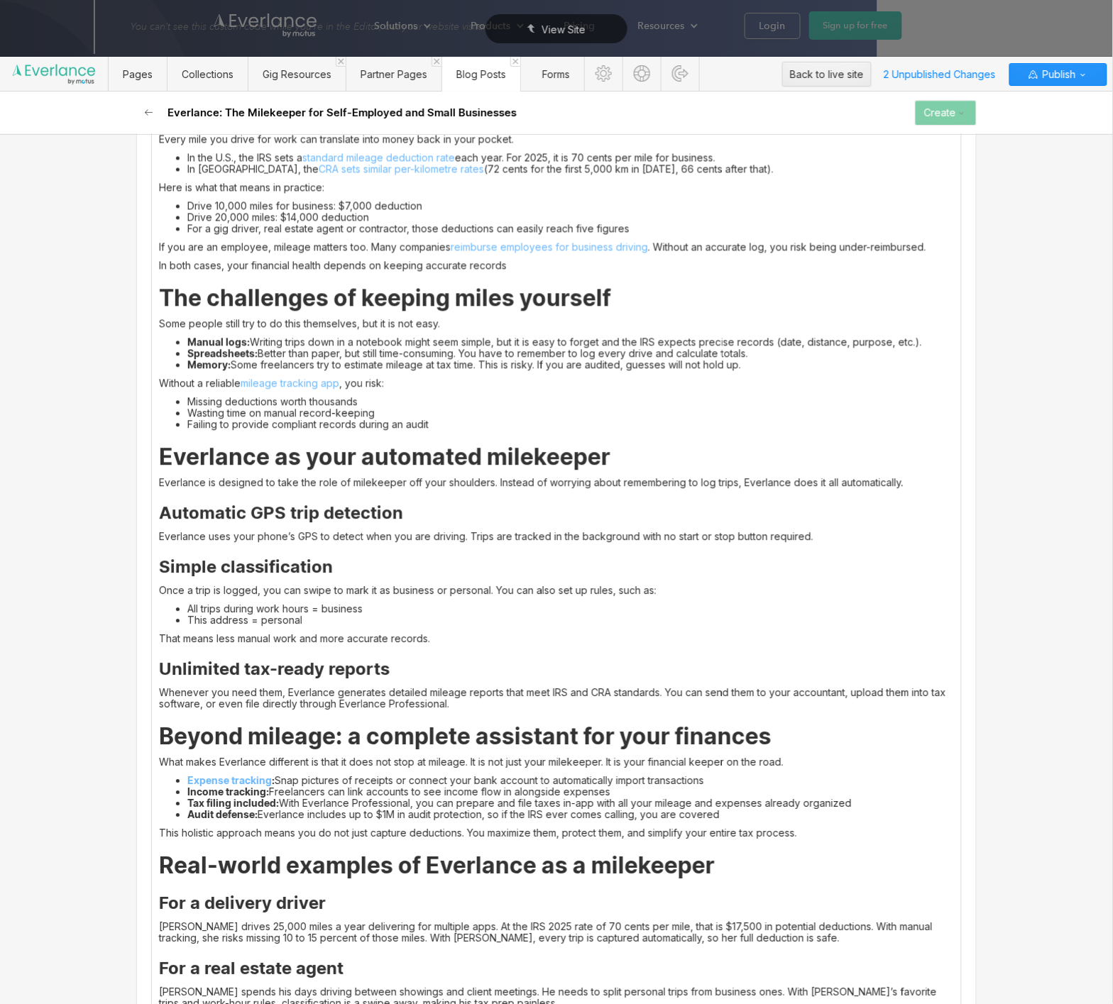
click at [481, 793] on li "Income tracking: Freelancers can link accounts to see income flow in alongside …" at bounding box center [570, 792] width 767 height 11
click at [534, 803] on li "Tax filing included: With Everlance Professional, you can prepare and file taxe…" at bounding box center [570, 804] width 767 height 11
drag, startPoint x: 518, startPoint y: 803, endPoint x: 631, endPoint y: 803, distance: 112.9
click at [631, 803] on li "Tax filing included: With Everlance Professional, you can prepare and file self…" at bounding box center [570, 804] width 767 height 11
click at [612, 781] on div at bounding box center [613, 780] width 27 height 22
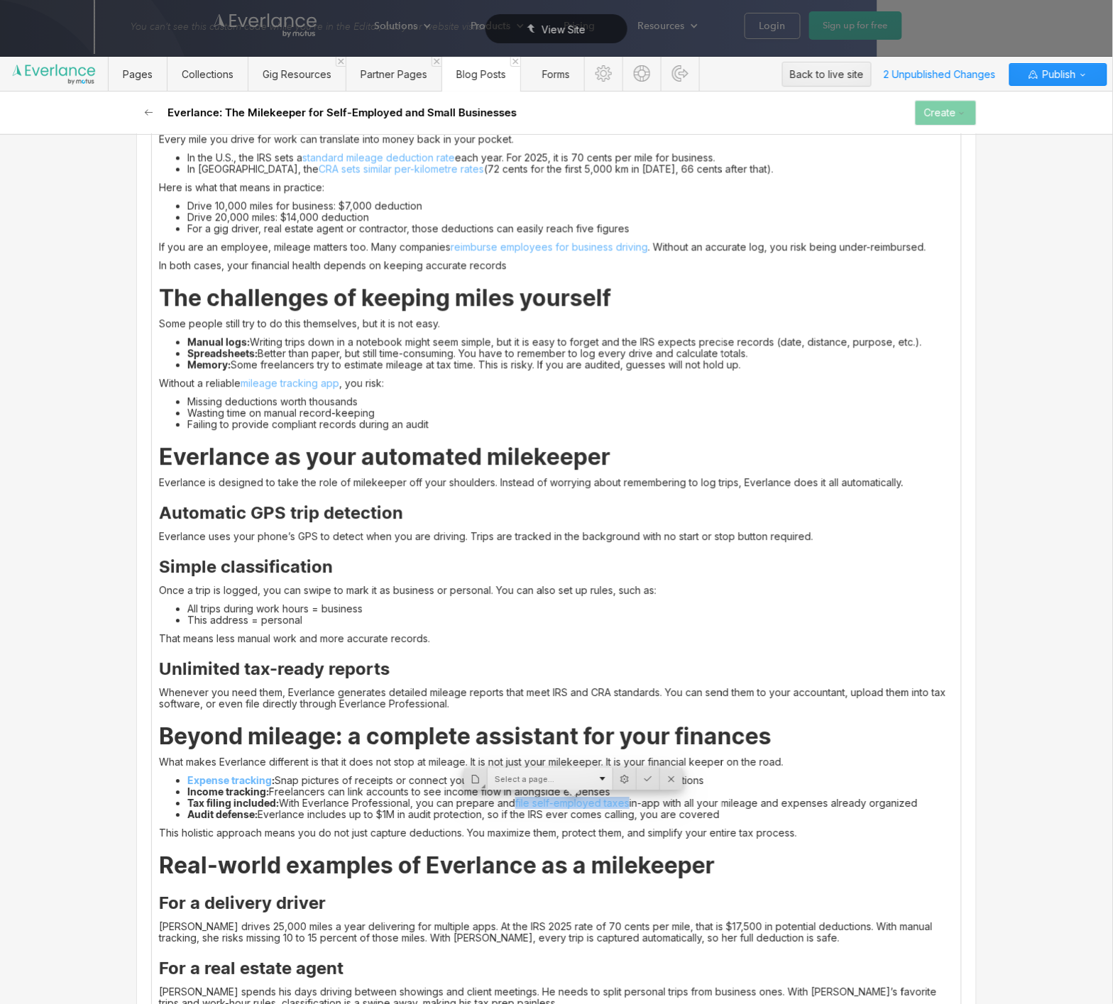
click at [582, 781] on div "Select a page..." at bounding box center [550, 780] width 125 height 22
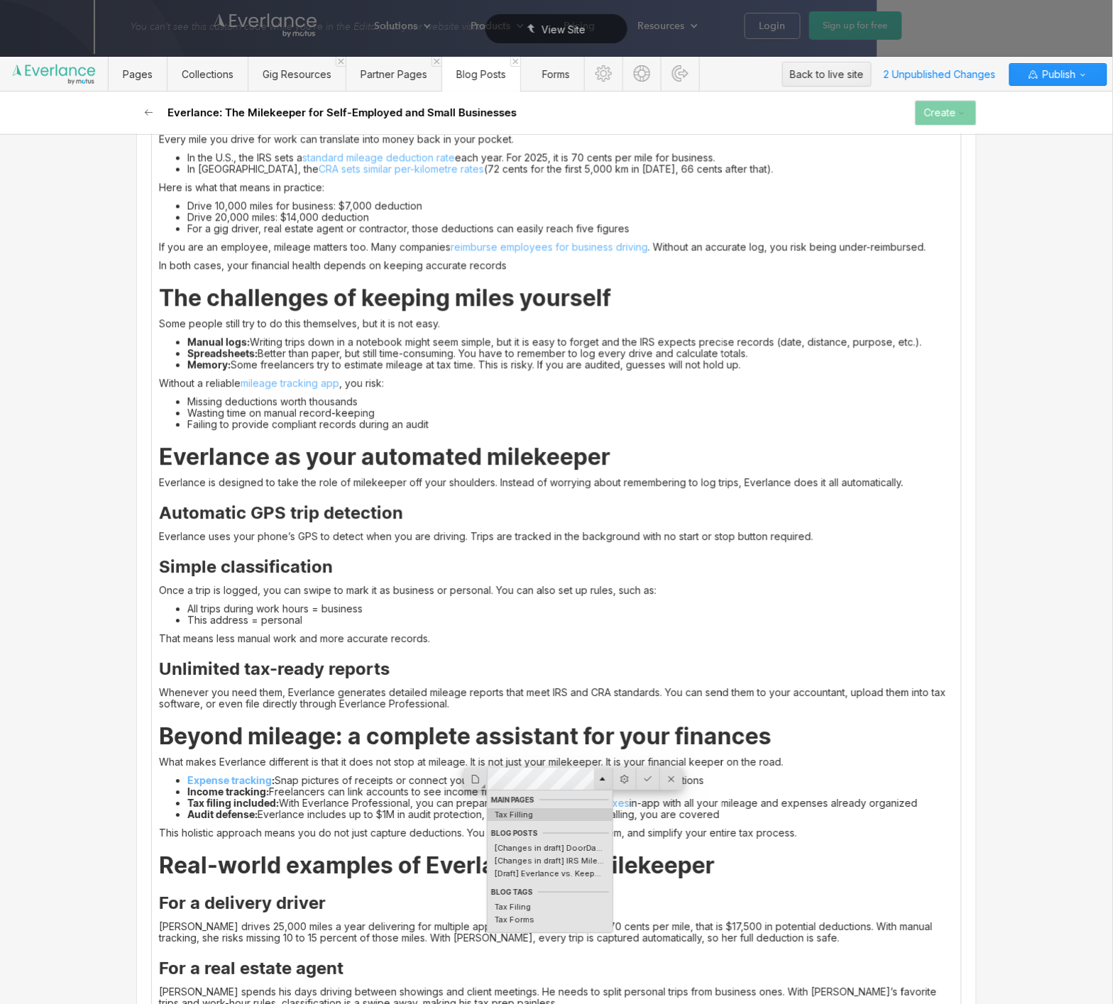
click at [558, 814] on div "Tax Filling" at bounding box center [550, 815] width 125 height 11
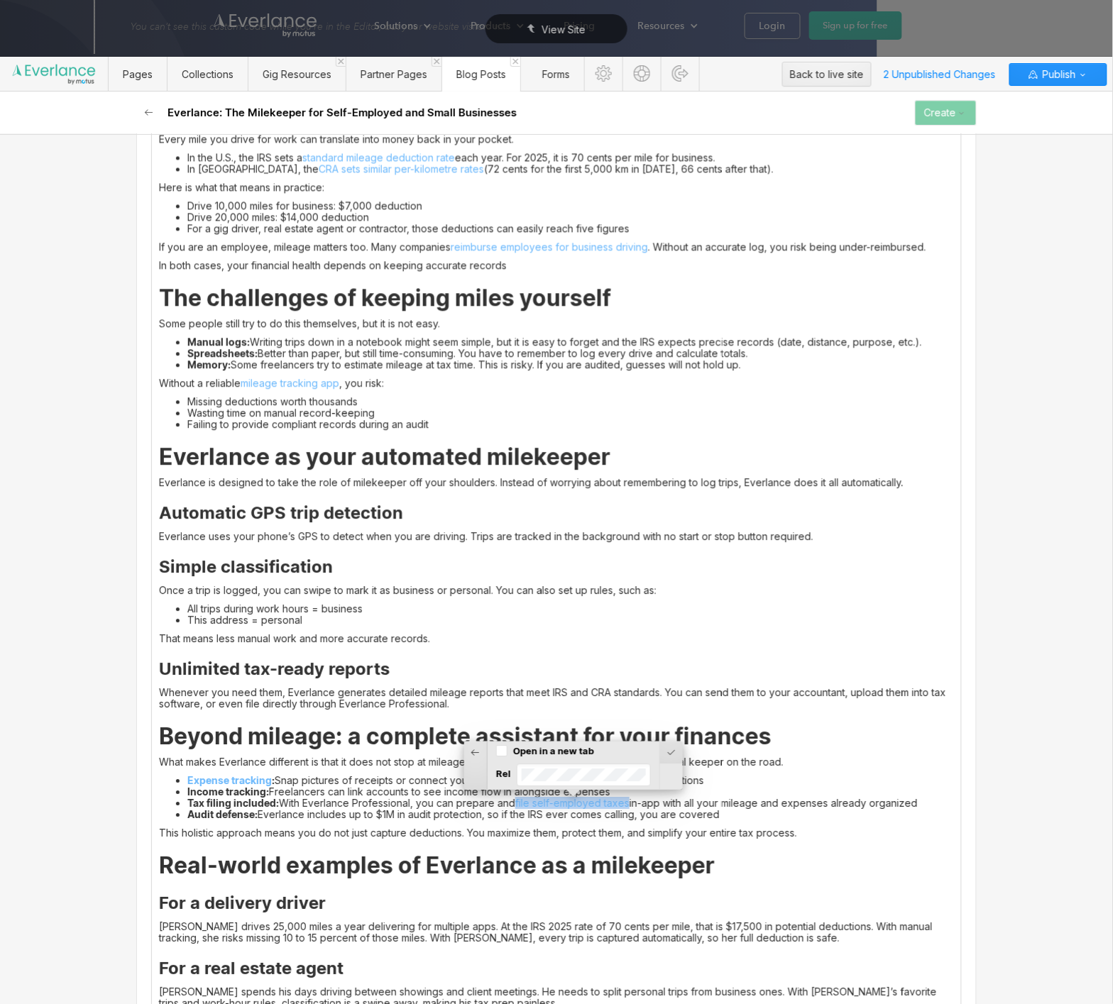
click at [570, 754] on label "Open in a new tab" at bounding box center [553, 751] width 81 height 13
click at [647, 781] on div at bounding box center [648, 780] width 23 height 22
click at [502, 812] on li "Audit defense: Everlance includes up to $1M in audit protection, so if the IRS …" at bounding box center [570, 815] width 767 height 11
drag, startPoint x: 488, startPoint y: 816, endPoint x: 415, endPoint y: 818, distance: 72.5
click at [415, 818] on li "Audit defense: Everlance includes up to $1M in audit protection, so if the IRS …" at bounding box center [570, 815] width 767 height 11
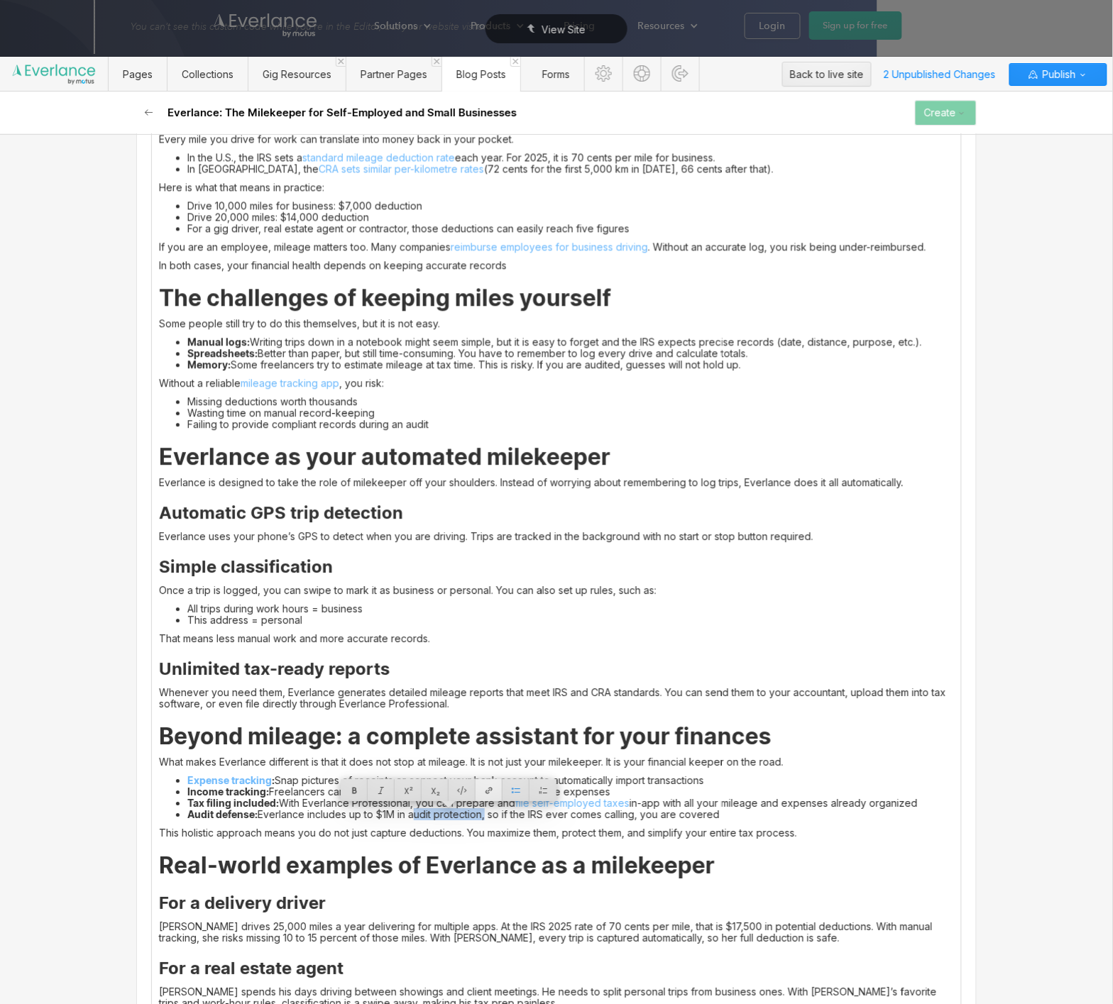
click at [494, 795] on div at bounding box center [489, 791] width 27 height 22
click at [456, 794] on div "Select a page..." at bounding box center [425, 791] width 125 height 22
click at [443, 829] on div "Tax Audit Protection" at bounding box center [425, 826] width 125 height 11
click at [440, 764] on label "Open in a new tab" at bounding box center [428, 763] width 81 height 13
click at [522, 795] on div at bounding box center [523, 791] width 23 height 22
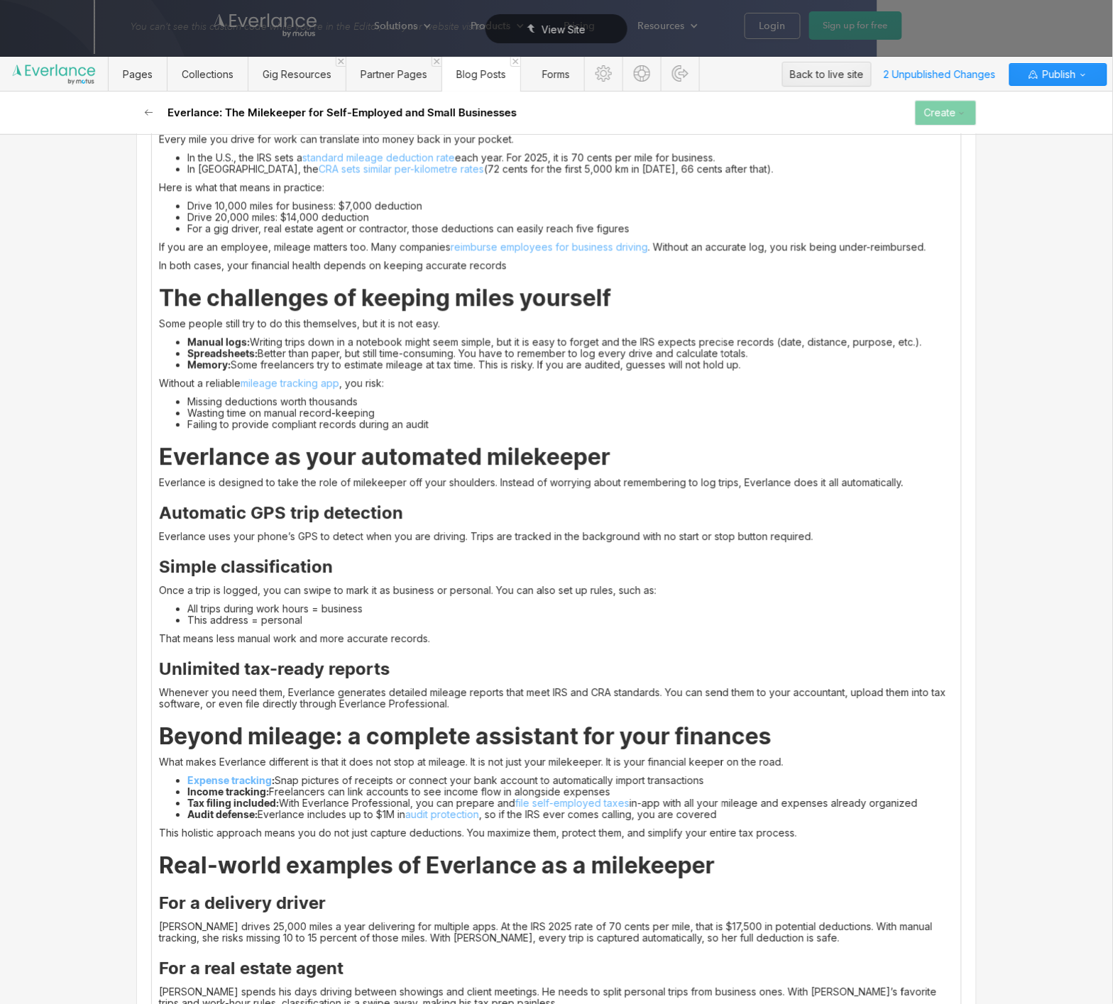
click at [526, 832] on p "This holistic approach means you do not just capture deductions. You maximize t…" at bounding box center [556, 833] width 795 height 11
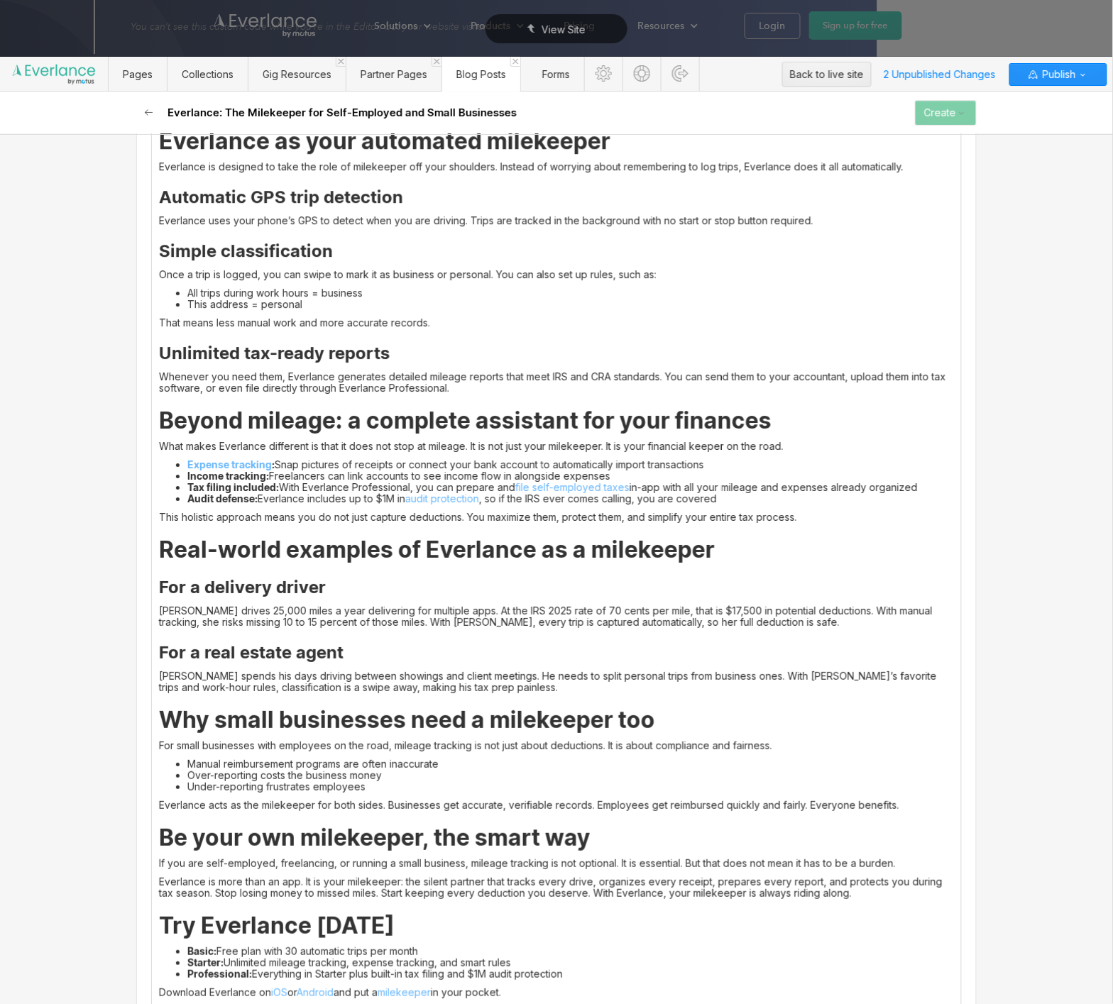
scroll to position [1154, 0]
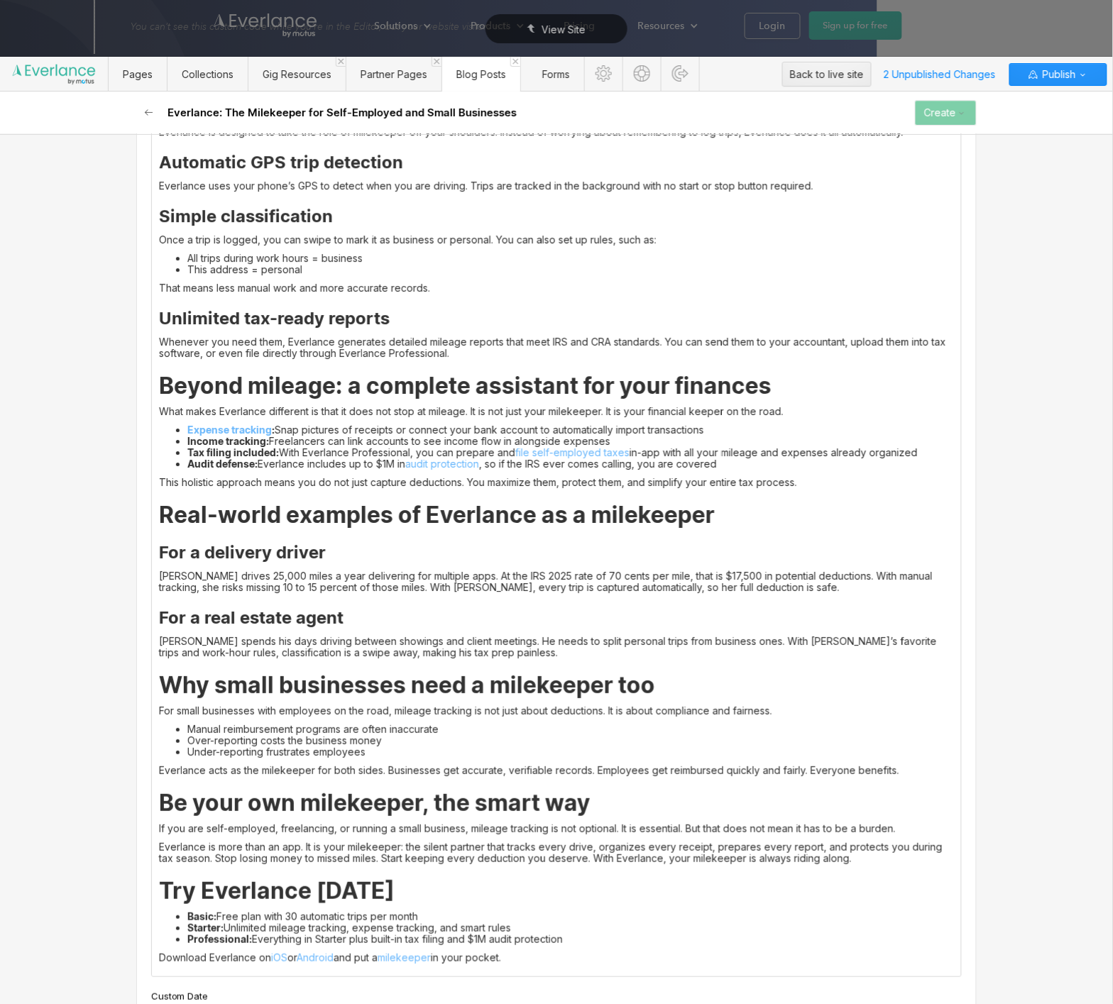
click at [471, 796] on strong "Be your own milekeeper, the smart way" at bounding box center [375, 803] width 432 height 28
click at [484, 732] on li "Manual reimbursement programs are often inaccurate" at bounding box center [570, 729] width 767 height 11
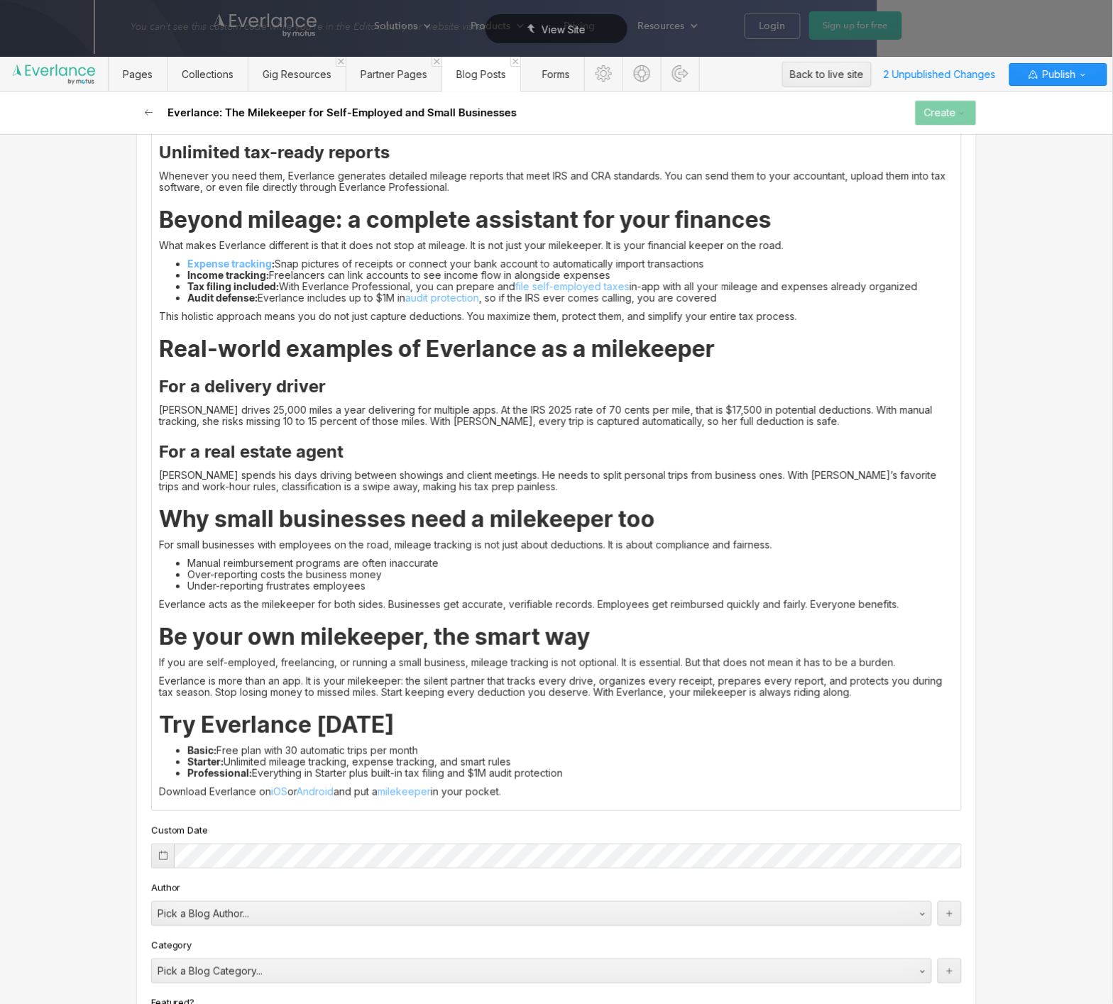
scroll to position [1336, 0]
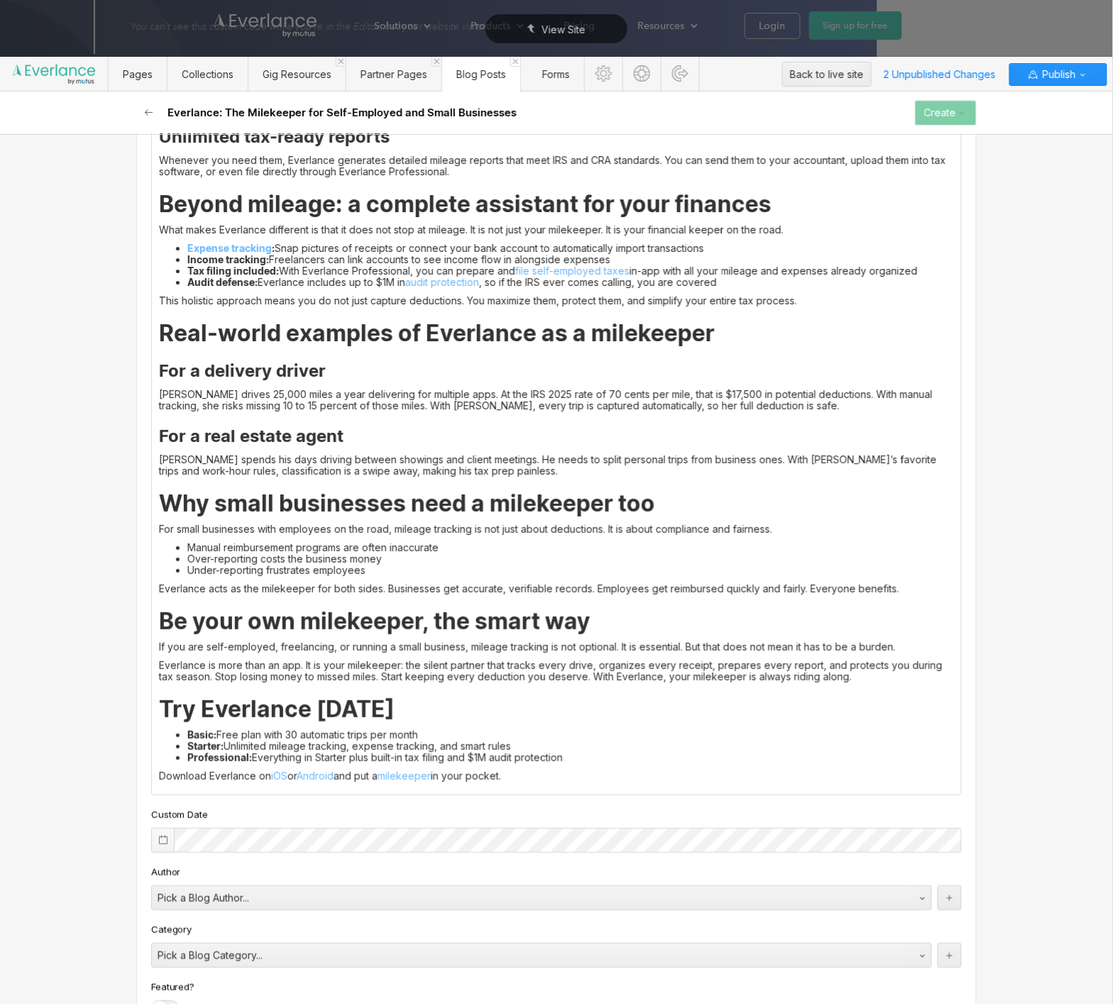
click at [169, 845] on div at bounding box center [163, 840] width 22 height 23
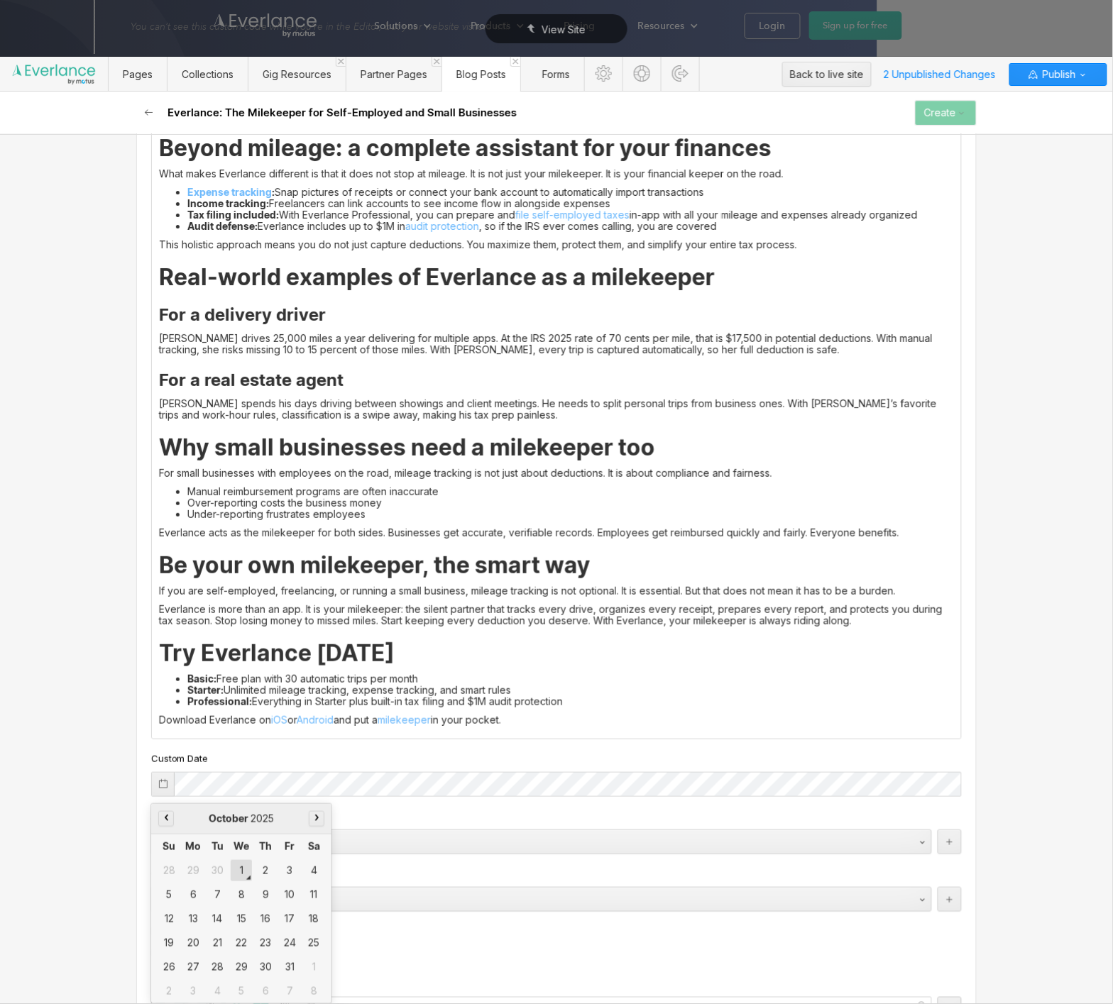
click at [238, 867] on div "1" at bounding box center [241, 870] width 21 height 21
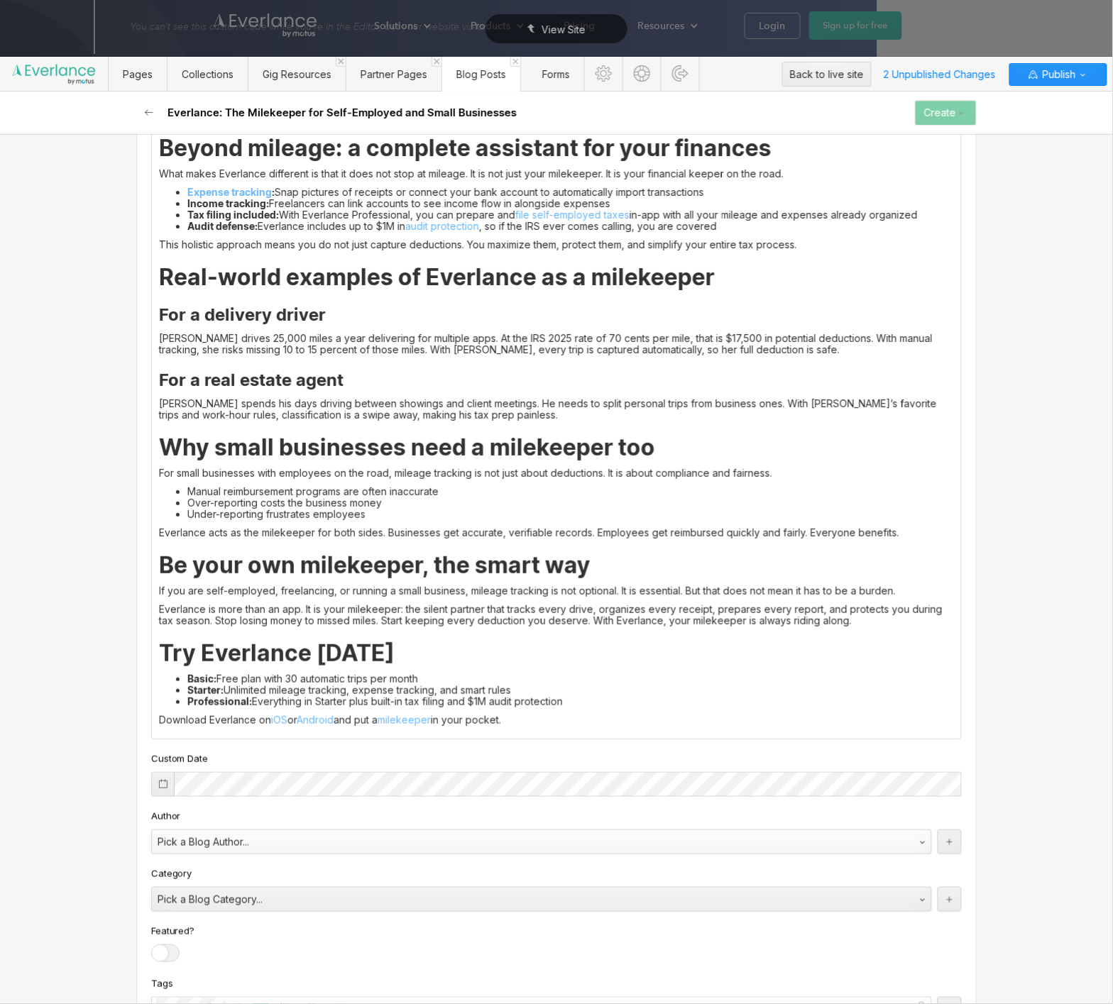
click at [289, 843] on div "Pick a Blog Author..." at bounding box center [527, 842] width 751 height 23
click at [267, 901] on div "Pick a Blog Category..." at bounding box center [527, 900] width 751 height 23
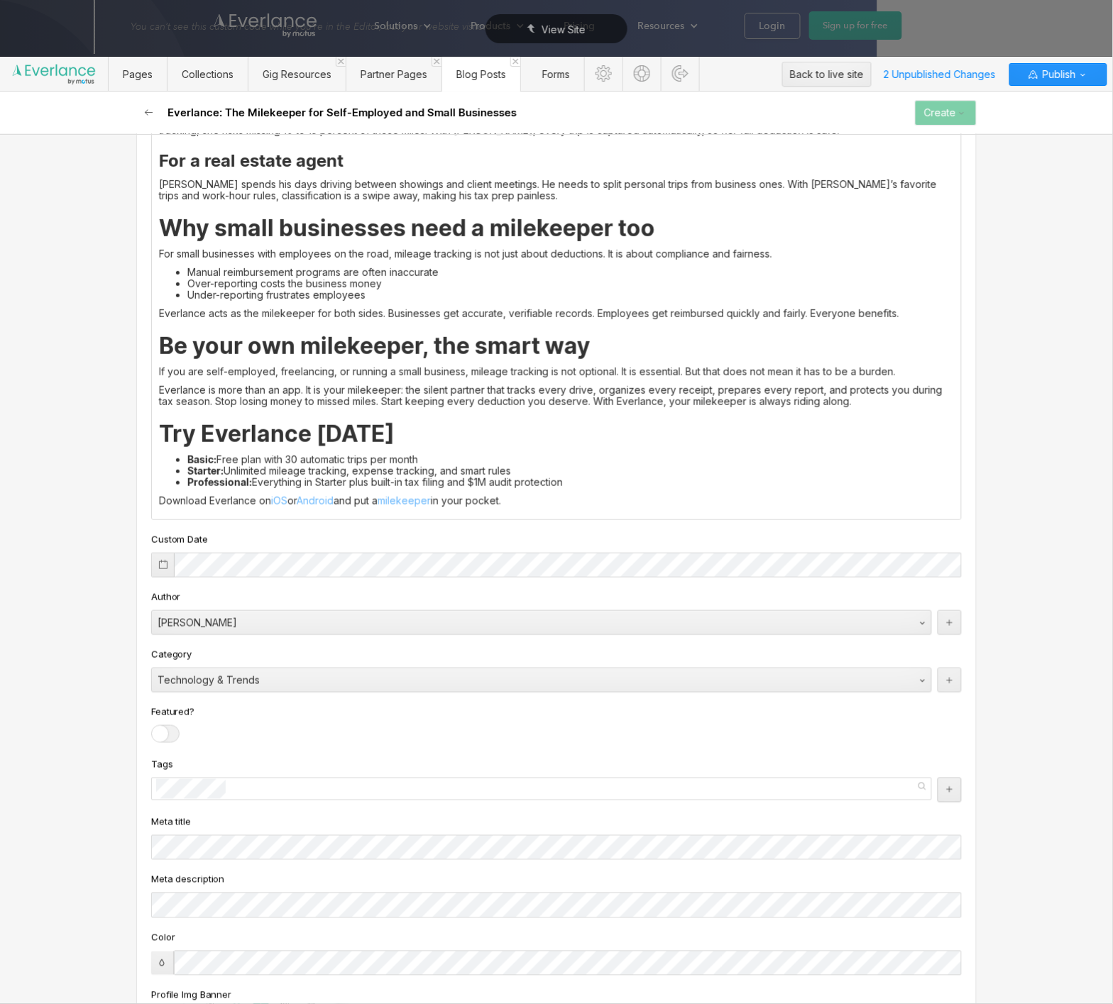
scroll to position [1643, 0]
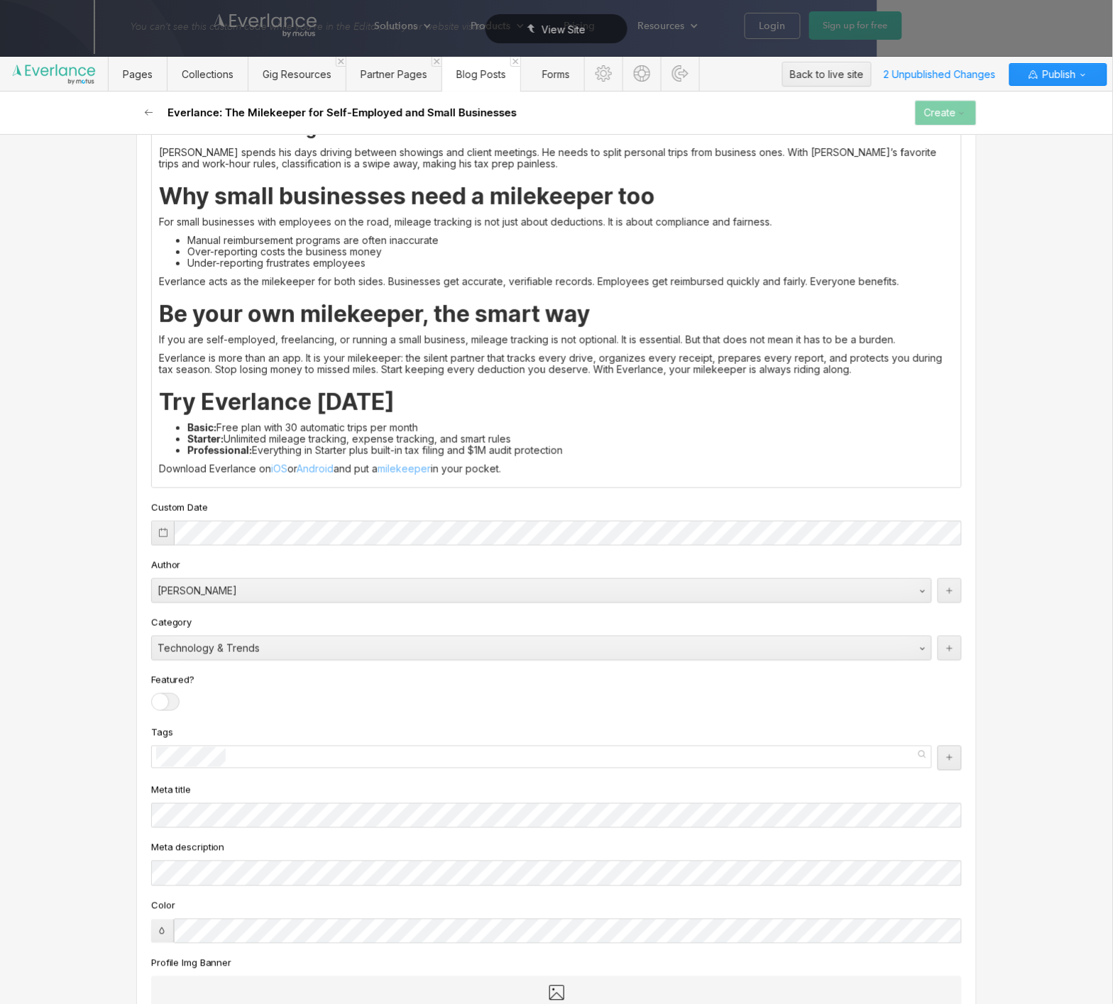
click at [234, 762] on div at bounding box center [541, 757] width 781 height 23
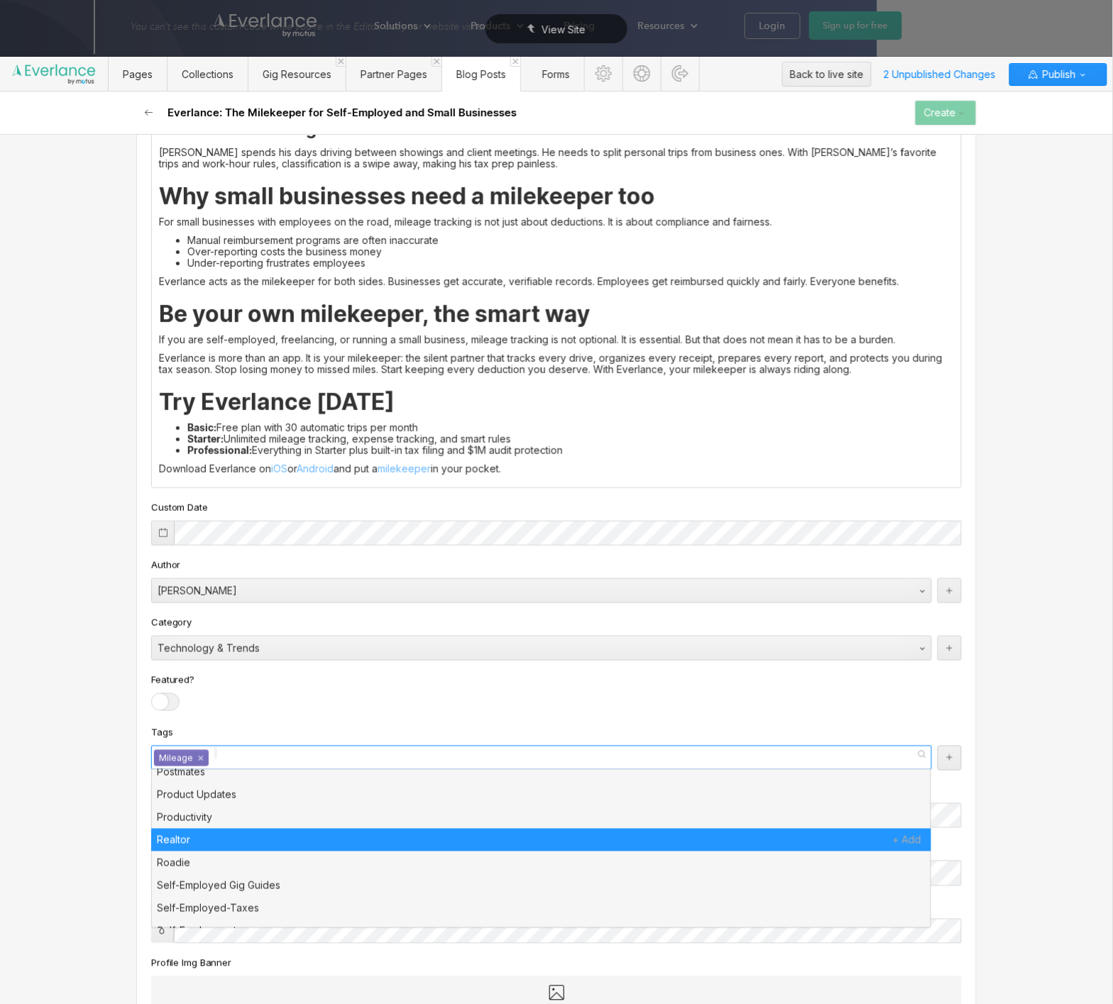
scroll to position [0, 0]
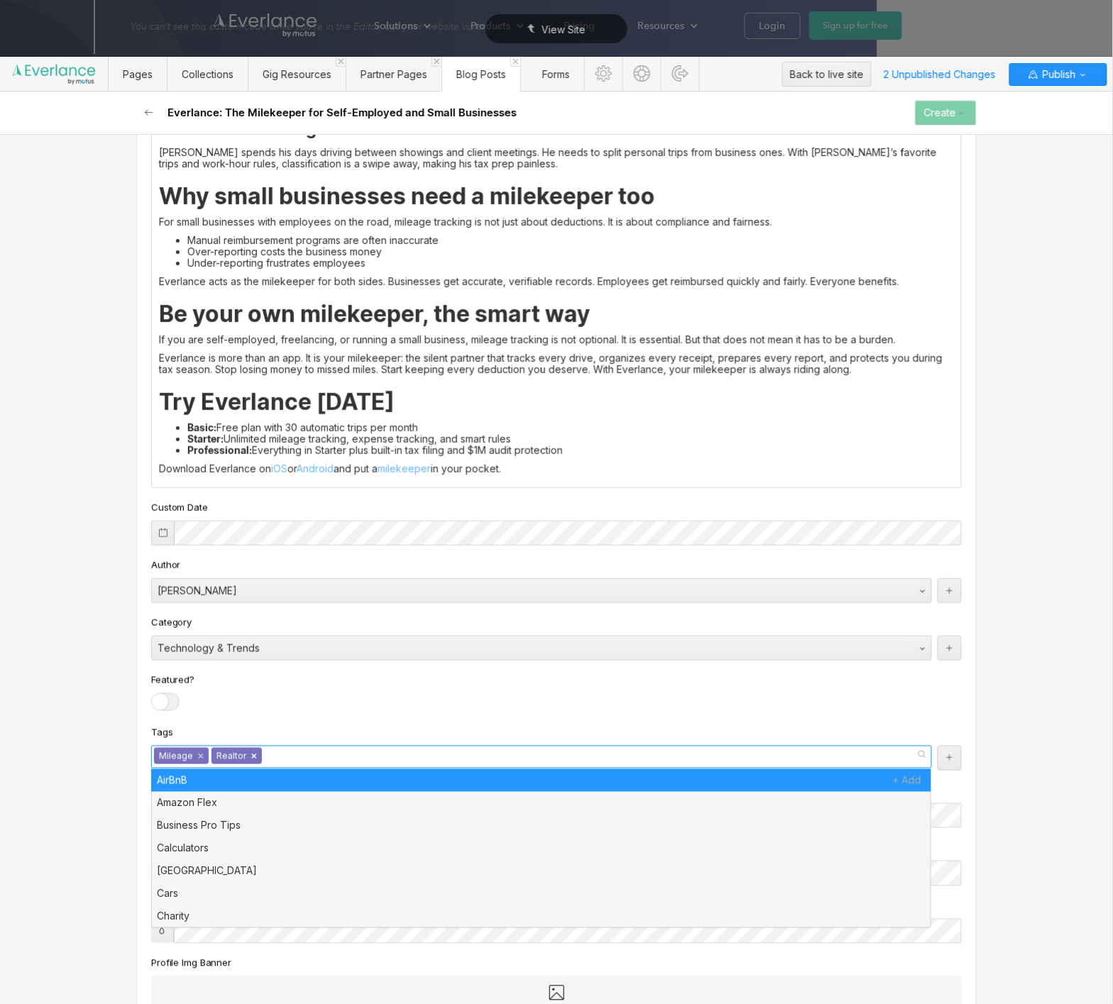
click at [254, 759] on link "×" at bounding box center [254, 757] width 6 height 6
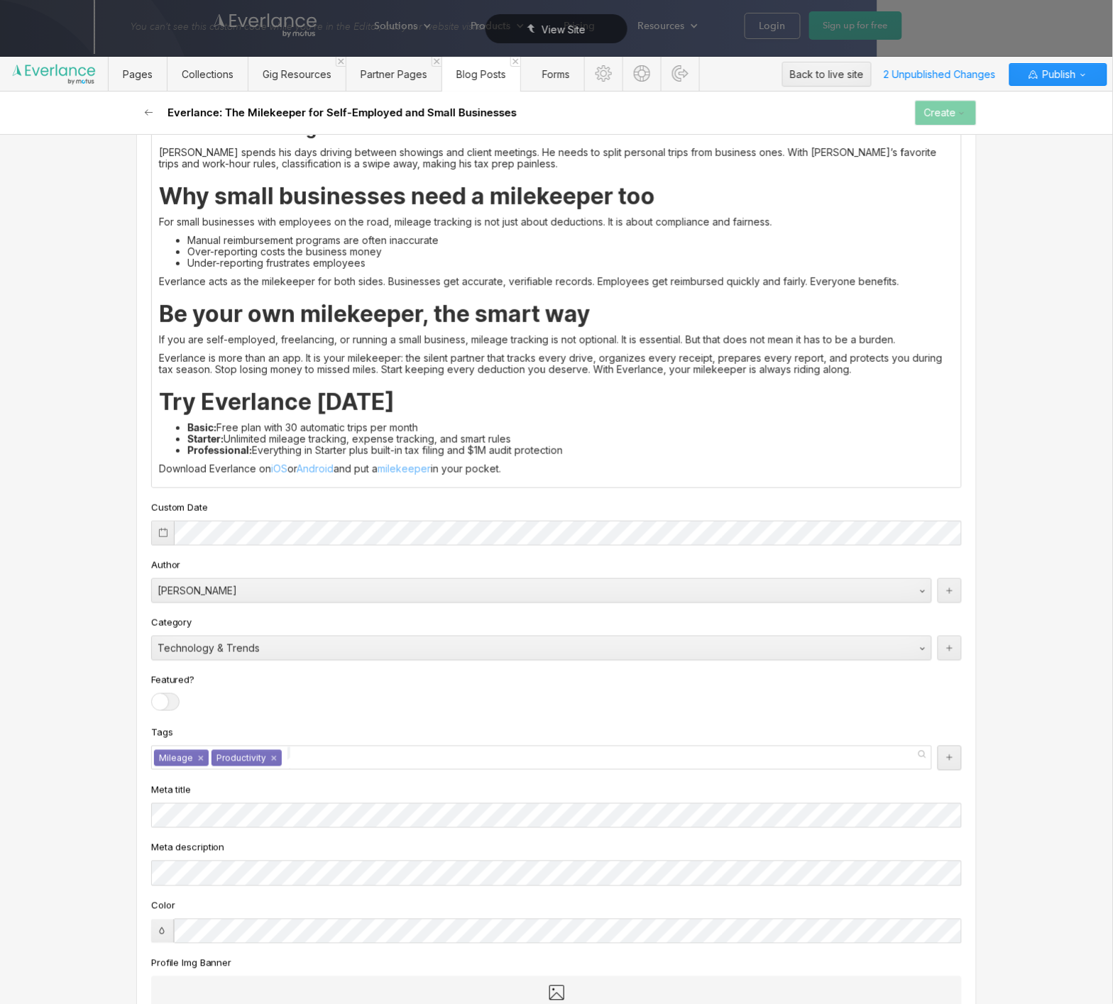
click at [94, 799] on div "Basic info Blog title / heading Slug [DOMAIN_NAME][URL] 1099-milekeeper Custom …" at bounding box center [556, 569] width 1113 height 870
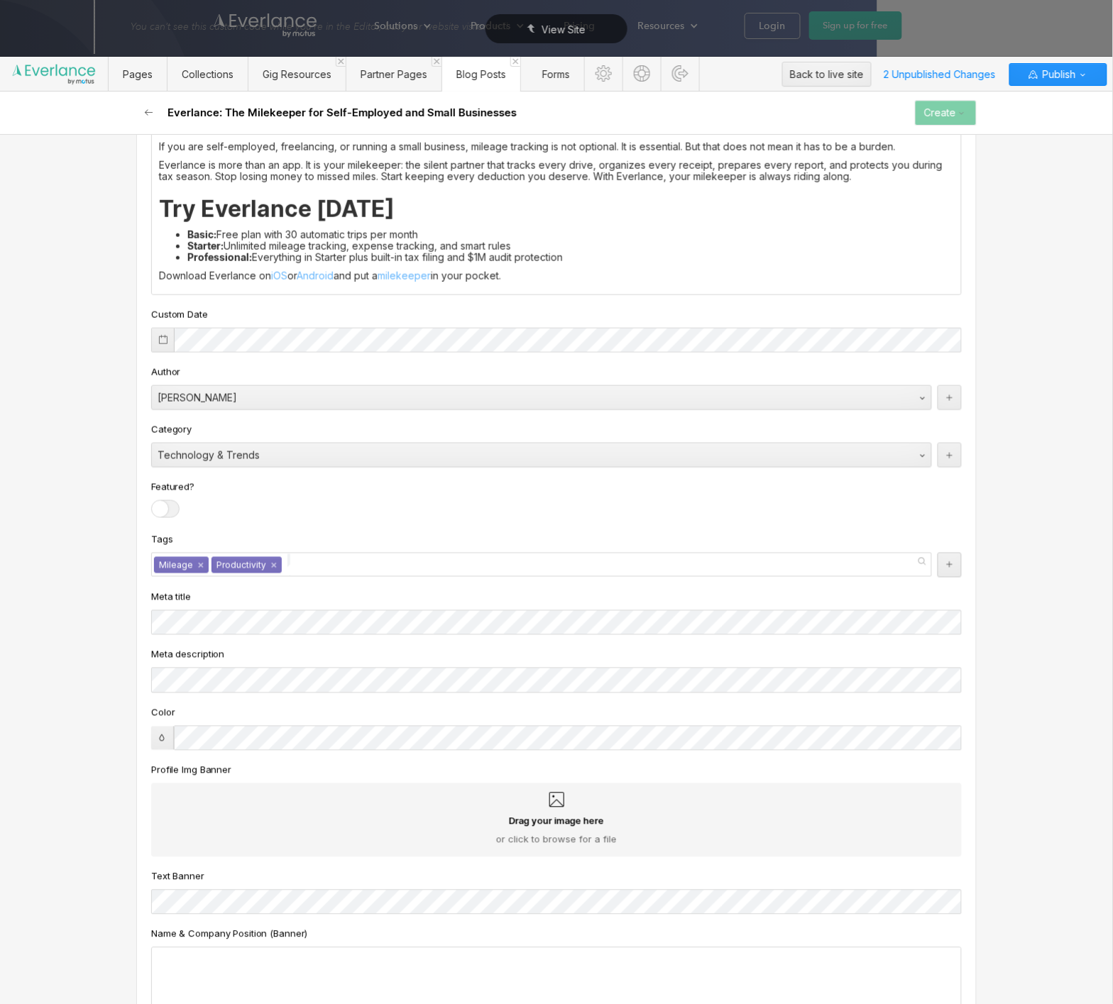
click at [92, 800] on div "Basic info Blog title / heading Slug [DOMAIN_NAME][URL] 1099-milekeeper Custom …" at bounding box center [556, 569] width 1113 height 870
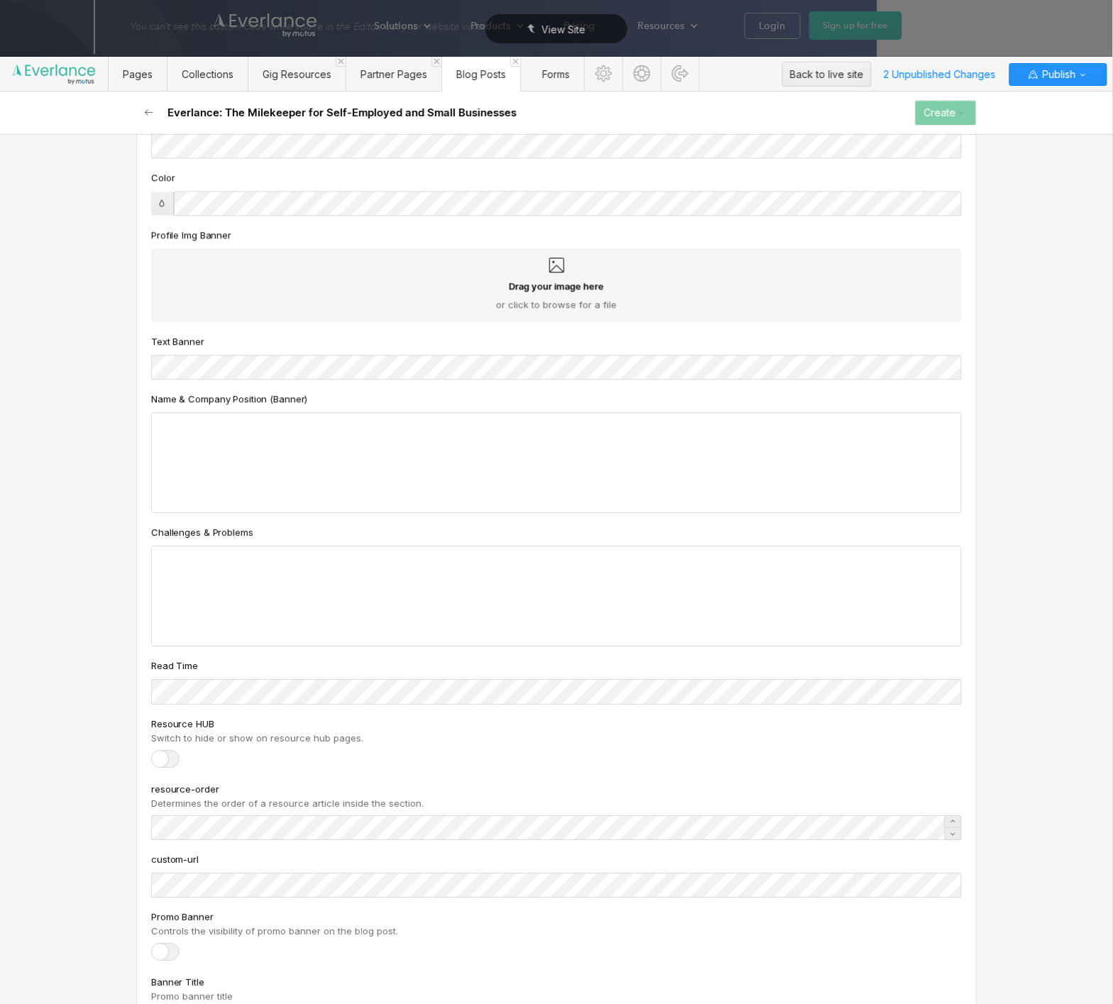
scroll to position [2415, 0]
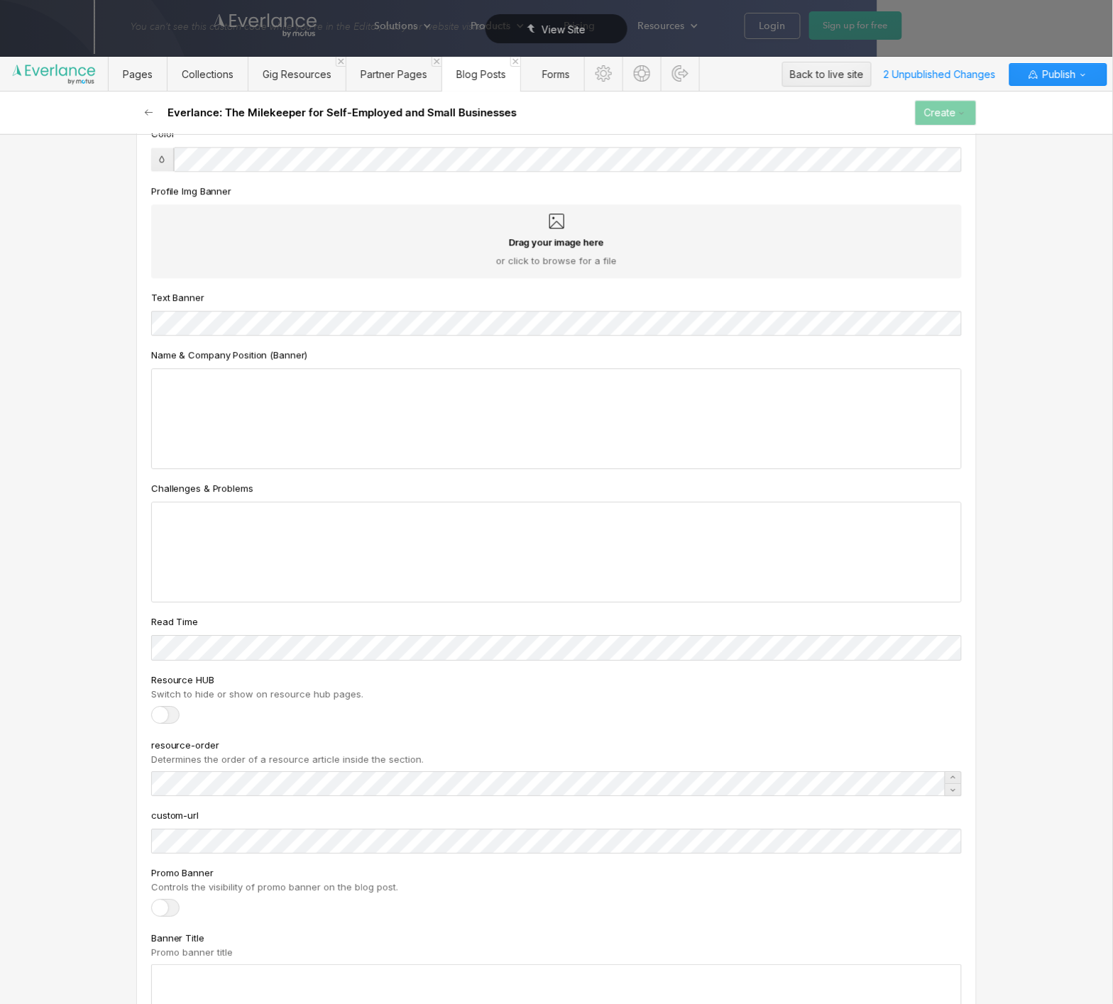
click at [165, 907] on div at bounding box center [165, 908] width 28 height 18
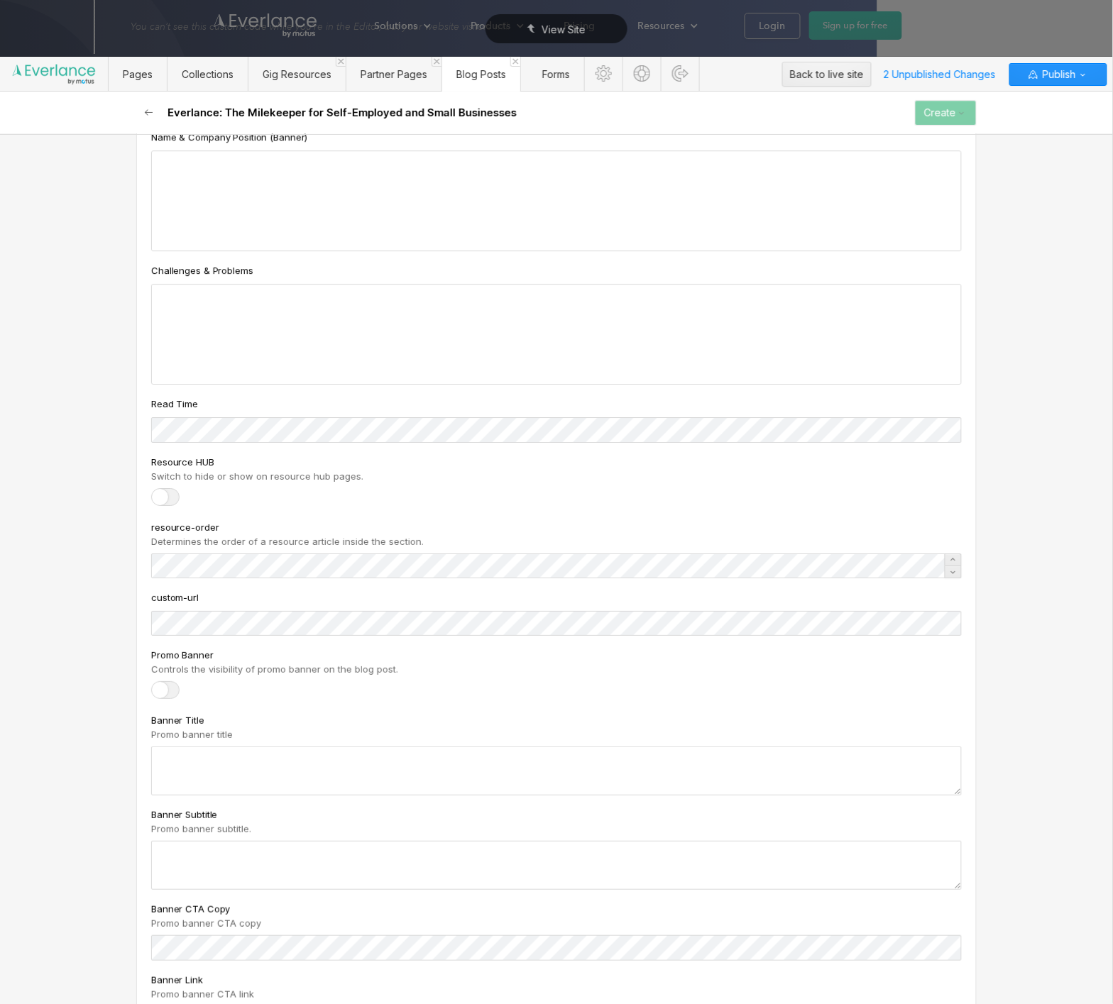
scroll to position [2664, 0]
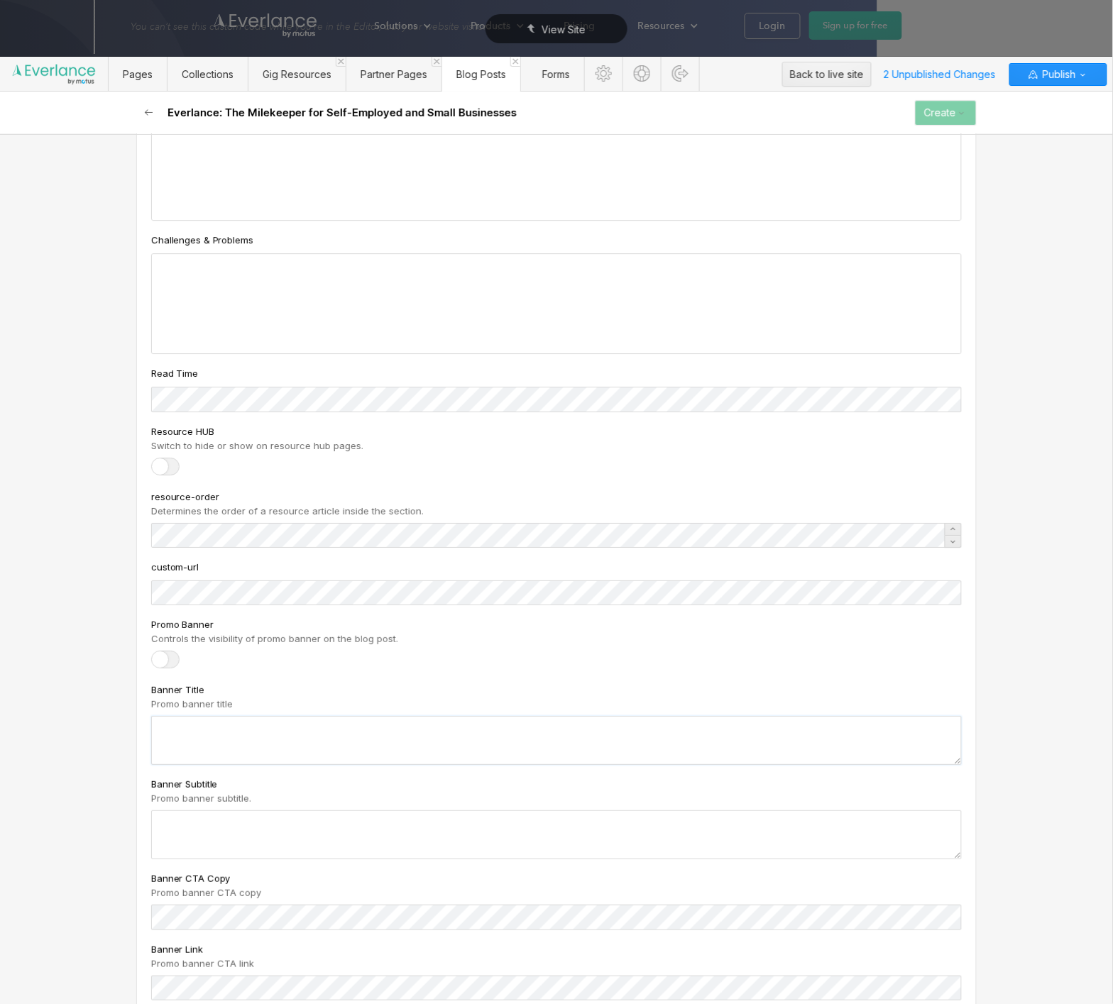
click at [192, 742] on textarea at bounding box center [556, 740] width 811 height 49
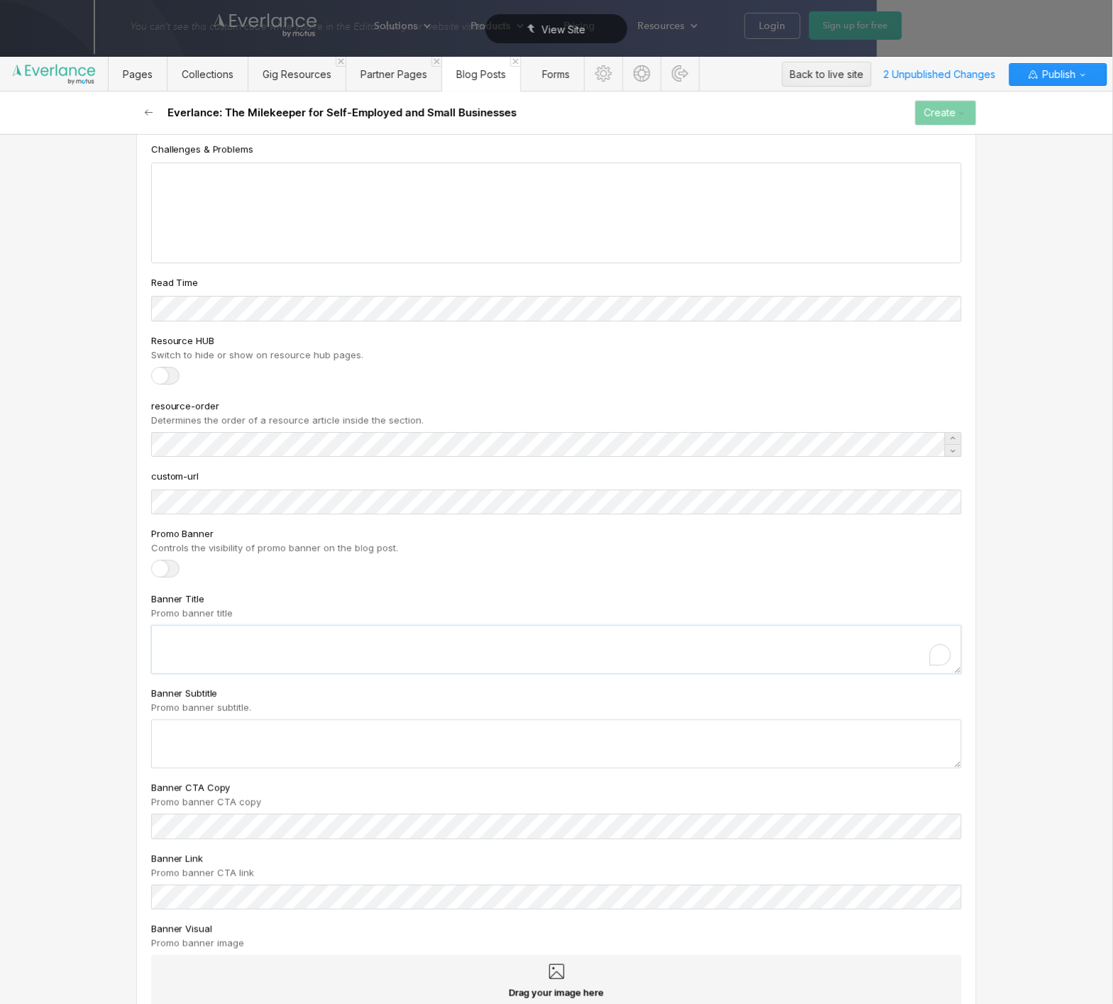
scroll to position [2755, 0]
type textarea "T"
type textarea "Turn your phone into a milekeeper"
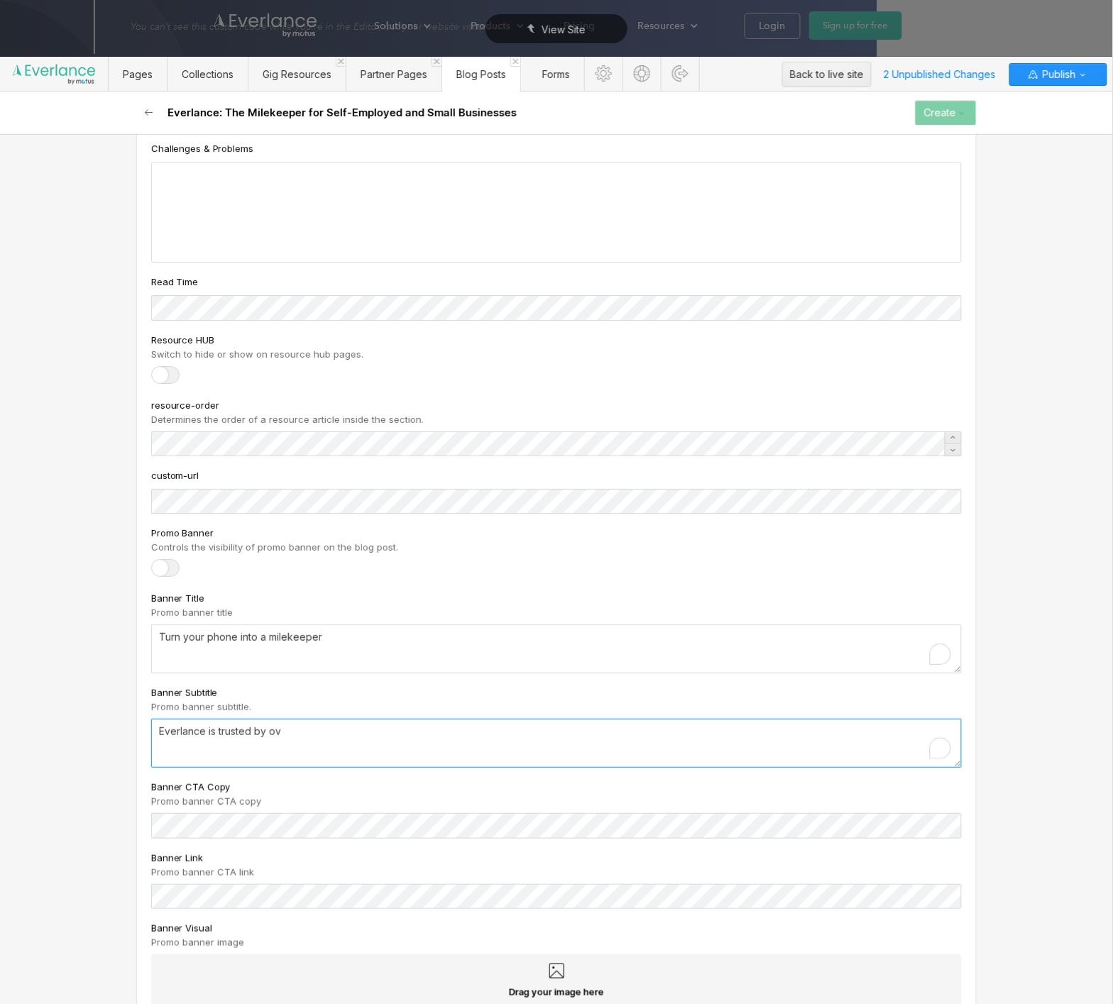
type textarea "Everlance is trusted by ov"
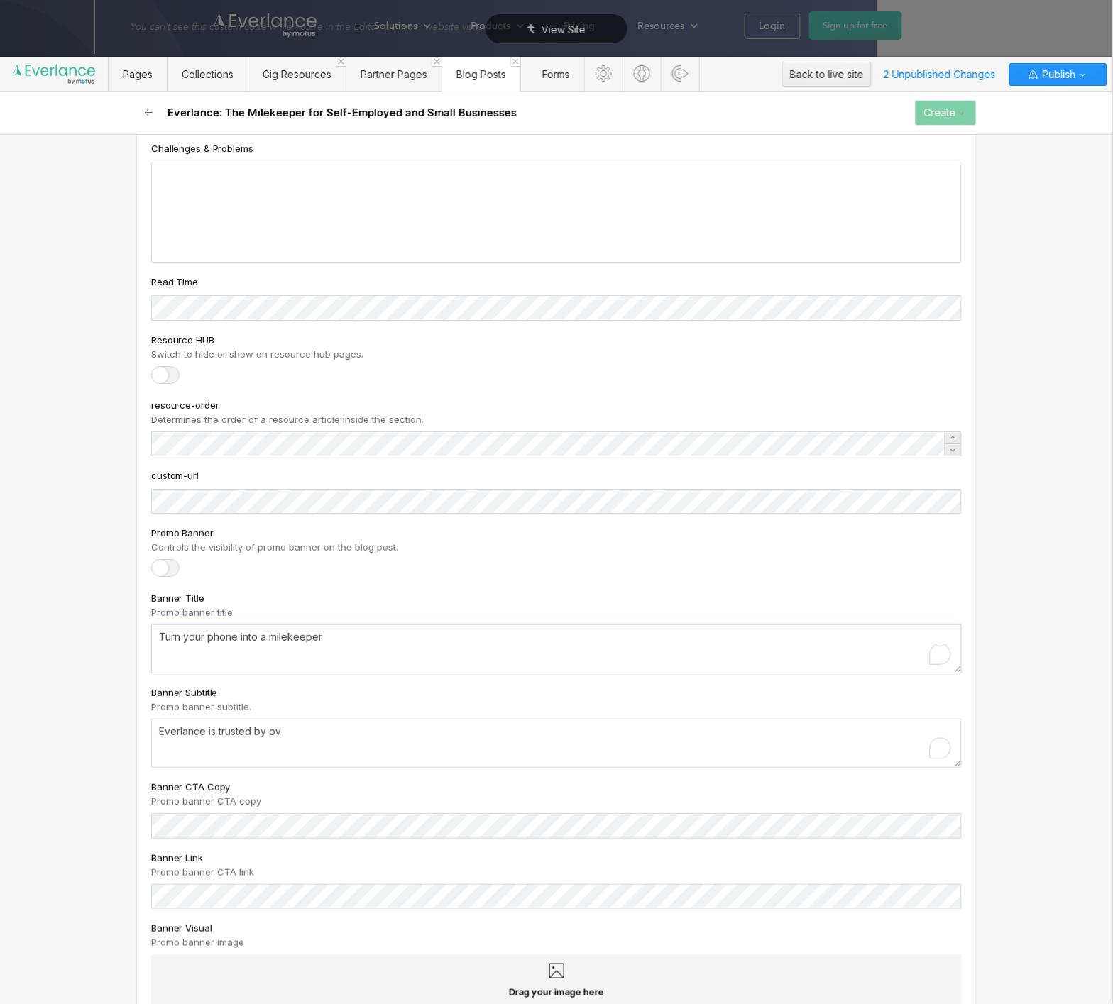
drag, startPoint x: 351, startPoint y: 648, endPoint x: 259, endPoint y: 643, distance: 92.4
click at [259, 643] on textarea "Turn your phone into a milekeeper" at bounding box center [556, 649] width 811 height 49
click at [259, 644] on textarea "Turn your phone into your milekeeper" at bounding box center [556, 649] width 811 height 49
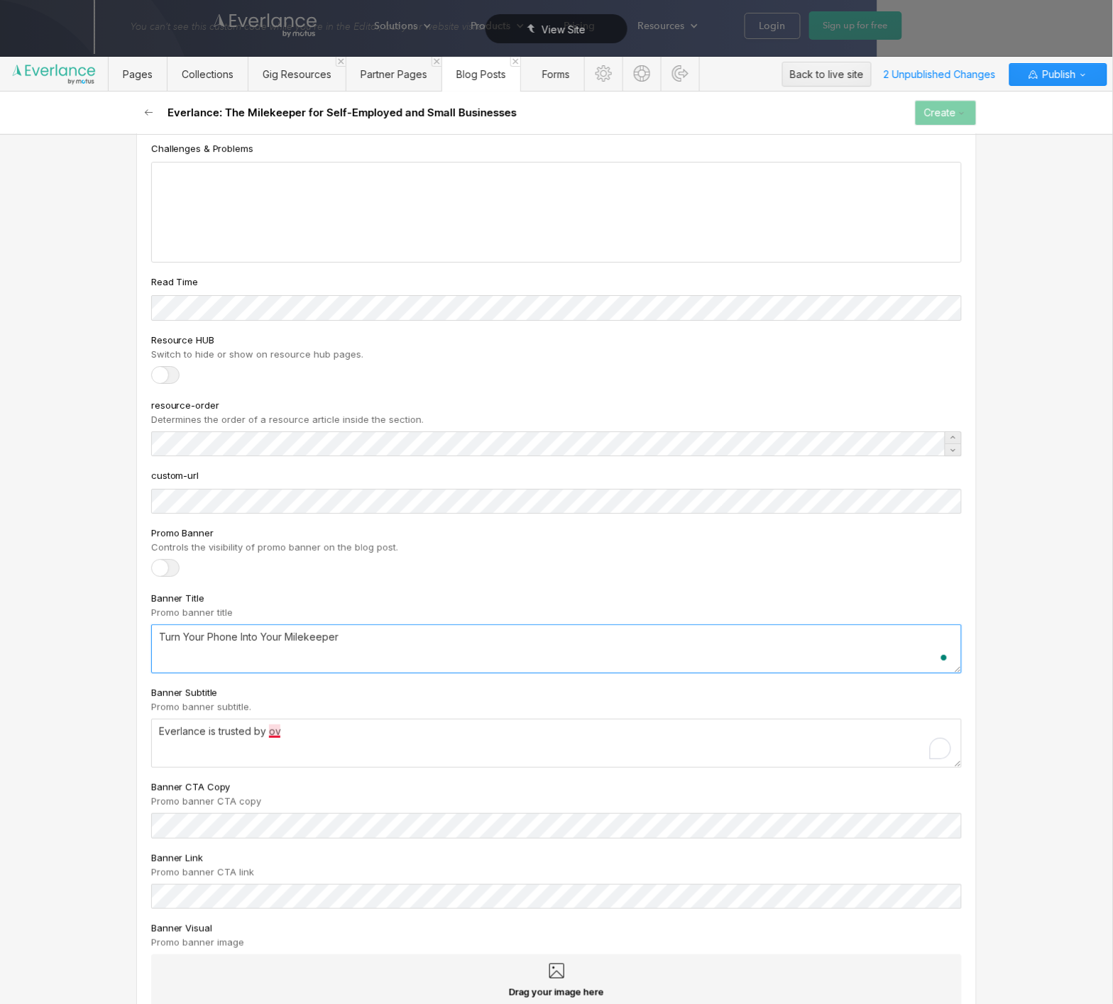
type textarea "Turn Your Phone Into Your Milekeeper"
click at [289, 733] on textarea "Everlance is trusted by ov" at bounding box center [556, 743] width 811 height 49
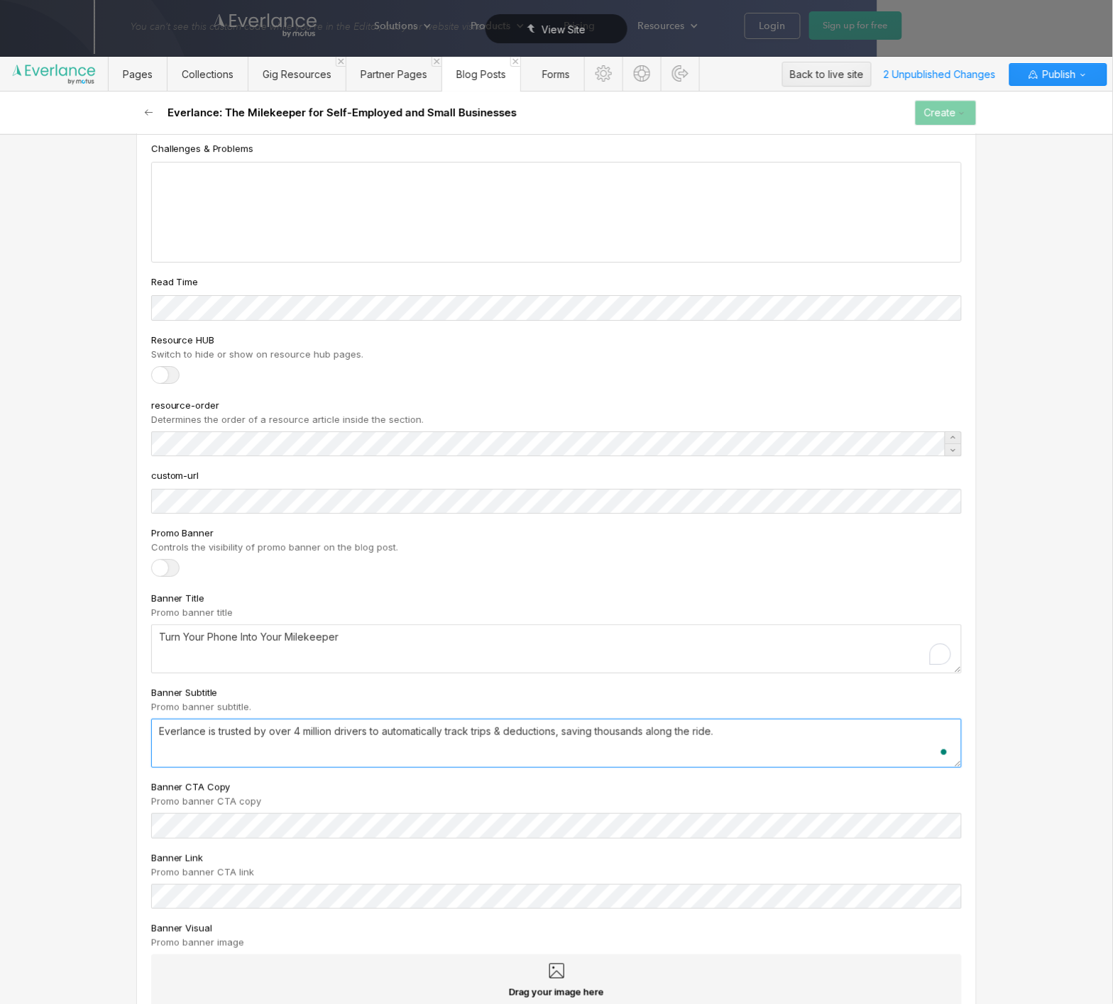
scroll to position [2824, 0]
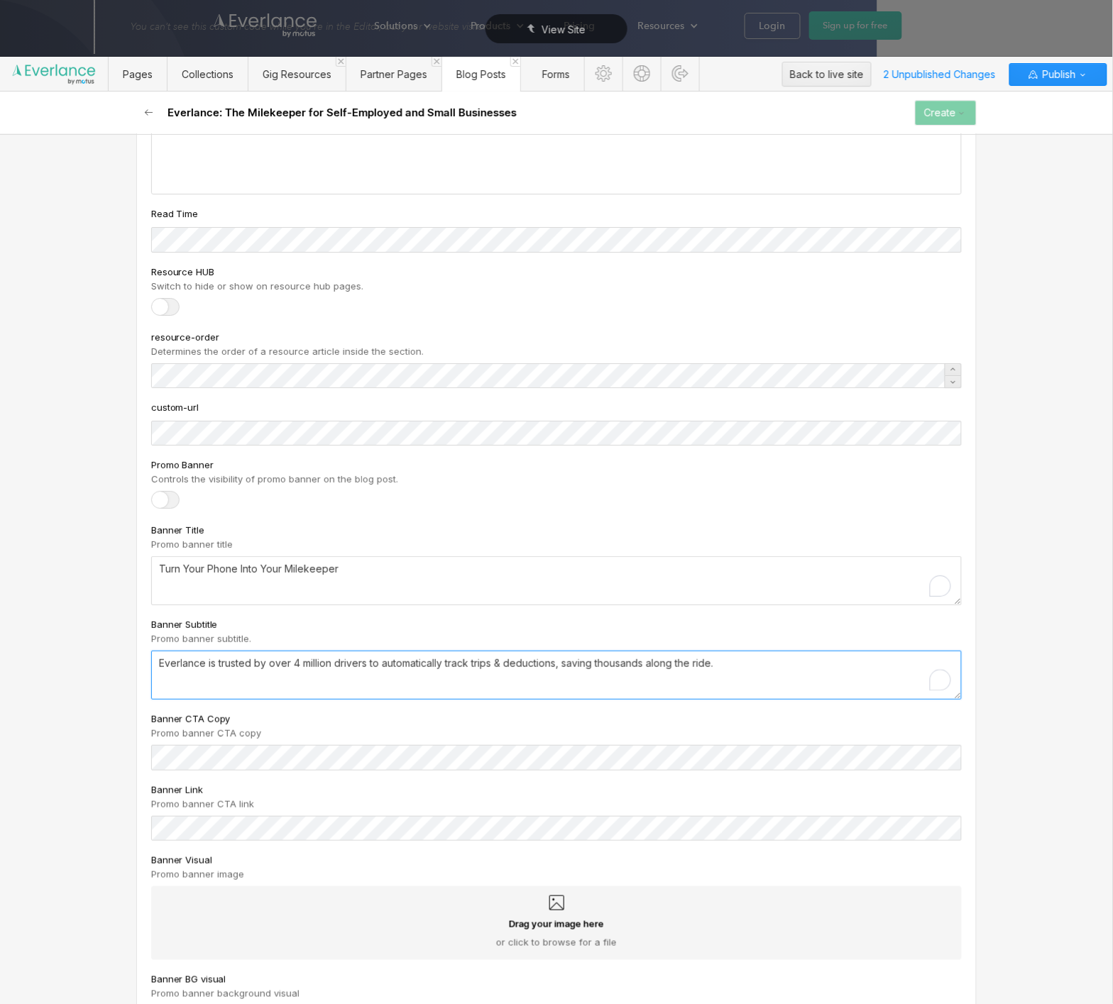
type textarea "Everlance is trusted by over 4 million drivers to automatically track trips & d…"
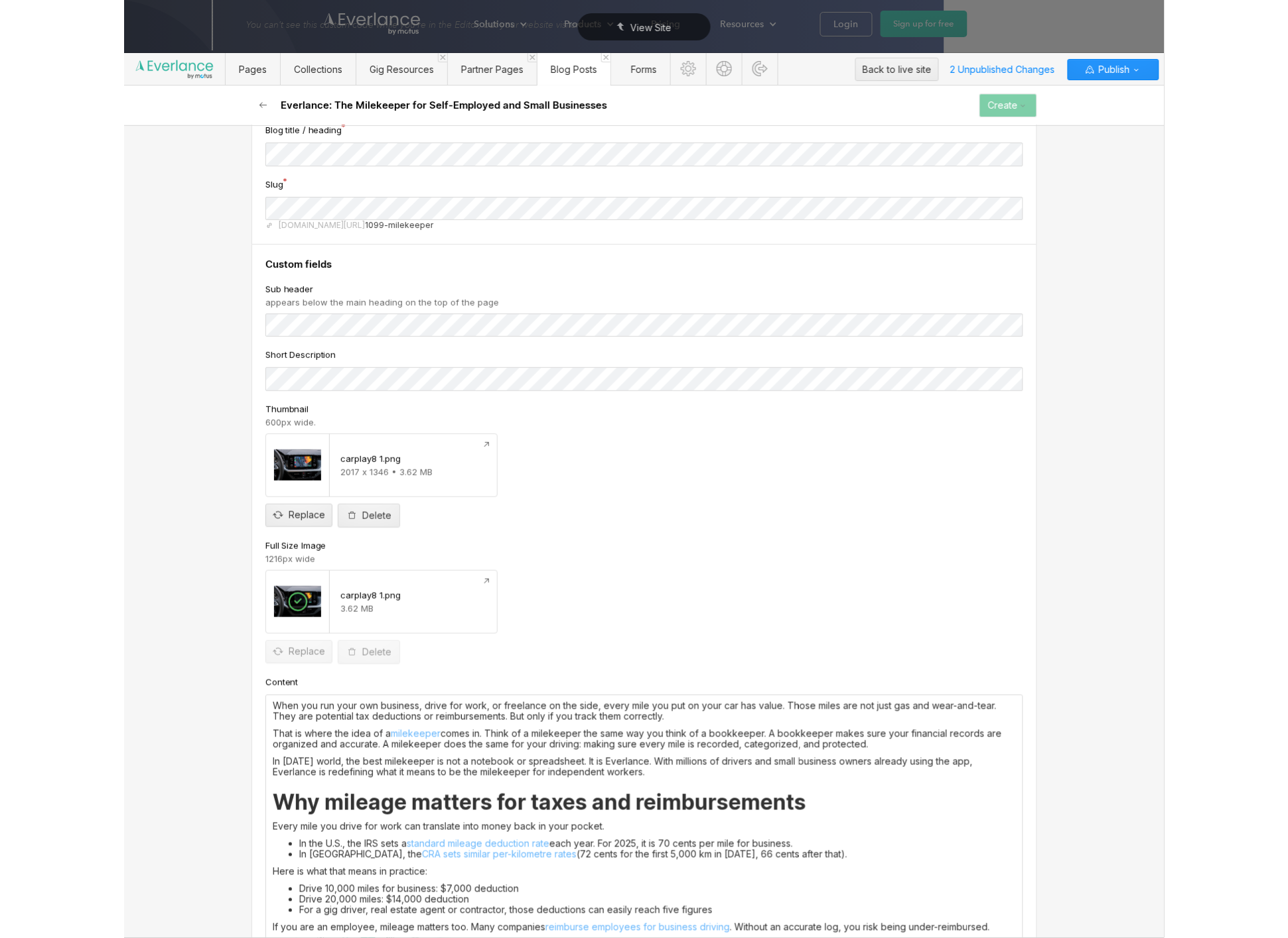
scroll to position [0, 0]
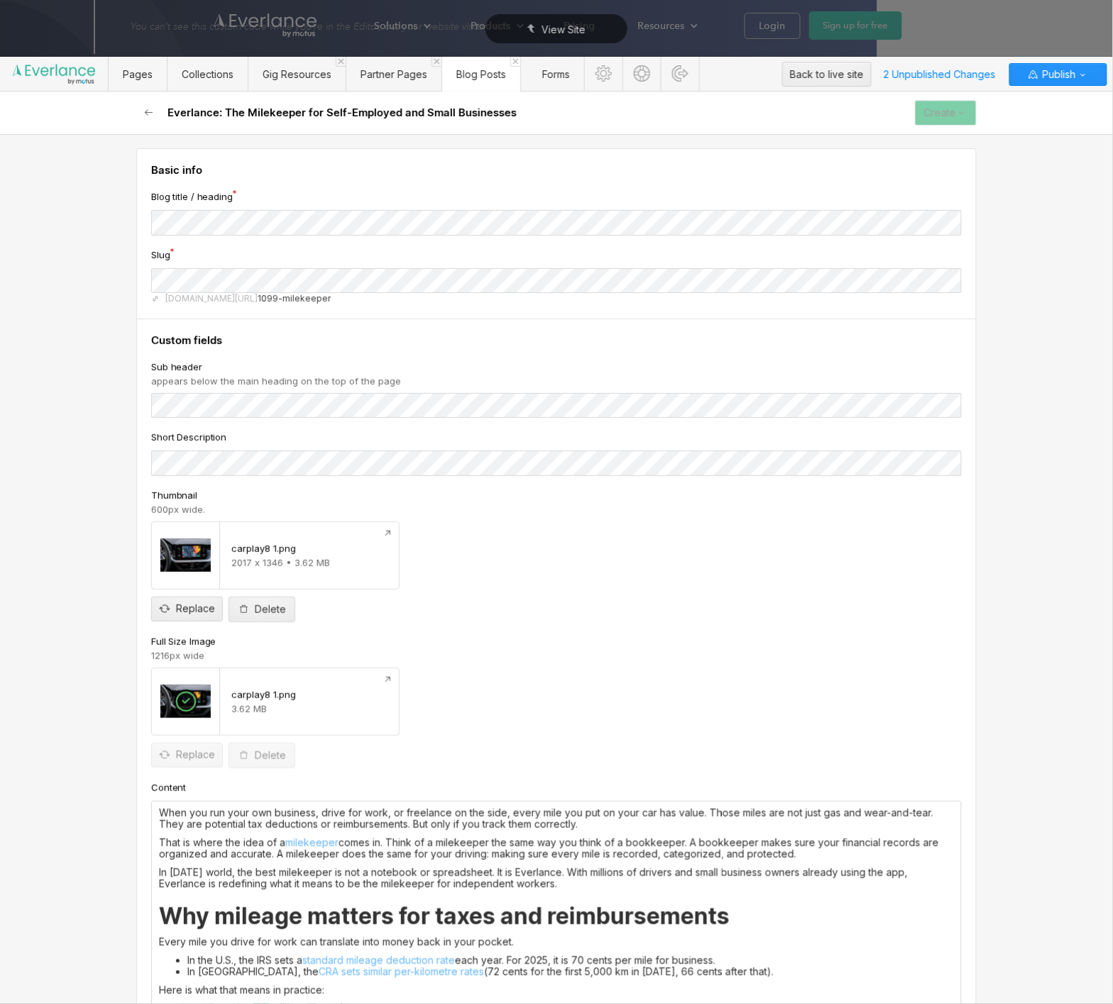
click at [930, 111] on div "Create" at bounding box center [940, 112] width 32 height 11
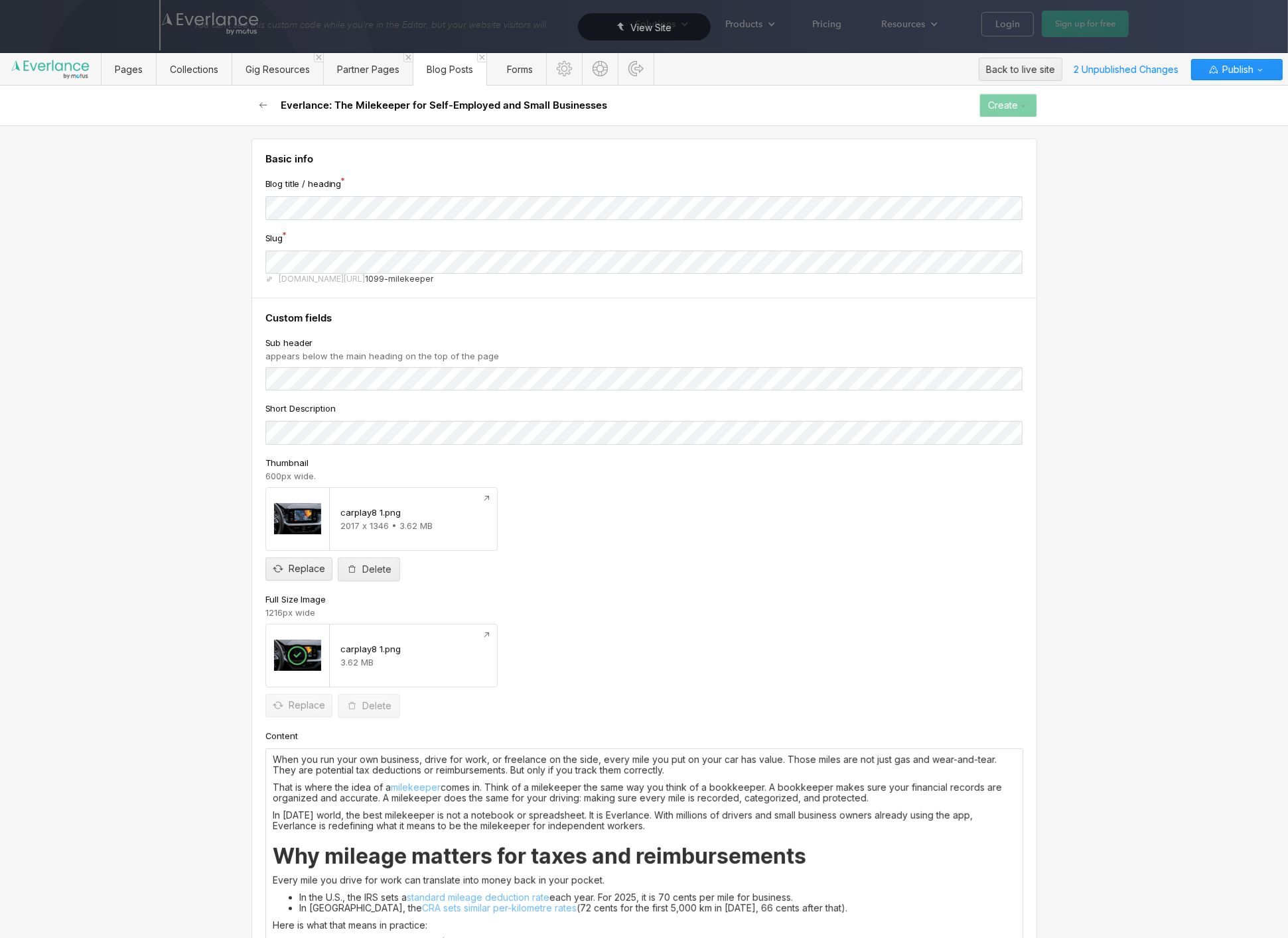
click at [538, 794] on p "That is where the idea of a milekeeper comes in. Think of a milekeeper the same…" at bounding box center [644, 793] width 743 height 21
click at [632, 618] on div "Full Size Image 1216px wide carplay8 1.png 3.62 MB Replace Delete" at bounding box center [644, 655] width 758 height 126
click at [304, 658] on img at bounding box center [297, 656] width 47 height 47
click at [995, 111] on button "Create" at bounding box center [1009, 106] width 58 height 24
click at [308, 704] on span "Replace" at bounding box center [307, 705] width 36 height 20
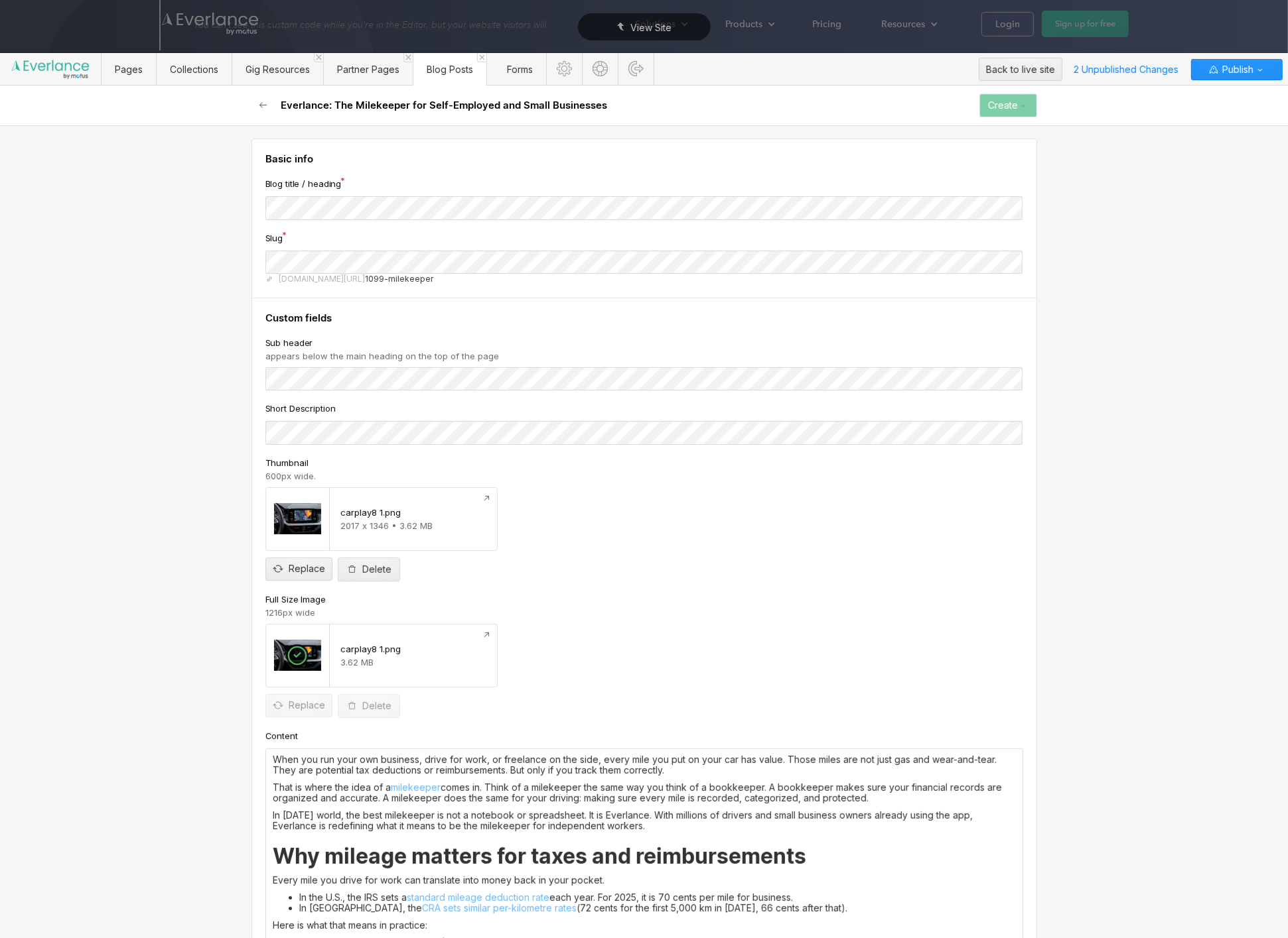
click at [366, 705] on div "Delete" at bounding box center [377, 705] width 29 height 10
click at [347, 569] on icon "button" at bounding box center [351, 569] width 10 height 10
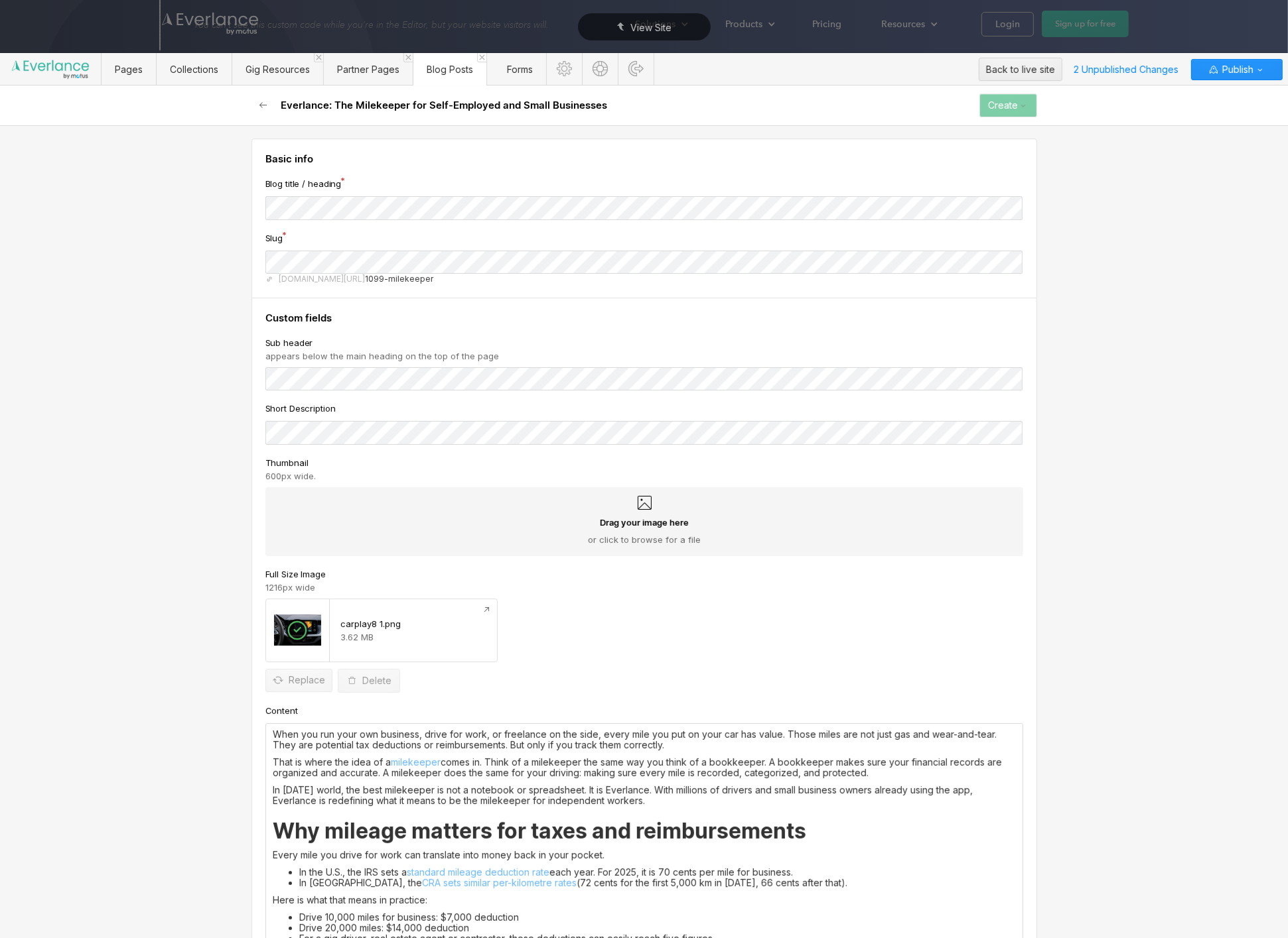
click at [581, 586] on div "Full Size Image 1216px wide" at bounding box center [644, 580] width 758 height 26
click at [453, 517] on div "Drag your image here or click to browse for a file" at bounding box center [644, 531] width 737 height 29
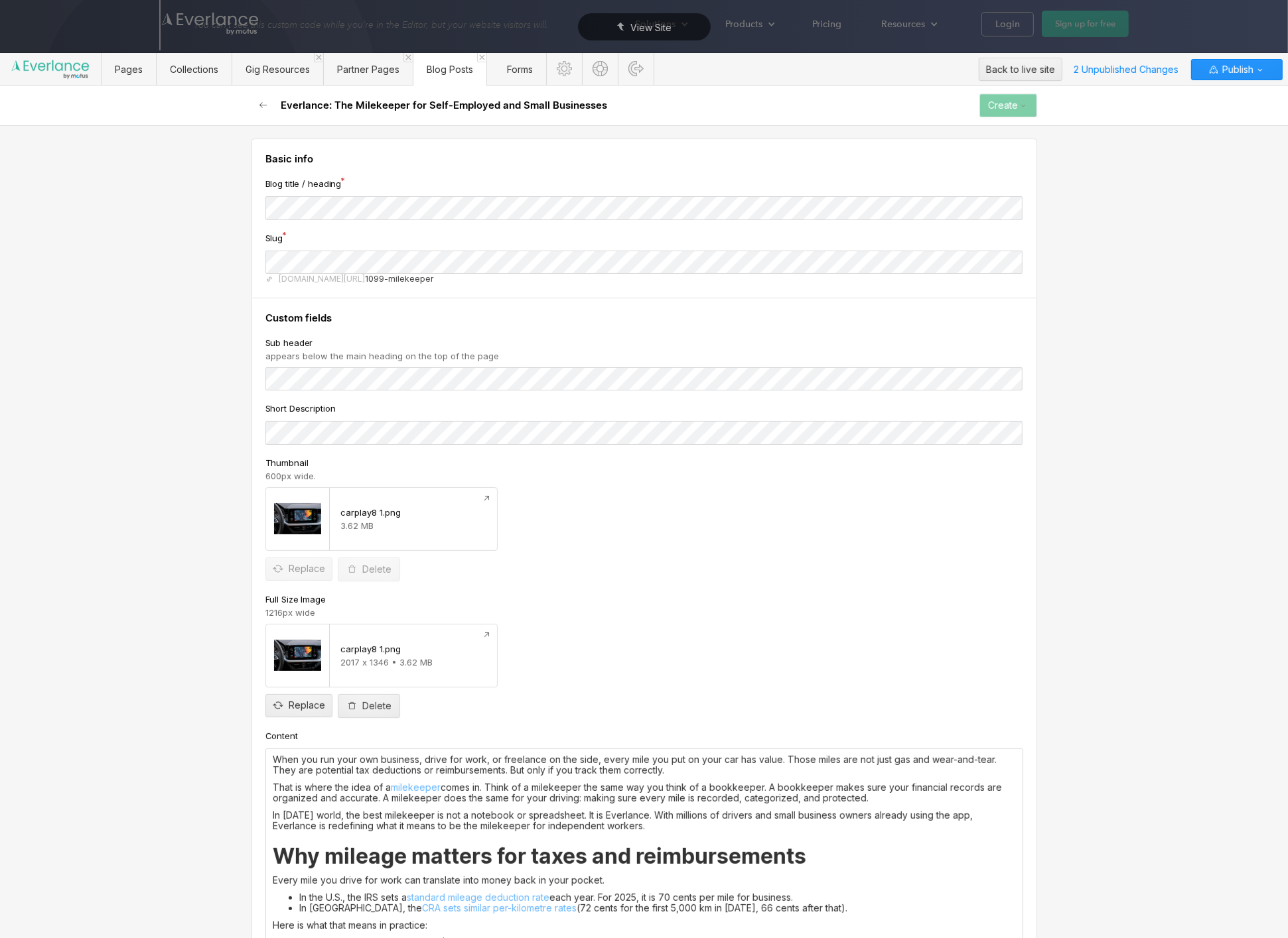
click at [557, 664] on div "carplay8 1.png 2017 x 1346 • 3.62 MB Replace Delete" at bounding box center [644, 671] width 758 height 94
click at [383, 708] on div "Delete" at bounding box center [377, 705] width 29 height 10
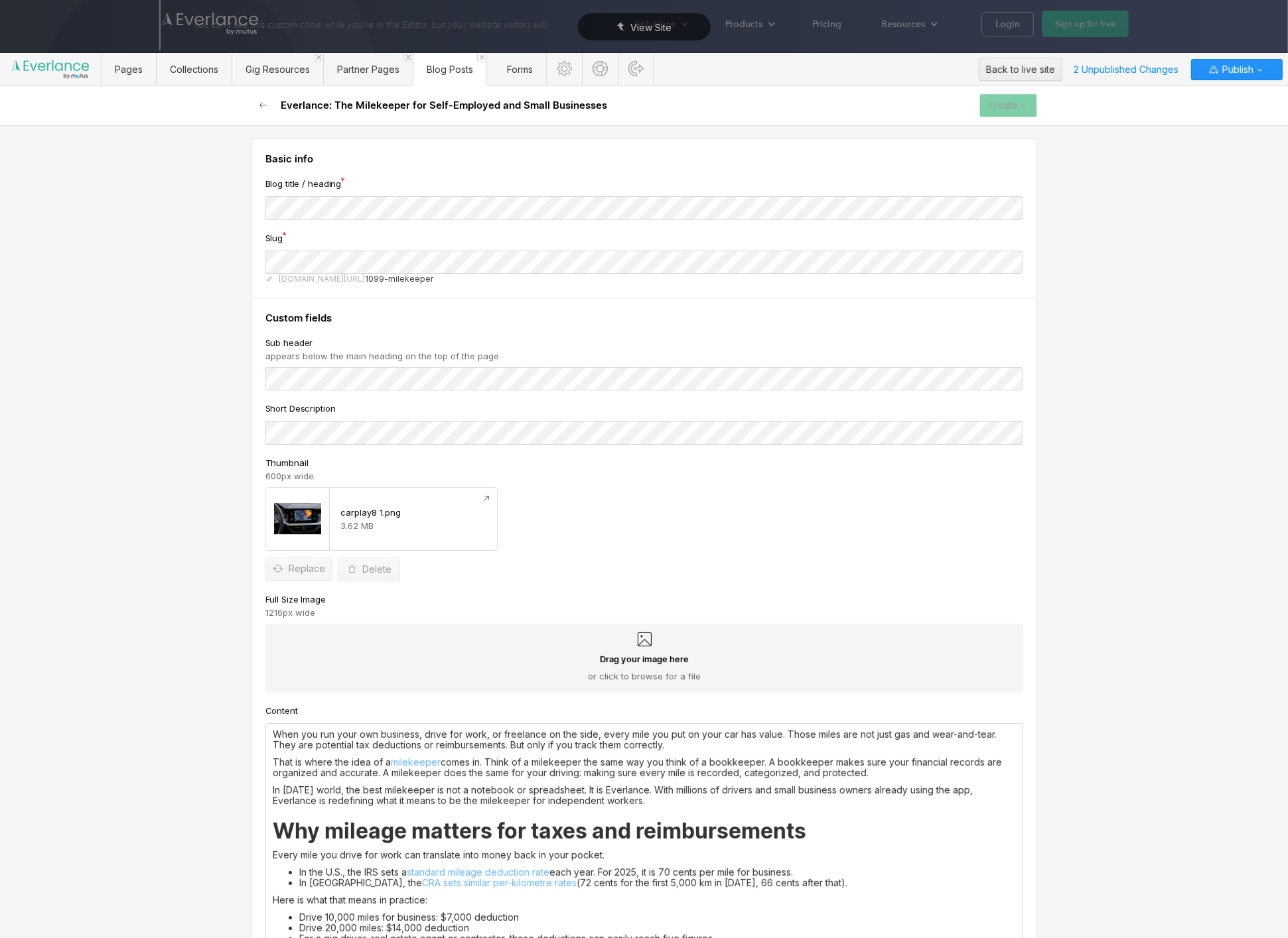
click at [1018, 107] on icon "button" at bounding box center [1023, 105] width 10 height 10
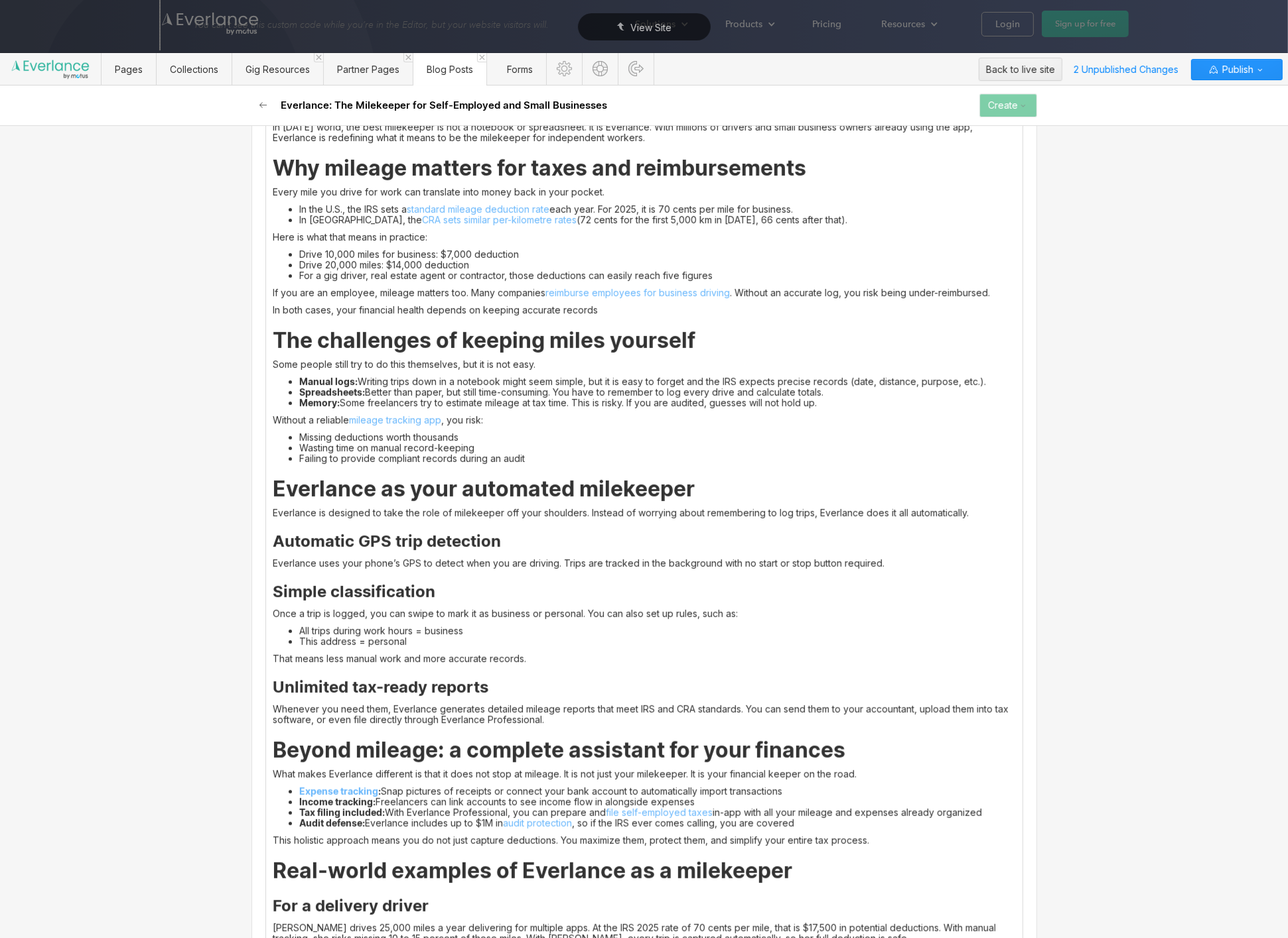
click at [790, 380] on li "Manual logs: Writing trips down in a notebook might seem simple, but it is easy…" at bounding box center [657, 381] width 717 height 10
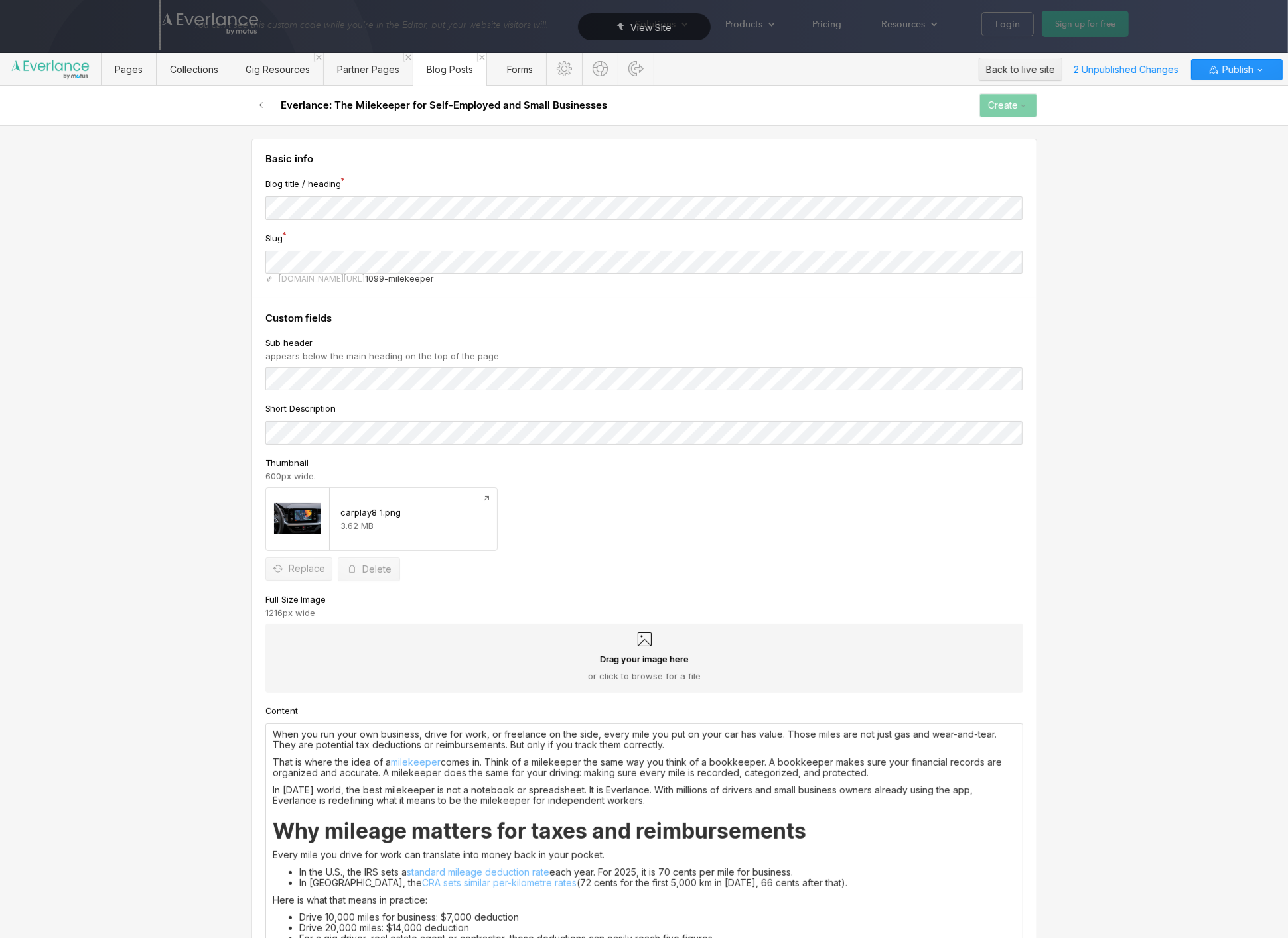
click at [602, 107] on h2 "Everlance: The Milekeeper for Self-Employed and Small Businesses" at bounding box center [443, 106] width 326 height 13
click at [1019, 106] on icon "button" at bounding box center [1023, 105] width 10 height 10
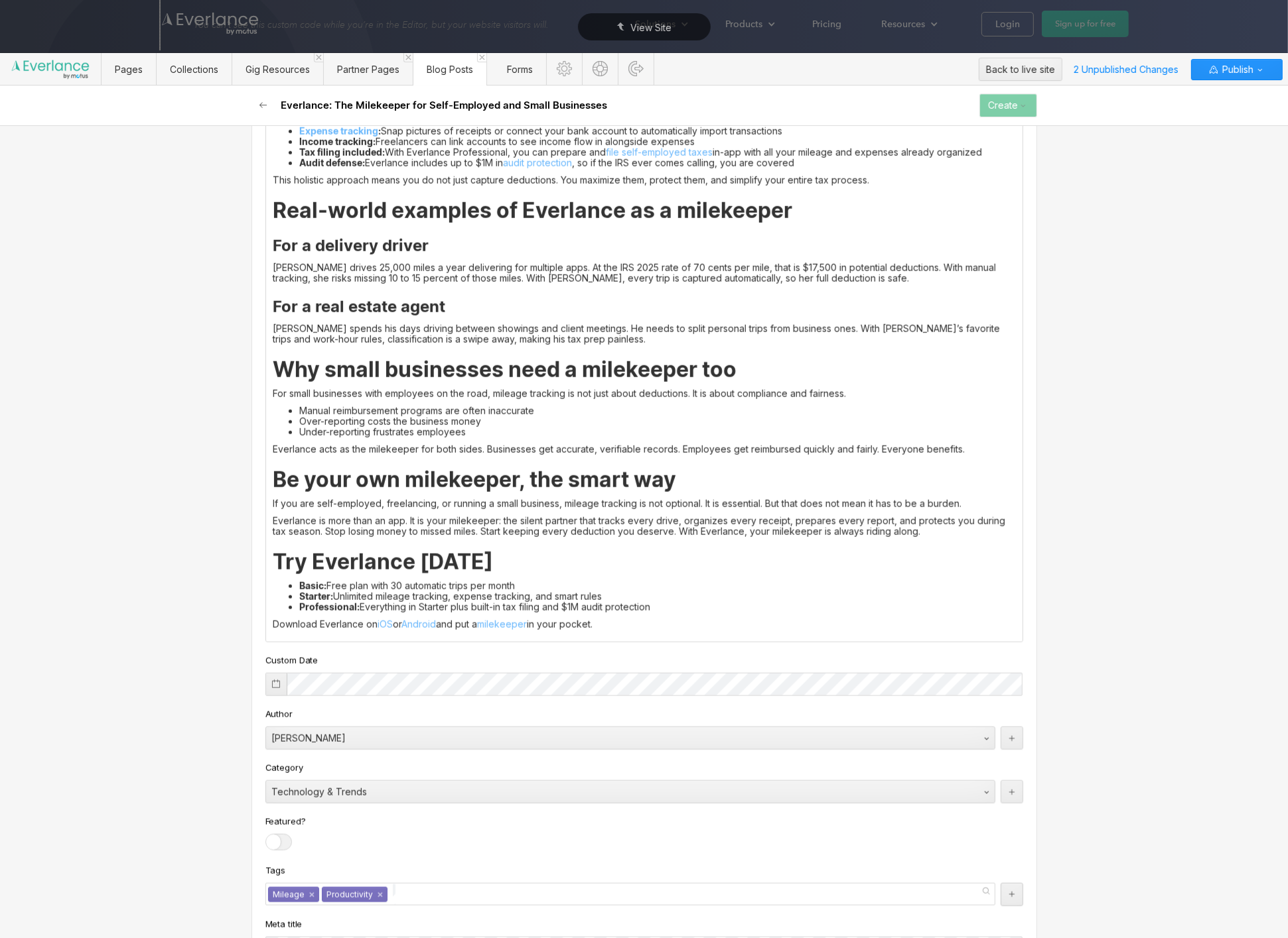
scroll to position [1325, 0]
copy div "Lore ips dol sita con adipisci, elits doe temp, in utlaboree do mag aliq, enima…"
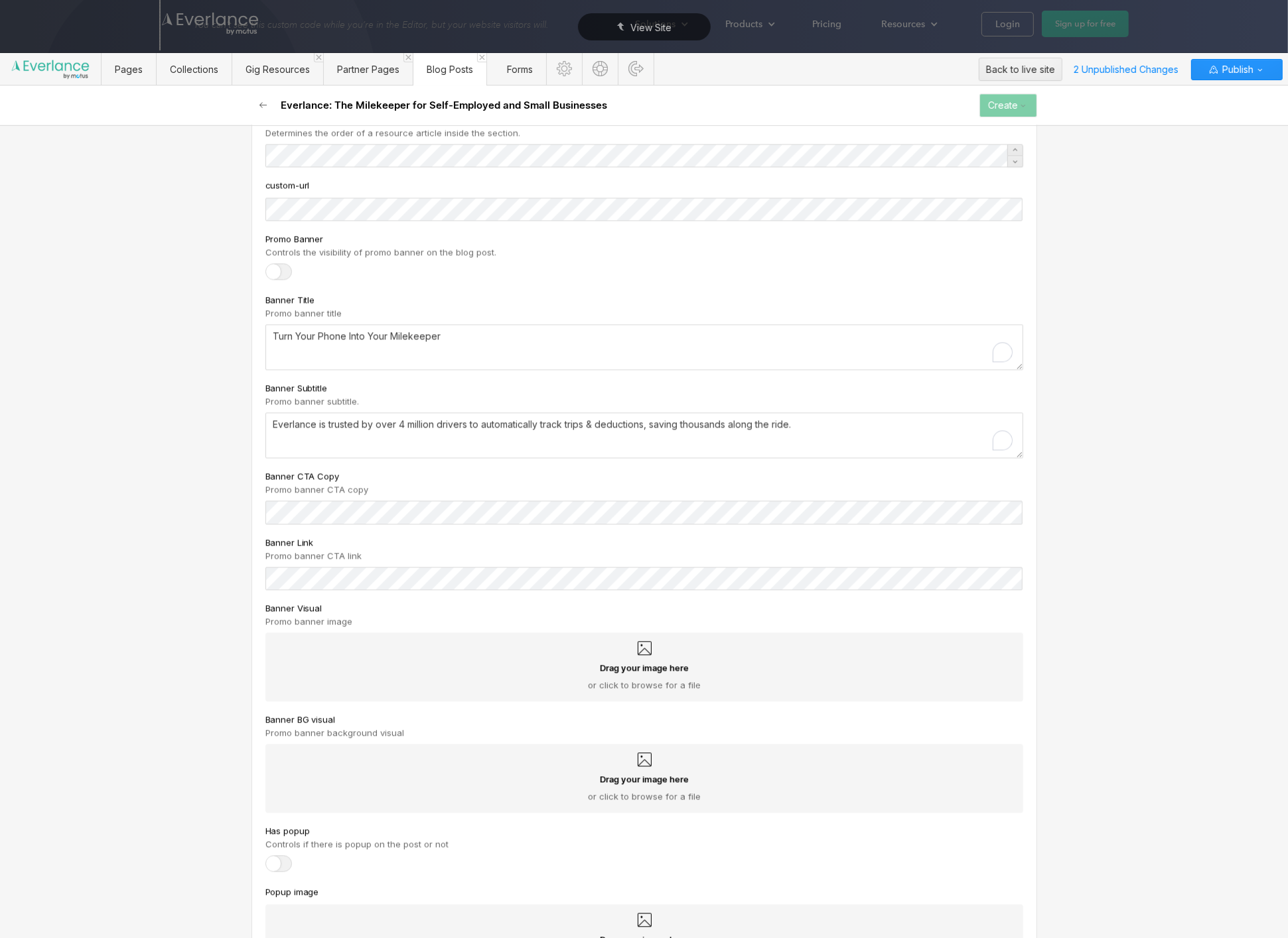
scroll to position [2800, 0]
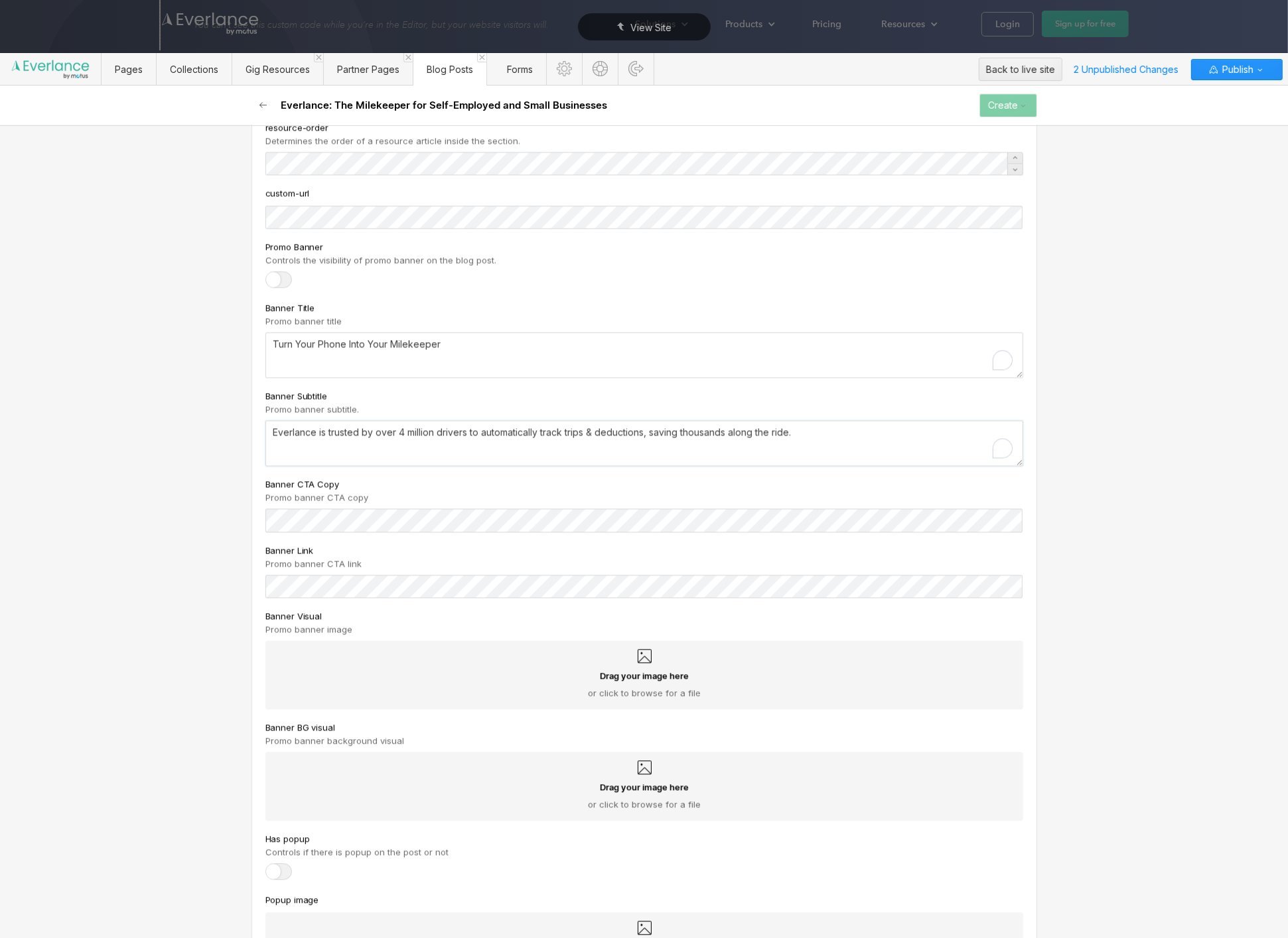
click at [376, 455] on textarea "Everlance is trusted by over 4 million drivers to automatically track trips & d…" at bounding box center [644, 443] width 758 height 46
click at [306, 341] on textarea "Turn Your Phone Into Your Milekeeper" at bounding box center [644, 355] width 758 height 46
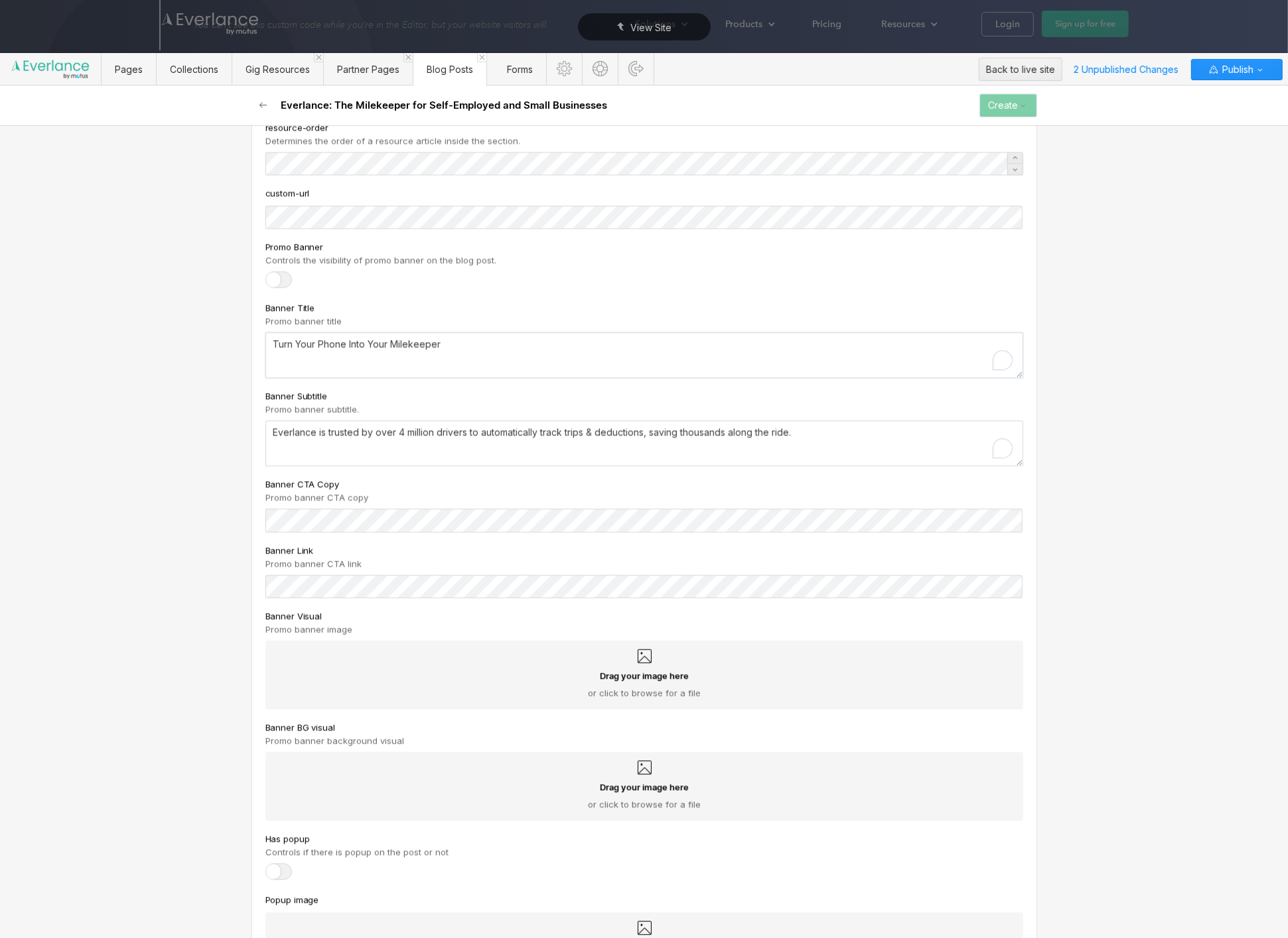
click at [306, 341] on textarea "Turn Your Phone Into Your Milekeeper" at bounding box center [644, 355] width 758 height 46
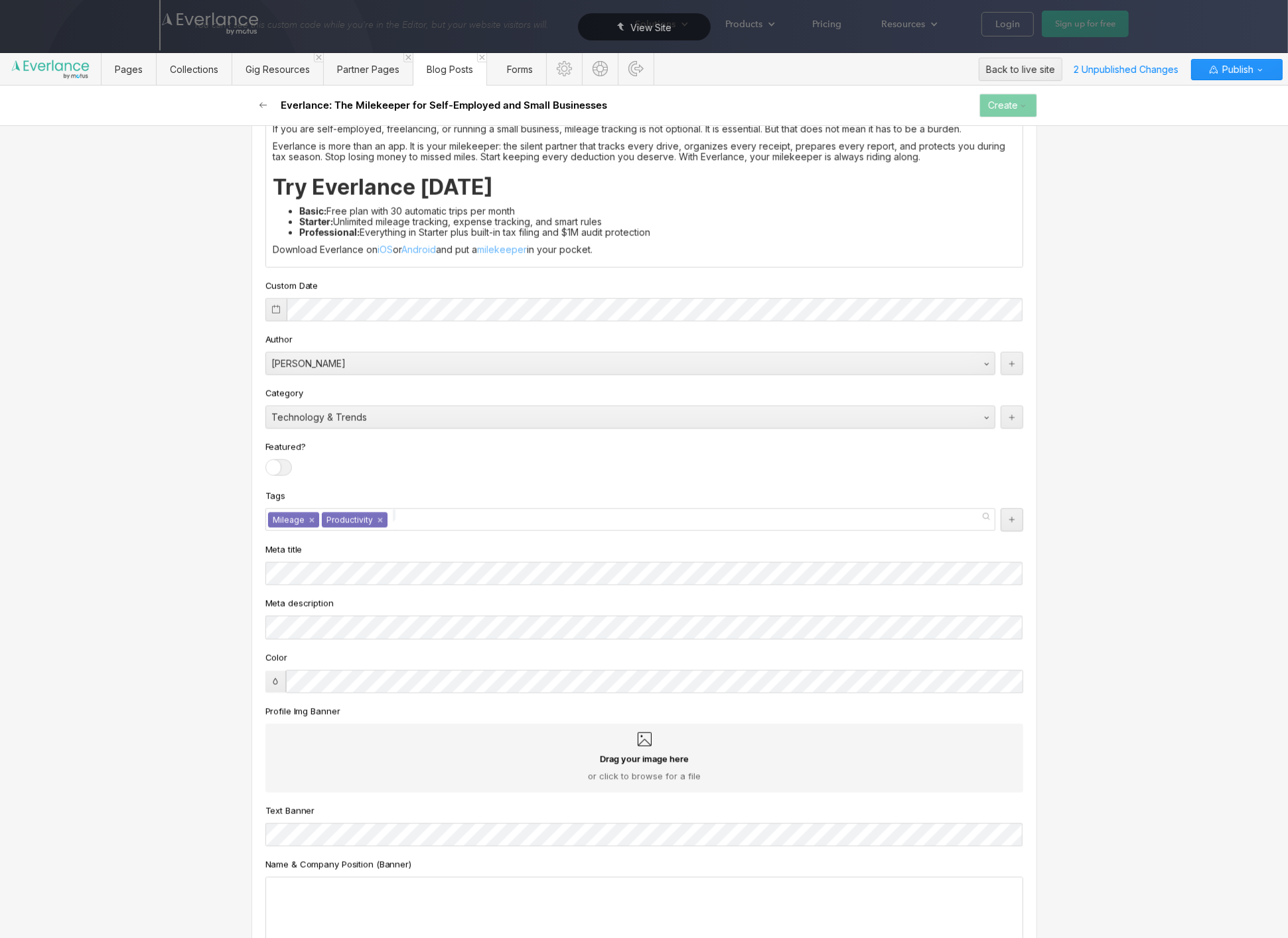
scroll to position [1702, 0]
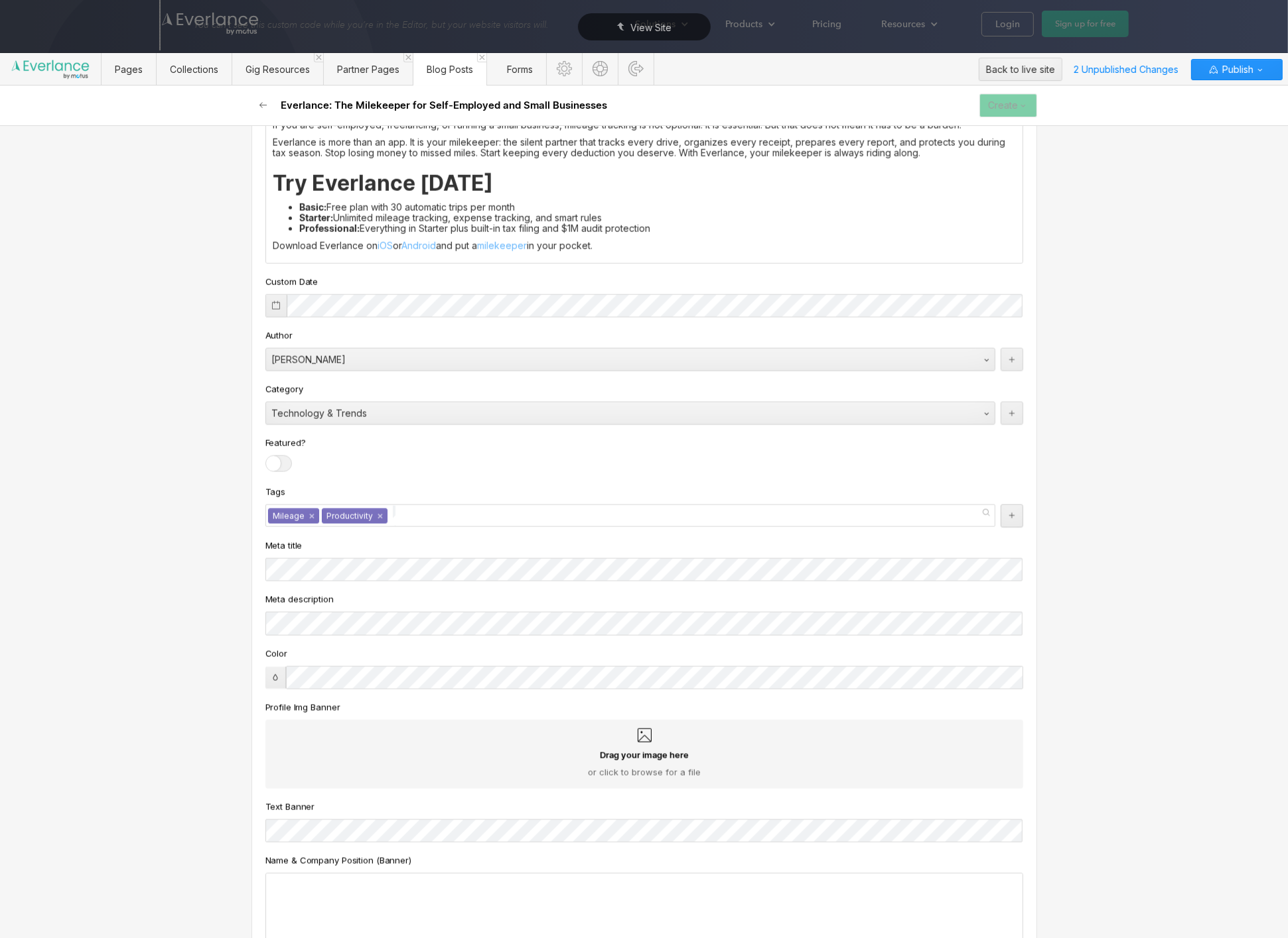
click at [1009, 116] on button "Create" at bounding box center [1009, 106] width 58 height 24
click at [265, 107] on icon "button" at bounding box center [263, 105] width 10 height 10
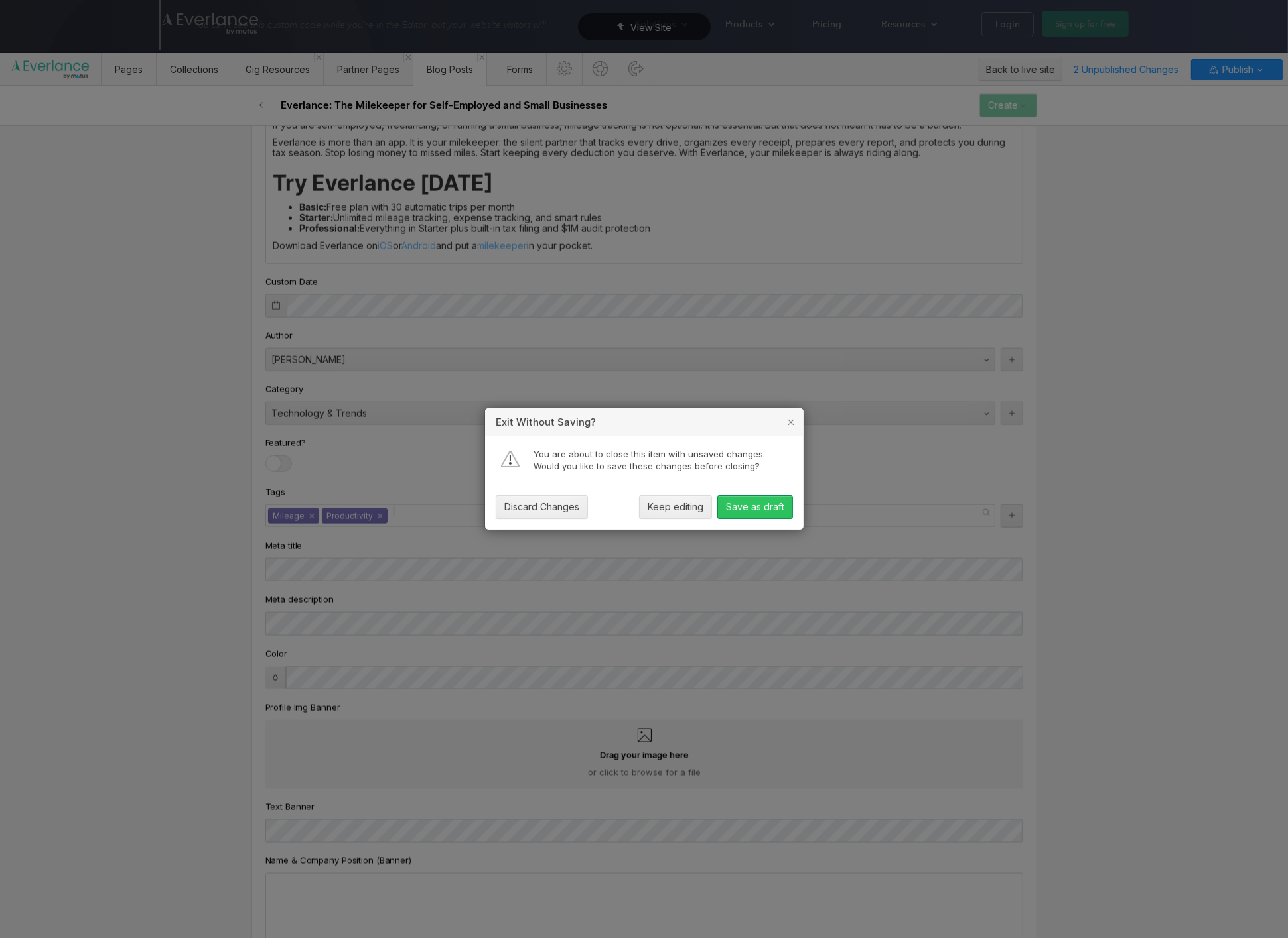
click at [780, 509] on div "Save as draft" at bounding box center [755, 506] width 58 height 10
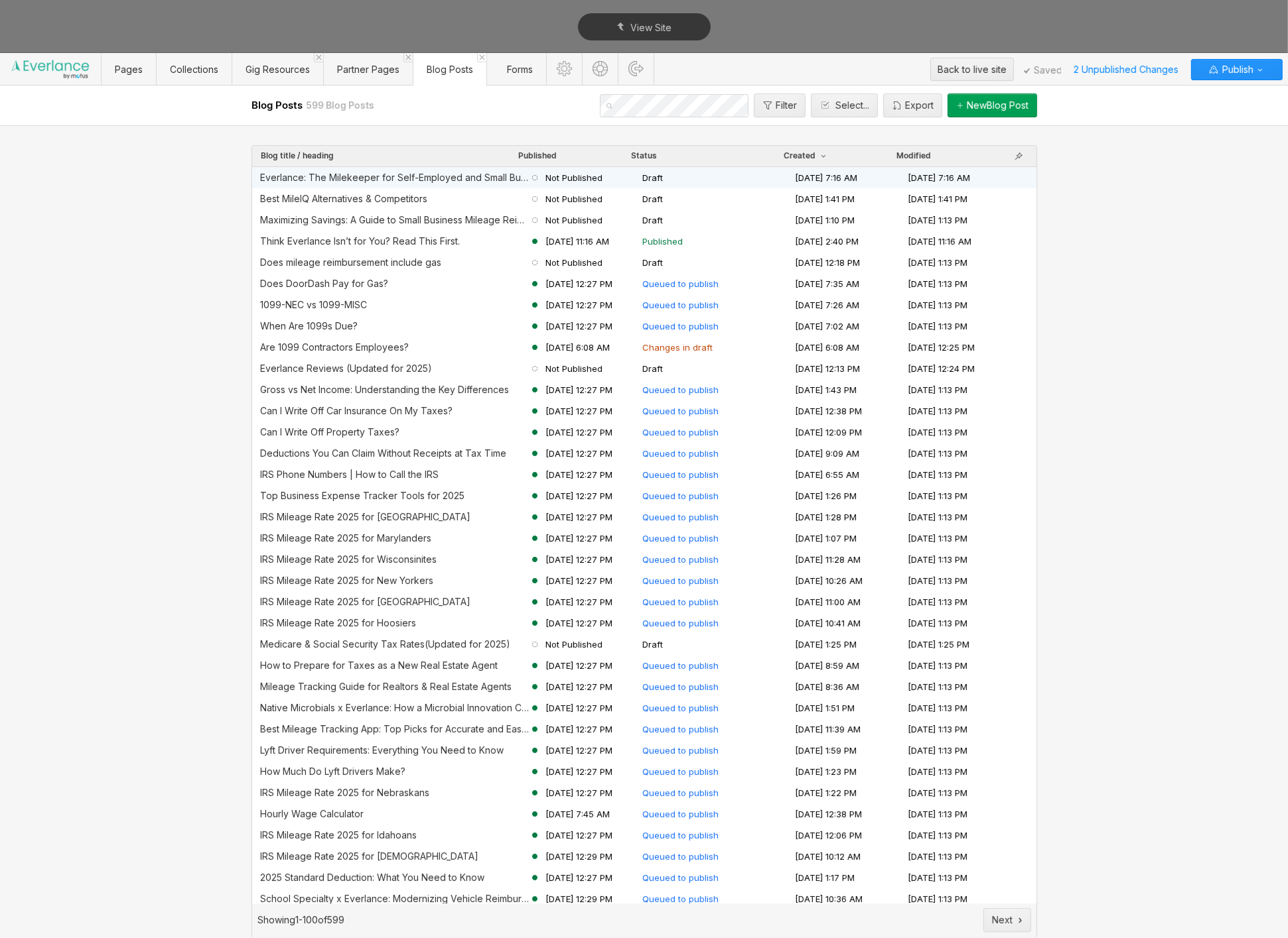
click at [487, 181] on div "Everlance: The Milekeeper for Self-Employed and Small Businesses" at bounding box center [394, 178] width 269 height 10
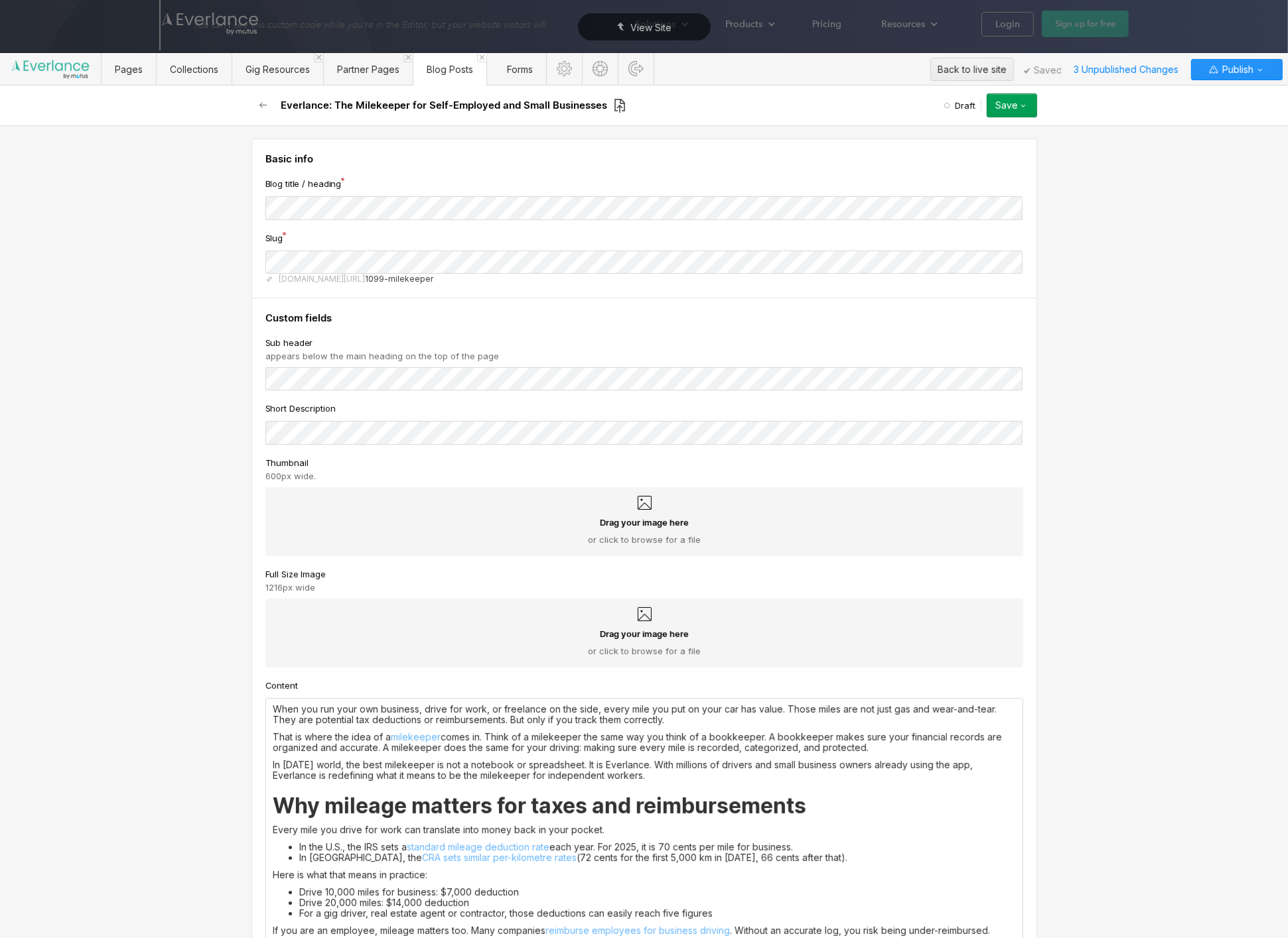
click at [616, 102] on icon at bounding box center [619, 106] width 10 height 14
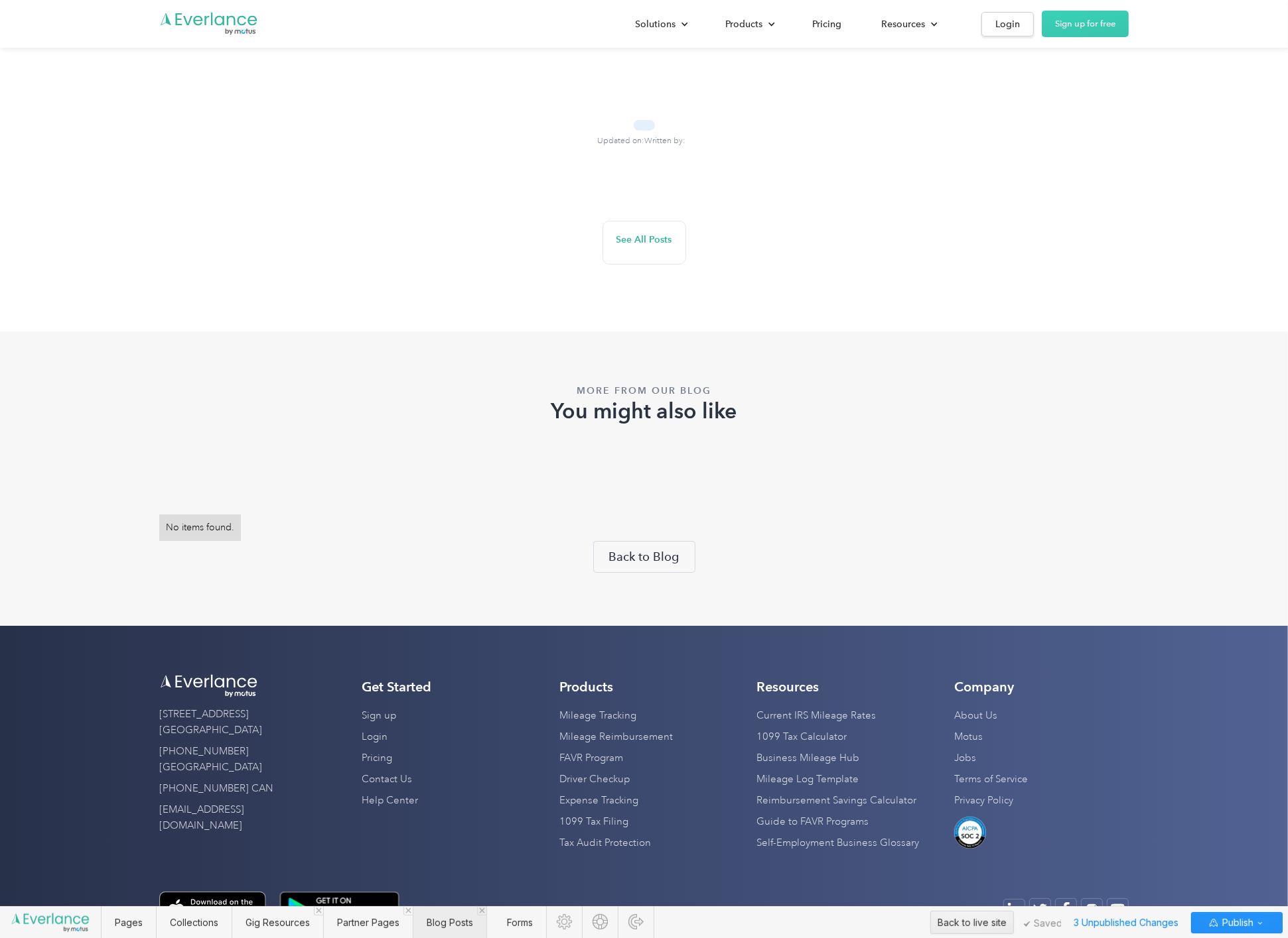
click at [451, 913] on span "Blog Posts" at bounding box center [449, 922] width 74 height 33
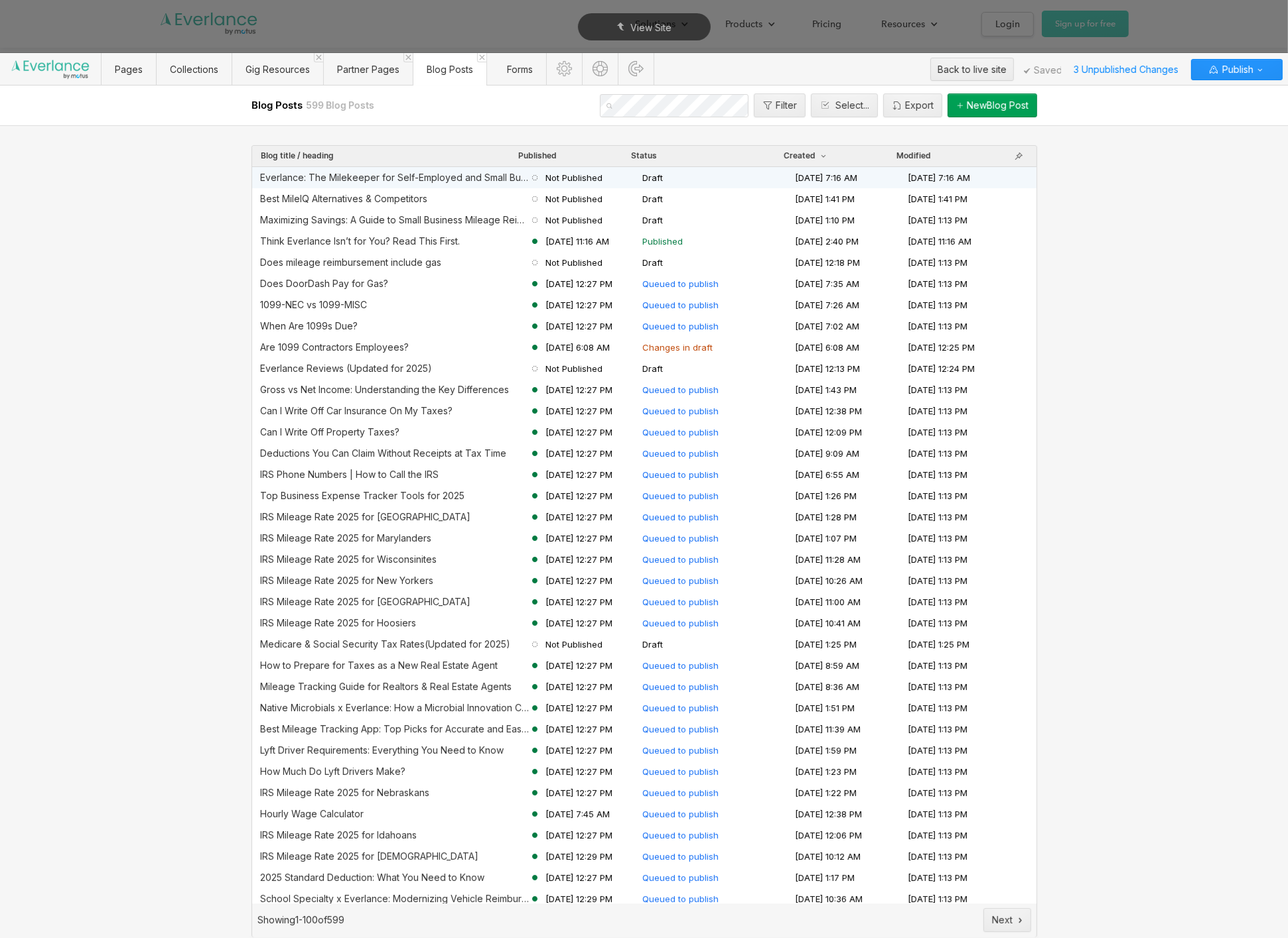
click at [440, 182] on div "Everlance: The Milekeeper for Self-Employed and Small Businesses" at bounding box center [394, 178] width 269 height 10
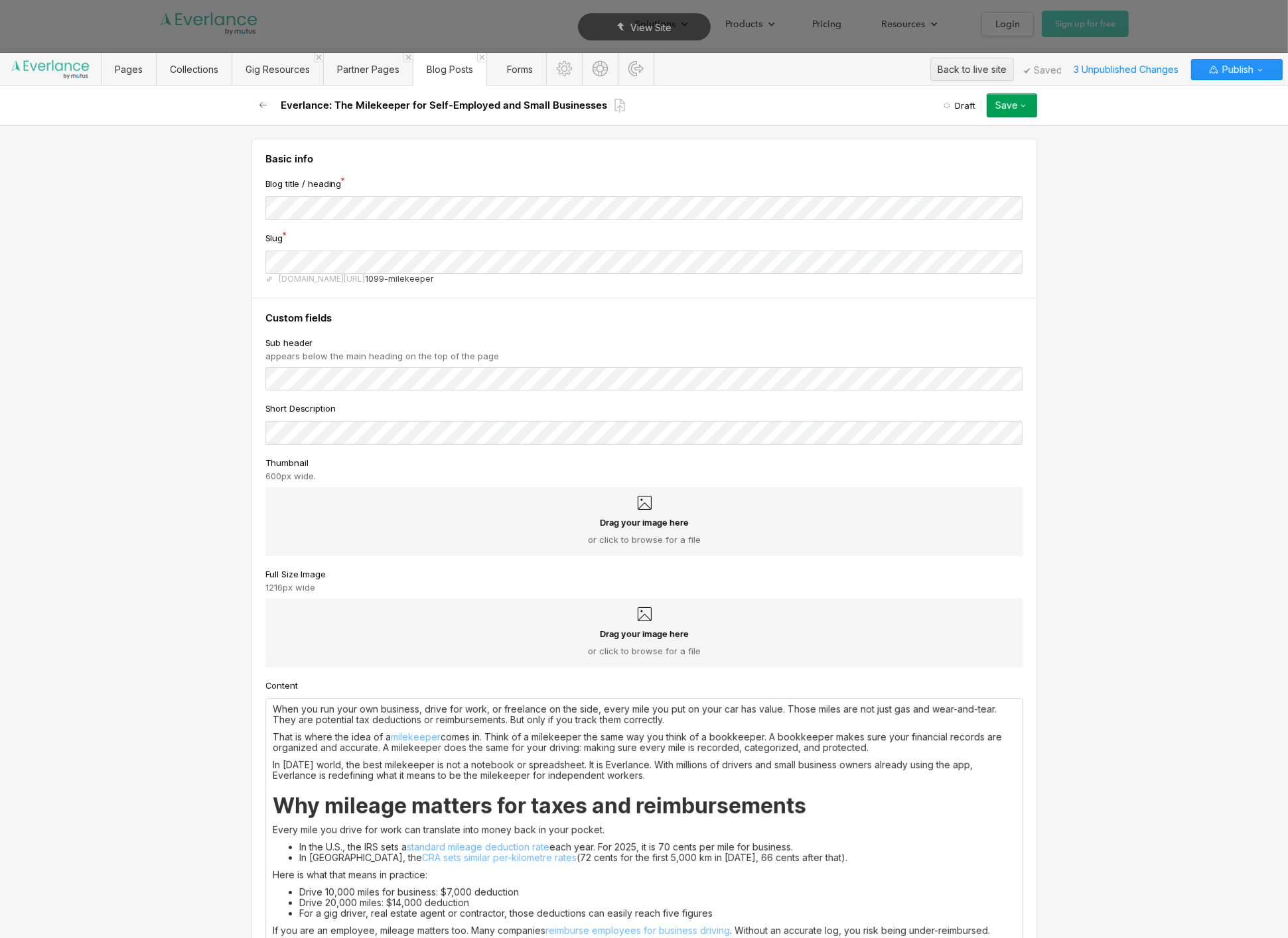
click at [418, 532] on div "Drag your image here or click to browse for a file" at bounding box center [644, 531] width 737 height 29
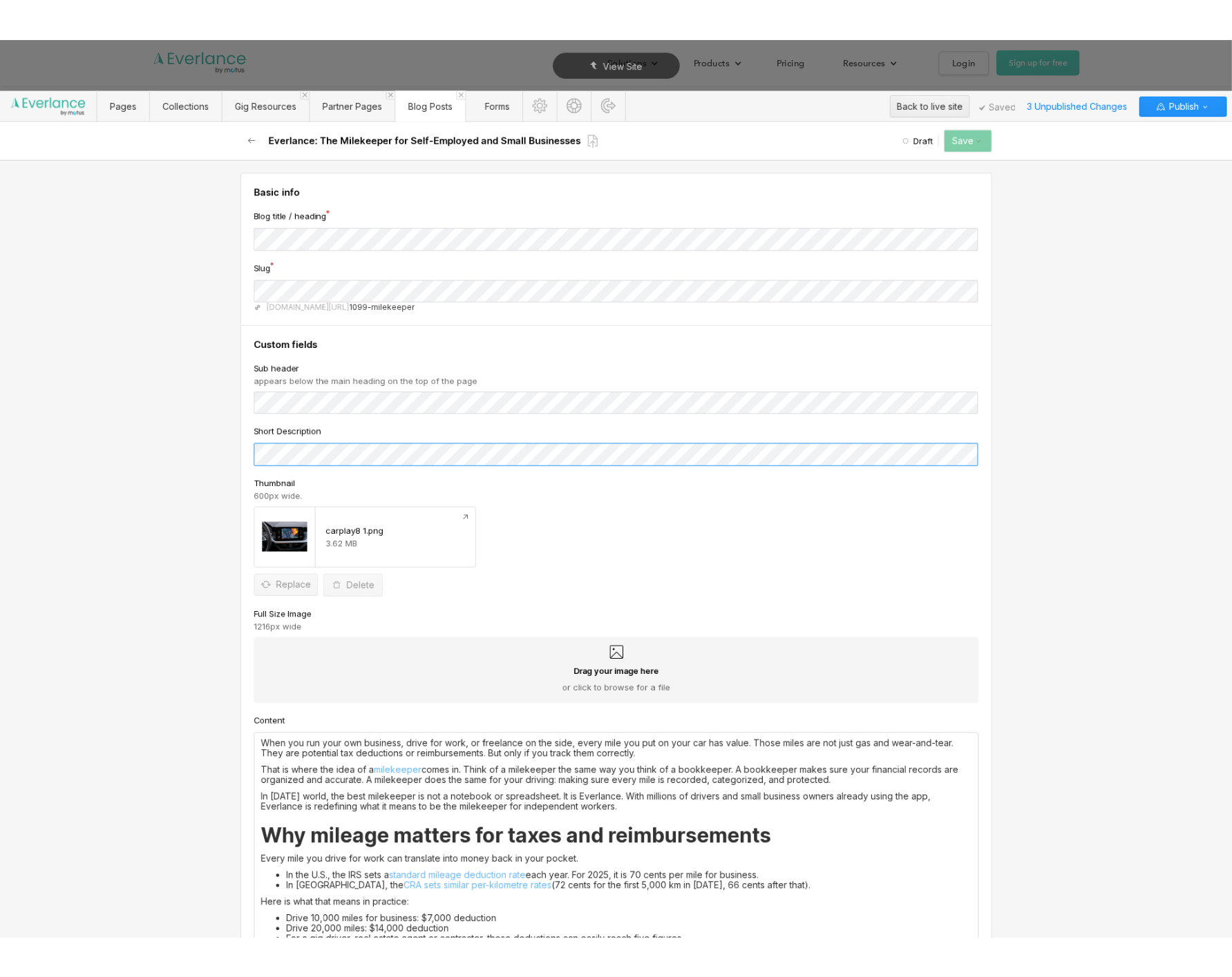
scroll to position [1, 0]
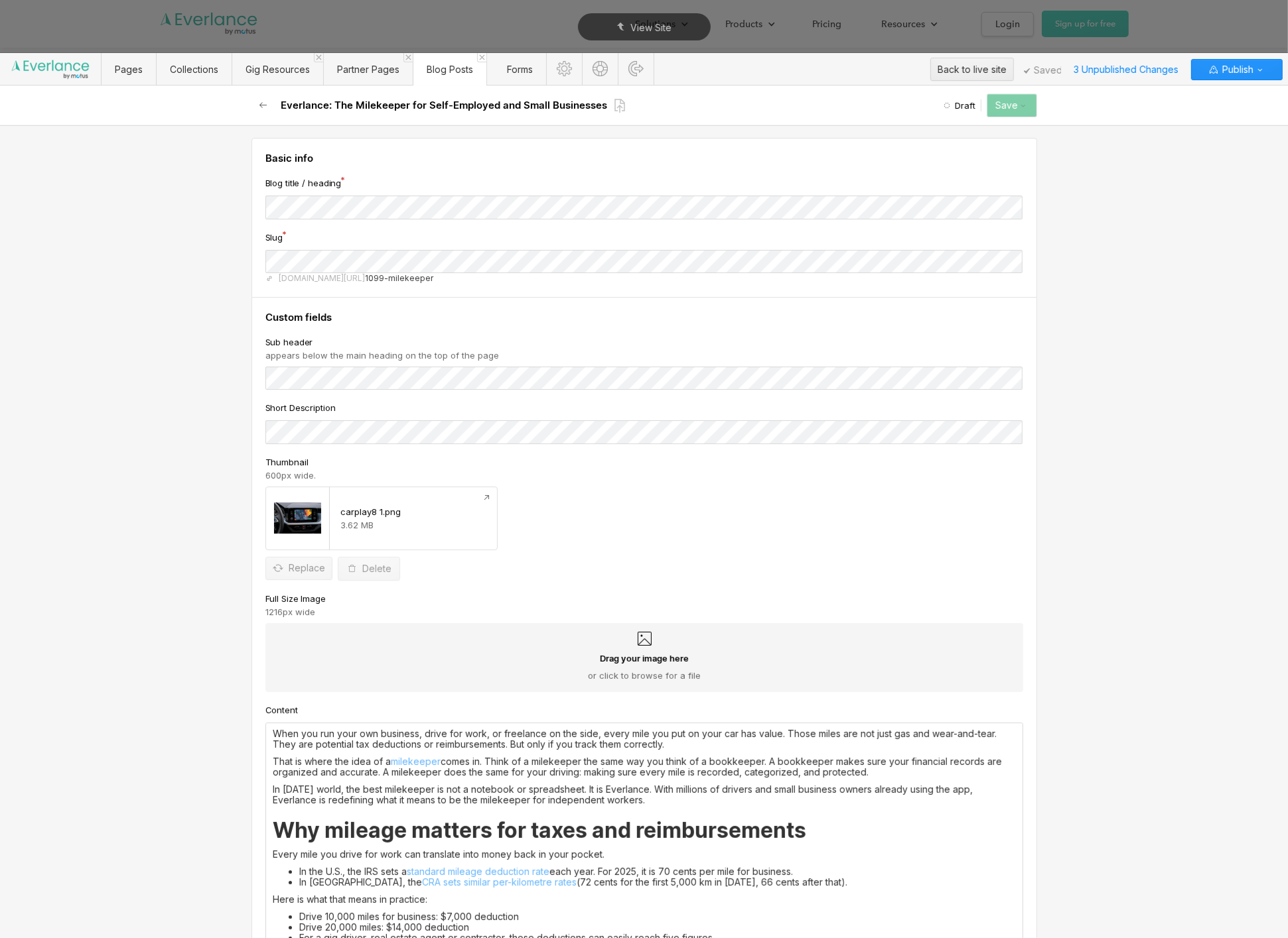
drag, startPoint x: 1020, startPoint y: 317, endPoint x: 968, endPoint y: 159, distance: 166.3
click at [1019, 317] on h4 "Custom fields" at bounding box center [644, 318] width 758 height 13
click at [1014, 106] on div "Save" at bounding box center [1007, 105] width 22 height 10
click at [721, 143] on div "Basic info Blog title / heading Slug [DOMAIN_NAME][URL] 1099-milekeeper" at bounding box center [644, 218] width 785 height 160
click at [615, 104] on icon at bounding box center [620, 106] width 12 height 15
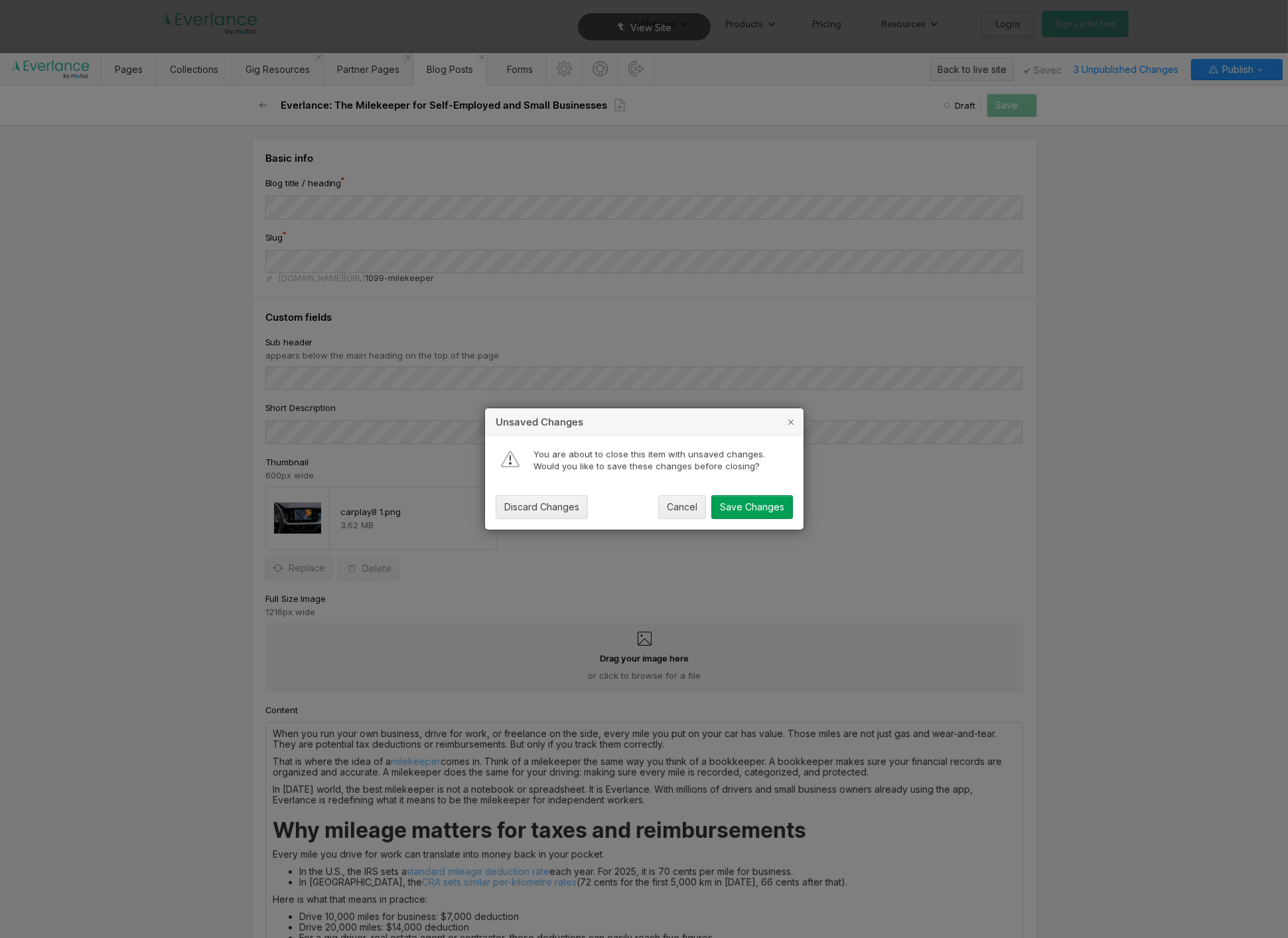
click at [747, 511] on div "Save Changes" at bounding box center [751, 506] width 64 height 10
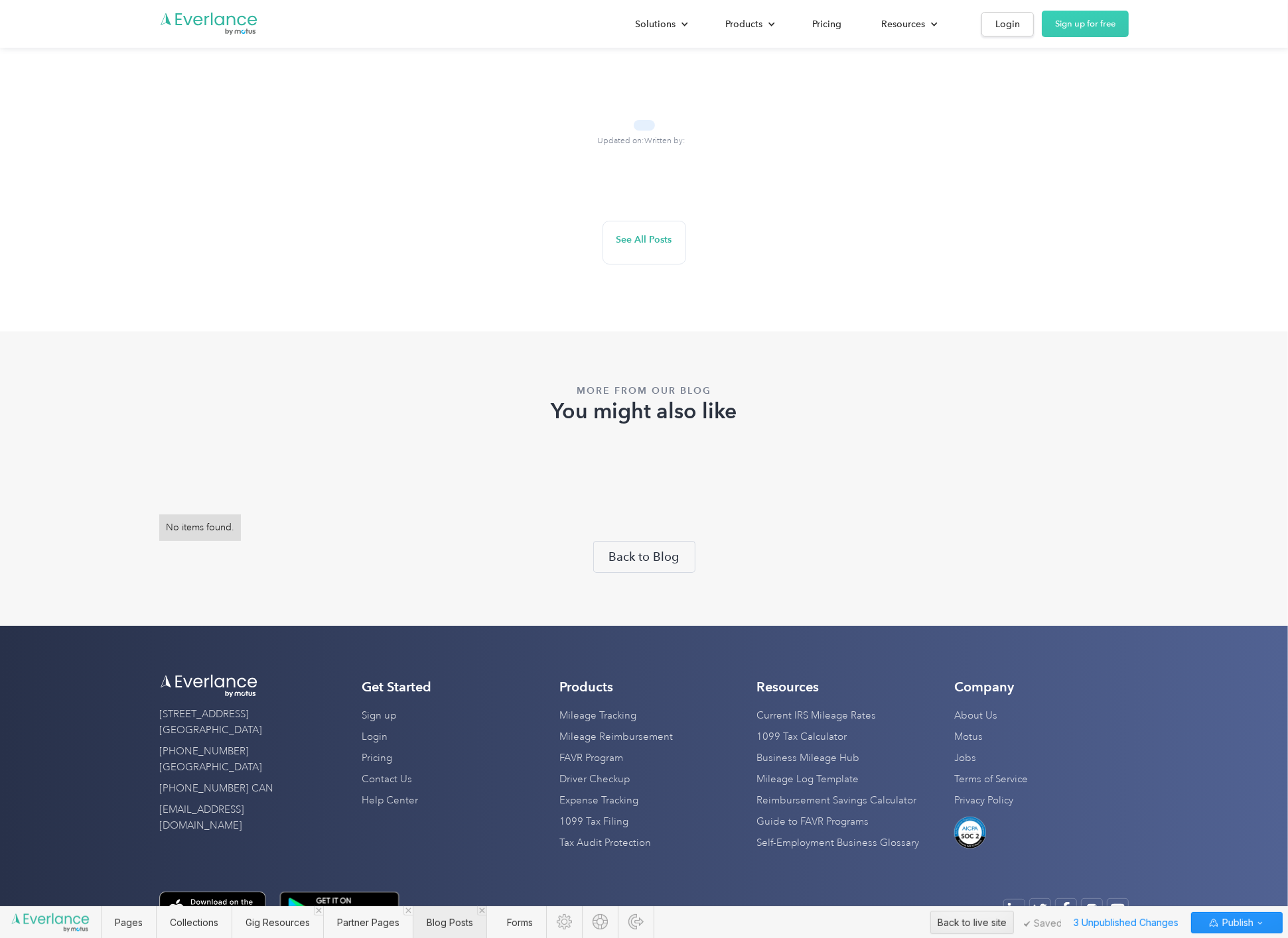
click at [454, 924] on span "Blog Posts" at bounding box center [450, 923] width 47 height 11
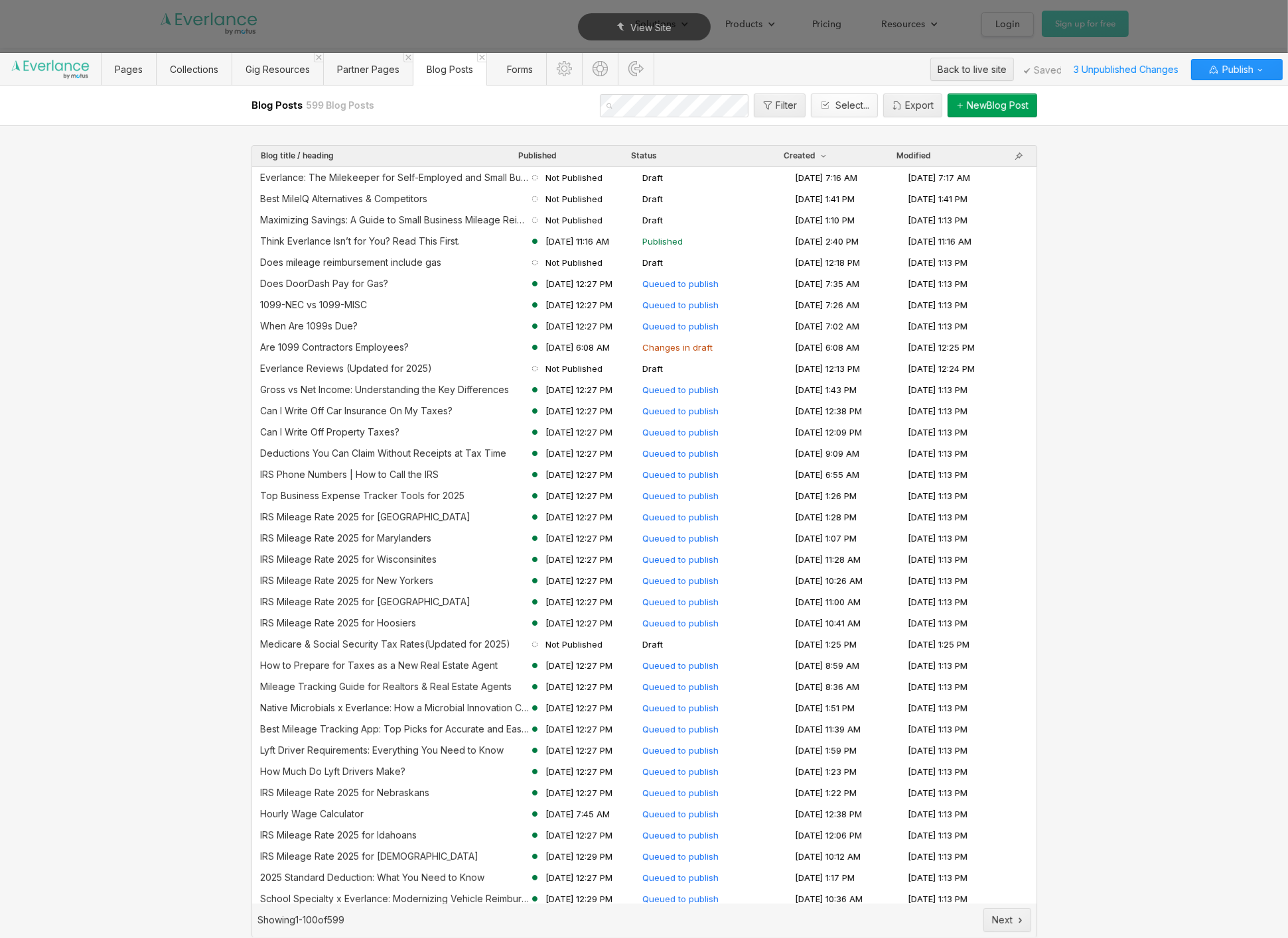
click at [837, 105] on div "Select..." at bounding box center [852, 105] width 34 height 10
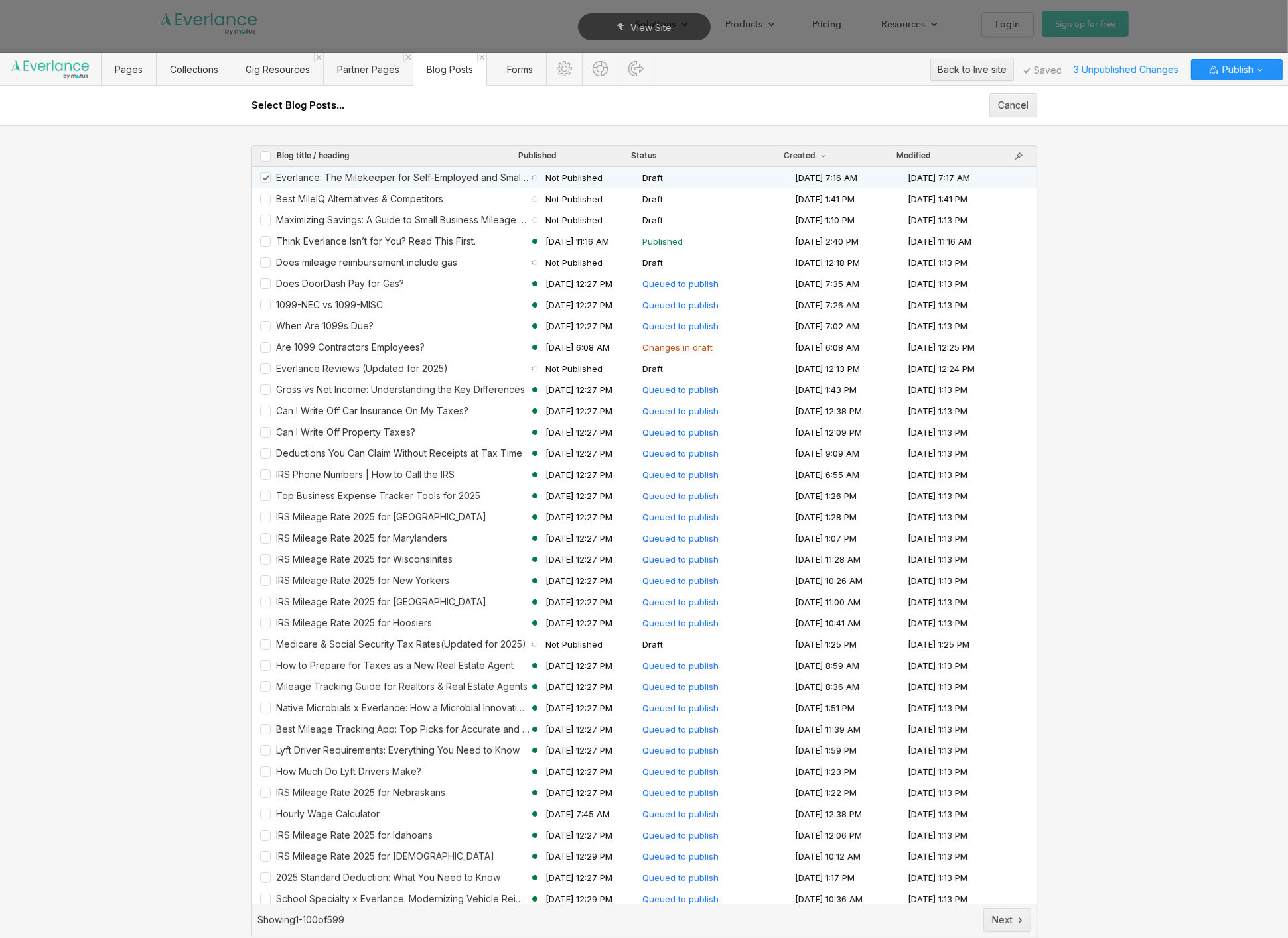
click at [266, 178] on icon "Row 68dd37daa033f8109cfb7748" at bounding box center [265, 178] width 8 height 7
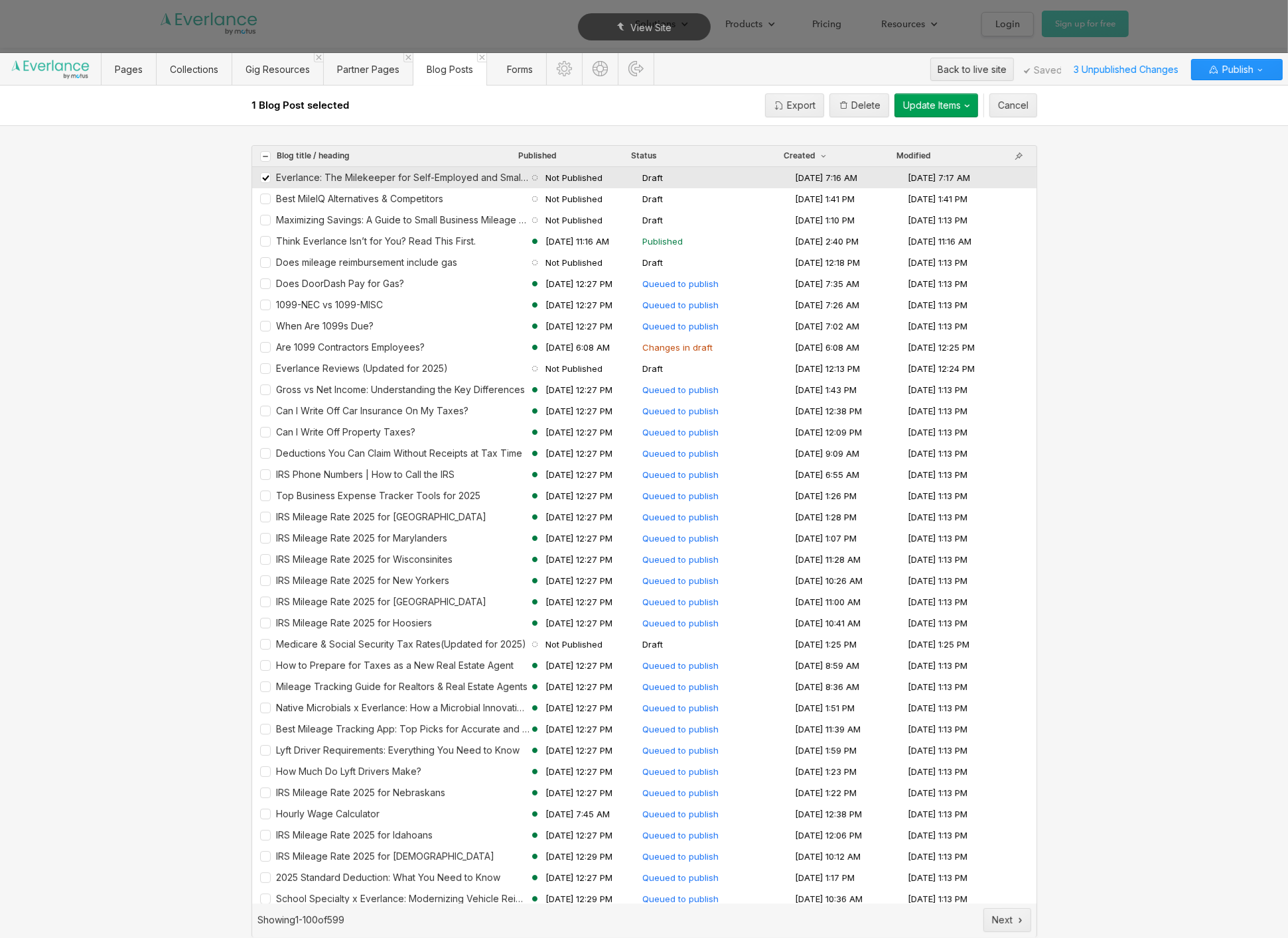
click at [913, 116] on button "Update Items" at bounding box center [936, 106] width 83 height 24
click at [922, 155] on span "Publish now" at bounding box center [903, 156] width 52 height 11
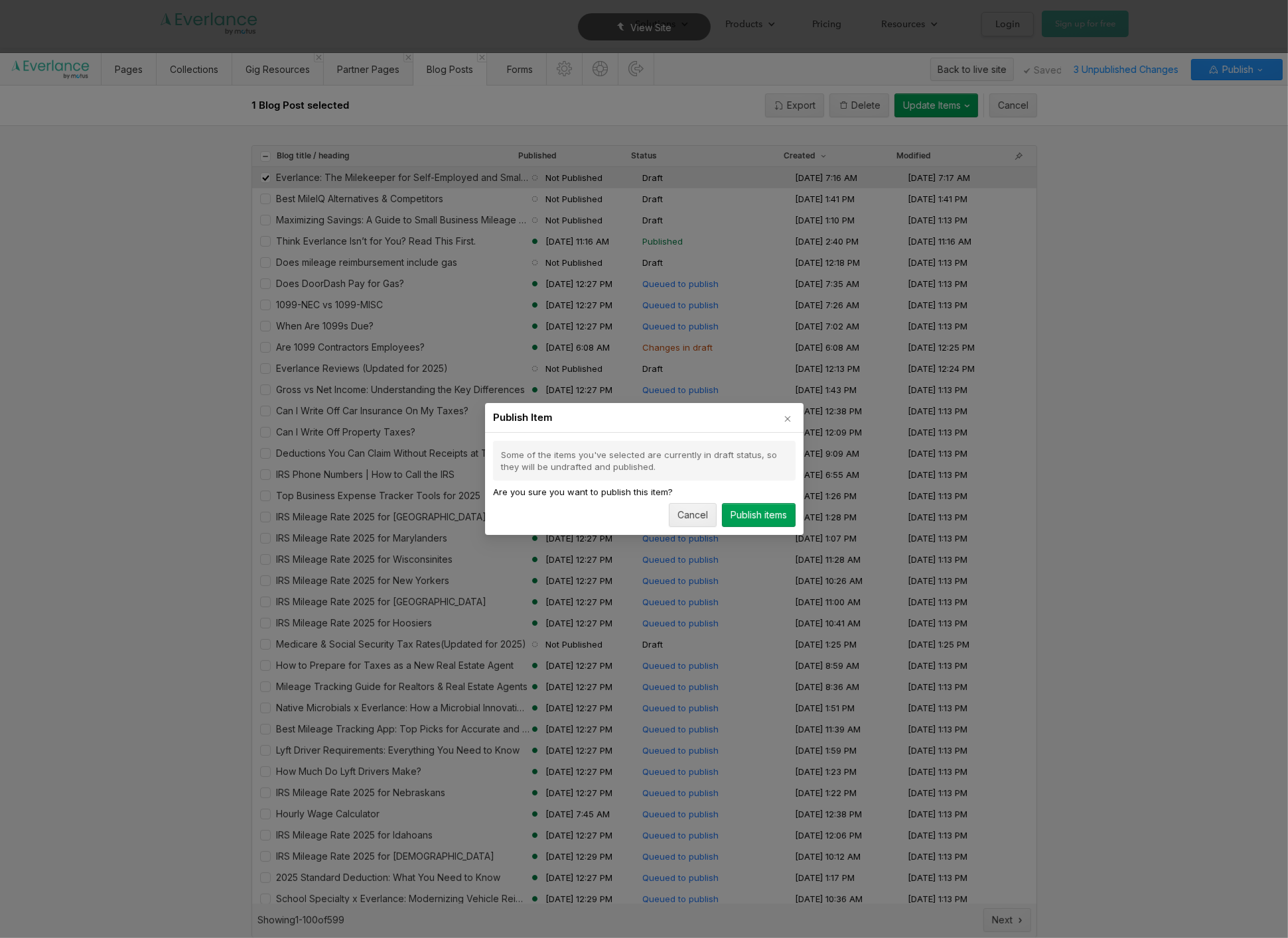
click at [779, 514] on div "Publish items" at bounding box center [758, 515] width 56 height 10
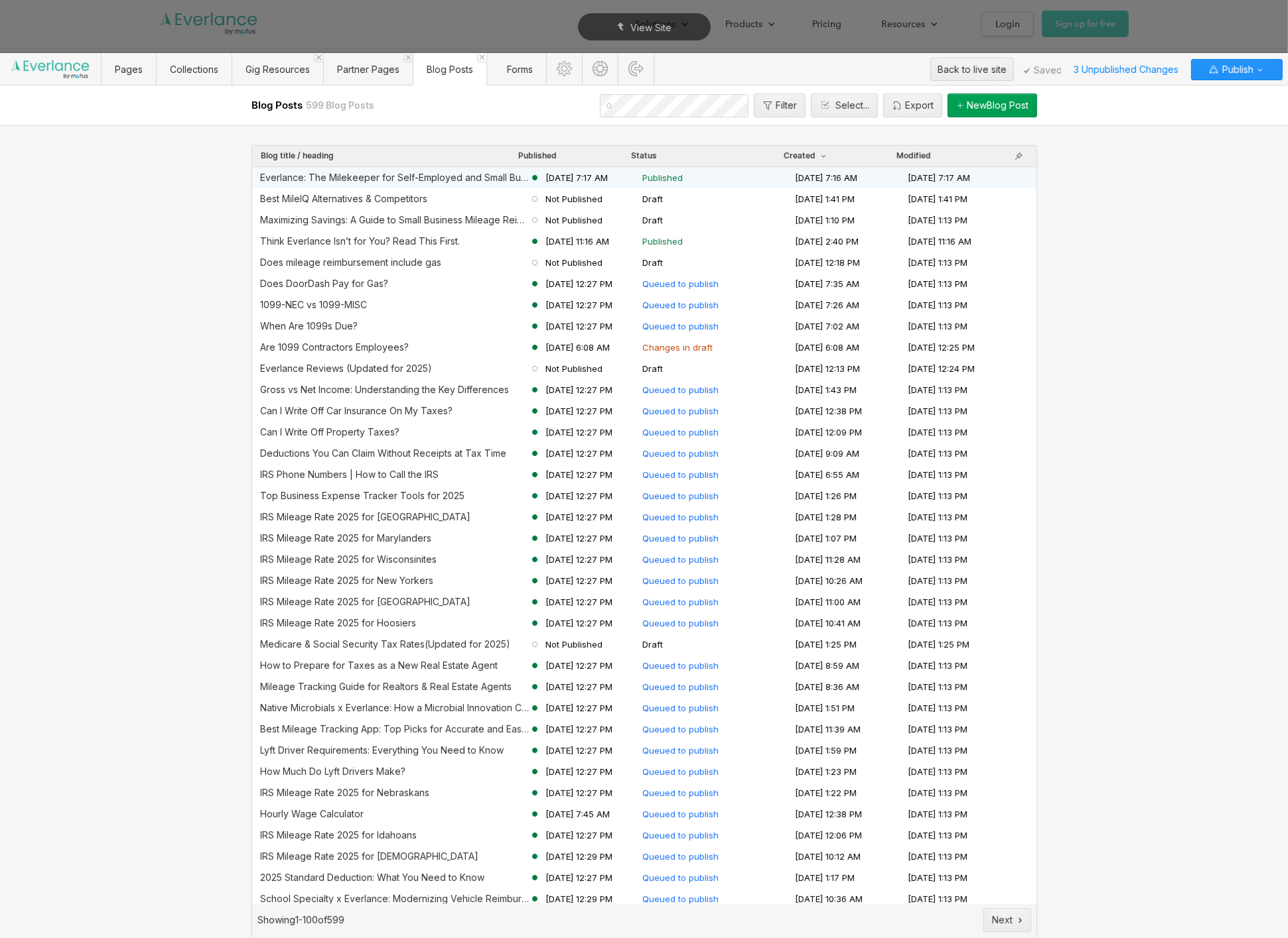
click at [567, 178] on span "[DATE] 7:17 AM" at bounding box center [576, 178] width 63 height 12
